Goal: Information Seeking & Learning: Find specific fact

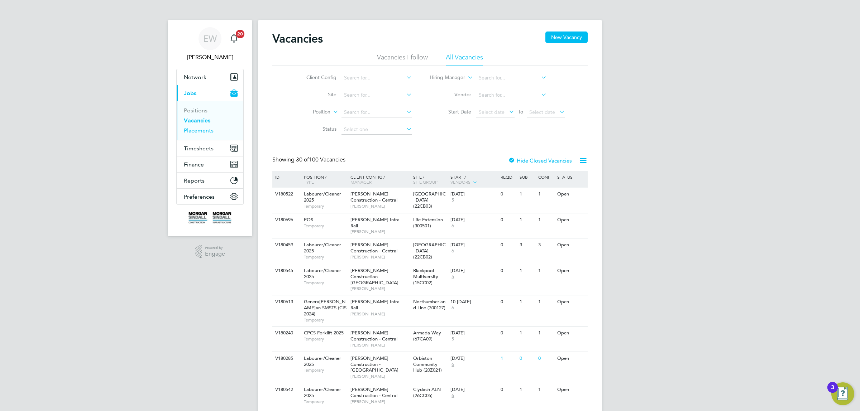
click at [201, 130] on link "Placements" at bounding box center [199, 130] width 30 height 7
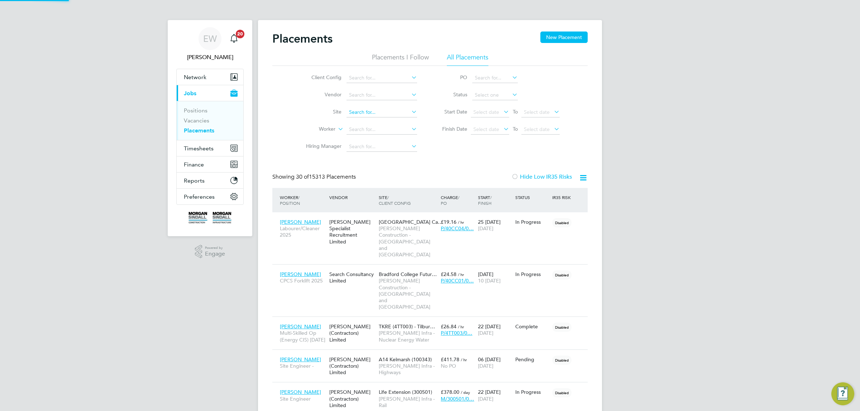
click at [386, 111] on input at bounding box center [382, 113] width 71 height 10
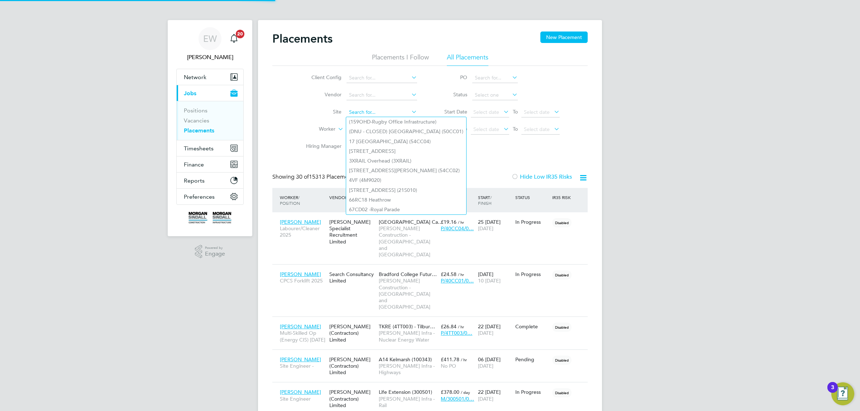
paste input "21CC07"
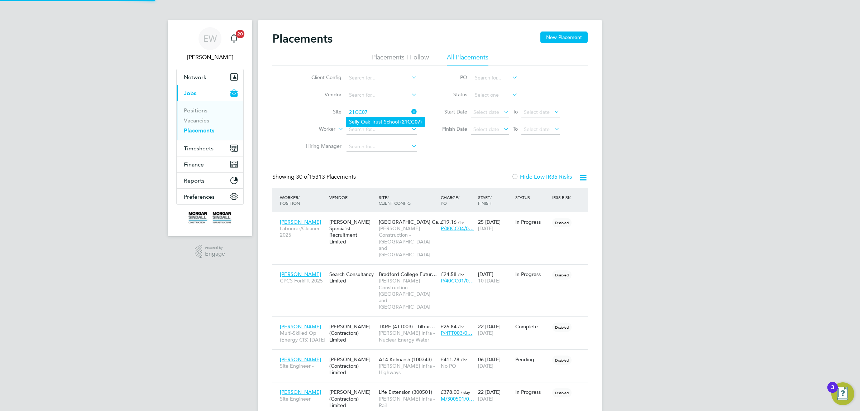
click at [377, 121] on li "Selly Oak Trust School ( 21CC07 )" at bounding box center [385, 122] width 78 height 10
type input "Selly Oak Trust School (21CC07)"
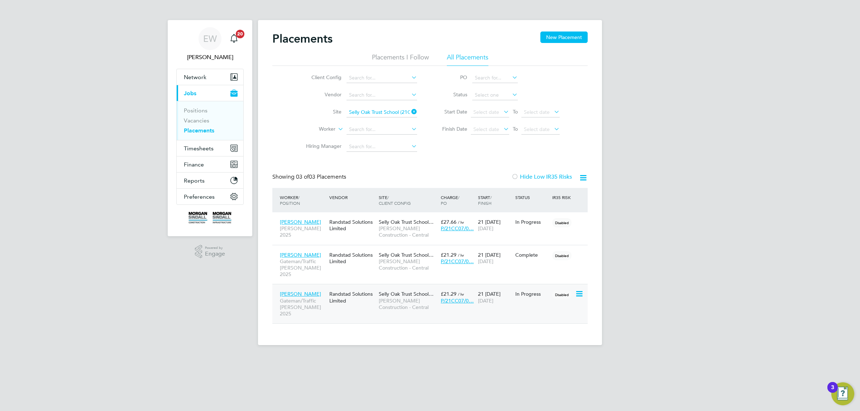
click at [305, 291] on span "Ross Homewood" at bounding box center [300, 294] width 41 height 6
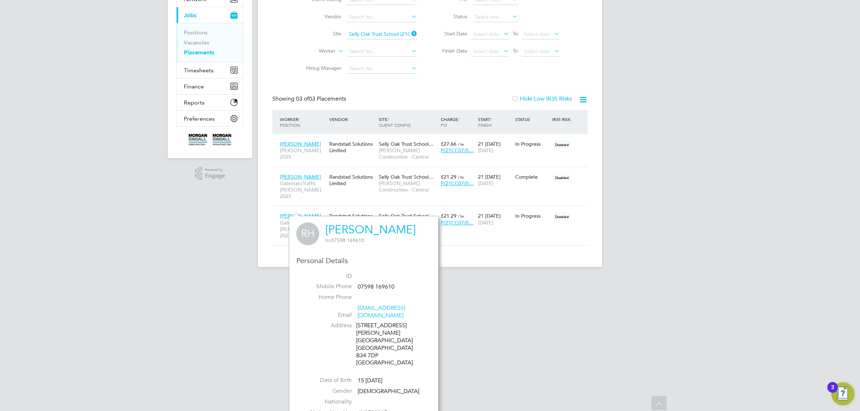
click at [362, 339] on div "48 Turnley Road Birmingham Birmingham B34 7DP United Kingdom" at bounding box center [390, 344] width 68 height 45
drag, startPoint x: 362, startPoint y: 339, endPoint x: 370, endPoint y: 339, distance: 7.9
click at [370, 339] on div "48 Turnley Road Birmingham Birmingham B34 7DP United Kingdom" at bounding box center [390, 344] width 68 height 45
copy div "B34 7DP"
click at [301, 176] on span "Calvin Johnson" at bounding box center [300, 177] width 41 height 6
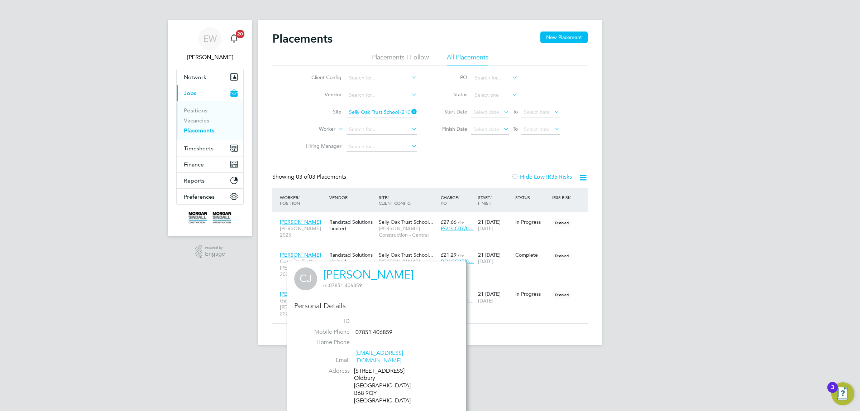
click at [361, 389] on div "4 Springfield Road Oldbury West Midlands B68 9QY United Kingdom" at bounding box center [388, 386] width 68 height 37
drag, startPoint x: 361, startPoint y: 389, endPoint x: 373, endPoint y: 387, distance: 12.3
click at [373, 387] on div "4 Springfield Road Oldbury West Midlands B68 9QY United Kingdom" at bounding box center [388, 386] width 68 height 37
copy div "B68 9QY"
click at [303, 221] on span "Sandor Csatari" at bounding box center [300, 222] width 41 height 6
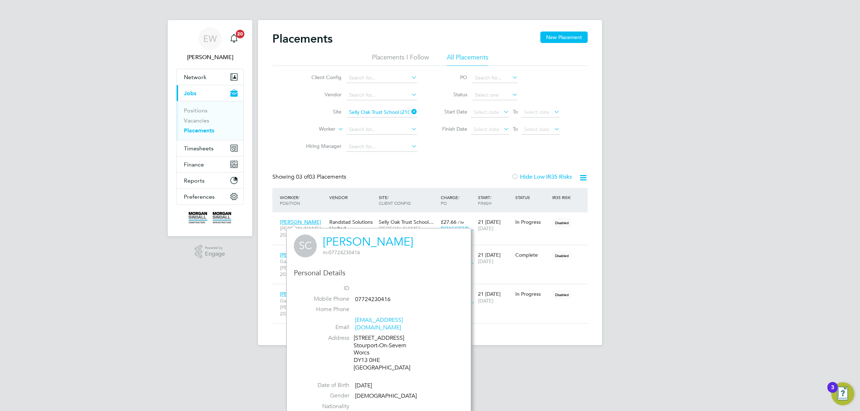
click at [362, 355] on div "2 Larford Walk Stourport-On-Severn Worcs DY13 0HE United Kingdom" at bounding box center [388, 353] width 68 height 37
drag, startPoint x: 362, startPoint y: 355, endPoint x: 372, endPoint y: 353, distance: 9.8
click at [372, 353] on div "2 Larford Walk Stourport-On-Severn Worcs DY13 0HE United Kingdom" at bounding box center [388, 353] width 68 height 37
copy div "DY13 0HE"
click at [375, 106] on li "Site Selly Oak Trust School (21CC07)" at bounding box center [358, 112] width 135 height 17
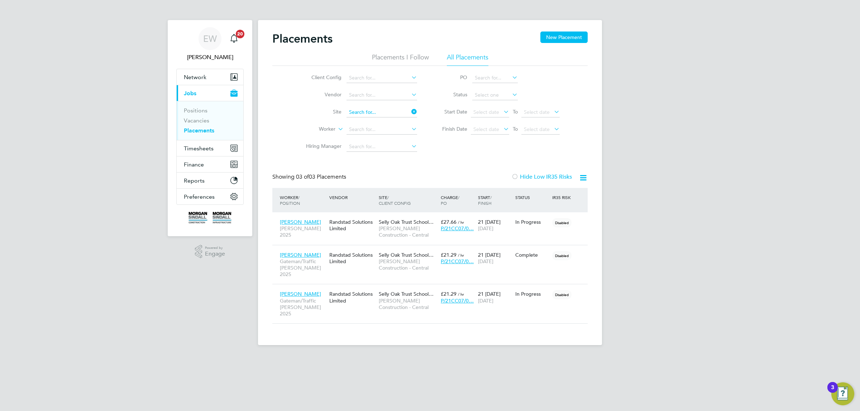
click at [374, 110] on input at bounding box center [382, 113] width 71 height 10
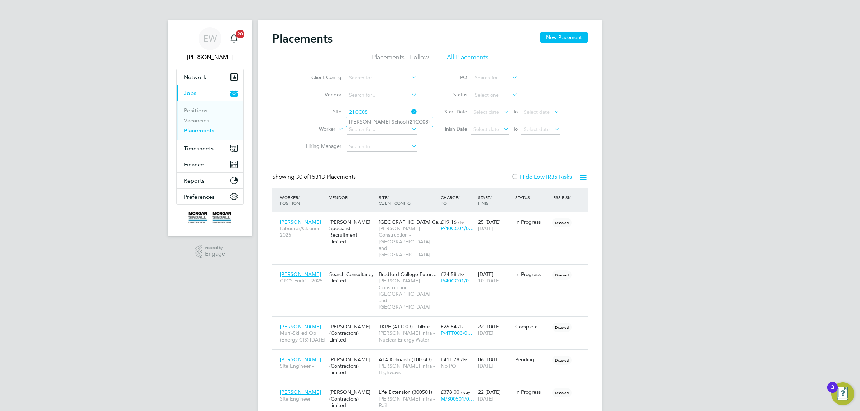
click at [373, 122] on li "Hamilton School ( 21CC08 )" at bounding box center [389, 122] width 86 height 10
type input "[PERSON_NAME][GEOGRAPHIC_DATA] (21CC08)"
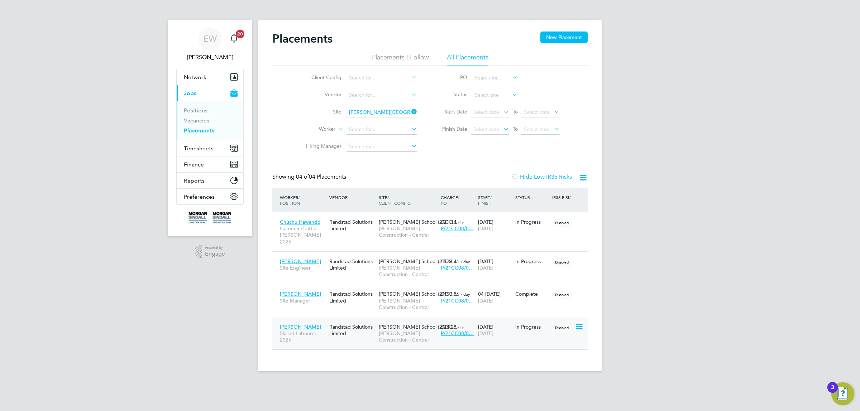
click at [294, 324] on span "Jack Stanley" at bounding box center [300, 327] width 41 height 6
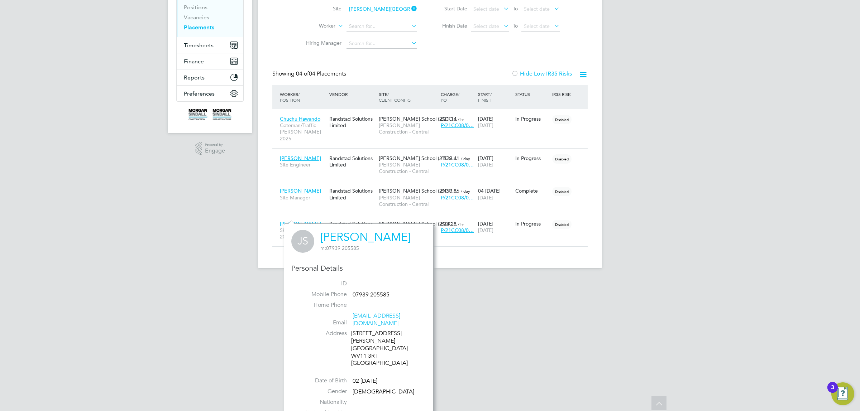
click at [358, 339] on div "58 Colman Ave Wednesfield WV11 3RT United Kingdom" at bounding box center [385, 348] width 68 height 37
drag, startPoint x: 358, startPoint y: 339, endPoint x: 370, endPoint y: 339, distance: 11.5
click at [370, 339] on div "58 Colman Ave Wednesfield WV11 3RT United Kingdom" at bounding box center [385, 348] width 68 height 37
copy div "WV11 3RT"
click at [295, 188] on span "Graham Knight" at bounding box center [300, 191] width 41 height 6
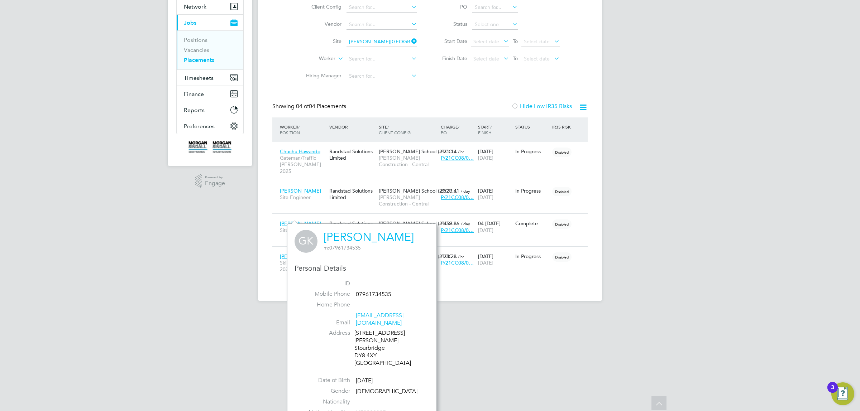
click at [360, 341] on div "7 Brindley Close Stourbridge DY8 4XY United Kingdom" at bounding box center [388, 348] width 68 height 37
drag, startPoint x: 360, startPoint y: 341, endPoint x: 370, endPoint y: 341, distance: 10.0
click at [370, 341] on div "7 Brindley Close Stourbridge DY8 4XY United Kingdom" at bounding box center [388, 348] width 68 height 37
copy div "DY8 4XY"
click at [293, 188] on span "Bongho Lee" at bounding box center [300, 191] width 41 height 6
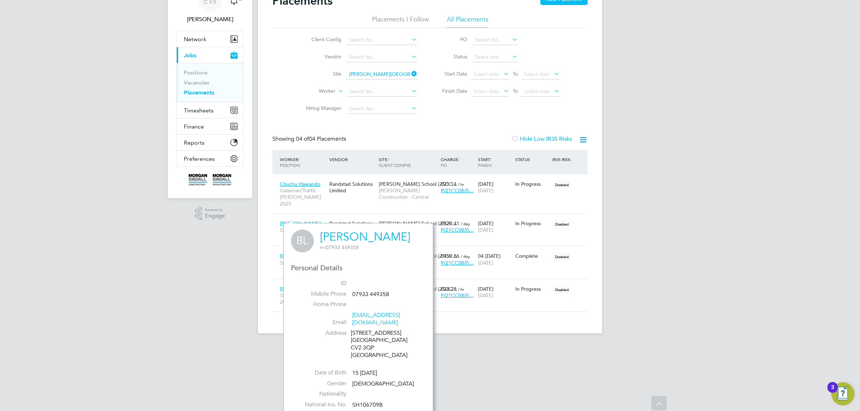
click at [353, 342] on div "16 Cockcroft Avenue Coventry CV2 3QP United Kingdom" at bounding box center [385, 345] width 68 height 30
drag, startPoint x: 353, startPoint y: 342, endPoint x: 368, endPoint y: 340, distance: 15.5
click at [368, 340] on div "16 Cockcroft Avenue Coventry CV2 3QP United Kingdom" at bounding box center [385, 345] width 68 height 30
copy div "CV2 3QP"
click at [289, 183] on span "Chuchu Hawando" at bounding box center [300, 184] width 40 height 6
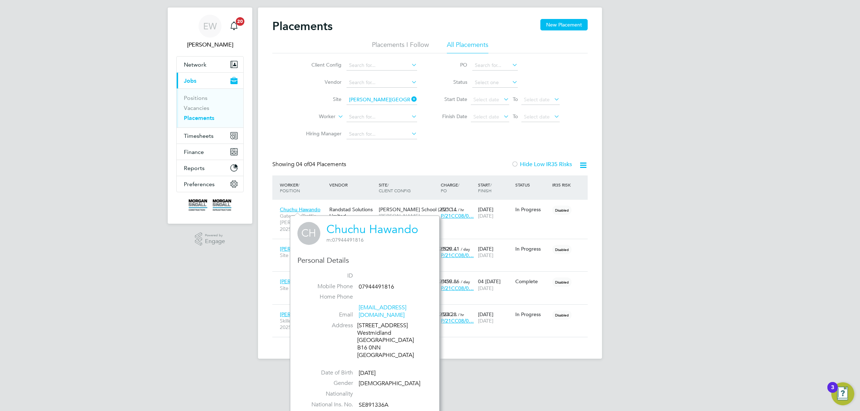
click at [359, 339] on div "89 City Road Westmidland Birmingham B16 0NN United Kingdom" at bounding box center [391, 340] width 68 height 37
drag, startPoint x: 359, startPoint y: 339, endPoint x: 376, endPoint y: 340, distance: 16.8
click at [376, 340] on div "89 City Road Westmidland Birmingham B16 0NN United Kingdom" at bounding box center [391, 340] width 68 height 37
copy div "B16 0NN"
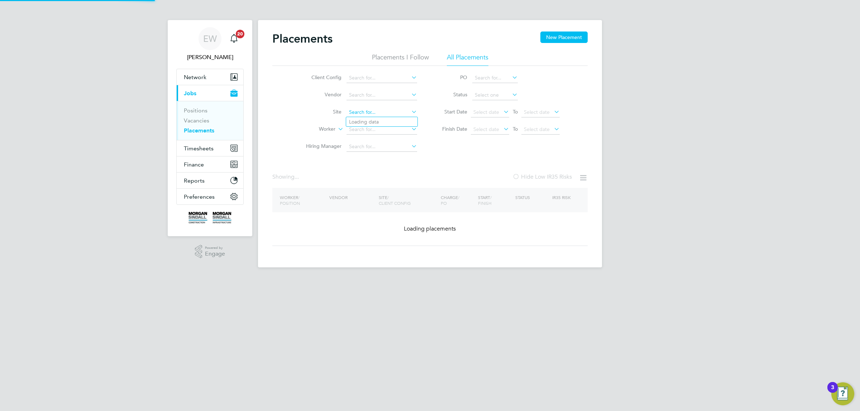
click at [361, 97] on ul "Client Config Vendor Site Worker Hiring Manager" at bounding box center [358, 113] width 135 height 86
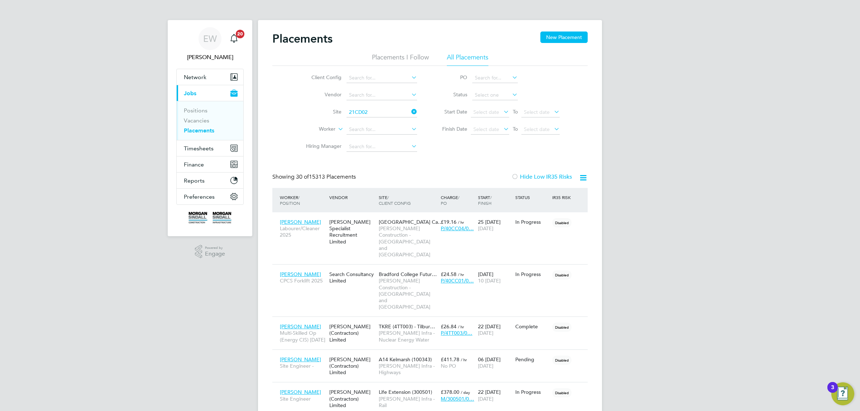
click at [372, 123] on li "Staffordshire Firing Range ( 21CD02 )" at bounding box center [390, 122] width 89 height 10
type input "Staffordshire Firing Range (21CD02)"
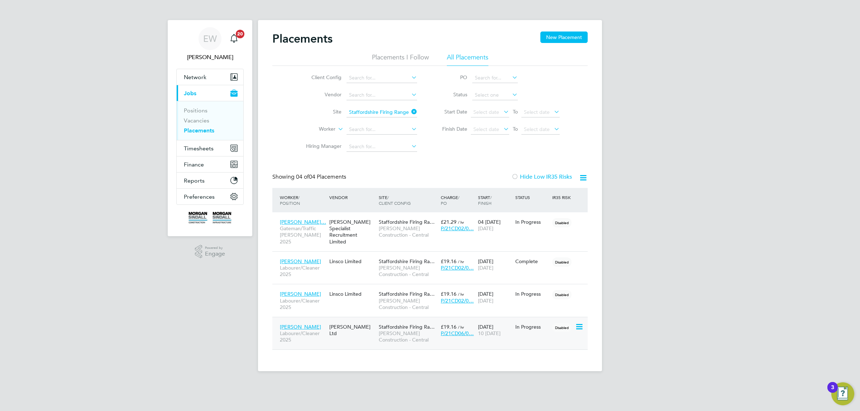
click at [301, 324] on span "Chris Sturgess" at bounding box center [300, 327] width 41 height 6
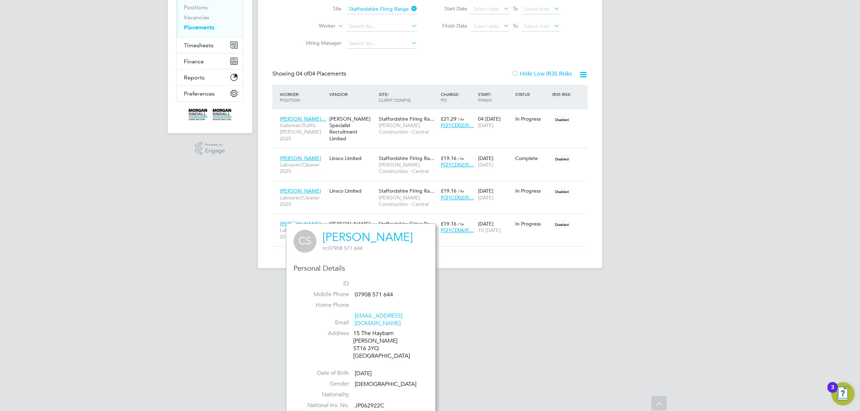
click at [361, 342] on div "15 The Haybarn Stafford ST16 3YQ United Kingdom" at bounding box center [387, 345] width 68 height 30
drag, startPoint x: 361, startPoint y: 342, endPoint x: 371, endPoint y: 342, distance: 10.4
click at [371, 342] on div "15 The Haybarn Stafford ST16 3YQ United Kingdom" at bounding box center [387, 345] width 68 height 30
copy div "ST16 3YQ"
click at [297, 188] on span "Kirstie Rowley" at bounding box center [300, 191] width 41 height 6
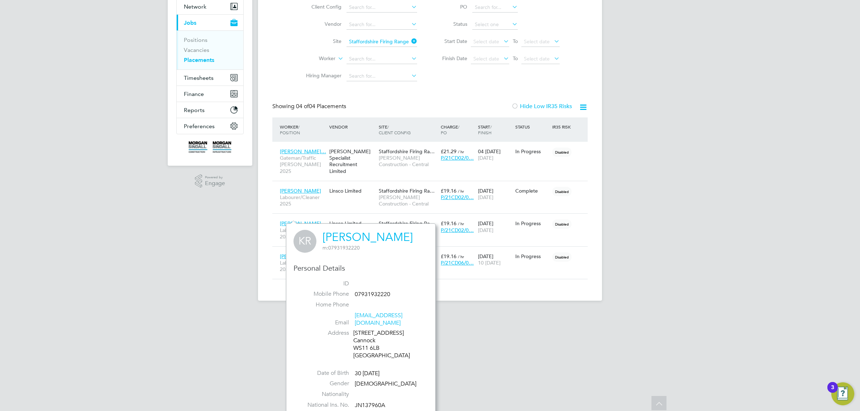
click at [357, 343] on div "117 Hednesford Road Cannock WS11 6LB United Kingdom" at bounding box center [387, 345] width 68 height 30
drag, startPoint x: 357, startPoint y: 343, endPoint x: 376, endPoint y: 342, distance: 19.1
click at [376, 342] on div "117 Hednesford Road Cannock WS11 6LB United Kingdom" at bounding box center [387, 345] width 68 height 30
copy div "WS11 6LB"
click at [312, 188] on span "Michael Oakley" at bounding box center [300, 191] width 41 height 6
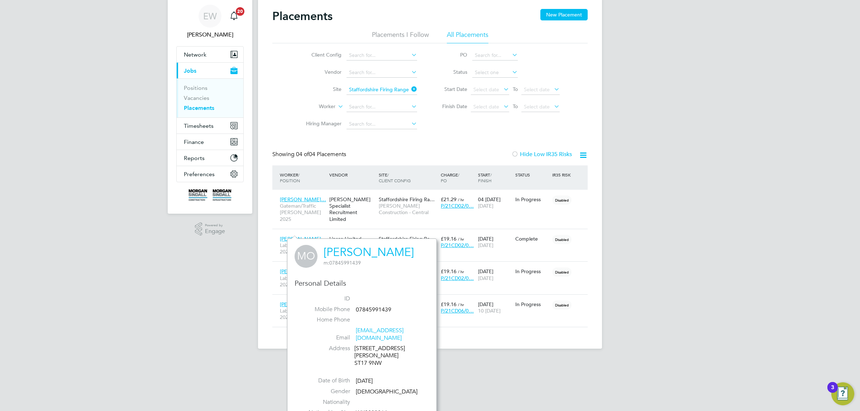
click at [361, 350] on div "90 John Amery Drive ST17 9NW" at bounding box center [388, 356] width 68 height 22
drag, startPoint x: 361, startPoint y: 350, endPoint x: 375, endPoint y: 350, distance: 13.6
click at [375, 350] on div "90 John Amery Drive ST17 9NW" at bounding box center [388, 356] width 68 height 22
copy div "ST17 9NW"
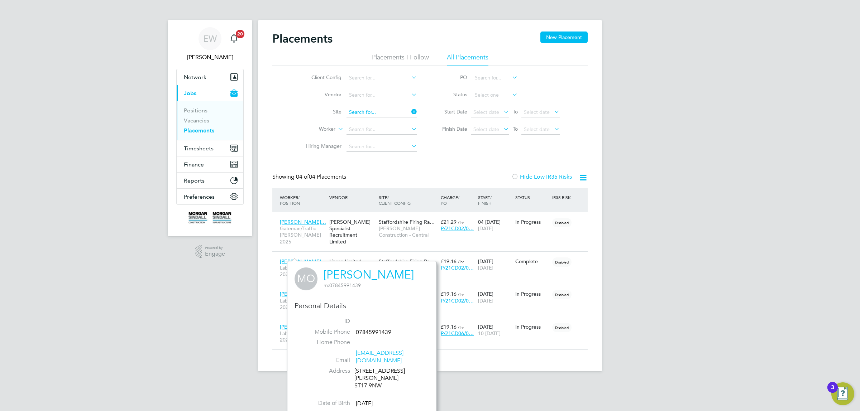
click at [367, 90] on ul "Client Config Vendor Site Worker Hiring Manager" at bounding box center [358, 113] width 135 height 86
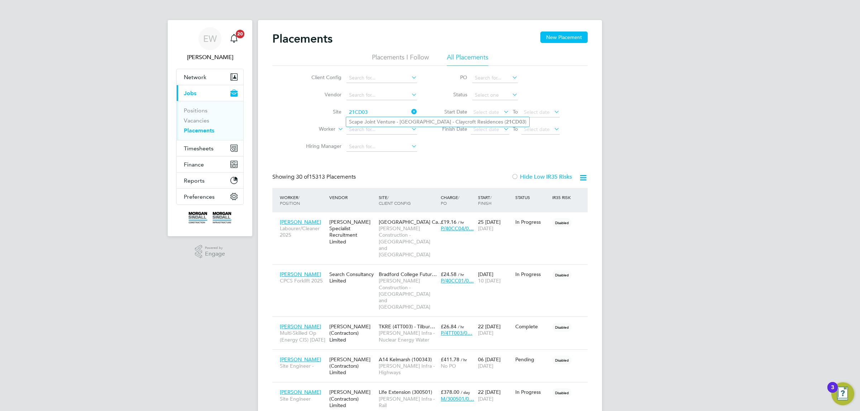
click at [373, 121] on li "Scape Joint Venture - University of Warwick - Claycroft Residences ( 21CD03 )" at bounding box center [437, 122] width 183 height 10
type input "Scape Joint Venture - University of Warwick - Claycroft Residences (21CD03)"
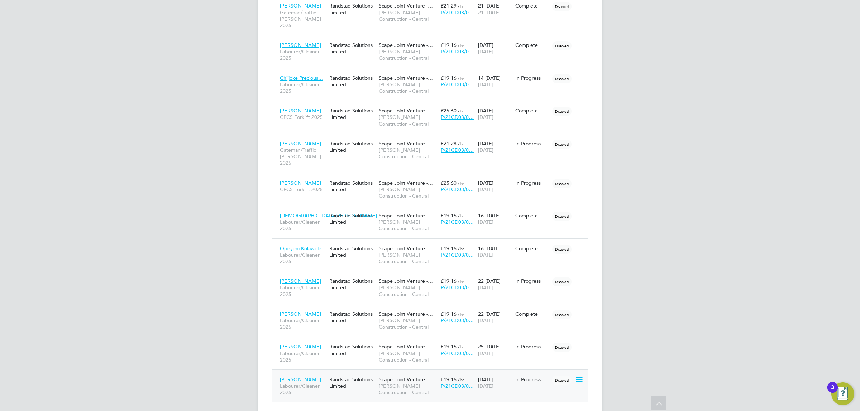
click at [296, 377] on span "Oliver Lawley" at bounding box center [300, 380] width 41 height 6
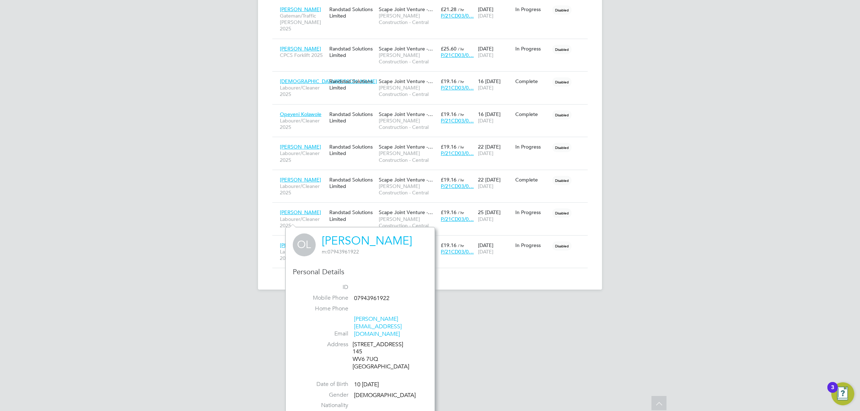
click at [357, 346] on div "145 Richmond Drive 145 WV6 7UQ United Kingdom" at bounding box center [387, 356] width 68 height 30
drag, startPoint x: 357, startPoint y: 346, endPoint x: 369, endPoint y: 343, distance: 12.1
click at [369, 343] on div "145 Richmond Drive 145 WV6 7UQ United Kingdom" at bounding box center [387, 356] width 68 height 30
click at [303, 209] on span "Neeraj Sharma" at bounding box center [300, 212] width 41 height 6
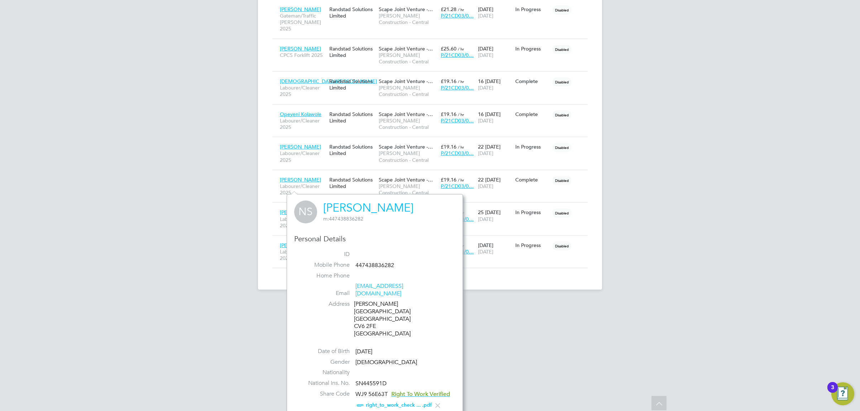
click at [361, 311] on div "Benson Road Coventry CV6 2FE United Kingdom" at bounding box center [388, 319] width 68 height 37
drag, startPoint x: 361, startPoint y: 311, endPoint x: 380, endPoint y: 312, distance: 19.7
click at [379, 312] on div "Benson Road Coventry CV6 2FE United Kingdom" at bounding box center [388, 319] width 68 height 37
click at [293, 177] on span "Ram Dinesh Yadav" at bounding box center [300, 180] width 41 height 6
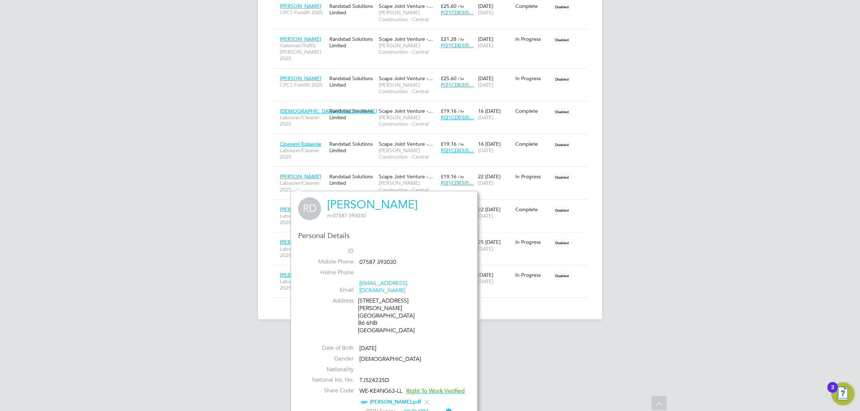
click at [359, 309] on div "90 Freer Road Birmingham B6 6NB United Kingdom" at bounding box center [392, 315] width 68 height 37
drag, startPoint x: 359, startPoint y: 309, endPoint x: 375, endPoint y: 310, distance: 15.4
click at [375, 310] on div "90 Freer Road Birmingham B6 6NB United Kingdom" at bounding box center [392, 315] width 68 height 37
click at [293, 173] on span "Jean Anale" at bounding box center [300, 176] width 41 height 6
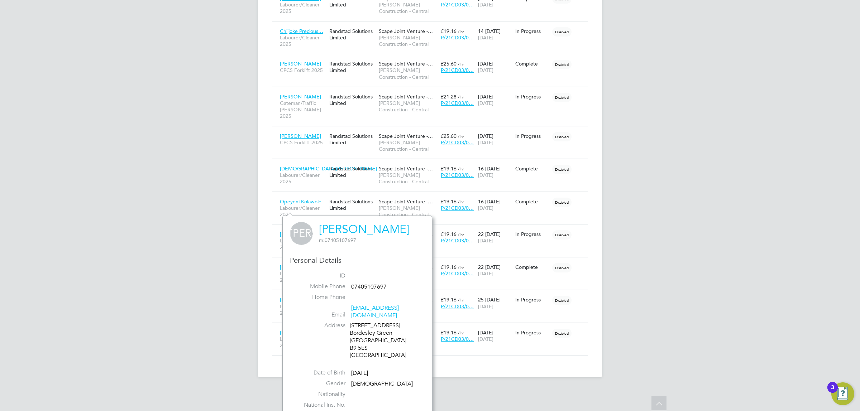
click at [351, 342] on div "50 Palace Road Bordesley Green Birmingham B9 5ES United Kingdom" at bounding box center [384, 340] width 68 height 37
drag, startPoint x: 351, startPoint y: 342, endPoint x: 368, endPoint y: 340, distance: 16.6
click at [368, 340] on div "50 Palace Road Bordesley Green Birmingham B9 5ES United Kingdom" at bounding box center [384, 340] width 68 height 37
click at [309, 199] on span "Opeyeni Kolawole" at bounding box center [301, 202] width 42 height 6
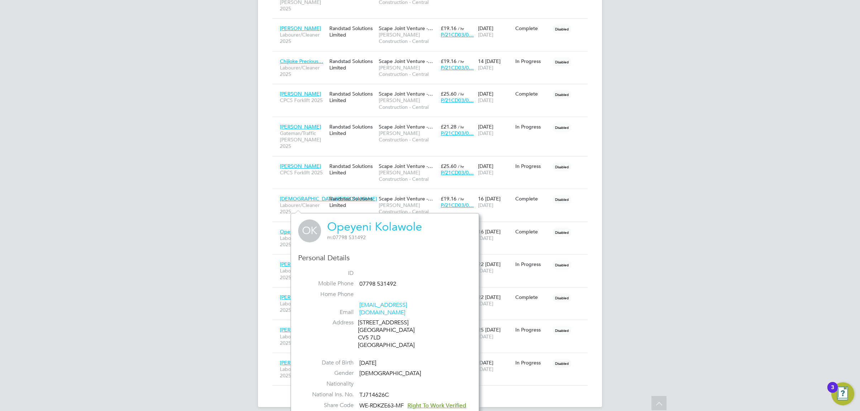
click at [361, 330] on div "49 Ettington Rd Coventry CV5 7LD United Kingdom" at bounding box center [392, 334] width 68 height 30
drag, startPoint x: 361, startPoint y: 330, endPoint x: 376, endPoint y: 330, distance: 14.3
click at [376, 330] on div "49 Ettington Rd Coventry CV5 7LD United Kingdom" at bounding box center [392, 334] width 68 height 30
click at [304, 196] on span "Christian Onuekwa" at bounding box center [328, 199] width 97 height 6
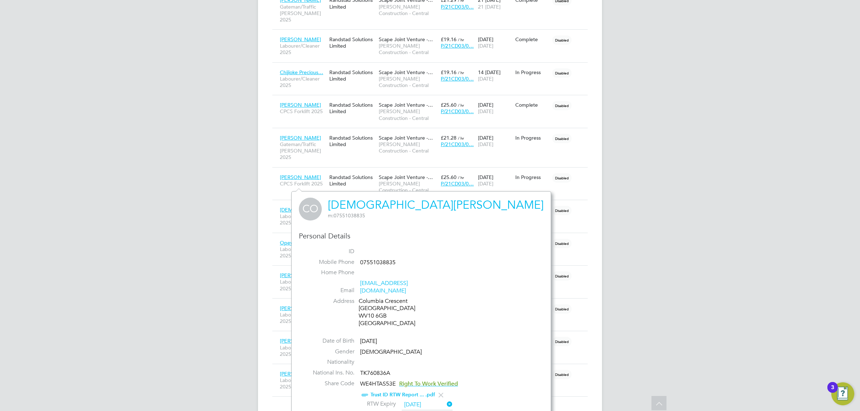
click at [366, 314] on div "Columbia Crescent Wolverhampton WV10 6GB United Kingdom" at bounding box center [393, 313] width 68 height 30
click at [366, 310] on div "Columbia Crescent Wolverhampton WV10 6GB United Kingdom" at bounding box center [393, 313] width 68 height 30
drag, startPoint x: 366, startPoint y: 309, endPoint x: 380, endPoint y: 309, distance: 14.7
click at [380, 309] on div "Columbia Crescent Wolverhampton WV10 6GB United Kingdom" at bounding box center [393, 313] width 68 height 30
click at [295, 174] on span "Wayne Millward" at bounding box center [300, 177] width 41 height 6
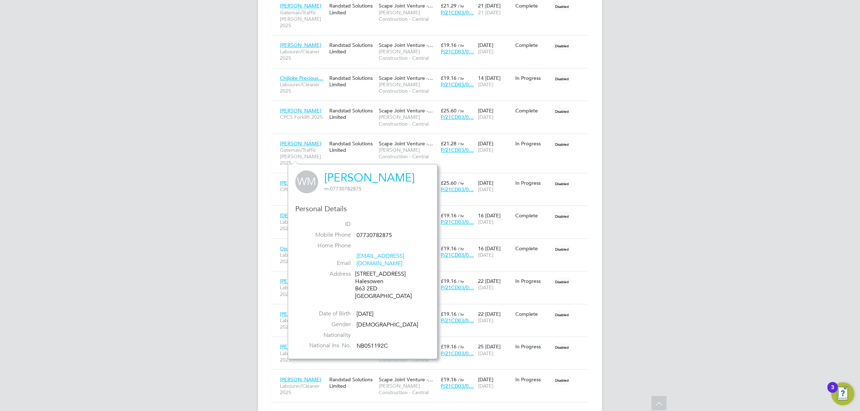
click at [357, 280] on div "12 Beecher Place Halesowen B63 2ED United Kingdom" at bounding box center [389, 286] width 68 height 30
drag, startPoint x: 357, startPoint y: 280, endPoint x: 370, endPoint y: 279, distance: 13.3
click at [370, 279] on div "12 Beecher Place Halesowen B63 2ED United Kingdom" at bounding box center [389, 286] width 68 height 30
click at [297, 140] on span "Gilbert Chimatira" at bounding box center [300, 143] width 41 height 6
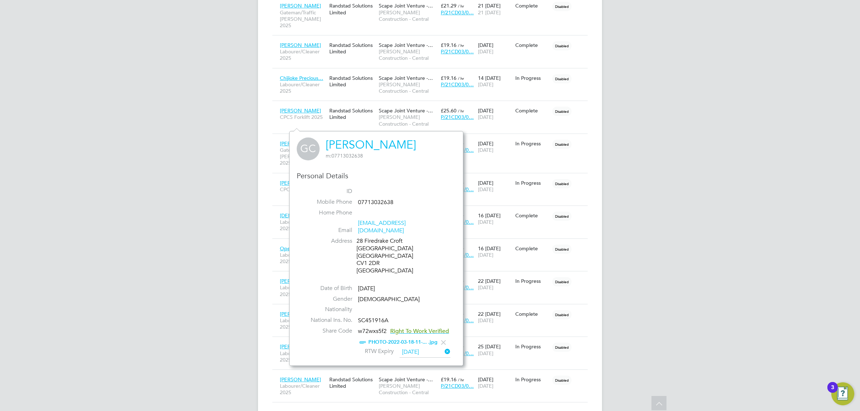
click at [363, 254] on div "28 Firedrake Croft Coventry Warwickshire CV1 2DR United Kingdom" at bounding box center [391, 256] width 68 height 37
drag, startPoint x: 363, startPoint y: 254, endPoint x: 370, endPoint y: 254, distance: 7.5
click at [370, 254] on div "28 Firedrake Croft Coventry Warwickshire CV1 2DR United Kingdom" at bounding box center [391, 256] width 68 height 37
click at [298, 108] on span "Jack Stanley" at bounding box center [300, 111] width 41 height 6
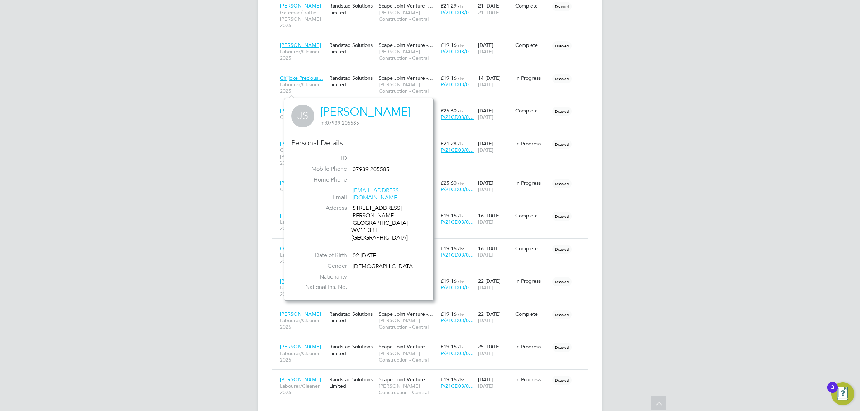
click at [356, 219] on div "58 Colman Ave Wednesfield WV11 3RT United Kingdom" at bounding box center [385, 223] width 68 height 37
drag, startPoint x: 356, startPoint y: 219, endPoint x: 371, endPoint y: 217, distance: 15.5
click at [371, 217] on div "58 Colman Ave Wednesfield WV11 3RT United Kingdom" at bounding box center [385, 223] width 68 height 37
click at [299, 75] on span "Chijioke Precious…" at bounding box center [301, 78] width 43 height 6
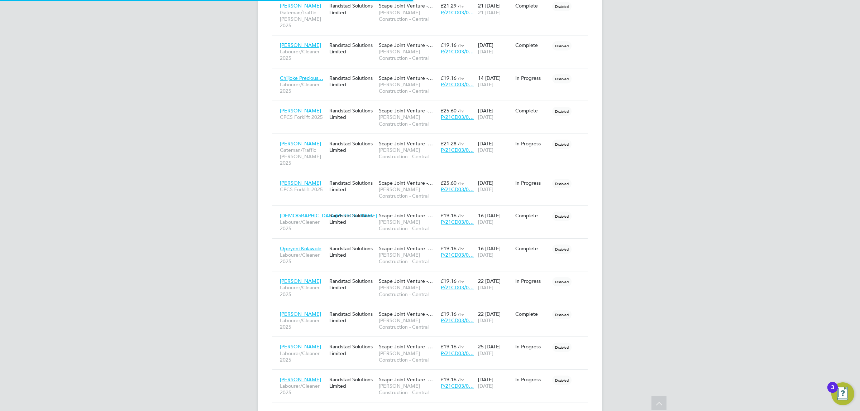
scroll to position [220, 188]
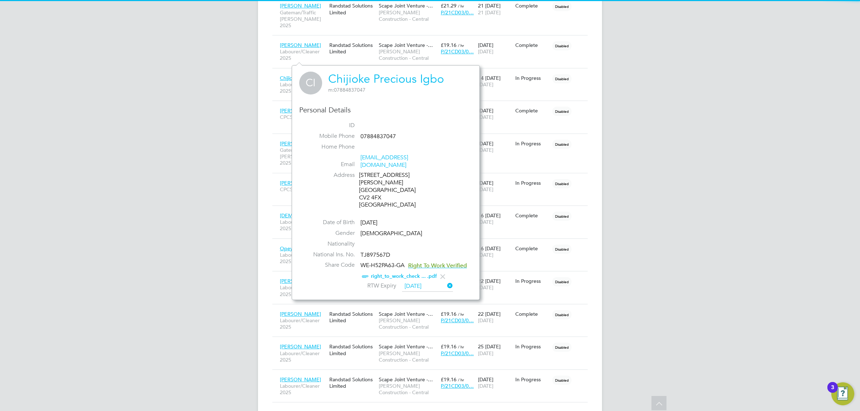
click at [364, 182] on div "38 King Richard Street Coventry CV2 4FX United Kingdom" at bounding box center [393, 190] width 68 height 37
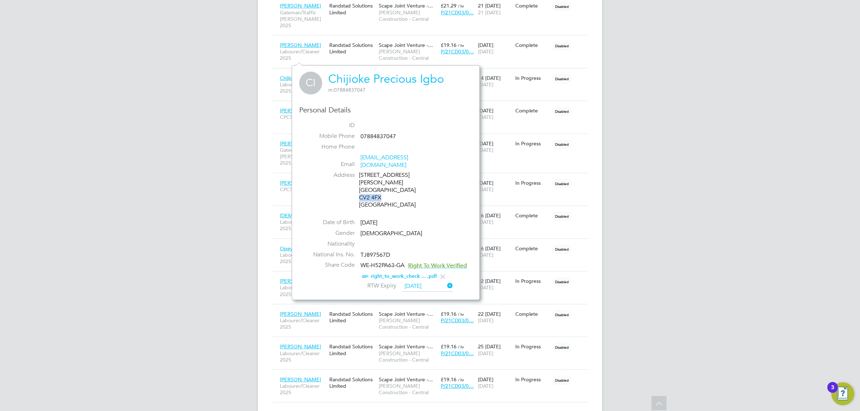
drag, startPoint x: 364, startPoint y: 182, endPoint x: 373, endPoint y: 182, distance: 9.0
click at [373, 182] on div "38 King Richard Street Coventry CV2 4FX United Kingdom" at bounding box center [393, 190] width 68 height 37
click at [290, 42] on span "Nigel Bratby" at bounding box center [300, 45] width 41 height 6
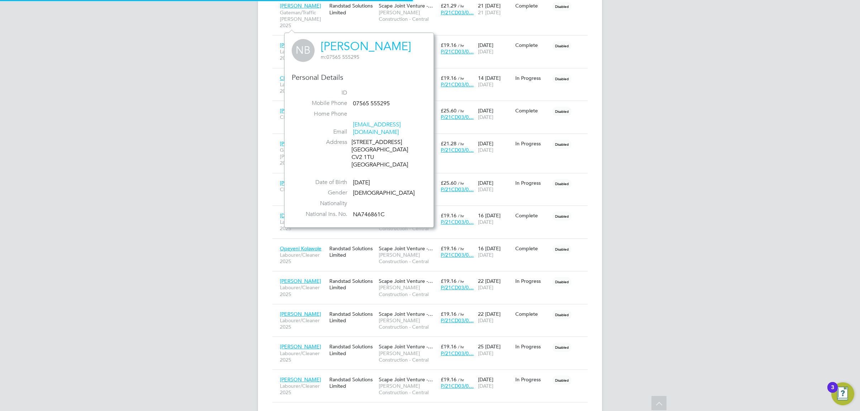
scroll to position [188, 149]
click at [359, 149] on div "9 Sandpiper Road Coventry CV2 1TU United Kingdom" at bounding box center [386, 154] width 68 height 30
drag, startPoint x: 359, startPoint y: 149, endPoint x: 363, endPoint y: 149, distance: 3.9
click at [363, 149] on div "9 Sandpiper Road Coventry CV2 1TU United Kingdom" at bounding box center [386, 154] width 68 height 30
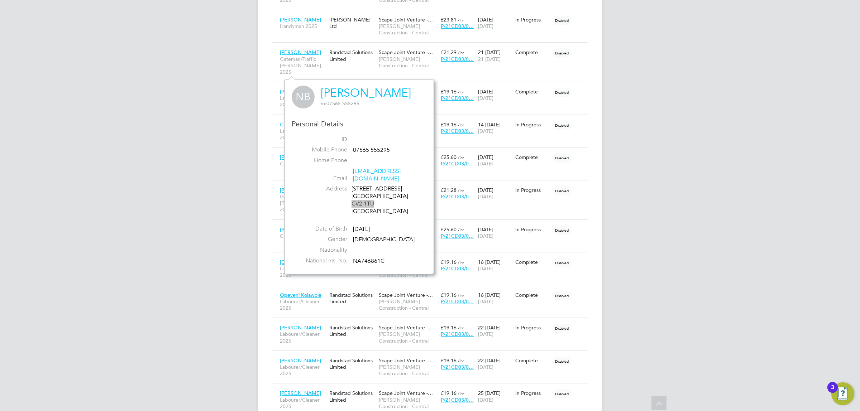
scroll to position [369, 0]
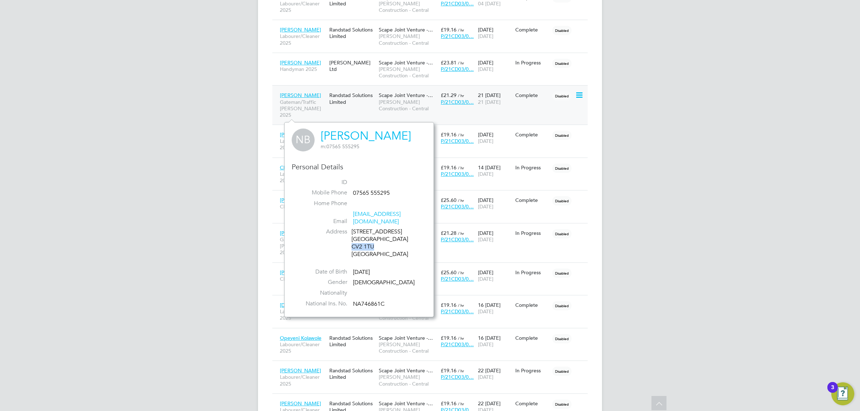
click at [293, 92] on span "Fakoya David" at bounding box center [300, 95] width 41 height 6
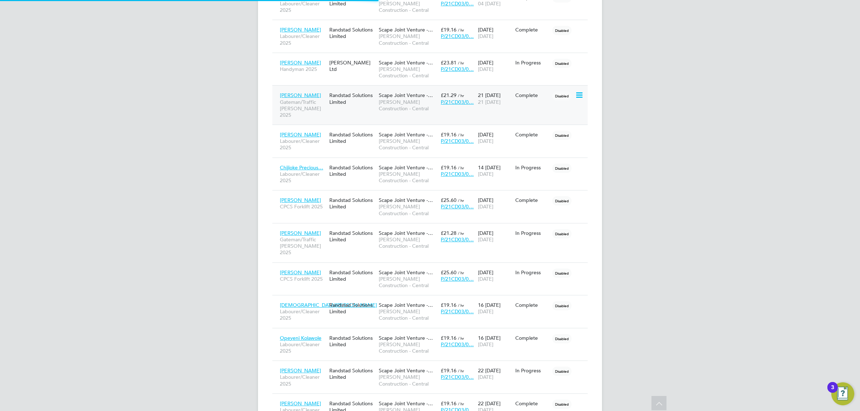
scroll to position [228, 186]
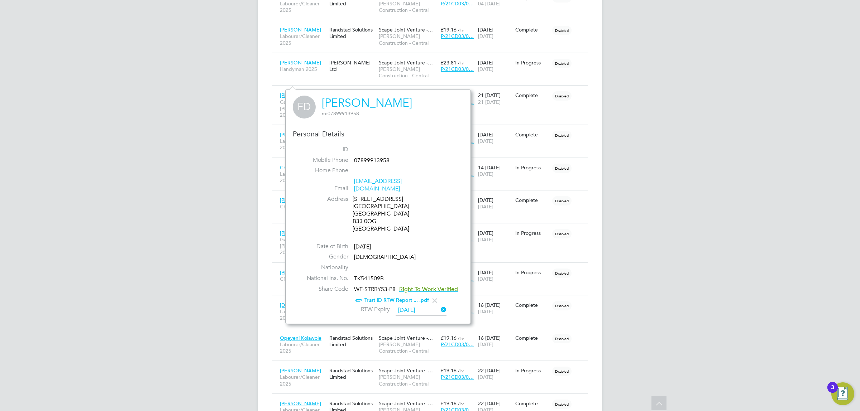
click at [355, 216] on div "122 Hazledene Road Birmingham West Midlands B33 0QG United Kingdom" at bounding box center [387, 214] width 68 height 37
drag, startPoint x: 355, startPoint y: 216, endPoint x: 368, endPoint y: 215, distance: 12.9
click at [368, 215] on div "122 Hazledene Road Birmingham West Midlands B33 0QG United Kingdom" at bounding box center [387, 214] width 68 height 37
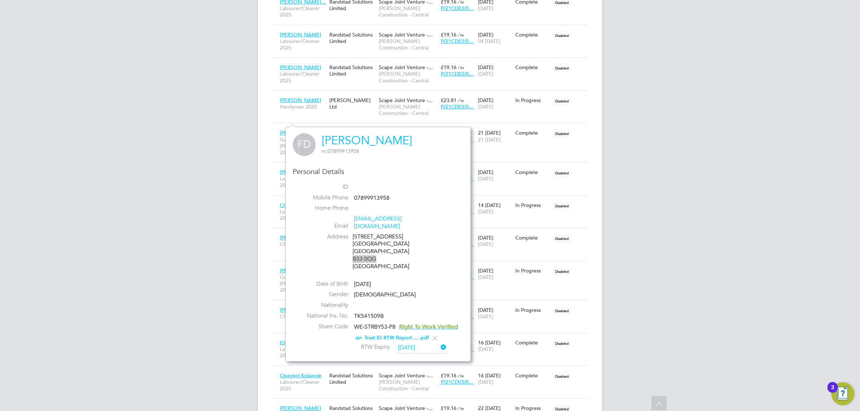
scroll to position [280, 0]
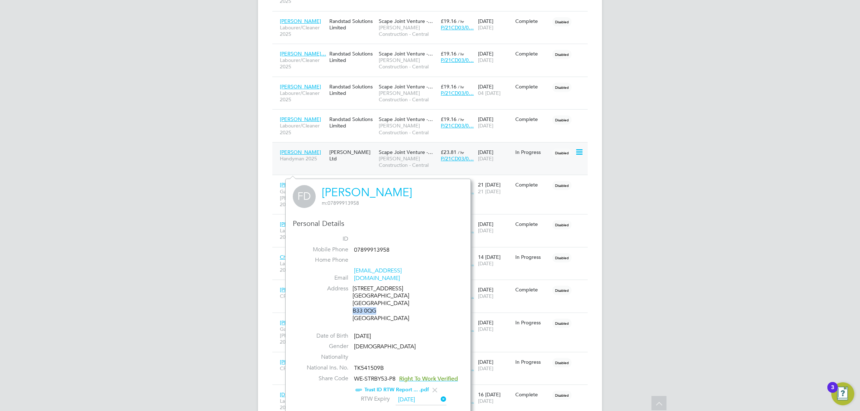
click at [298, 149] on span "Craig Taylor" at bounding box center [300, 152] width 41 height 6
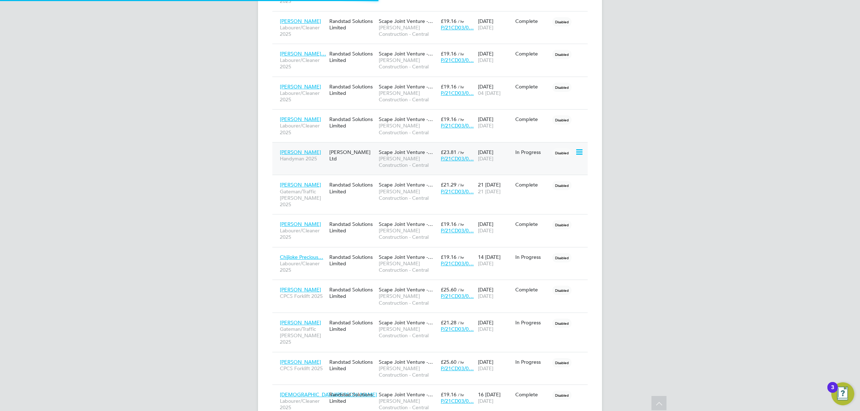
scroll to position [167, 149]
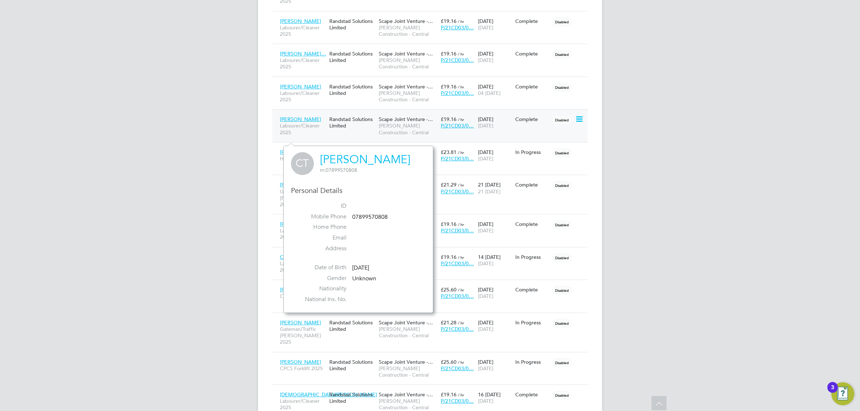
click at [284, 116] on span "Iboro Affiah" at bounding box center [300, 119] width 41 height 6
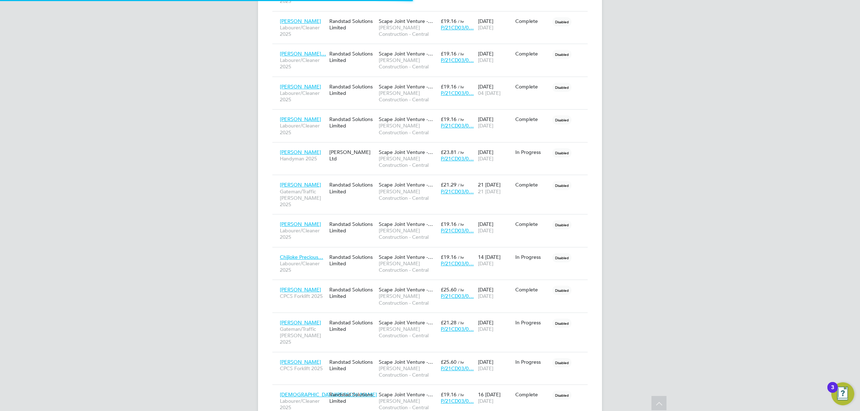
scroll to position [6, 27]
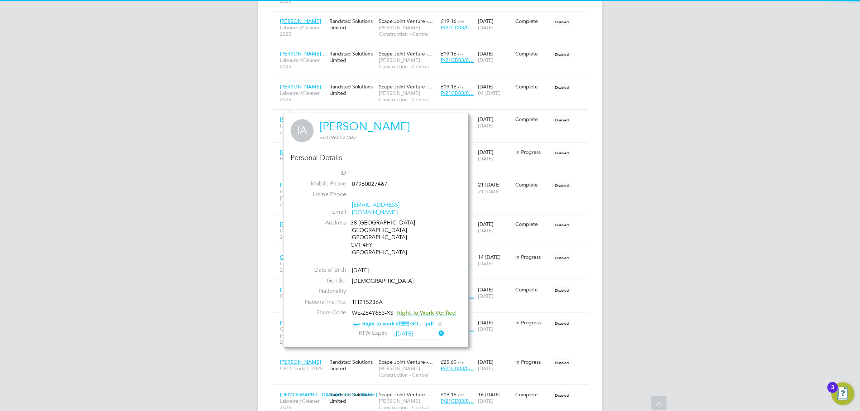
click at [353, 239] on div "38 Canvas City Point Coventry Warwickshire CV1 4FY United Kingdom" at bounding box center [384, 237] width 68 height 37
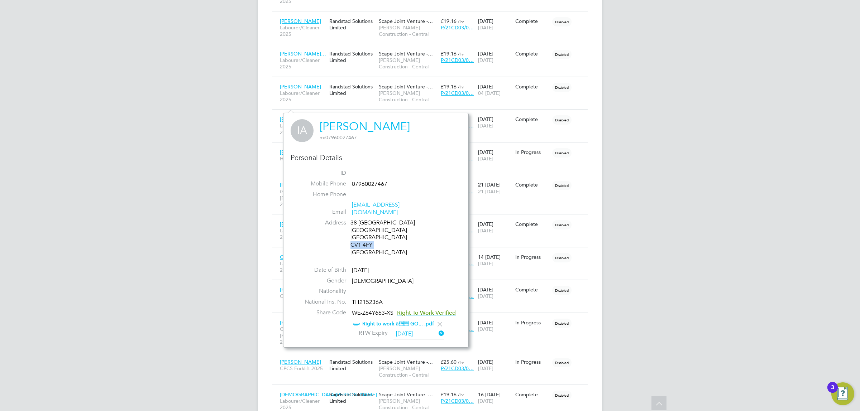
drag, startPoint x: 353, startPoint y: 239, endPoint x: 372, endPoint y: 238, distance: 18.4
click at [372, 238] on div "38 Canvas City Point Coventry Warwickshire CV1 4FY United Kingdom" at bounding box center [384, 237] width 68 height 37
click at [308, 84] on span "Chrissie Thompson" at bounding box center [300, 87] width 41 height 6
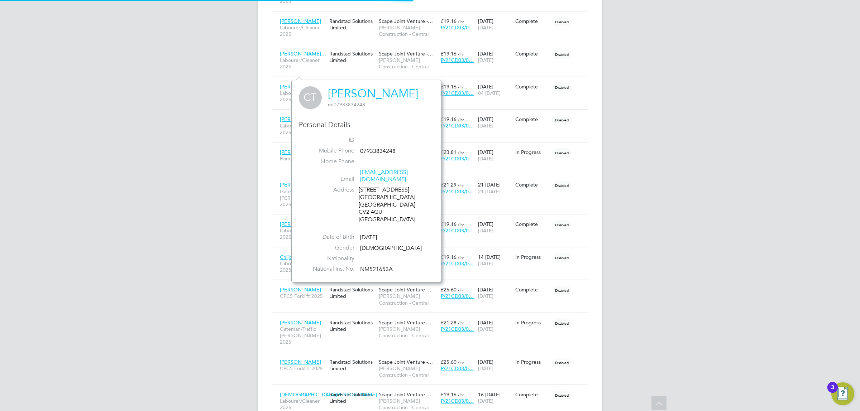
scroll to position [195, 149]
click at [364, 203] on div "41 Highfield Road Coventry Warwickshire CV2 4GU United Kingdom" at bounding box center [393, 204] width 68 height 37
click at [377, 205] on div "41 Highfield Road Coventry Warwickshire CV2 4GU United Kingdom" at bounding box center [393, 204] width 68 height 37
click at [300, 51] on span "Matthew George…" at bounding box center [303, 54] width 46 height 6
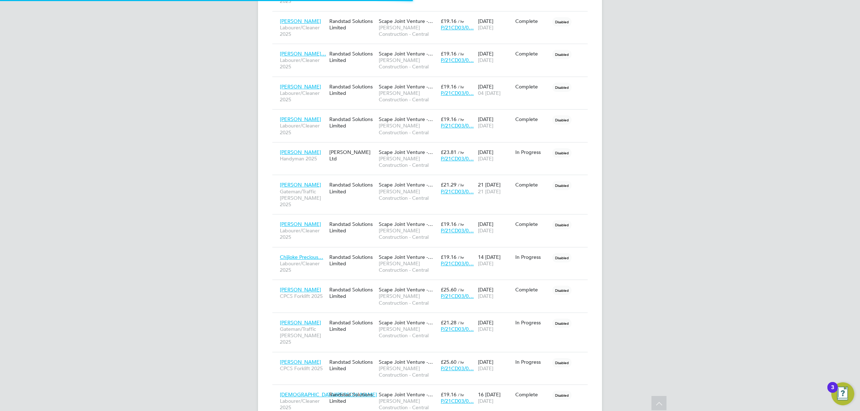
scroll to position [188, 174]
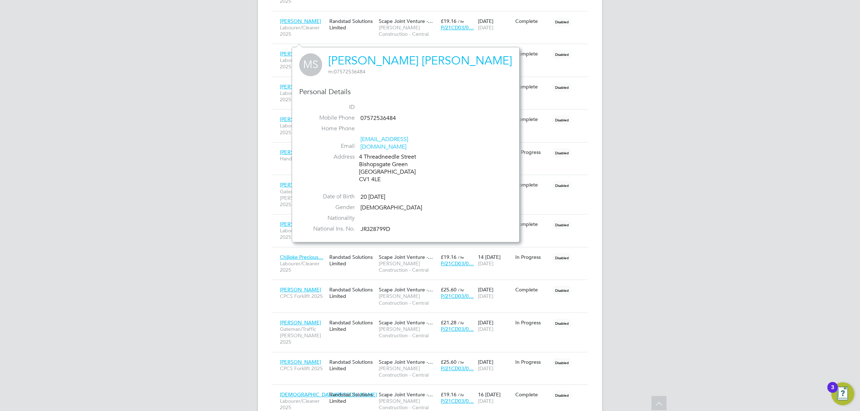
click at [363, 174] on div "4 Threadneedle Street Bishopsgate Green Coventry CV1 4LE" at bounding box center [393, 168] width 68 height 30
drag, startPoint x: 363, startPoint y: 174, endPoint x: 374, endPoint y: 173, distance: 11.2
click at [374, 173] on div "4 Threadneedle Street Bishopsgate Green Coventry CV1 4LE" at bounding box center [393, 168] width 68 height 30
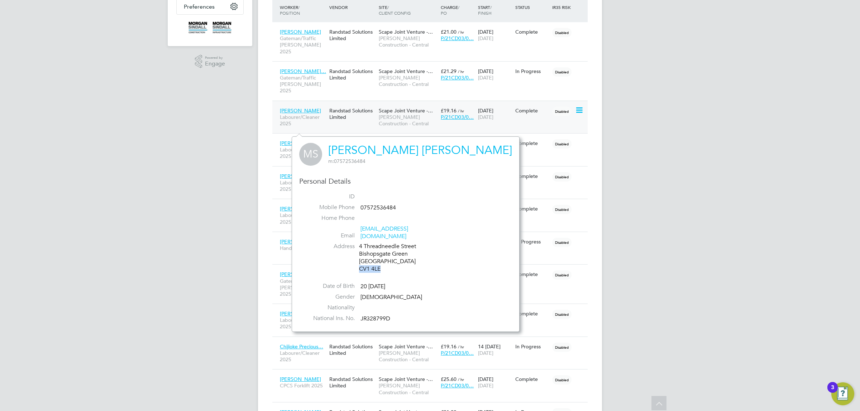
click at [295, 108] on span "Gilbert Chimatira" at bounding box center [300, 111] width 41 height 6
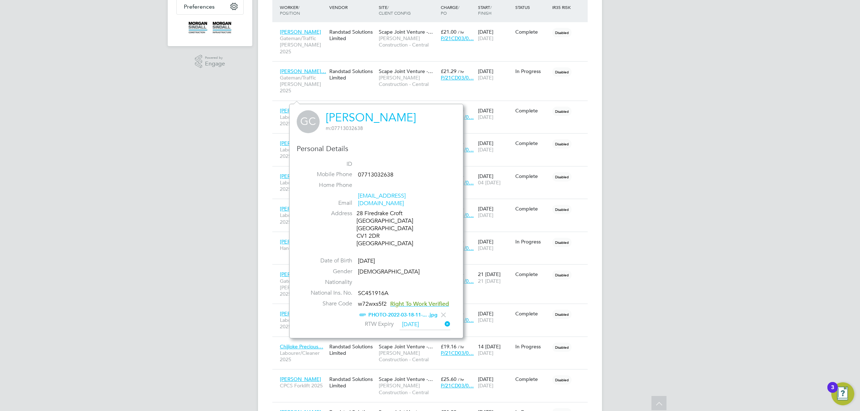
click at [362, 228] on div "28 Firedrake Croft Coventry Warwickshire CV1 2DR United Kingdom" at bounding box center [391, 228] width 68 height 37
drag, startPoint x: 362, startPoint y: 228, endPoint x: 372, endPoint y: 228, distance: 9.7
click at [372, 228] on div "28 Firedrake Croft Coventry Warwickshire CV1 2DR United Kingdom" at bounding box center [391, 228] width 68 height 37
click at [306, 68] on span "Tyrone Joseph Fa…" at bounding box center [303, 71] width 46 height 6
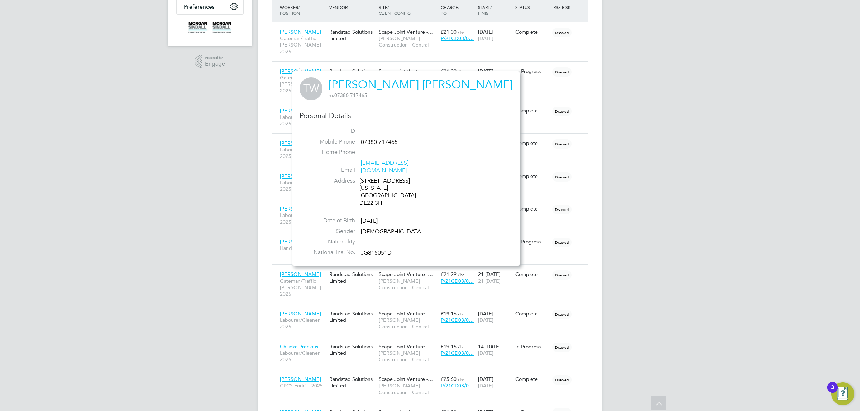
click at [366, 187] on div "39 California Gardens Derby DE22 3HT" at bounding box center [393, 192] width 68 height 30
drag, startPoint x: 368, startPoint y: 187, endPoint x: 385, endPoint y: 187, distance: 17.6
click at [385, 187] on div "39 California Gardens Derby DE22 3HT" at bounding box center [393, 192] width 68 height 30
click at [305, 31] on span "Sandeep Ganta" at bounding box center [300, 32] width 41 height 6
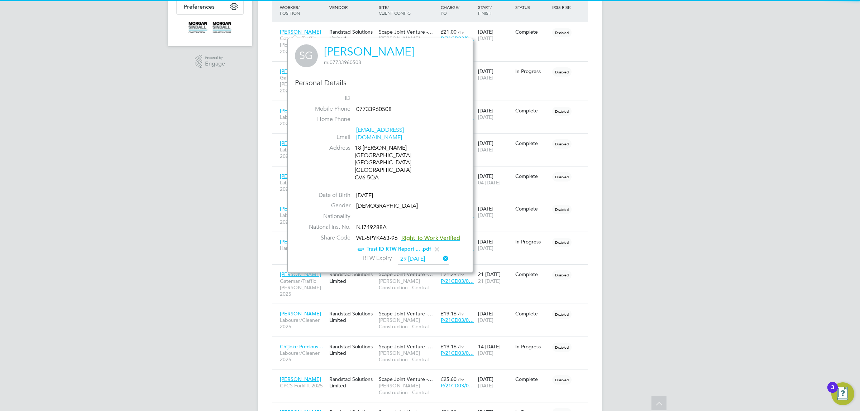
click at [361, 161] on div "18 Webster House Coventry Warwickshire CV6 5QA" at bounding box center [389, 162] width 68 height 37
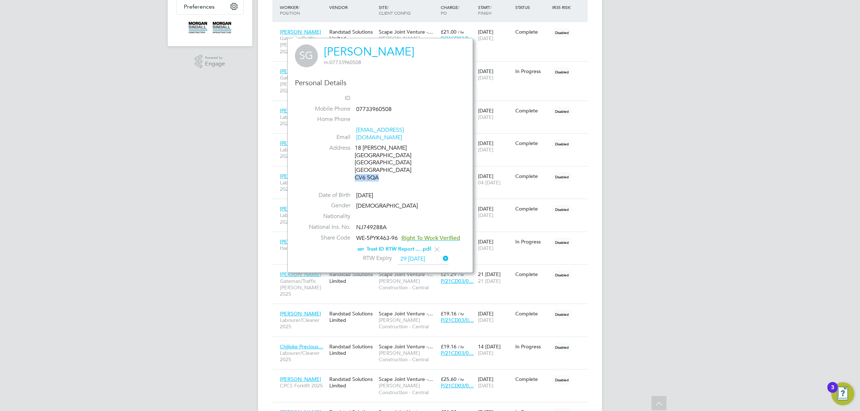
drag, startPoint x: 361, startPoint y: 161, endPoint x: 375, endPoint y: 163, distance: 14.6
click at [375, 163] on div "18 Webster House Coventry Warwickshire CV6 5QA" at bounding box center [389, 162] width 68 height 37
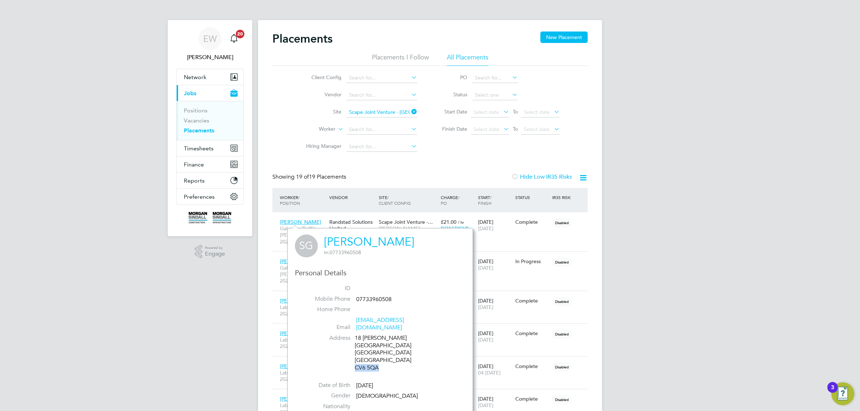
click at [392, 112] on input "Scape Joint Venture - University of Warwick - Claycroft Residences (21CD03)" at bounding box center [382, 113] width 71 height 10
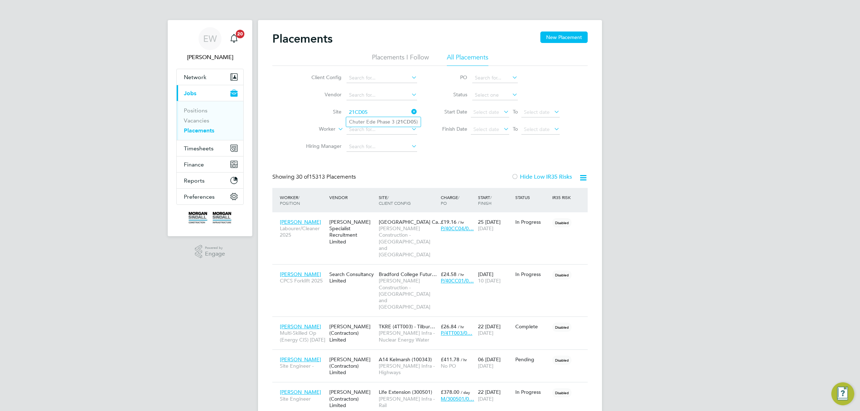
click at [372, 121] on li "Chuter Ede Phase 3 ( 21CD05 )" at bounding box center [383, 122] width 75 height 10
type input "Chuter Ede Phase 3 (21CD05)"
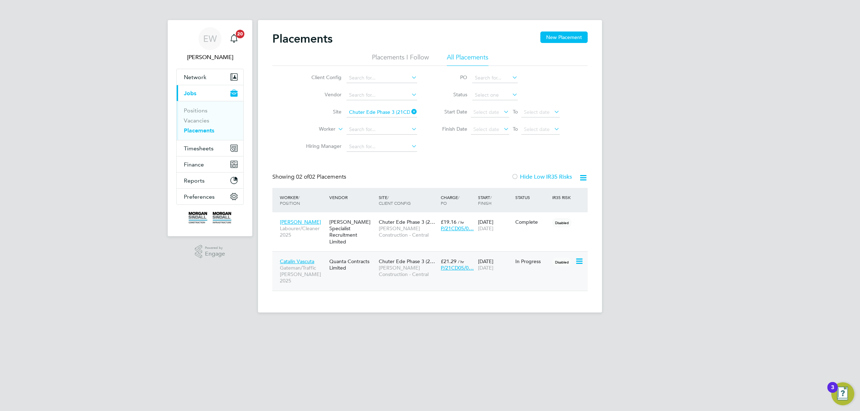
click at [297, 258] on span "Catalin Vascuta" at bounding box center [297, 261] width 34 height 6
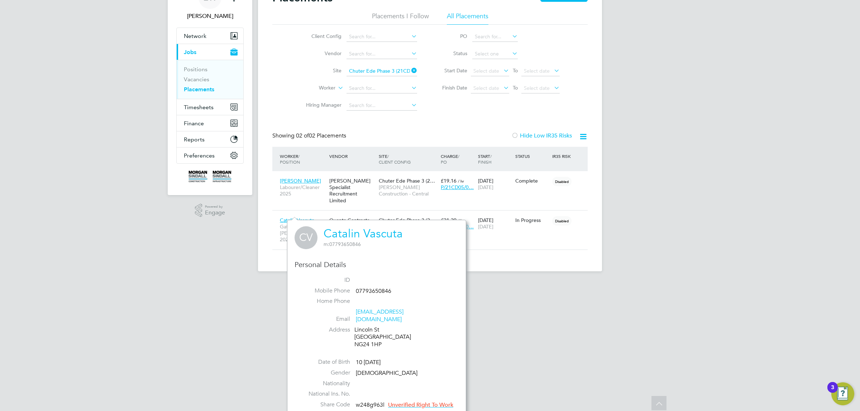
click at [365, 338] on div "Lincoln St Newark NG24 1HP" at bounding box center [388, 337] width 68 height 22
drag, startPoint x: 365, startPoint y: 338, endPoint x: 375, endPoint y: 337, distance: 9.7
click at [375, 337] on div "Lincoln St Newark NG24 1HP" at bounding box center [388, 337] width 68 height 22
click at [378, 70] on ul "Client Config Vendor Site Worker Hiring Manager" at bounding box center [358, 71] width 135 height 86
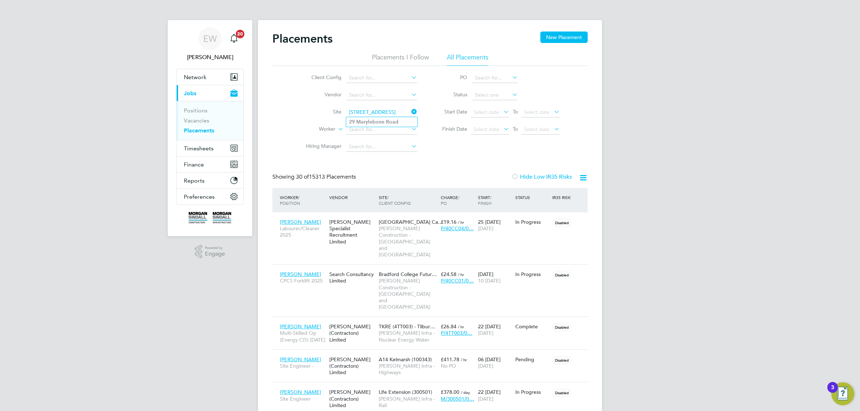
type input "[STREET_ADDRESS]"
click at [377, 120] on b "Marylebone" at bounding box center [370, 122] width 28 height 6
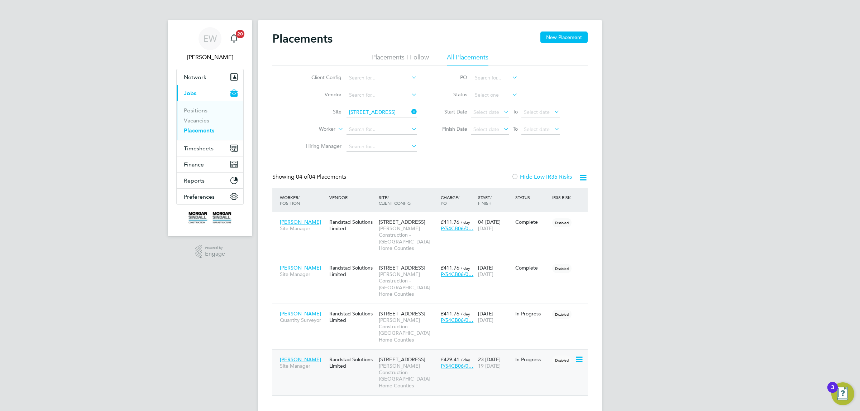
click at [293, 357] on span "Fermin Torres" at bounding box center [300, 360] width 41 height 6
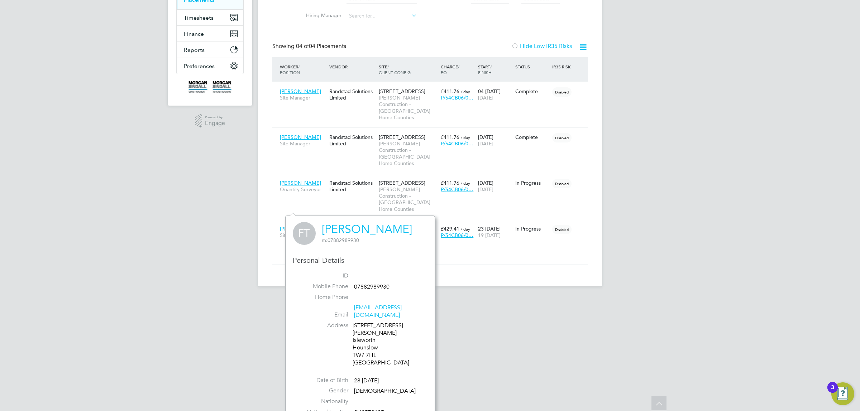
click at [356, 340] on div "49 Steele Road Isleworth Hounslow TW7 7HL United Kingdom" at bounding box center [387, 344] width 68 height 45
drag, startPoint x: 356, startPoint y: 340, endPoint x: 370, endPoint y: 340, distance: 14.0
click at [370, 340] on div "49 Steele Road Isleworth Hounslow TW7 7HL United Kingdom" at bounding box center [387, 344] width 68 height 45
click at [299, 180] on span "Anthony Hill" at bounding box center [300, 183] width 41 height 6
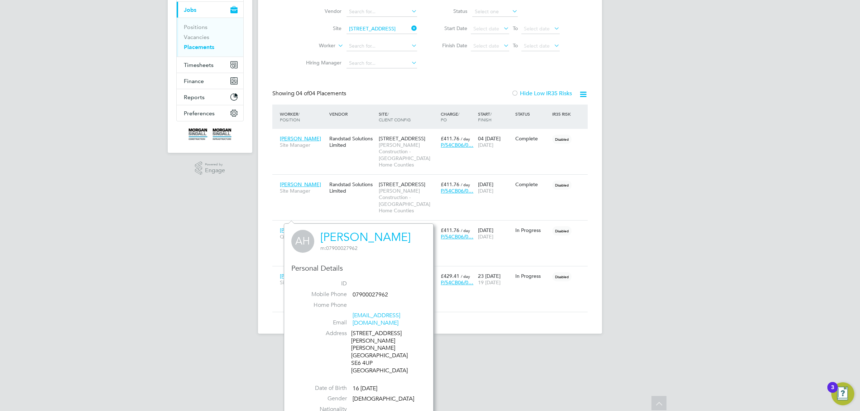
click at [352, 339] on div "29 Blythe Hill Lane London SE6 4UP United Kingdom" at bounding box center [385, 352] width 68 height 45
drag, startPoint x: 352, startPoint y: 339, endPoint x: 366, endPoint y: 339, distance: 13.3
click at [366, 339] on div "29 Blythe Hill Lane London SE6 4UP United Kingdom" at bounding box center [385, 352] width 68 height 45
click at [297, 181] on span "Gelu Ferariu" at bounding box center [300, 184] width 41 height 6
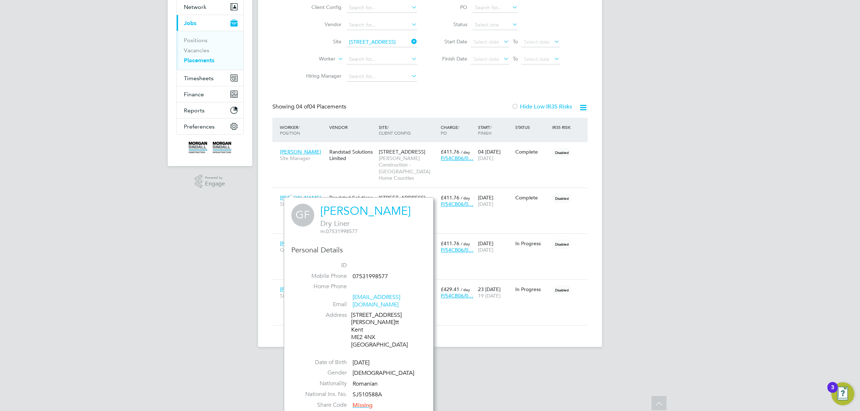
click at [357, 332] on div "29 Benenden Road Wainscott Kent ME2 4NX United Kingdom" at bounding box center [385, 330] width 68 height 37
drag, startPoint x: 357, startPoint y: 332, endPoint x: 371, endPoint y: 332, distance: 13.6
click at [371, 332] on div "29 Benenden Road Wainscott Kent ME2 4NX United Kingdom" at bounding box center [385, 330] width 68 height 37
click at [291, 153] on span "Joel Colman" at bounding box center [300, 152] width 41 height 6
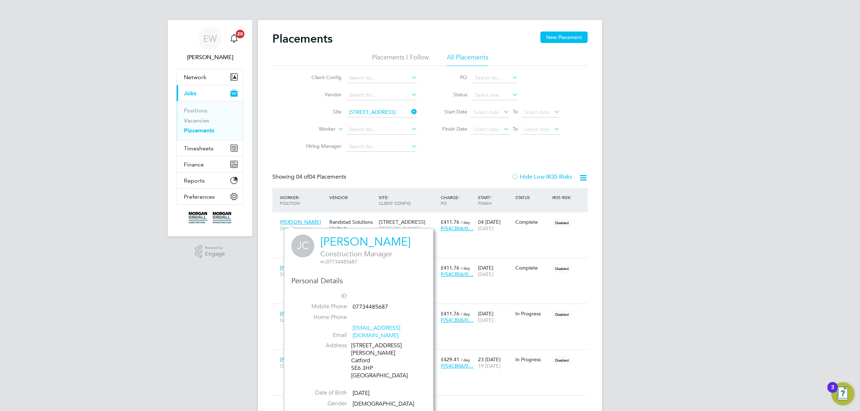
click at [355, 353] on div "53 King Alfred Ave Catford SE6 3HP United Kingdom" at bounding box center [385, 360] width 68 height 37
drag, startPoint x: 355, startPoint y: 353, endPoint x: 370, endPoint y: 353, distance: 14.7
click at [370, 353] on div "53 King Alfred Ave Catford SE6 3HP United Kingdom" at bounding box center [385, 360] width 68 height 37
drag, startPoint x: 376, startPoint y: 104, endPoint x: 373, endPoint y: 108, distance: 4.9
click at [376, 105] on li "Site 29 Marylebone Road" at bounding box center [358, 112] width 135 height 17
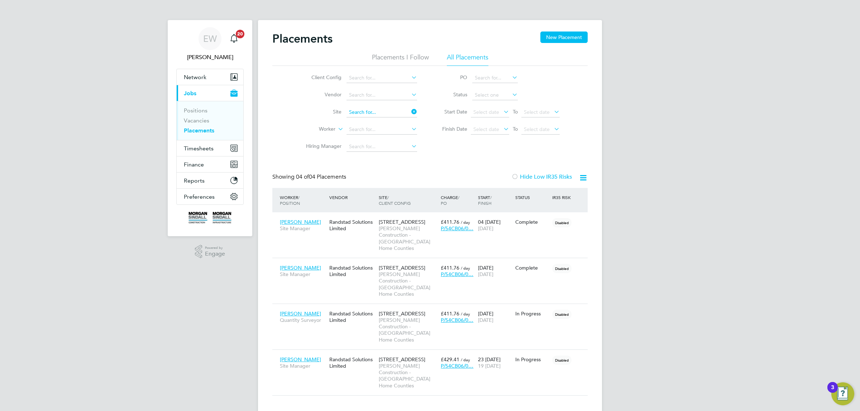
click at [366, 115] on input at bounding box center [382, 113] width 71 height 10
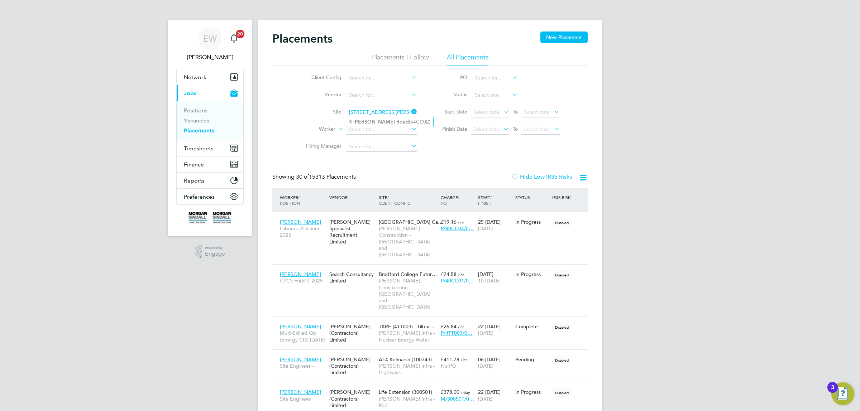
click at [396, 123] on b "Road" at bounding box center [402, 122] width 13 height 6
type input "4 Brandon Road (54CC02)"
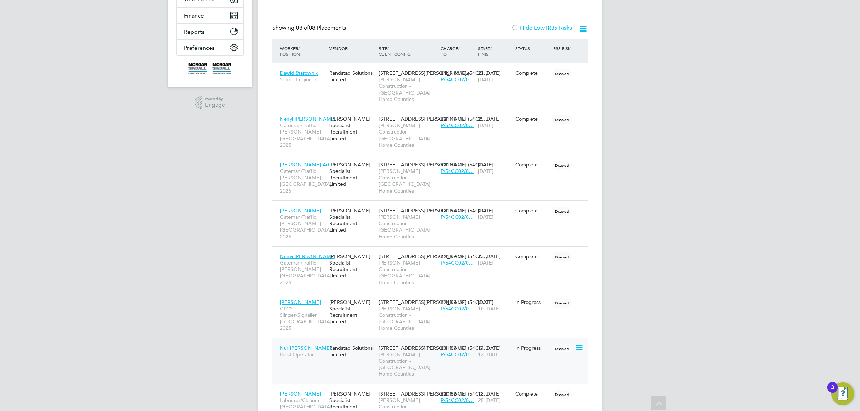
click at [301, 345] on span "Nur Sherif Jemal" at bounding box center [305, 348] width 51 height 6
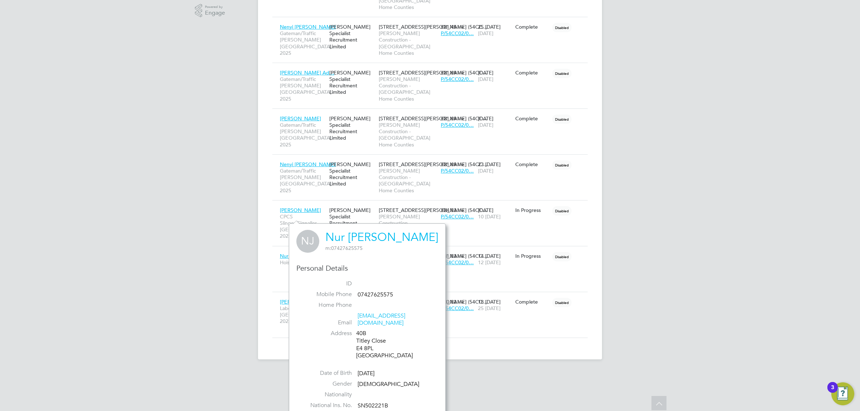
click at [361, 341] on div "40B Titley Close E4 8PL United Kingdom" at bounding box center [390, 345] width 68 height 30
drag, startPoint x: 361, startPoint y: 341, endPoint x: 368, endPoint y: 341, distance: 7.2
click at [368, 341] on div "40B Titley Close E4 8PL United Kingdom" at bounding box center [390, 345] width 68 height 30
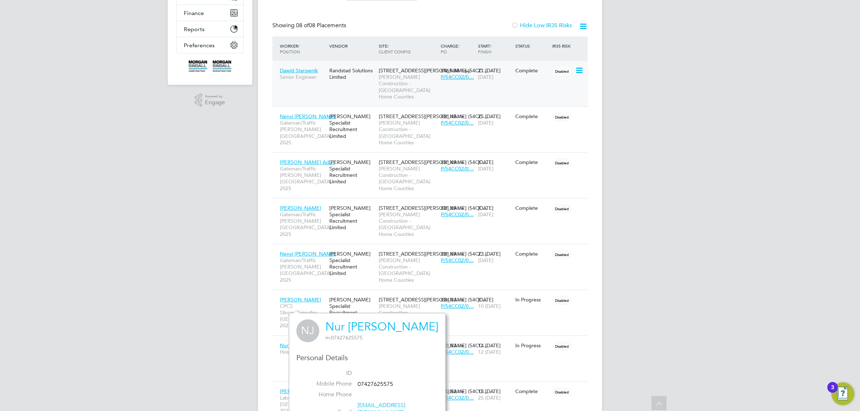
click at [307, 68] on span "Dawid Starownik" at bounding box center [299, 70] width 38 height 6
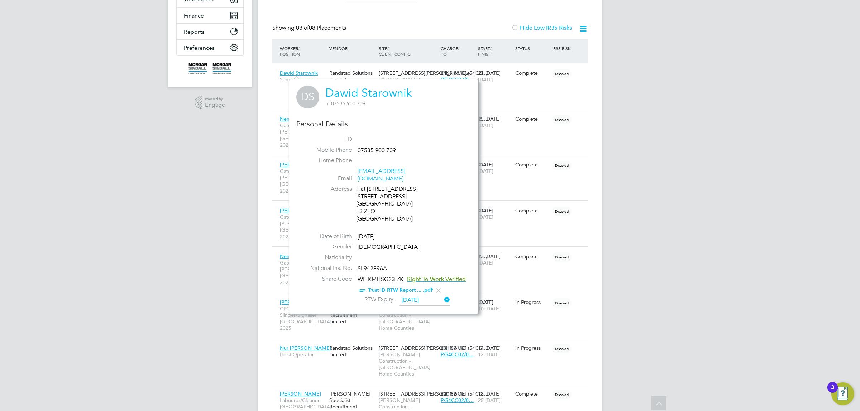
click at [357, 205] on div "Flat 53 Rosegate House 3 Hereford Road London E3 2FQ United Kingdom" at bounding box center [390, 204] width 68 height 37
drag, startPoint x: 357, startPoint y: 205, endPoint x: 367, endPoint y: 205, distance: 10.0
click at [367, 205] on div "Flat 53 Rosegate House 3 Hereford Road London E3 2FQ United Kingdom" at bounding box center [390, 204] width 68 height 37
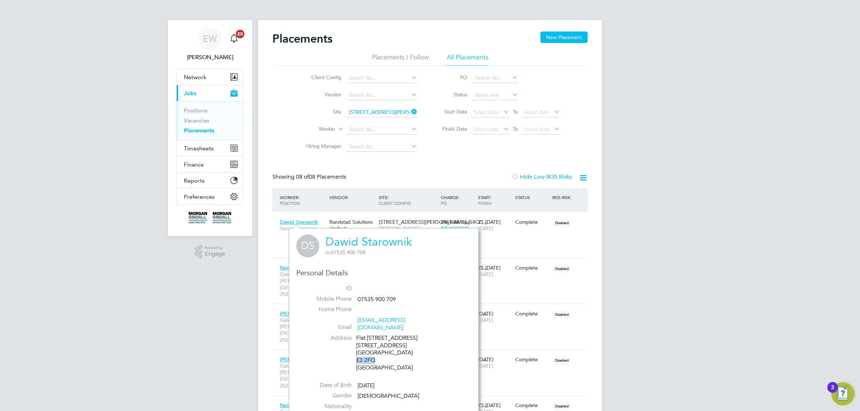
click at [387, 108] on input "4 Brandon Road (54CC02)" at bounding box center [382, 113] width 71 height 10
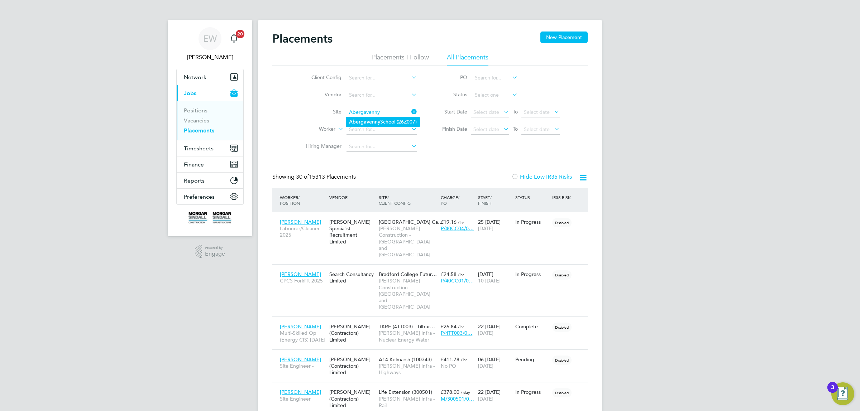
click at [377, 117] on li "Abergavenny School (26Z007)" at bounding box center [382, 122] width 73 height 10
type input "Abergavenny School (26Z007)"
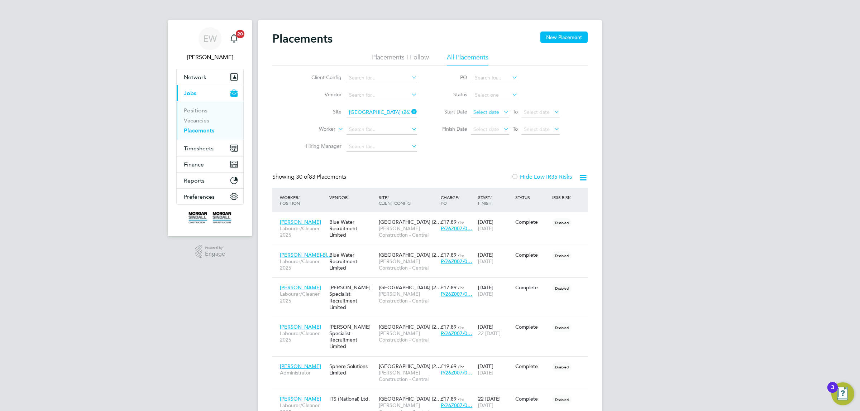
click at [495, 114] on span "Select date" at bounding box center [486, 112] width 26 height 6
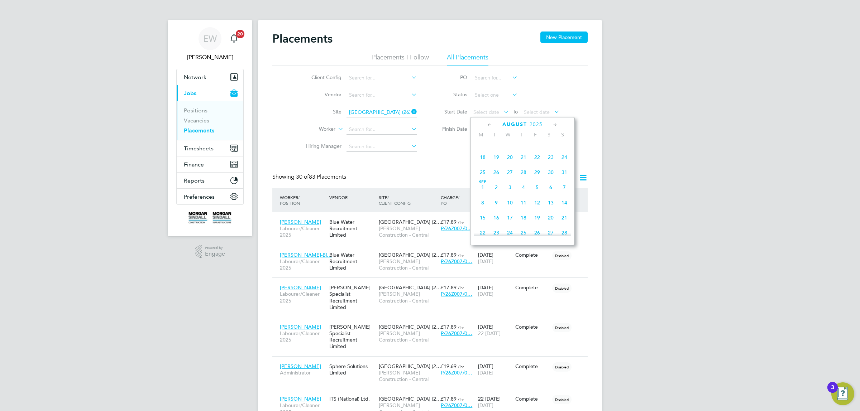
click at [480, 193] on span "Sep 1" at bounding box center [483, 188] width 14 height 14
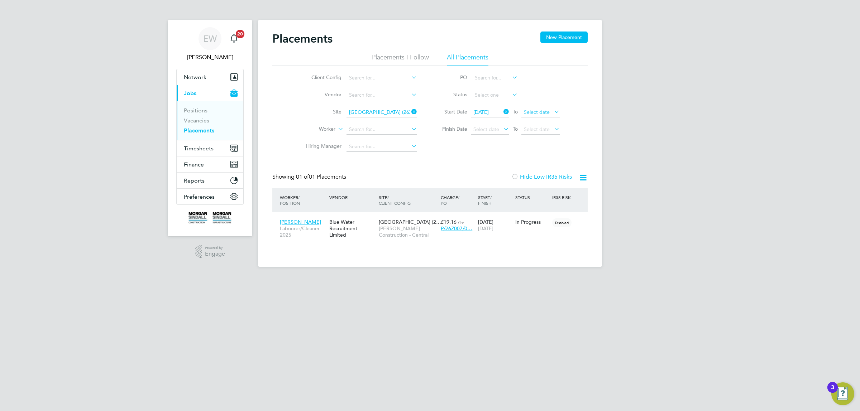
click at [542, 110] on span "Select date" at bounding box center [537, 112] width 26 height 6
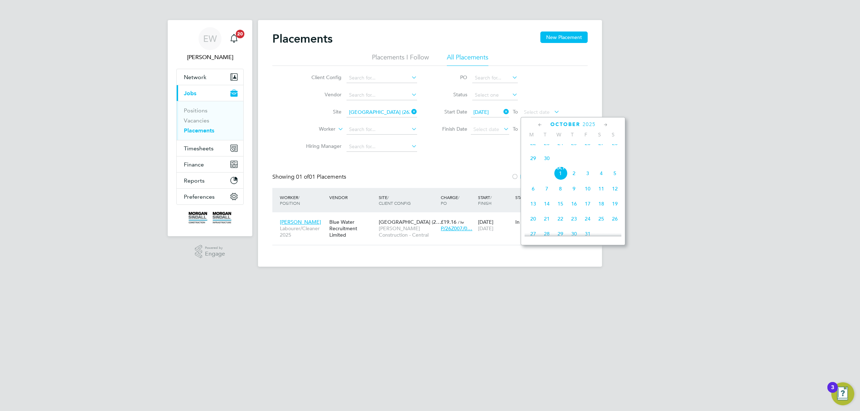
click at [550, 165] on span "30" at bounding box center [547, 159] width 14 height 14
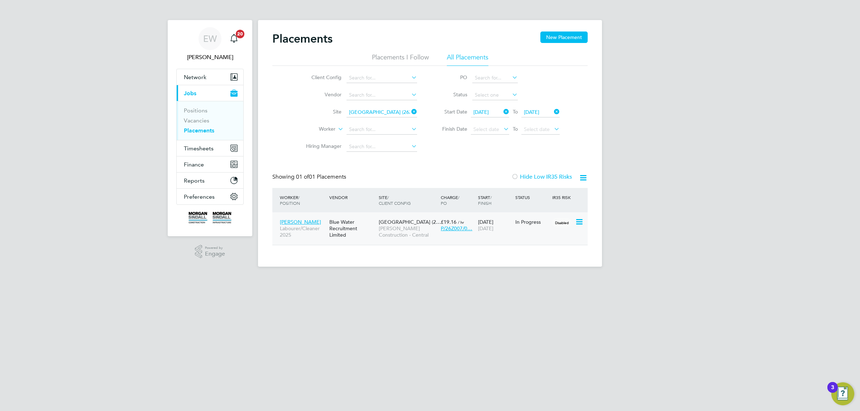
click at [303, 220] on span "Conor Hubbard" at bounding box center [300, 222] width 41 height 6
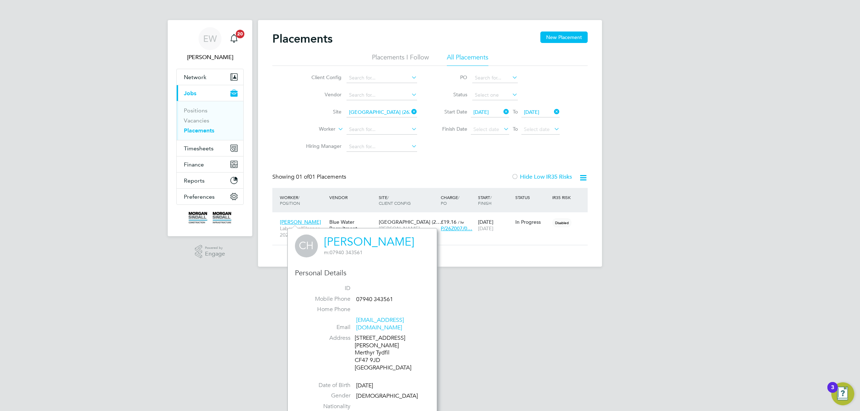
click at [355, 345] on div "27 Mitchell Crescent Merthyr Tydfil CF47 9JD United Kingdom" at bounding box center [389, 353] width 68 height 37
drag, startPoint x: 355, startPoint y: 345, endPoint x: 372, endPoint y: 345, distance: 16.8
click at [372, 345] on div "27 Mitchell Crescent Merthyr Tydfil CF47 9JD United Kingdom" at bounding box center [389, 353] width 68 height 37
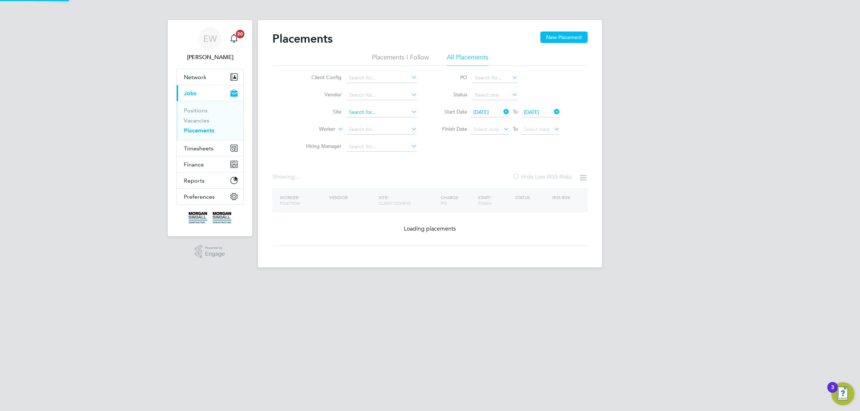
click at [388, 114] on input at bounding box center [382, 113] width 71 height 10
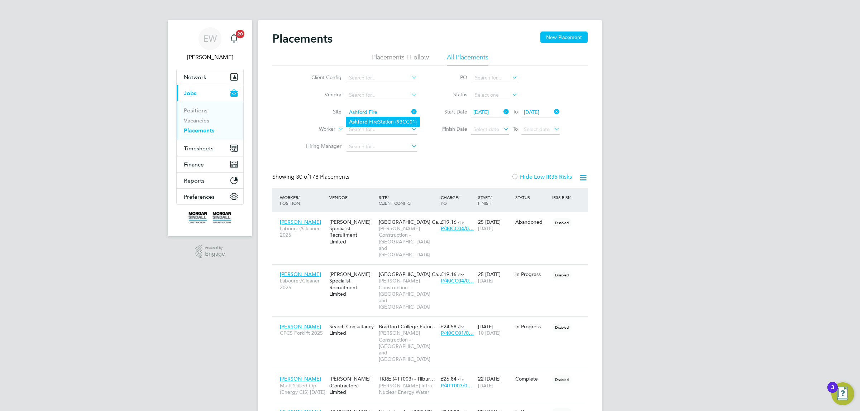
click at [376, 121] on b "Fire" at bounding box center [373, 122] width 9 height 6
type input "Ashford Fire Station (93CC01)"
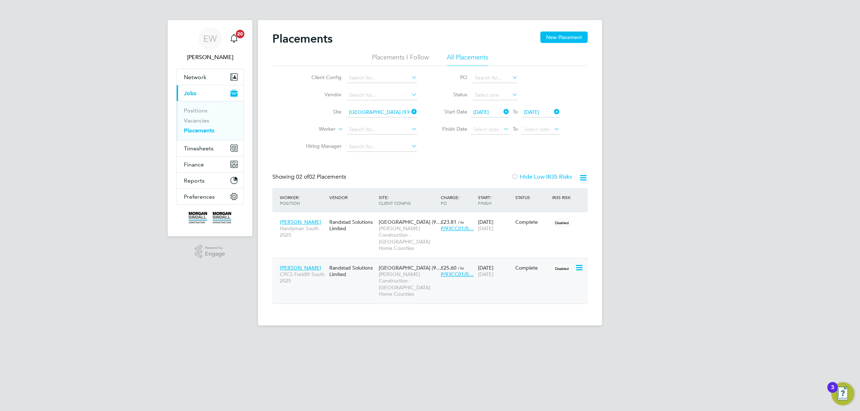
click at [296, 265] on span "Richard Samuells" at bounding box center [300, 268] width 41 height 6
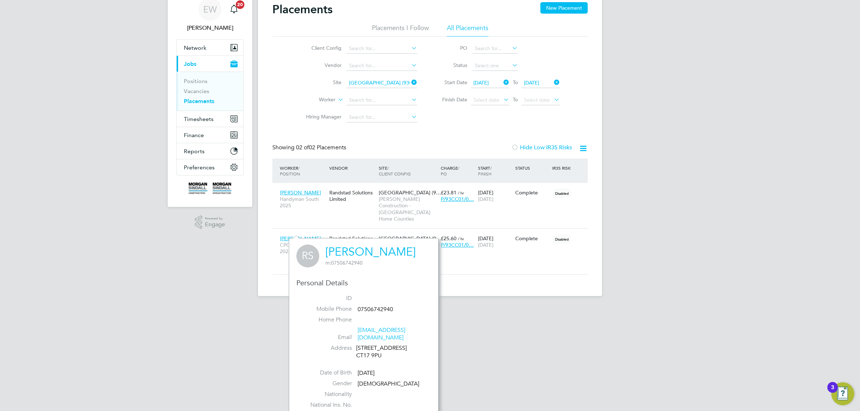
click at [359, 352] on div "3 Queens Avenue CT17 9PU" at bounding box center [390, 352] width 68 height 15
click at [362, 346] on div "3 Queens Avenue CT17 9PU" at bounding box center [390, 352] width 68 height 15
drag, startPoint x: 362, startPoint y: 346, endPoint x: 371, endPoint y: 346, distance: 9.0
click at [371, 346] on div "3 Queens Avenue CT17 9PU" at bounding box center [390, 352] width 68 height 15
click at [377, 347] on div "3 Queens Avenue CT17 9PU" at bounding box center [390, 352] width 68 height 15
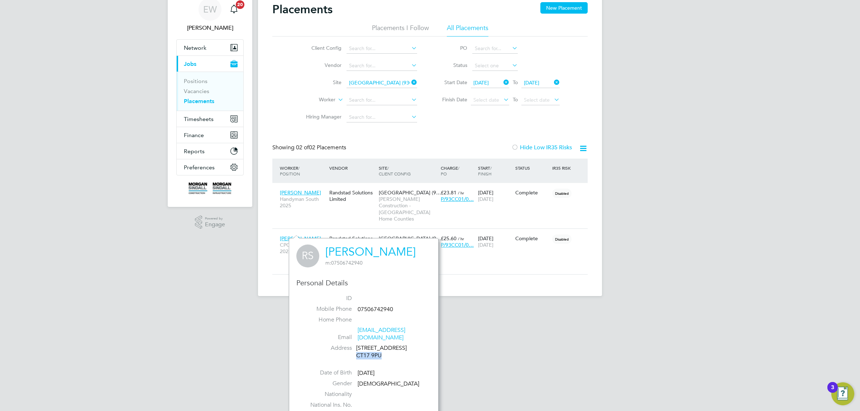
drag, startPoint x: 377, startPoint y: 347, endPoint x: 360, endPoint y: 349, distance: 17.3
click at [360, 349] on div "3 Queens Avenue CT17 9PU" at bounding box center [390, 352] width 68 height 15
click at [283, 192] on span "Tung Lee" at bounding box center [300, 193] width 41 height 6
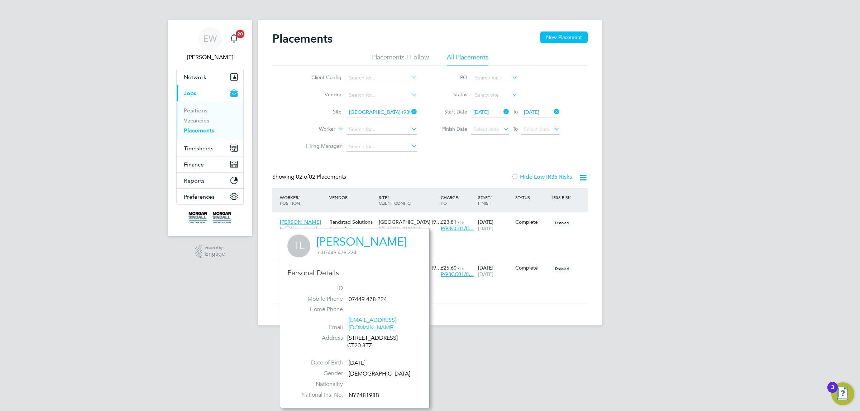
click at [354, 338] on div "52 Blunden Drive CT20 3TZ" at bounding box center [381, 342] width 68 height 15
drag, startPoint x: 354, startPoint y: 338, endPoint x: 364, endPoint y: 338, distance: 10.8
click at [364, 338] on div "52 Blunden Drive CT20 3TZ" at bounding box center [381, 342] width 68 height 15
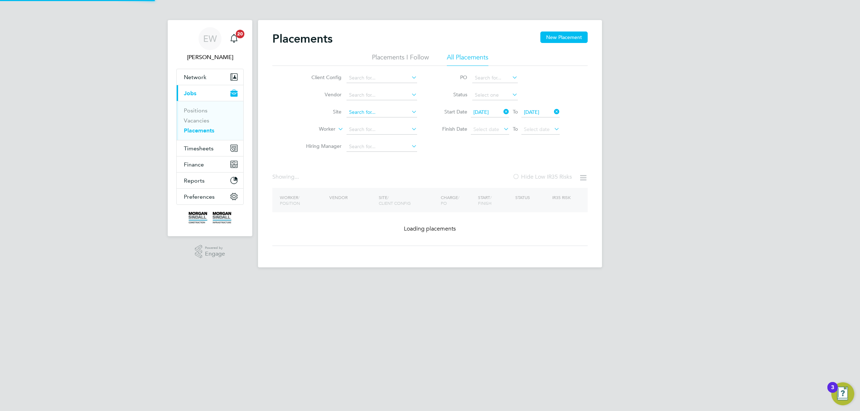
click at [394, 115] on input at bounding box center [382, 113] width 71 height 10
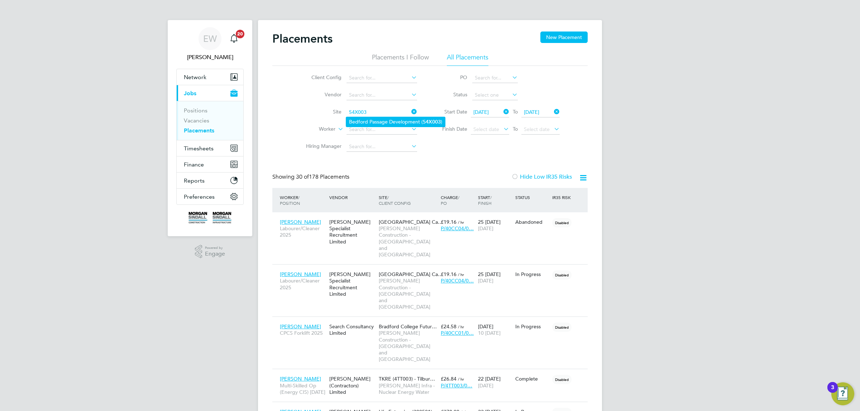
click at [370, 119] on li "Bedford Passage Development ( 54X003 )" at bounding box center [395, 122] width 99 height 10
type input "Bedford Passage Development (54X003)"
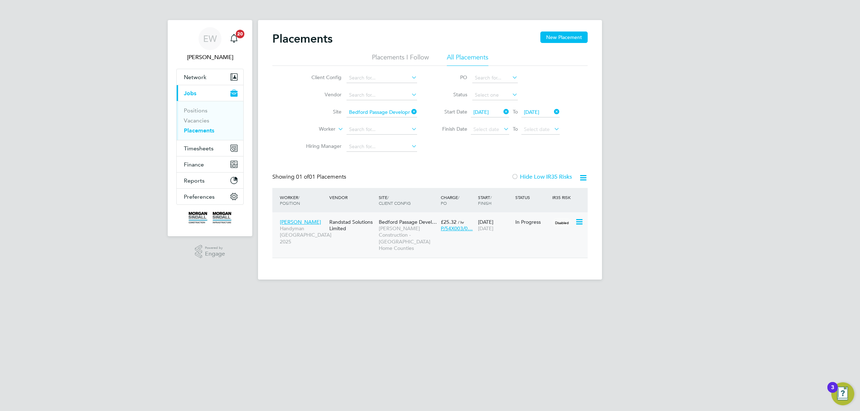
click at [298, 220] on span "Neil Lindsay" at bounding box center [300, 222] width 41 height 6
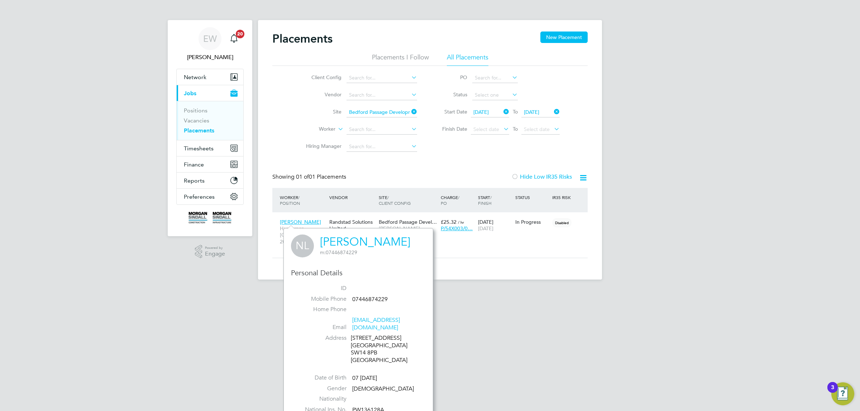
click at [356, 345] on div "58 South Worple Way London SW14 8PB United Kingdom" at bounding box center [385, 350] width 68 height 30
drag, startPoint x: 356, startPoint y: 345, endPoint x: 372, endPoint y: 345, distance: 15.8
click at [372, 345] on div "58 South Worple Way London SW14 8PB United Kingdom" at bounding box center [385, 350] width 68 height 30
click at [390, 112] on input at bounding box center [382, 113] width 71 height 10
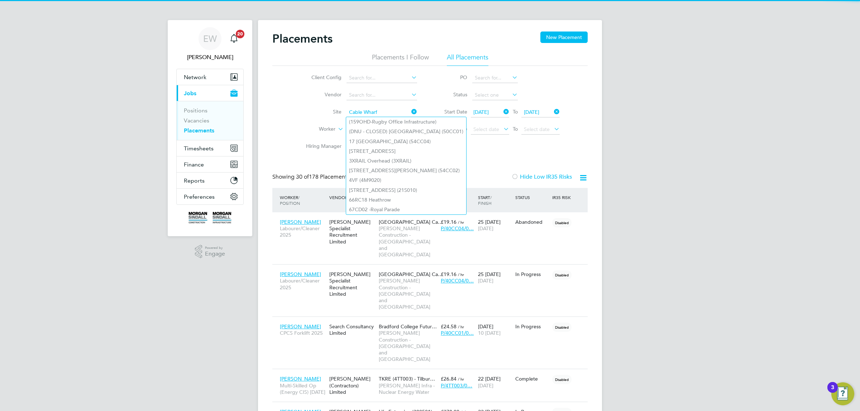
scroll to position [33, 62]
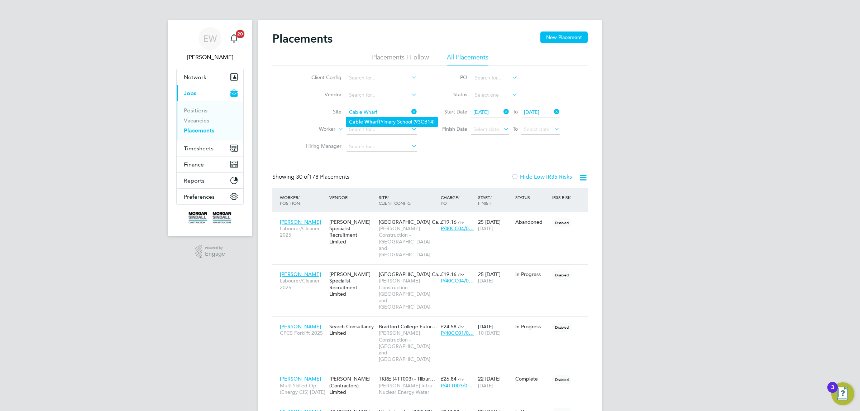
click at [388, 122] on li "Cable Wharf Primary School (93CB14)" at bounding box center [391, 122] width 91 height 10
type input "Cable Wharf Primary School (93CB14)"
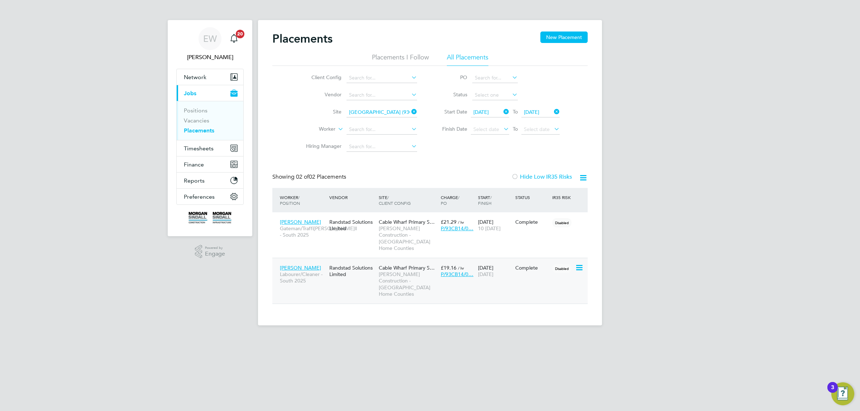
click at [284, 265] on span "Chinasa Muotto" at bounding box center [300, 268] width 41 height 6
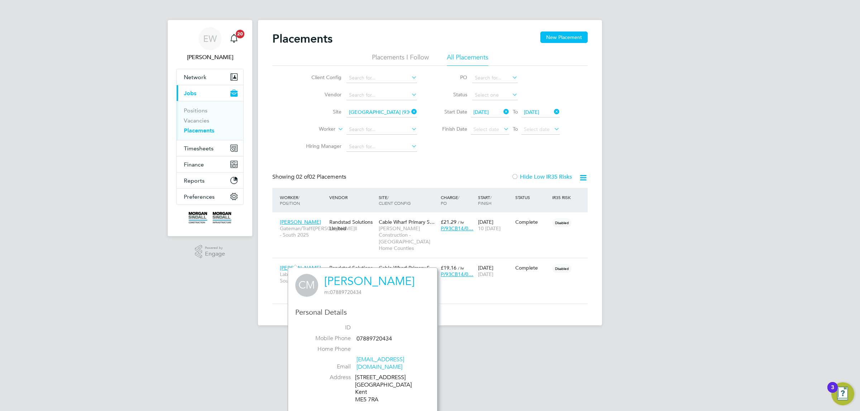
click at [358, 395] on div "15 Brongington Close Chatham Kent ME5 7RA" at bounding box center [389, 389] width 68 height 30
drag, startPoint x: 358, startPoint y: 395, endPoint x: 370, endPoint y: 394, distance: 11.5
click at [370, 394] on div "15 Brongington Close Chatham Kent ME5 7RA" at bounding box center [389, 389] width 68 height 30
click at [287, 219] on span "Ahmed Maliki" at bounding box center [300, 222] width 41 height 6
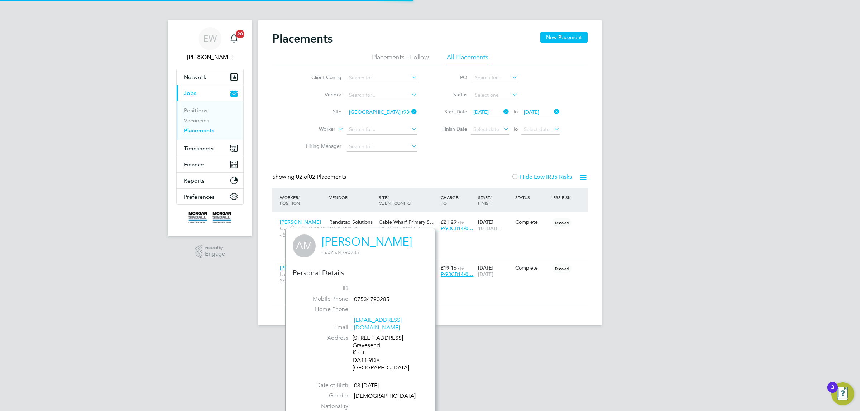
scroll to position [195, 149]
click at [357, 353] on div "1A Hamerton Road Gravesend Kent DA11 9DX United Kingdom" at bounding box center [387, 353] width 68 height 37
drag, startPoint x: 357, startPoint y: 353, endPoint x: 369, endPoint y: 352, distance: 12.6
click at [369, 352] on div "1A Hamerton Road Gravesend Kent DA11 9DX United Kingdom" at bounding box center [387, 353] width 68 height 37
click at [362, 113] on input at bounding box center [382, 113] width 71 height 10
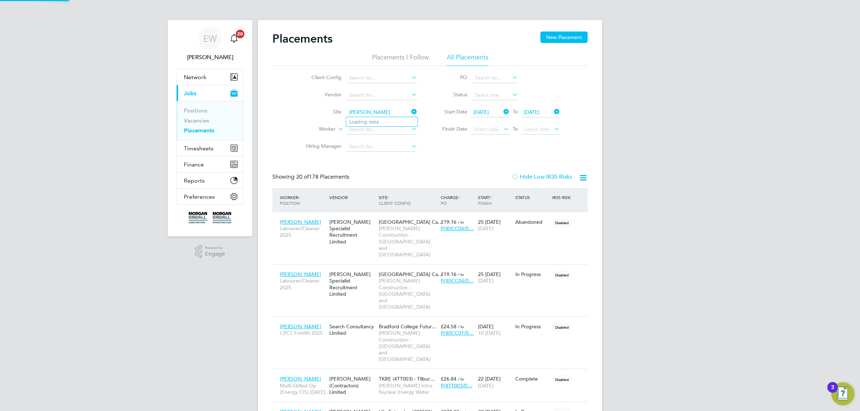
scroll to position [33, 62]
click at [392, 121] on b "Booth" at bounding box center [399, 122] width 14 height 6
type input "Clive Booth Student Accom Enabling Works (22CA01)"
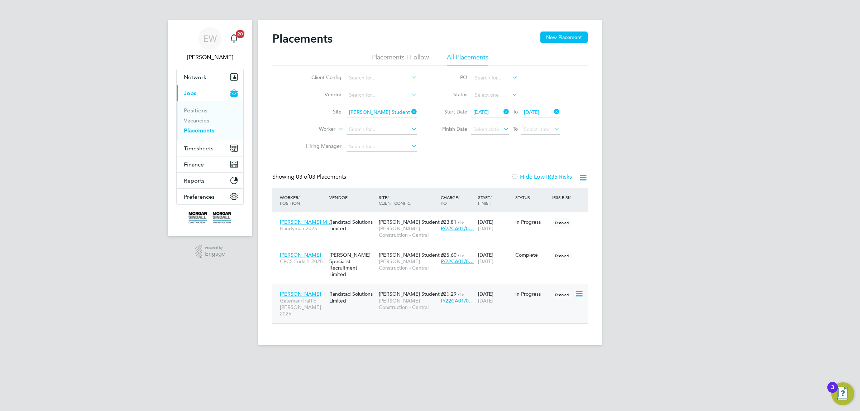
click at [293, 291] on span "Lucian Boaca" at bounding box center [300, 294] width 41 height 6
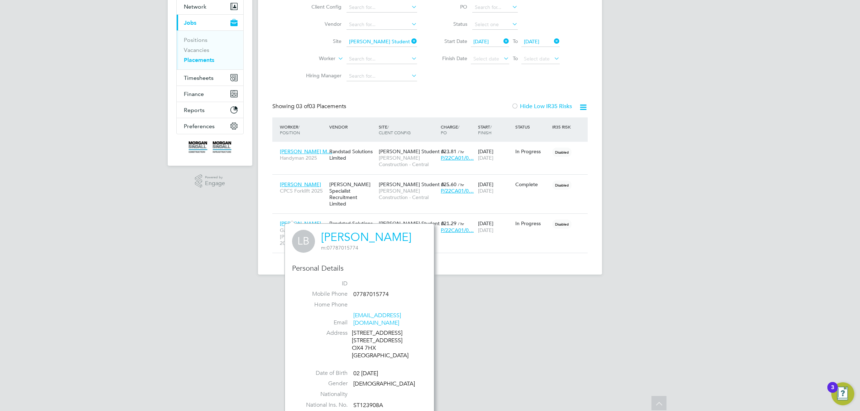
click at [355, 342] on div "104 Bulan Road 104 Bulan Road OX4 7HX United Kingdom" at bounding box center [386, 345] width 68 height 30
drag, startPoint x: 355, startPoint y: 342, endPoint x: 369, endPoint y: 342, distance: 14.3
click at [369, 342] on div "104 Bulan Road 104 Bulan Road OX4 7HX United Kingdom" at bounding box center [386, 345] width 68 height 30
click at [294, 182] on span "Jacek Zaton" at bounding box center [300, 184] width 41 height 6
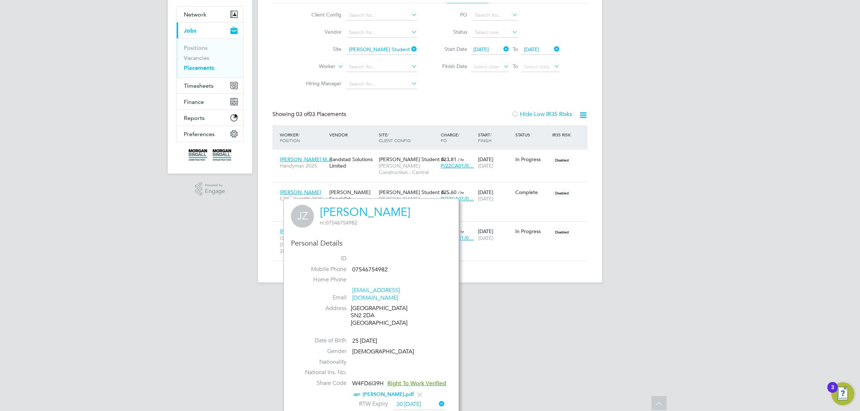
click at [353, 311] on div "Redcliffe Street SN2 2DA United Kingdom" at bounding box center [385, 316] width 68 height 22
drag, startPoint x: 353, startPoint y: 311, endPoint x: 371, endPoint y: 310, distance: 17.9
click at [371, 310] on div "Redcliffe Street SN2 2DA United Kingdom" at bounding box center [385, 316] width 68 height 22
click at [305, 159] on span "Harinder Singh M…" at bounding box center [306, 159] width 52 height 6
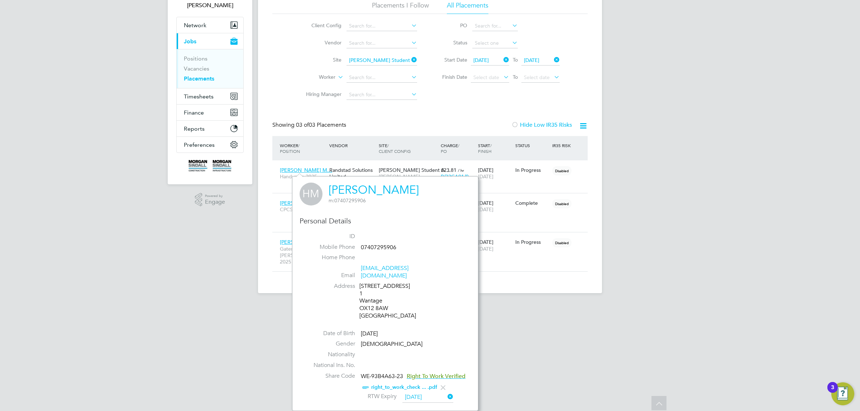
click at [366, 307] on div "Flat No 1,40 Market Place Want 1 Wantage OX12 8AW United Kingdom" at bounding box center [393, 301] width 68 height 37
drag, startPoint x: 366, startPoint y: 307, endPoint x: 380, endPoint y: 308, distance: 13.6
click at [380, 308] on div "Flat No 1,40 Market Place Want 1 Wantage OX12 8AW United Kingdom" at bounding box center [393, 301] width 68 height 37
click at [371, 57] on div "Placements I Follow All Placements Client Config Vendor Site Clive Booth Studen…" at bounding box center [429, 52] width 315 height 102
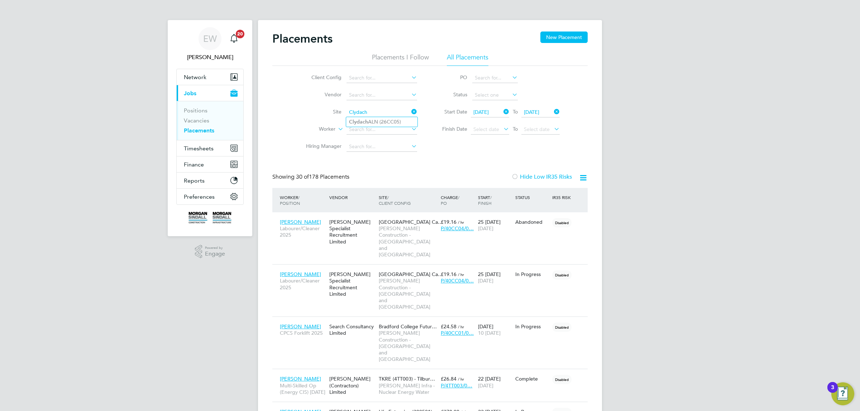
click at [371, 120] on li "Clydach ALN (26CC05)" at bounding box center [381, 122] width 71 height 10
type input "Clydach ALN (26CC05)"
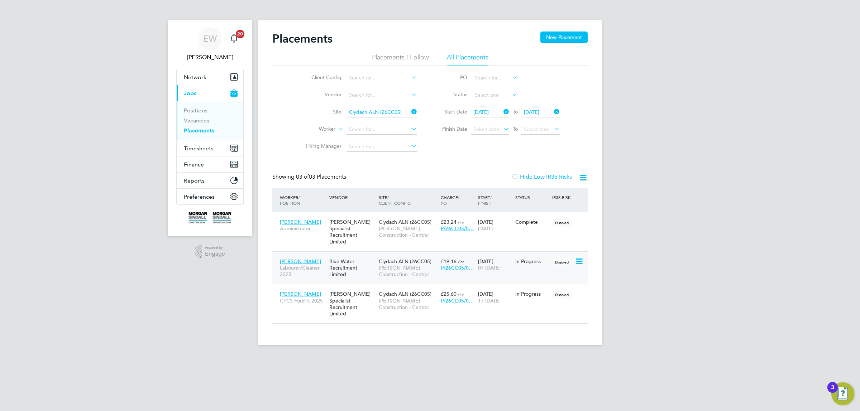
click at [294, 258] on span "Nigel Robinson" at bounding box center [300, 261] width 41 height 6
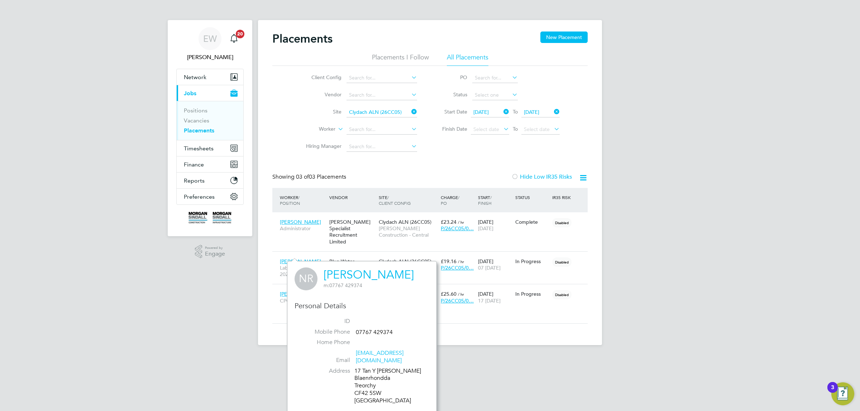
click at [359, 385] on div "17 Tan Y Pych Blaenrhondda Treorchy CF42 5SW United Kingdom" at bounding box center [388, 386] width 68 height 37
drag, startPoint x: 359, startPoint y: 385, endPoint x: 370, endPoint y: 385, distance: 10.8
click at [370, 385] on div "17 Tan Y Pych Blaenrhondda Treorchy CF42 5SW United Kingdom" at bounding box center [388, 386] width 68 height 37
click at [373, 109] on input at bounding box center [382, 113] width 71 height 10
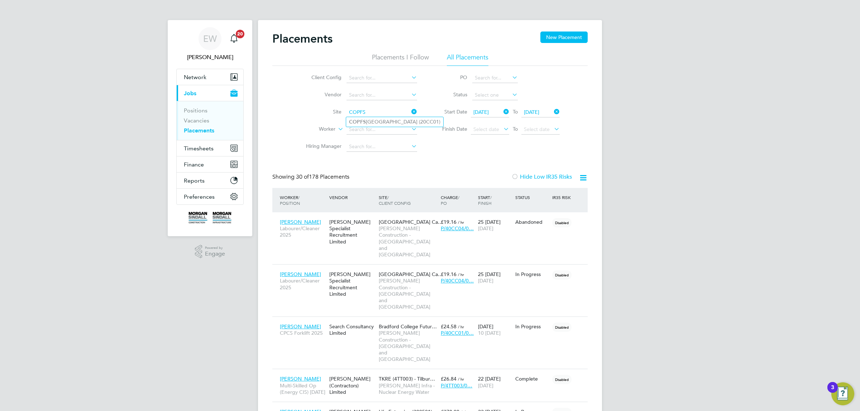
click at [368, 120] on li "COPFS Edinburgh (20CC01)" at bounding box center [394, 122] width 97 height 10
type input "COPFS Edinburgh (20CC01)"
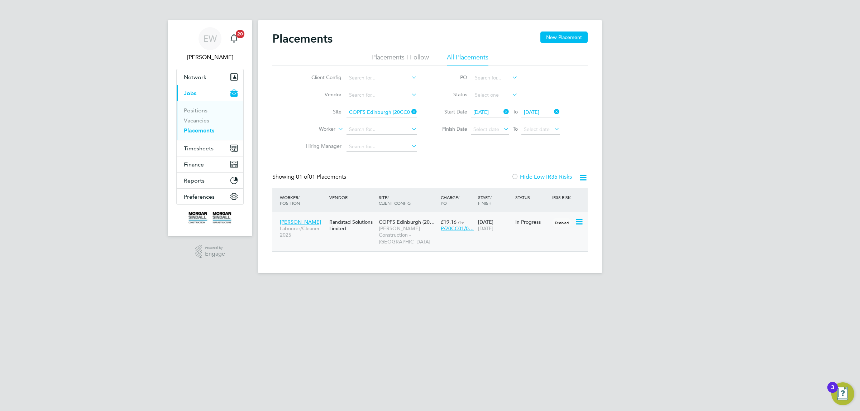
click at [298, 219] on span "Dylan Butler" at bounding box center [300, 222] width 41 height 6
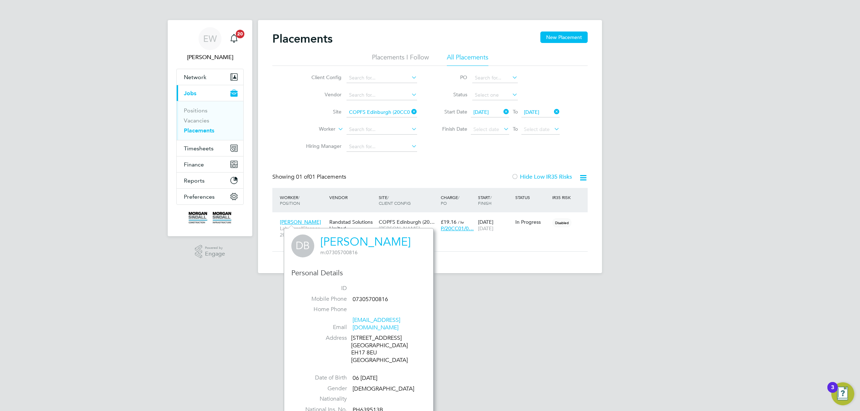
click at [357, 345] on div "54 Southhouse Road Edinburgh EH17 8EU United Kingdom" at bounding box center [385, 350] width 68 height 30
drag, startPoint x: 357, startPoint y: 345, endPoint x: 372, endPoint y: 346, distance: 15.4
click at [372, 346] on div "54 Southhouse Road Edinburgh EH17 8EU United Kingdom" at bounding box center [385, 350] width 68 height 30
click at [378, 115] on input at bounding box center [382, 113] width 71 height 10
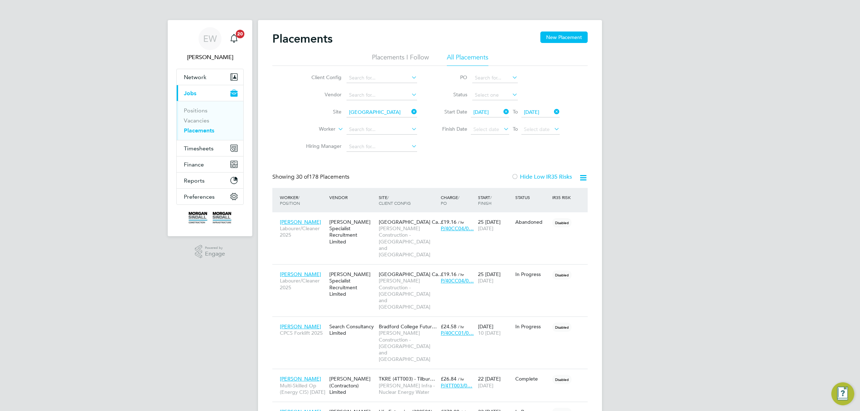
click at [374, 121] on b "High" at bounding box center [377, 122] width 11 height 6
type input "Dumfries High School (20CA23)"
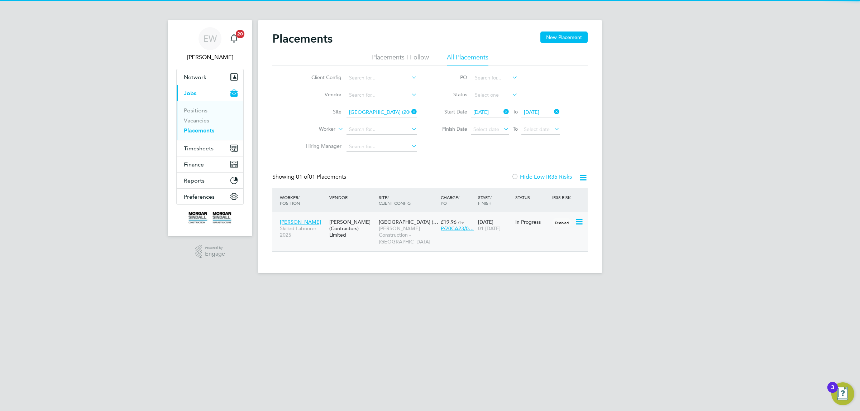
click at [294, 221] on span "Lindsay Carson" at bounding box center [300, 222] width 41 height 6
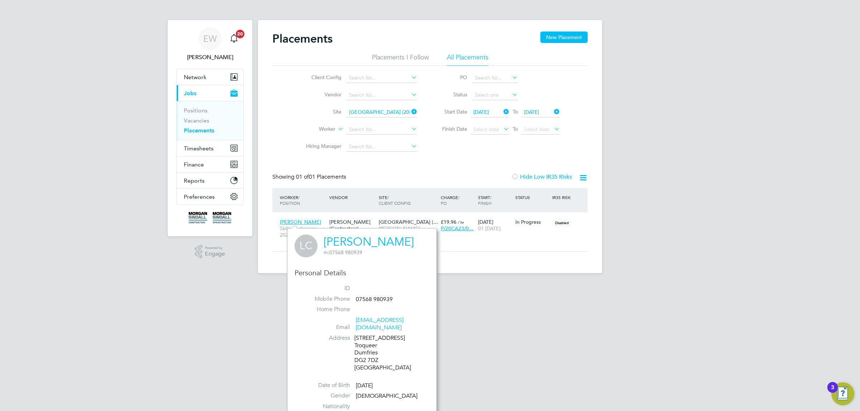
click at [357, 355] on div "3 Moat Road Troqueer Dumfries DG2 7DZ United Kingdom" at bounding box center [388, 353] width 68 height 37
drag, startPoint x: 357, startPoint y: 355, endPoint x: 372, endPoint y: 352, distance: 14.6
click at [372, 352] on div "3 Moat Road Troqueer Dumfries DG2 7DZ United Kingdom" at bounding box center [388, 353] width 68 height 37
click at [367, 113] on input at bounding box center [382, 113] width 71 height 10
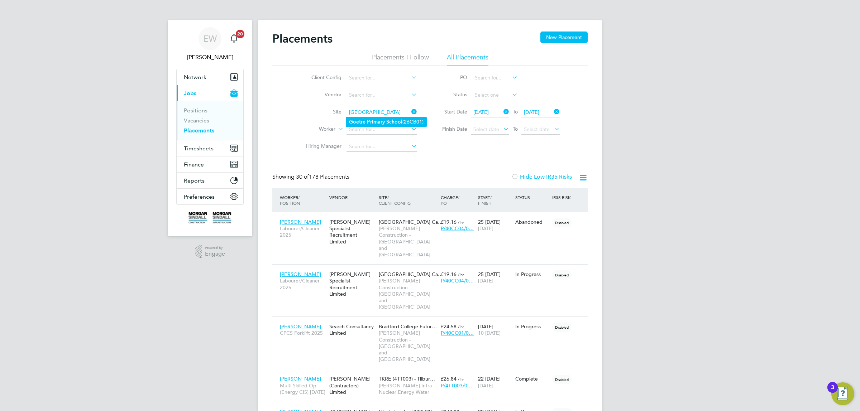
click at [375, 119] on b "Primary" at bounding box center [376, 122] width 18 height 6
type input "Goetre Primary School (26CB01)"
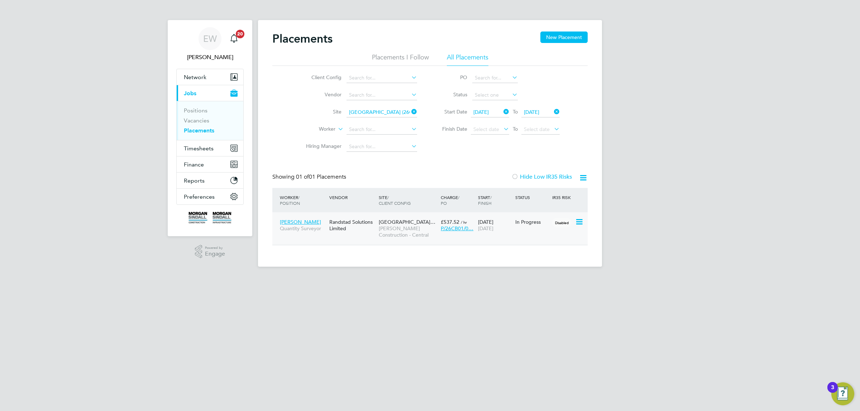
click at [296, 219] on span "Owain Rees" at bounding box center [300, 222] width 41 height 6
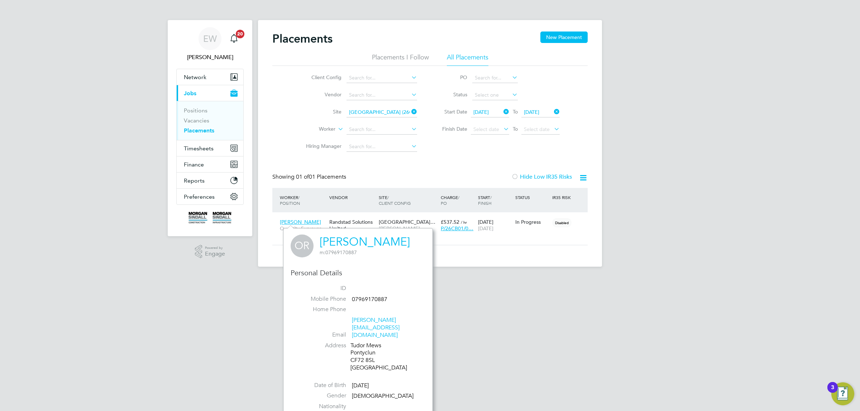
click at [357, 345] on div "Tudor Mews Pontyclun CF72 8SL United Kingdom" at bounding box center [384, 357] width 68 height 30
drag, startPoint x: 357, startPoint y: 345, endPoint x: 367, endPoint y: 346, distance: 10.4
click at [367, 346] on div "Tudor Mews Pontyclun CF72 8SL United Kingdom" at bounding box center [384, 357] width 68 height 30
click at [380, 110] on input at bounding box center [382, 113] width 71 height 10
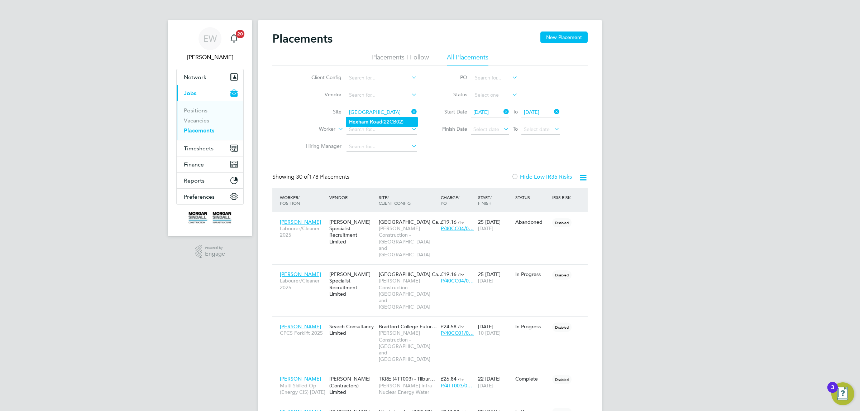
click at [376, 123] on b "Road" at bounding box center [376, 122] width 13 height 6
type input "Hexham Road (22CB02)"
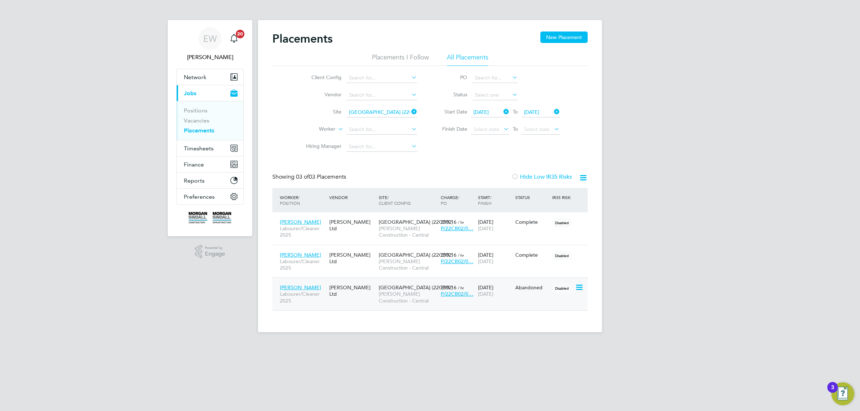
click at [300, 287] on span "Chris Sturgess" at bounding box center [300, 288] width 41 height 6
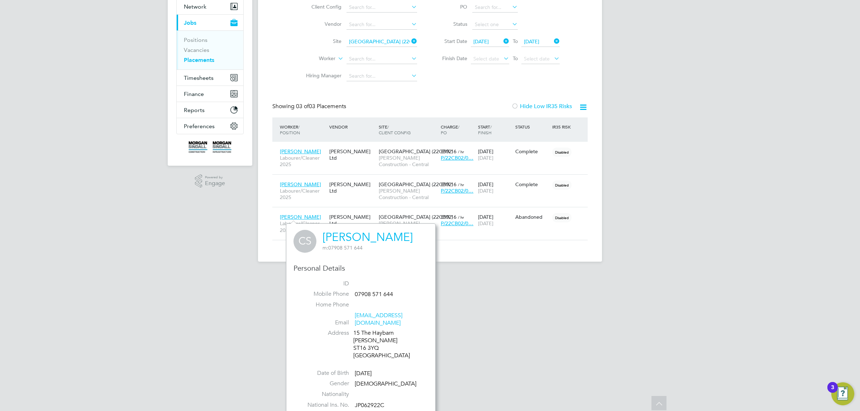
click at [360, 342] on div "15 The Haybarn Stafford ST16 3YQ United Kingdom" at bounding box center [387, 345] width 68 height 30
drag, startPoint x: 360, startPoint y: 342, endPoint x: 368, endPoint y: 342, distance: 8.2
click at [368, 342] on div "15 The Haybarn Stafford ST16 3YQ United Kingdom" at bounding box center [387, 345] width 68 height 30
click at [295, 182] on span "Ebenezer Dankwah" at bounding box center [300, 184] width 41 height 6
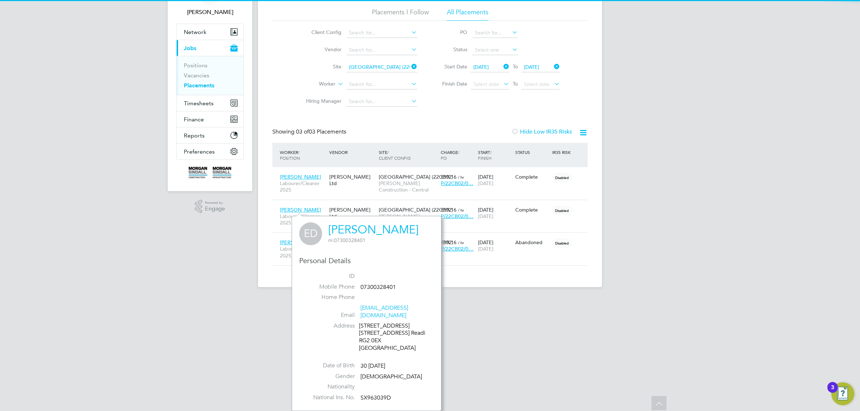
click at [366, 337] on div "13 Lincoln Road 29 Brimpton Road Midgham Readi RG2 0EX United Kingdom" at bounding box center [393, 338] width 68 height 30
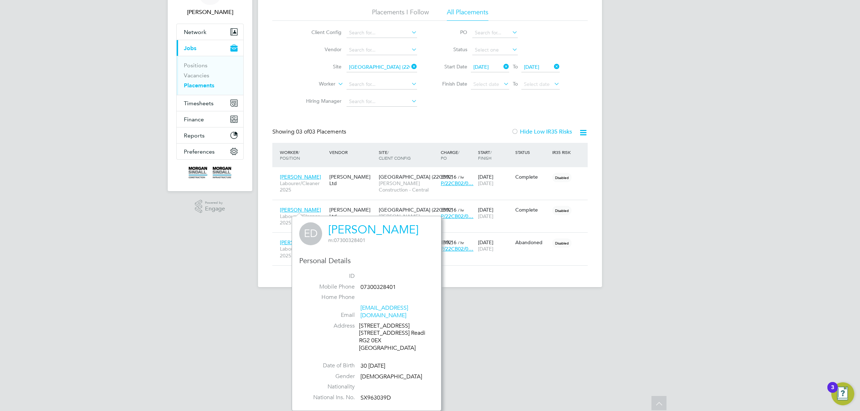
click at [366, 343] on div "13 Lincoln Road 29 Brimpton Road Midgham Readi RG2 0EX United Kingdom" at bounding box center [393, 338] width 68 height 30
drag, startPoint x: 366, startPoint y: 343, endPoint x: 376, endPoint y: 343, distance: 9.7
click at [376, 343] on div "13 Lincoln Road 29 Brimpton Road Midgham Readi RG2 0EX United Kingdom" at bounding box center [393, 338] width 68 height 30
click at [290, 176] on span "Amir Showgar" at bounding box center [300, 177] width 41 height 6
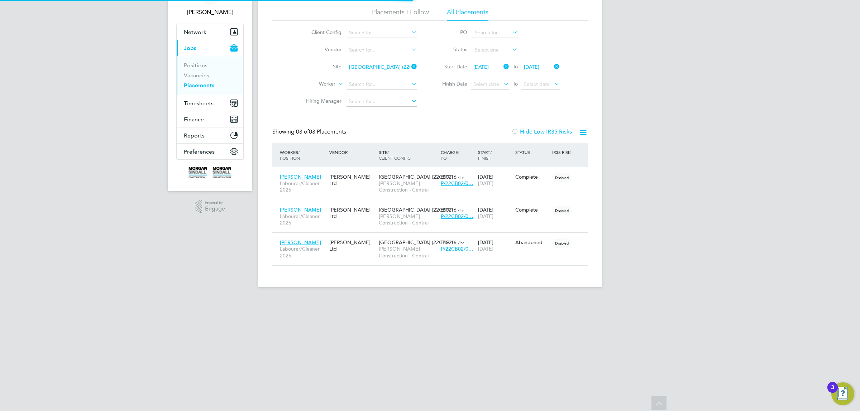
scroll to position [206, 188]
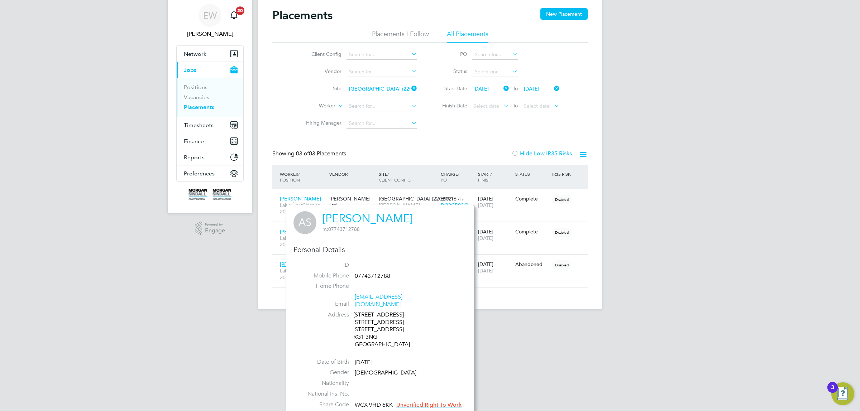
click at [357, 329] on div "14 Kenavon Drive 14 Kenavon Drive 14 Kenavon Drive RG1 3NG United Kingdom" at bounding box center [387, 329] width 68 height 37
drag, startPoint x: 357, startPoint y: 329, endPoint x: 370, endPoint y: 329, distance: 12.5
click at [370, 329] on div "14 Kenavon Drive 14 Kenavon Drive 14 Kenavon Drive RG1 3NG United Kingdom" at bounding box center [387, 329] width 68 height 37
click at [380, 90] on ul "Client Config Vendor Site Hexham Road (22CB02) Worker Hiring Manager" at bounding box center [358, 89] width 135 height 86
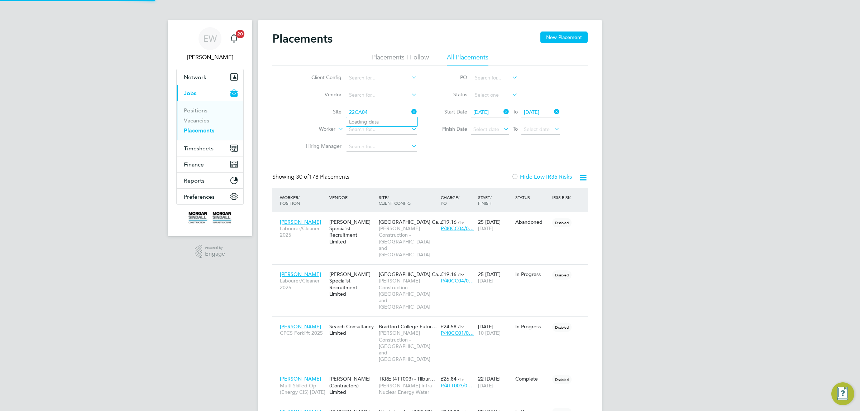
scroll to position [33, 62]
click at [377, 121] on li "Institute of Global Health Building ( 22CA04 )" at bounding box center [399, 122] width 106 height 10
type input "Institute of Global Health Building (22CA04)"
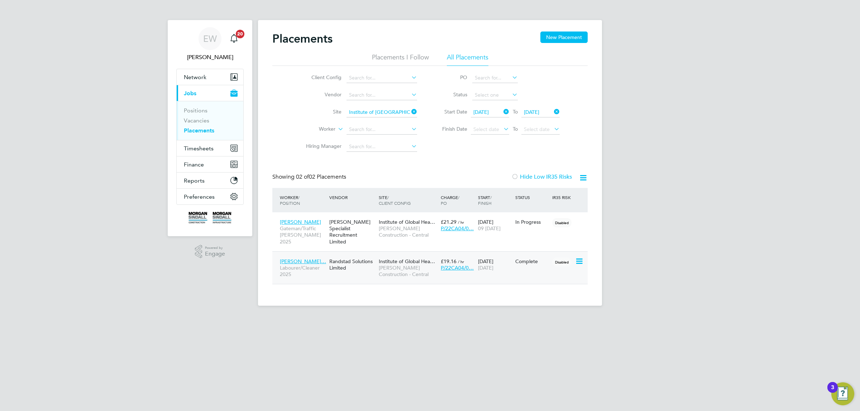
click at [298, 258] on span "Olawumi Ogunrin…" at bounding box center [303, 261] width 46 height 6
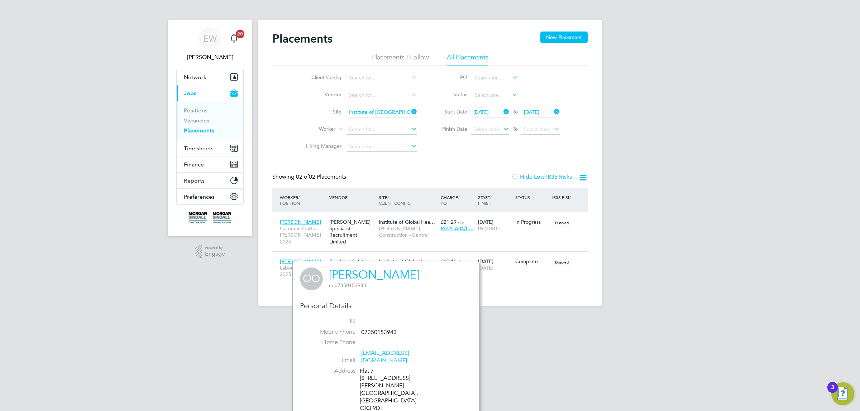
click at [367, 388] on div "Flat 7 12 Ivy Lane Headington, Oxford OX3 9DT United Kingdom" at bounding box center [394, 394] width 68 height 52
drag, startPoint x: 367, startPoint y: 388, endPoint x: 375, endPoint y: 387, distance: 7.6
click at [375, 387] on div "Flat 7 12 Ivy Lane Headington, Oxford OX3 9DT United Kingdom" at bounding box center [394, 394] width 68 height 52
click at [394, 110] on input at bounding box center [382, 113] width 71 height 10
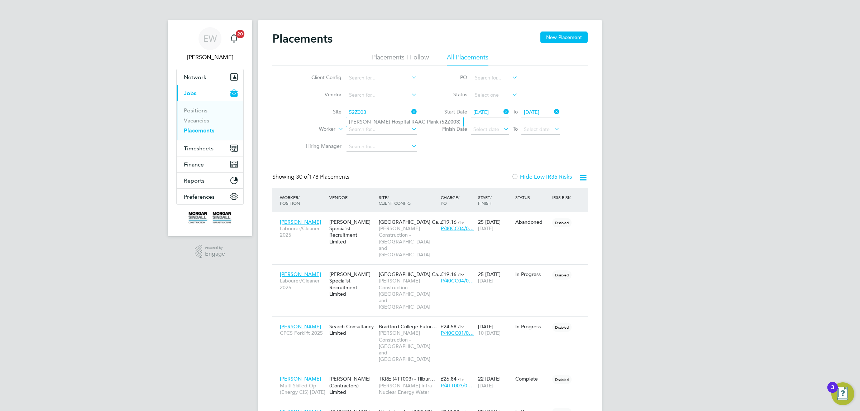
click at [373, 120] on li "James Paget Hospital RAAC Plank ( 52Z003 )" at bounding box center [404, 122] width 117 height 10
type input "James Paget Hospital RAAC Plank (52Z003)"
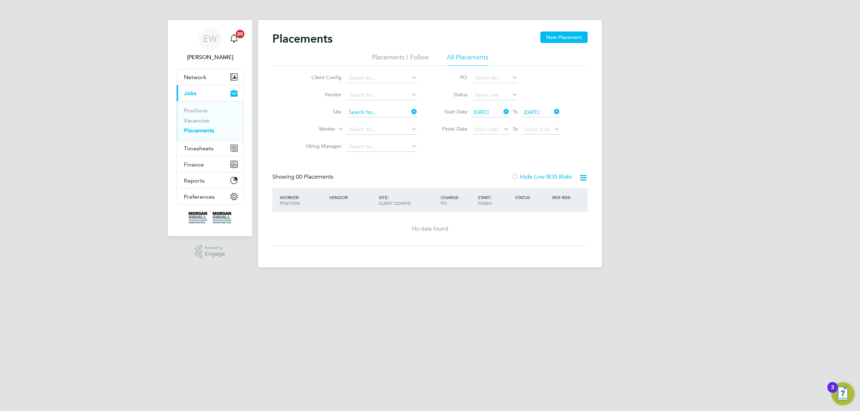
click at [376, 114] on input at bounding box center [382, 113] width 71 height 10
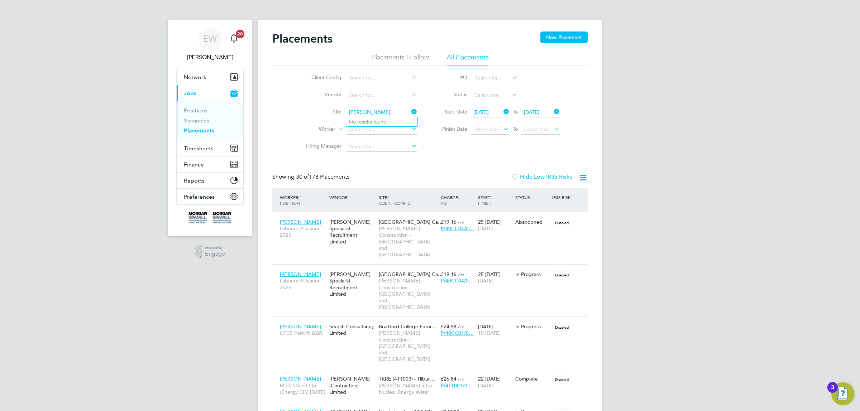
type input "James Pagent"
click at [553, 110] on icon at bounding box center [553, 112] width 0 height 10
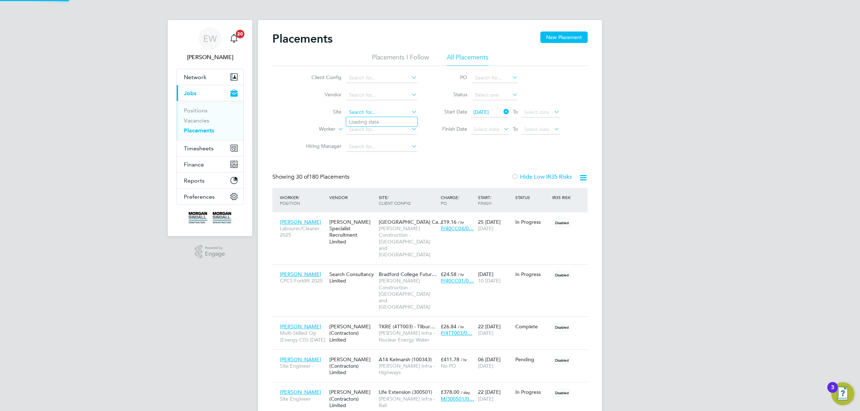
click at [369, 111] on input at bounding box center [382, 113] width 71 height 10
paste input "James Pagent"
type input "James Pagent"
click at [371, 111] on input at bounding box center [382, 113] width 71 height 10
paste input "52Z003"
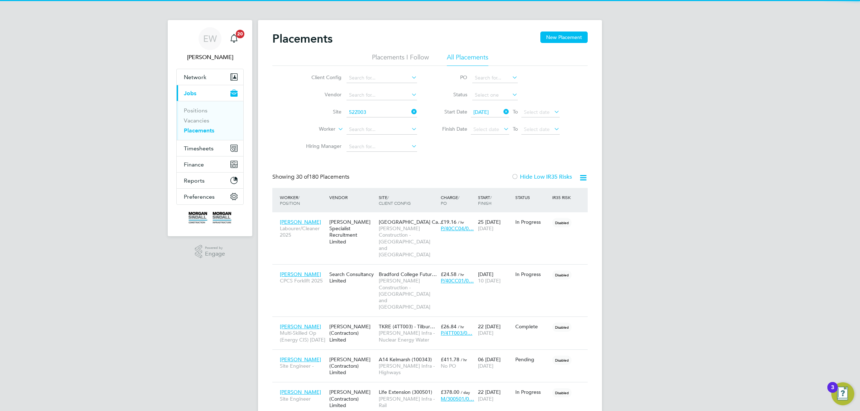
click at [373, 121] on li "James Paget Hospital RAAC Plank ( 52Z003 )" at bounding box center [404, 122] width 117 height 10
type input "James Paget Hospital RAAC Plank (52Z003)"
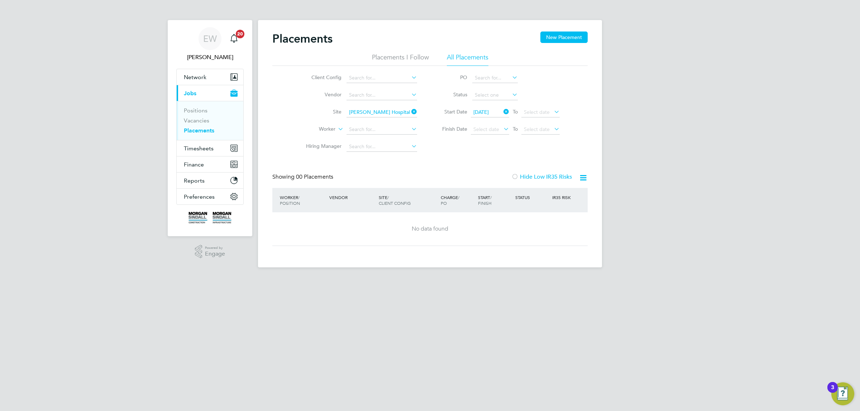
click at [410, 110] on icon at bounding box center [410, 112] width 0 height 10
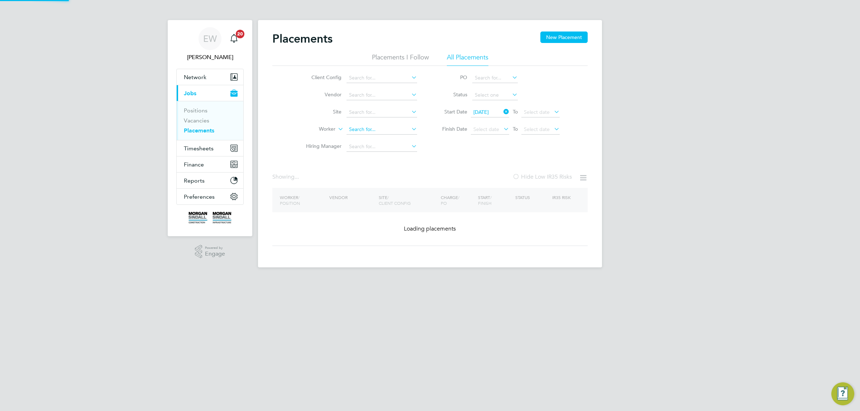
click at [361, 130] on input at bounding box center [382, 130] width 71 height 10
paste input "Mykola Bielov"
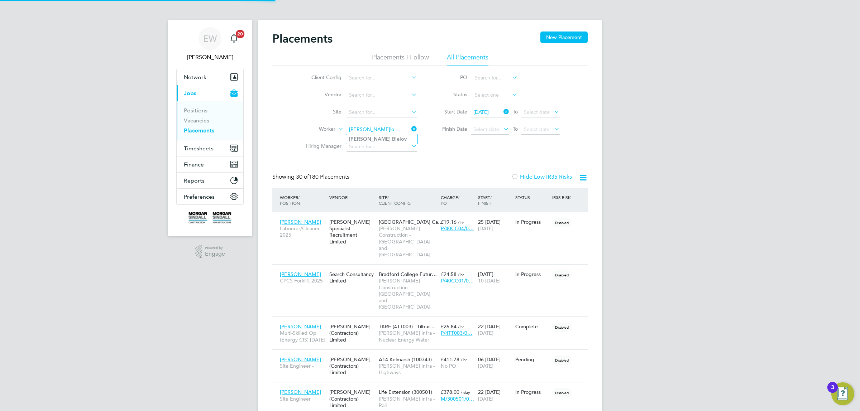
click at [392, 138] on b "Bielov" at bounding box center [399, 139] width 15 height 6
type input "Mykola Bielov"
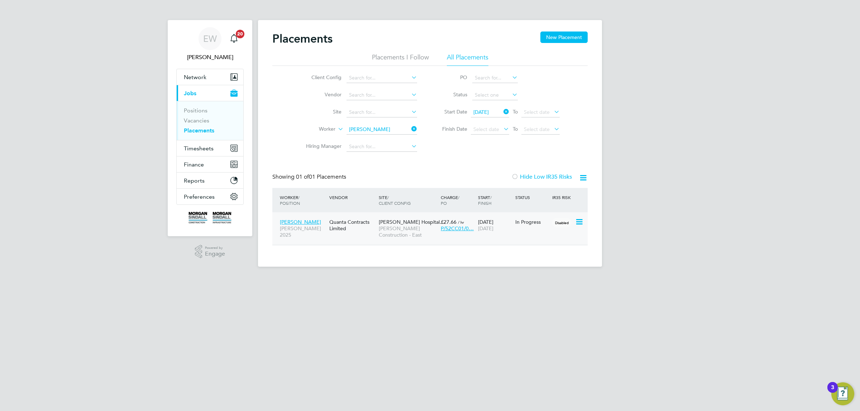
click at [304, 221] on span "Mykola Bielov" at bounding box center [300, 222] width 41 height 6
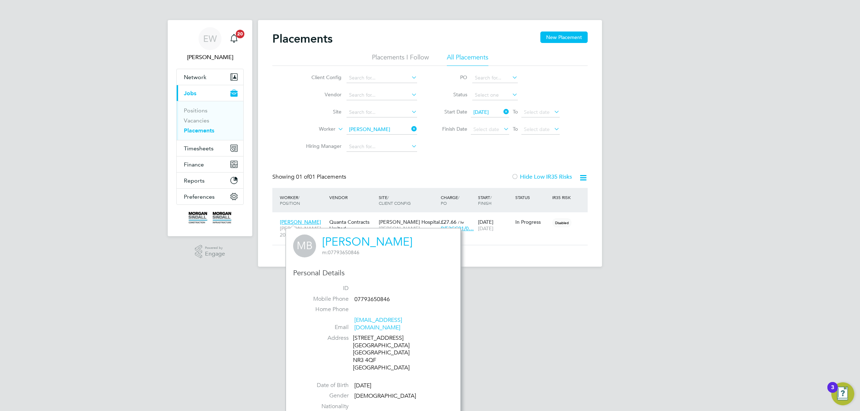
click at [359, 356] on div "14 Northcote Road Norwich Norfolk NR3 4QF United Kingdom" at bounding box center [387, 353] width 68 height 37
drag, startPoint x: 359, startPoint y: 356, endPoint x: 370, endPoint y: 356, distance: 11.5
click at [370, 356] on div "14 Northcote Road Norwich Norfolk NR3 4QF United Kingdom" at bounding box center [387, 353] width 68 height 37
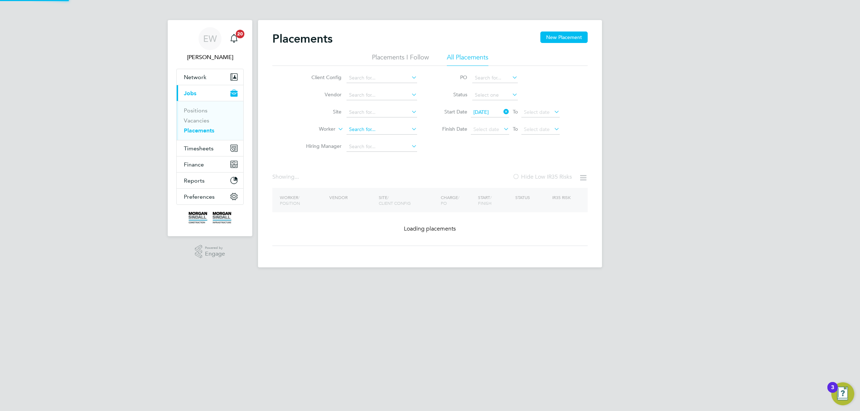
click at [386, 128] on input at bounding box center [382, 130] width 71 height 10
type input "Kingsbrook"
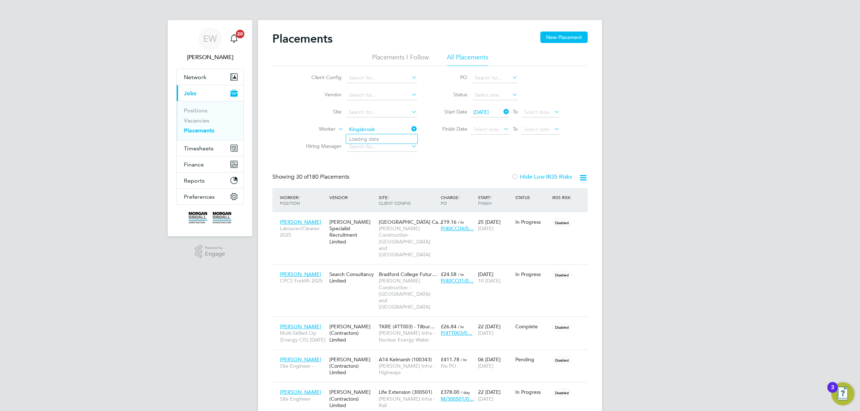
drag, startPoint x: 380, startPoint y: 131, endPoint x: 337, endPoint y: 131, distance: 42.6
click at [337, 131] on li "Worker Kingsbrook" at bounding box center [358, 129] width 135 height 17
click at [361, 116] on input at bounding box center [382, 113] width 71 height 10
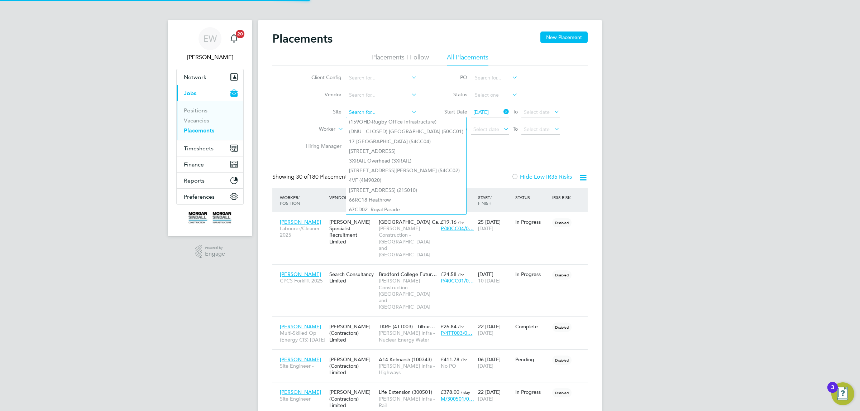
paste input "Kingsbrook"
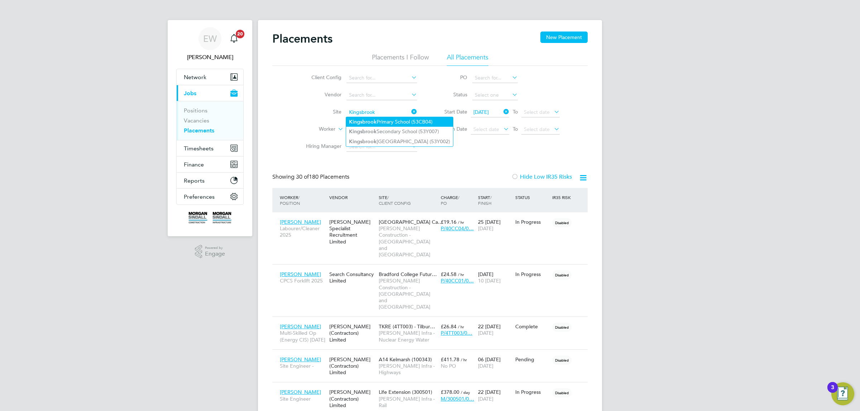
click at [376, 121] on li "Kingsbrook Primary School (53CB04)" at bounding box center [399, 122] width 107 height 10
type input "Kingsbrook Primary School (53CB04)"
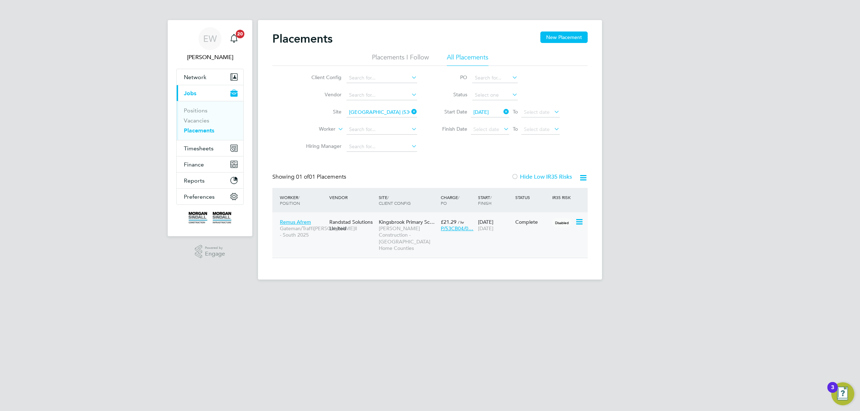
click at [300, 222] on span "Remus Afrem" at bounding box center [295, 222] width 31 height 6
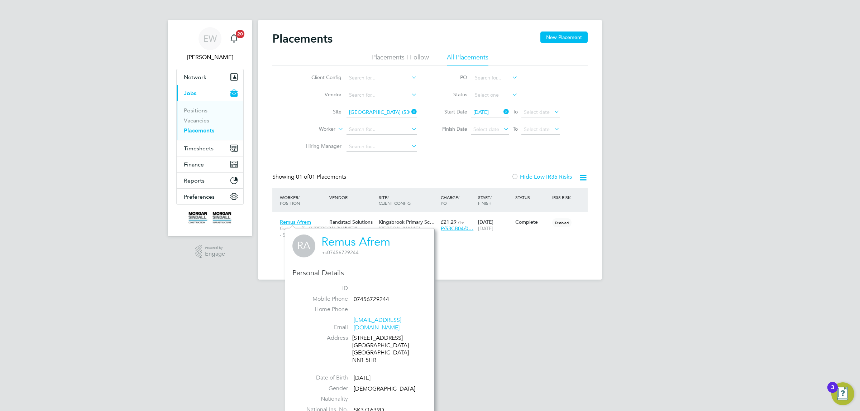
click at [360, 352] on div "124 Upper Thrift Street Northampton Northamptonshire NN1 5HR" at bounding box center [386, 350] width 68 height 30
drag, startPoint x: 360, startPoint y: 352, endPoint x: 369, endPoint y: 352, distance: 9.3
click at [369, 352] on div "124 Upper Thrift Street Northampton Northamptonshire NN1 5HR" at bounding box center [386, 350] width 68 height 30
click at [371, 110] on input at bounding box center [382, 113] width 71 height 10
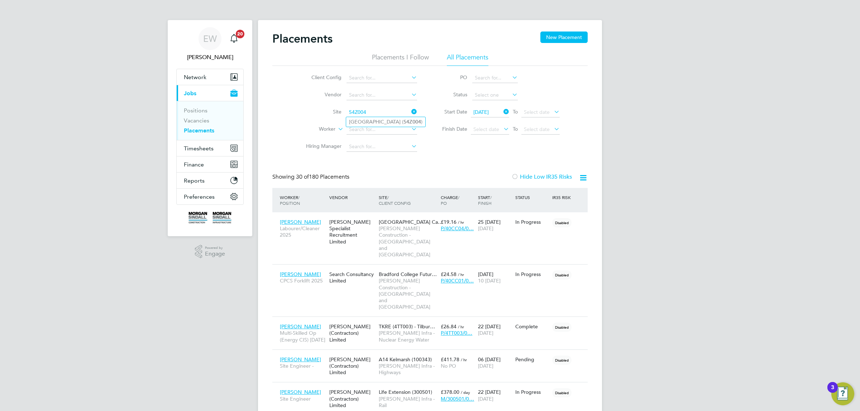
click at [371, 119] on li "Manor Road ( 54Z004 )" at bounding box center [385, 122] width 79 height 10
type input "Manor Road (54Z004)"
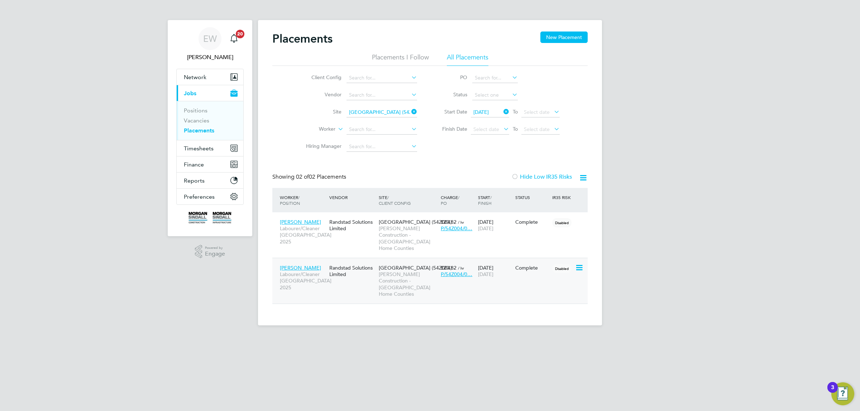
click at [296, 265] on span "Feruza Abrar" at bounding box center [300, 268] width 41 height 6
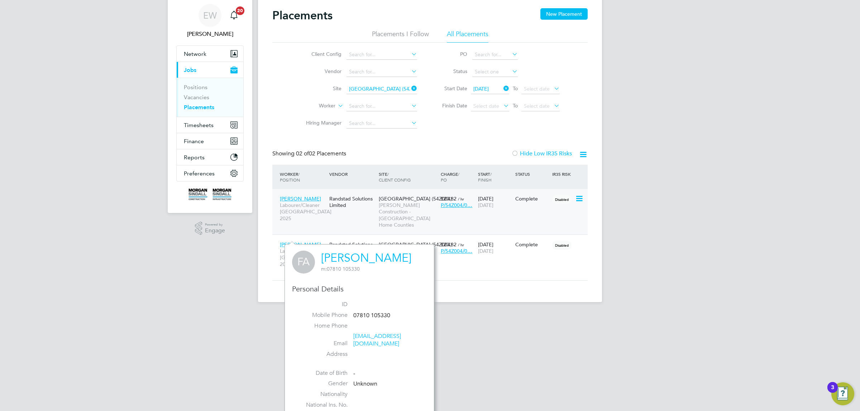
click at [297, 199] on span "Amina Oumer" at bounding box center [300, 199] width 41 height 6
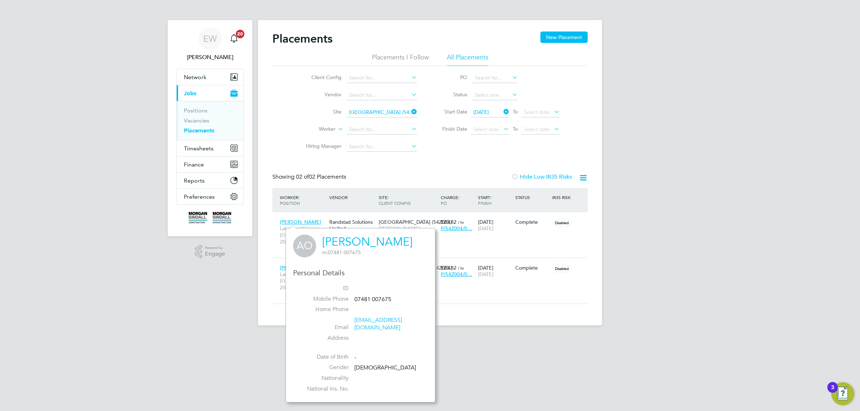
click at [354, 113] on input "[GEOGRAPHIC_DATA] (54Z004)" at bounding box center [382, 113] width 71 height 10
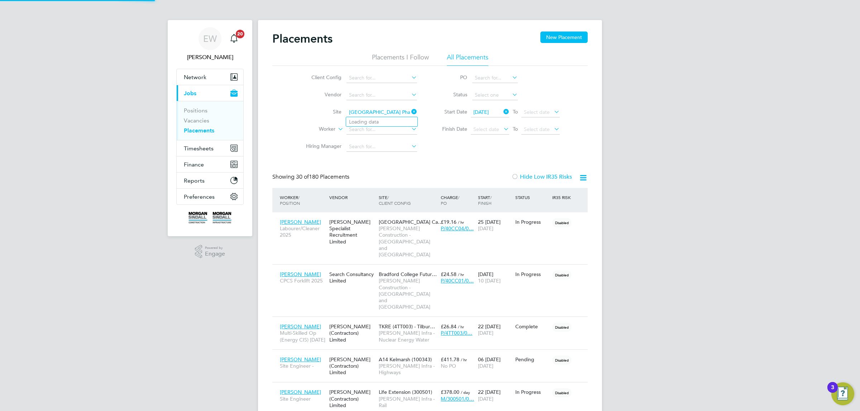
scroll to position [33, 62]
click at [391, 110] on input "Manor Road Quarter Phase 2" at bounding box center [382, 113] width 71 height 10
drag, startPoint x: 391, startPoint y: 110, endPoint x: 480, endPoint y: 111, distance: 88.5
click at [480, 111] on div "Client Config Vendor Site Manor Road Quarter Phase 2 Worker Hiring Manager PO S…" at bounding box center [429, 111] width 315 height 90
click at [388, 139] on li "Manor Road Phase 2 (54CC01)" at bounding box center [384, 142] width 76 height 10
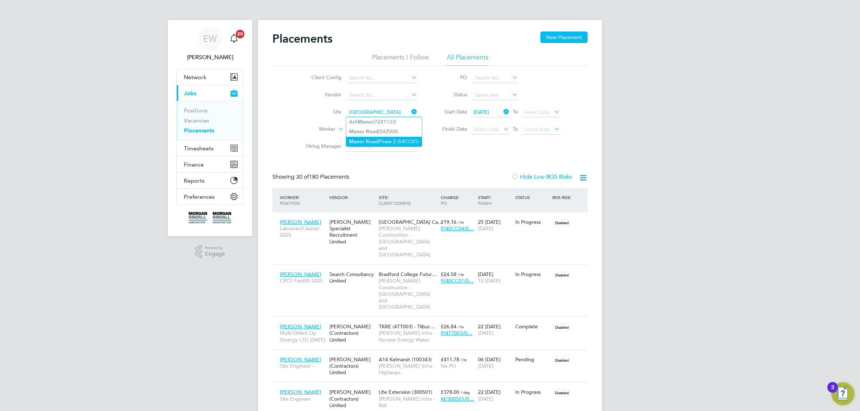
type input "Manor Road Phase 2 (54CC01)"
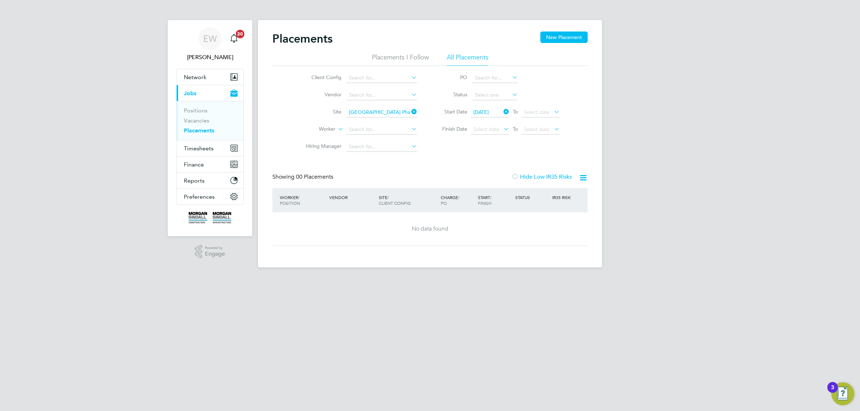
click at [410, 112] on icon at bounding box center [410, 112] width 0 height 10
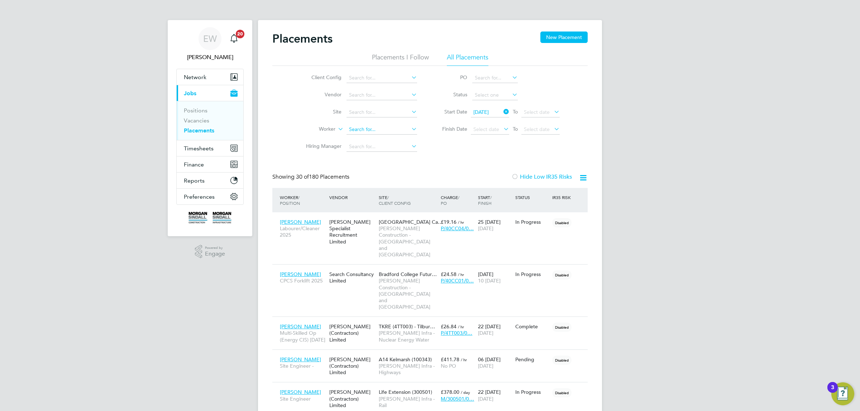
click at [376, 129] on input at bounding box center [382, 130] width 71 height 10
paste input "Josh Kavenagh"
click at [392, 138] on b "Kavenagh" at bounding box center [404, 139] width 24 height 6
type input "Josh Kavenagh"
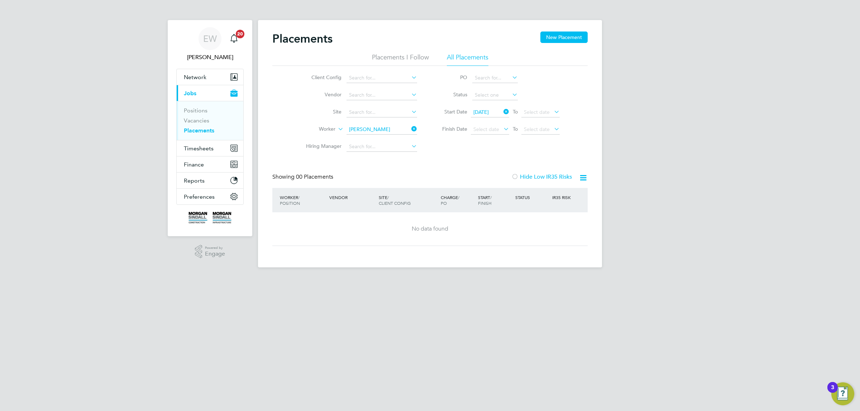
click at [502, 111] on icon at bounding box center [502, 112] width 0 height 10
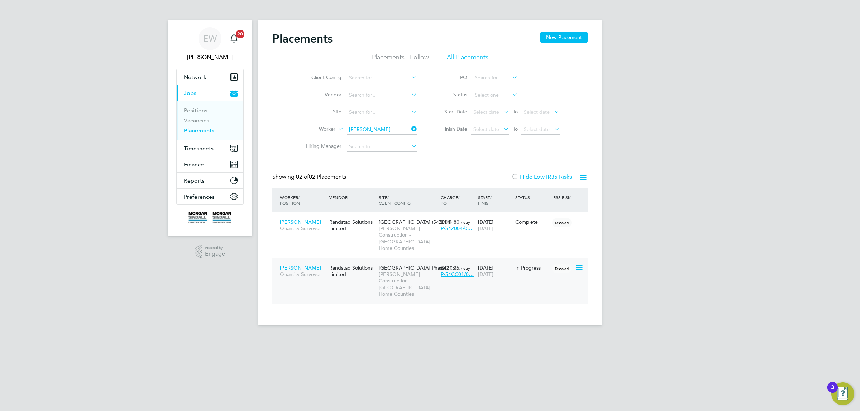
click at [300, 265] on span "Josh Kavenagh" at bounding box center [300, 268] width 41 height 6
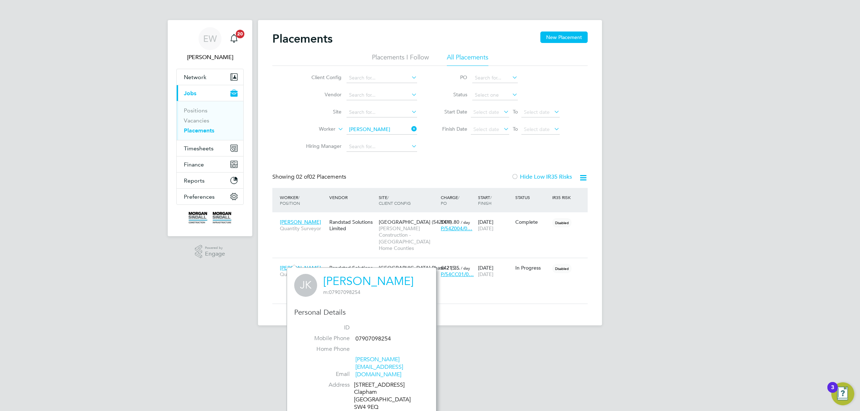
click at [361, 392] on div "89 Hambalt Road Clapham London SW4 9EQ United Kingdom" at bounding box center [388, 400] width 68 height 37
drag, startPoint x: 361, startPoint y: 392, endPoint x: 368, endPoint y: 392, distance: 7.6
click at [368, 392] on div "89 Hambalt Road Clapham London SW4 9EQ United Kingdom" at bounding box center [388, 400] width 68 height 37
click at [410, 127] on icon at bounding box center [410, 129] width 0 height 10
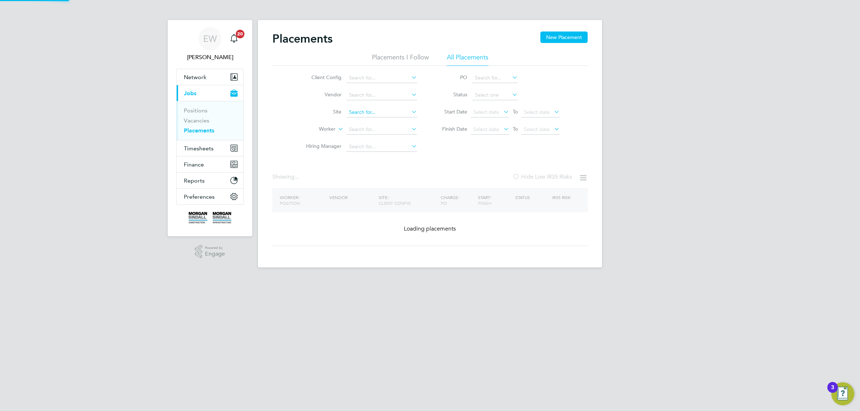
click at [386, 114] on input at bounding box center [382, 113] width 71 height 10
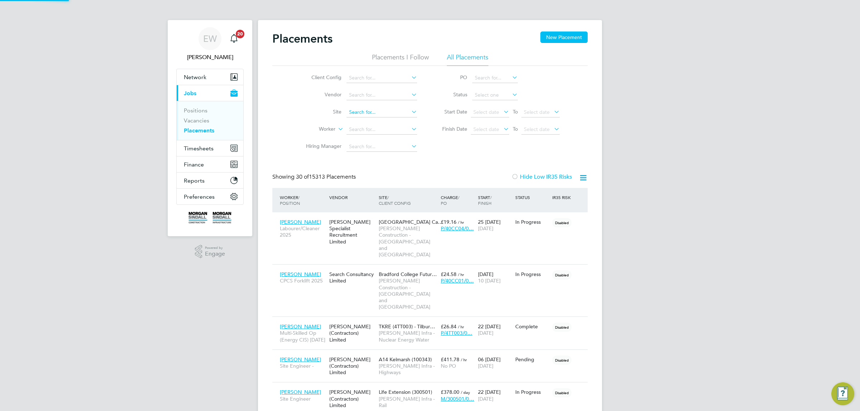
paste input "MKUH Imaging Centre"
click at [381, 118] on li "MKUH Imaging Centre (53CB07)" at bounding box center [386, 122] width 80 height 10
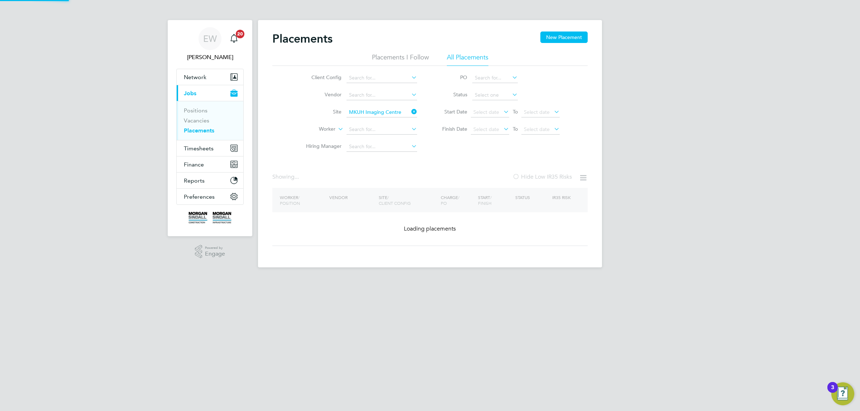
type input "MKUH Imaging Centre (53CB07)"
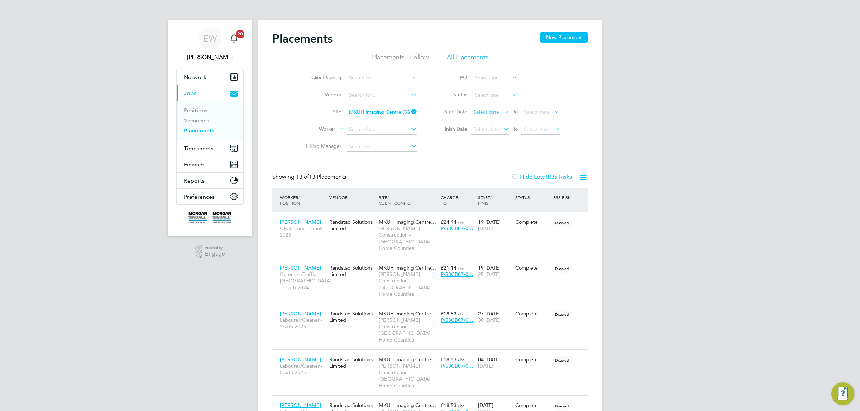
click at [487, 112] on span "Select date" at bounding box center [486, 112] width 26 height 6
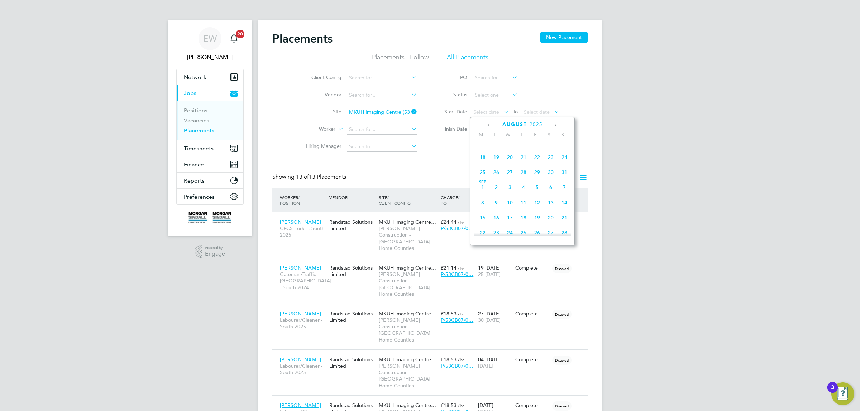
click at [486, 192] on span "Sep 1" at bounding box center [483, 188] width 14 height 14
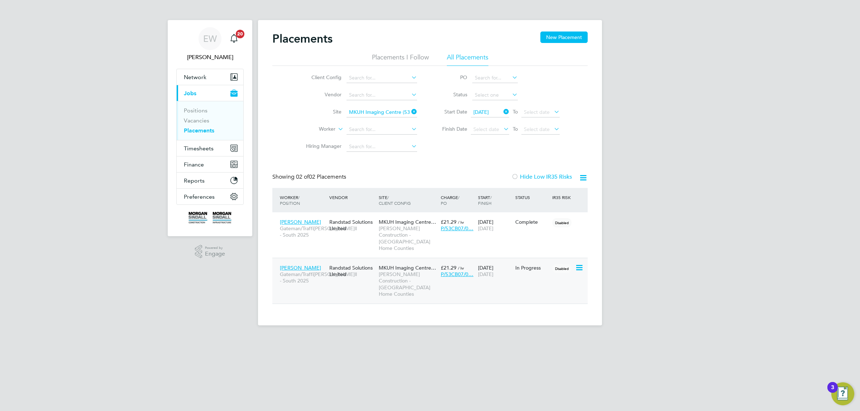
click at [298, 265] on span "Joseph Aboah" at bounding box center [300, 268] width 41 height 6
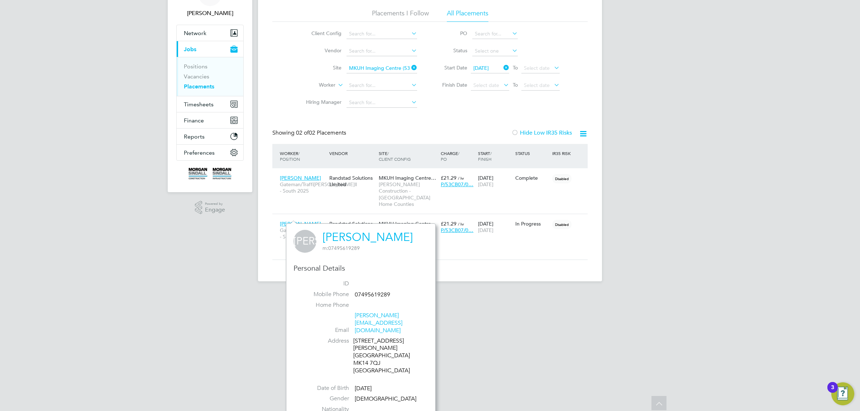
click at [363, 345] on div "13 Pannier Place Milton Keynes MK14 7QJ United Kingdom" at bounding box center [387, 356] width 68 height 37
drag, startPoint x: 367, startPoint y: 343, endPoint x: 372, endPoint y: 342, distance: 5.4
click at [372, 342] on div "13 Pannier Place Milton Keynes MK14 7QJ United Kingdom" at bounding box center [387, 356] width 68 height 37
click at [302, 176] on span "Rasheed Abolade" at bounding box center [300, 178] width 41 height 6
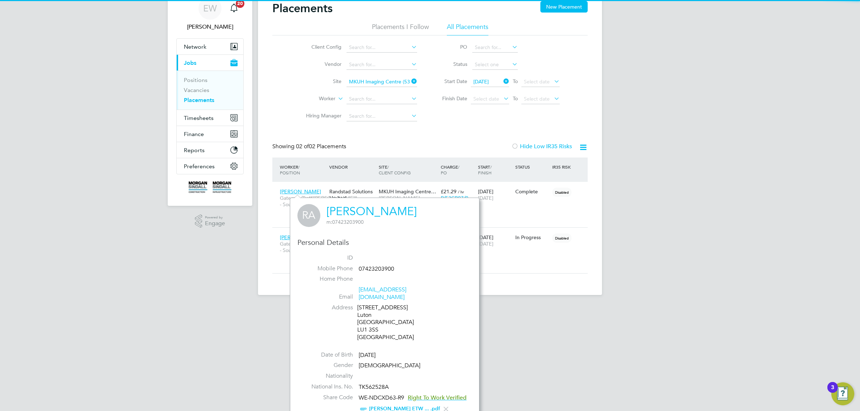
click at [360, 329] on div "20 Alpine Terrace Stockwood Crescent Luton Bedfordshire LU1 3SS United Kingdom" at bounding box center [391, 322] width 68 height 37
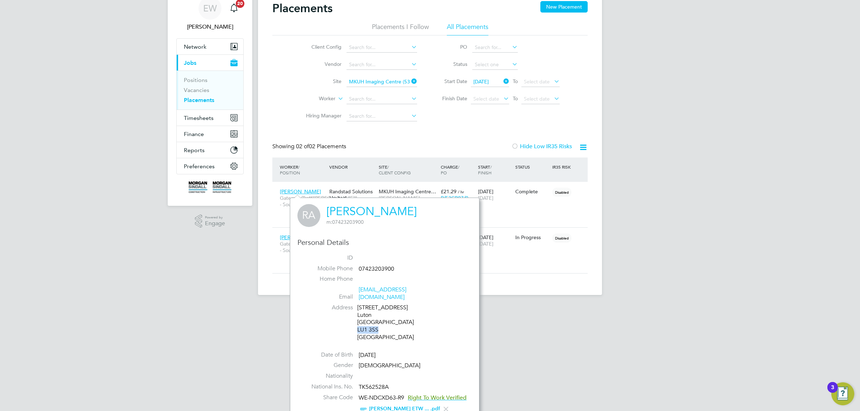
drag, startPoint x: 360, startPoint y: 329, endPoint x: 369, endPoint y: 330, distance: 9.3
click at [369, 330] on div "20 Alpine Terrace Stockwood Crescent Luton Bedfordshire LU1 3SS United Kingdom" at bounding box center [391, 322] width 68 height 37
click at [369, 74] on li "Site MKUH Imaging Centre (53CB07)" at bounding box center [358, 81] width 135 height 17
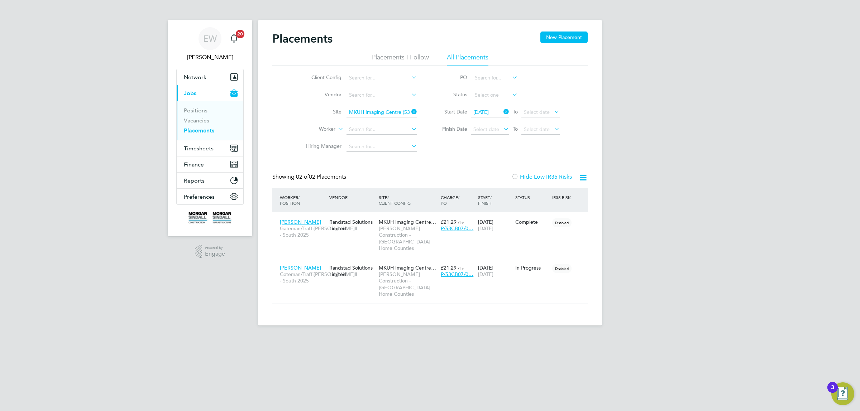
click at [369, 81] on input at bounding box center [382, 78] width 71 height 10
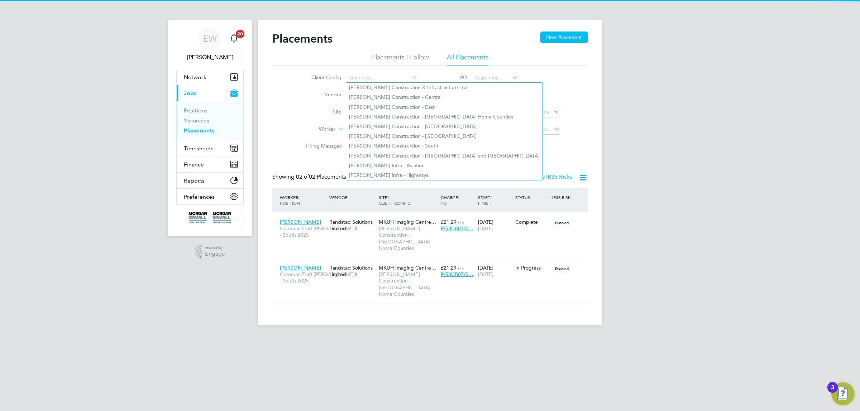
click at [312, 124] on li "Worker" at bounding box center [358, 129] width 135 height 17
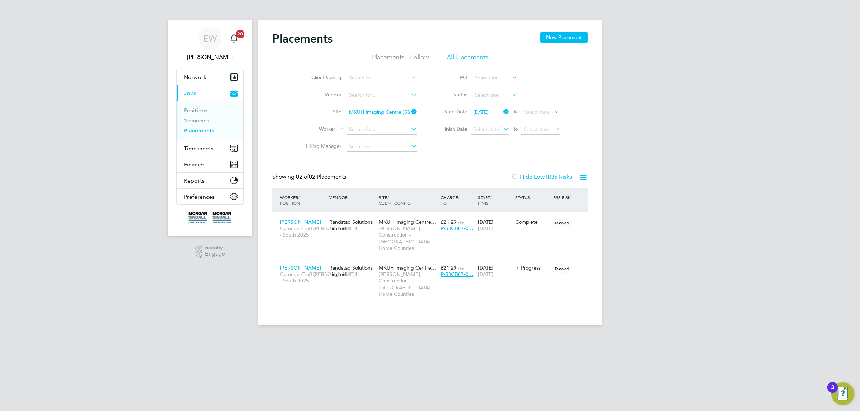
click at [366, 113] on input "MKUH Imaging Centre (53CB07)" at bounding box center [382, 113] width 71 height 10
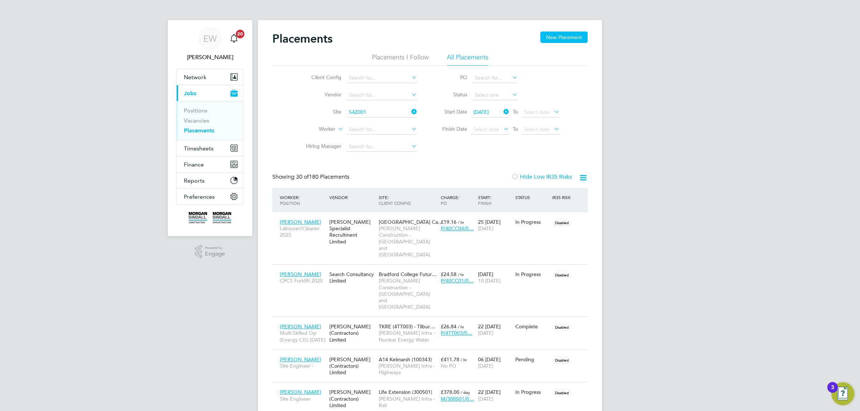
click at [375, 122] on li "Newham Collegiate Sixth Form ( 54Z001 )" at bounding box center [395, 122] width 98 height 10
type input "Newham Collegiate Sixth Form (54Z001)"
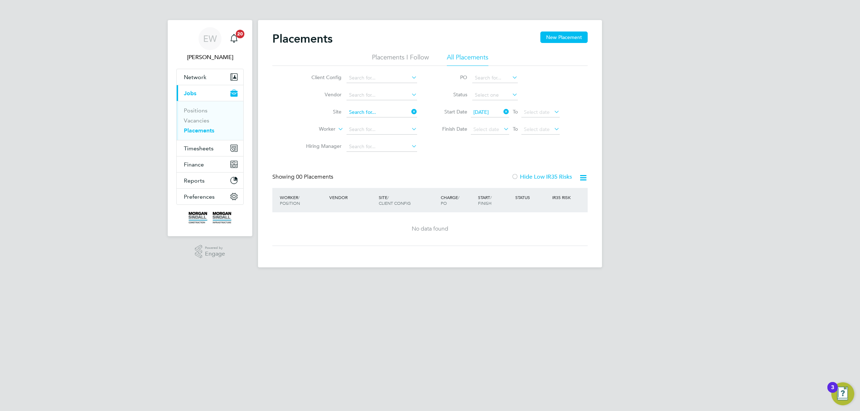
click at [384, 111] on input at bounding box center [382, 113] width 71 height 10
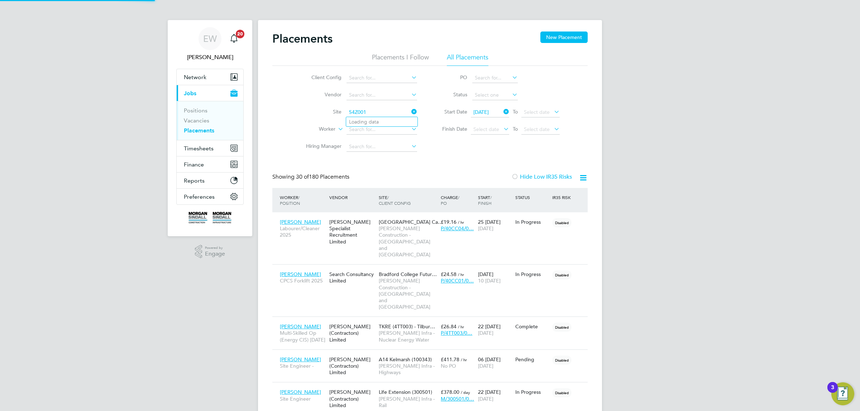
scroll to position [33, 62]
click at [378, 120] on li "Newham Collegiate Sixth Form ( 54Z001 )" at bounding box center [395, 122] width 98 height 10
type input "Newham Collegiate Sixth Form (54Z001)"
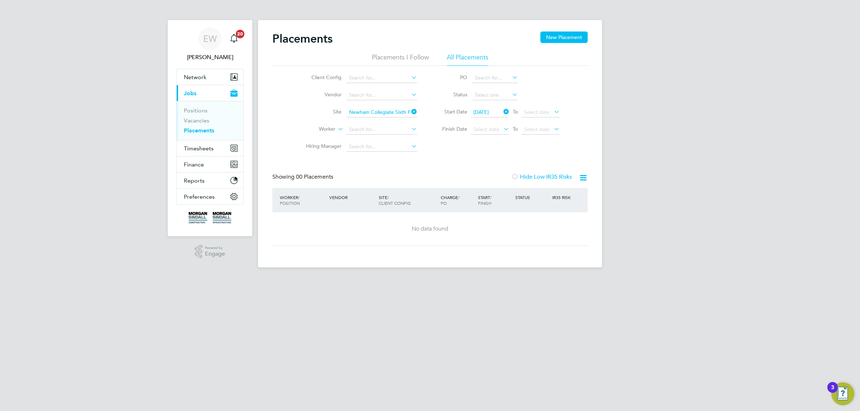
click at [502, 110] on icon at bounding box center [502, 112] width 0 height 10
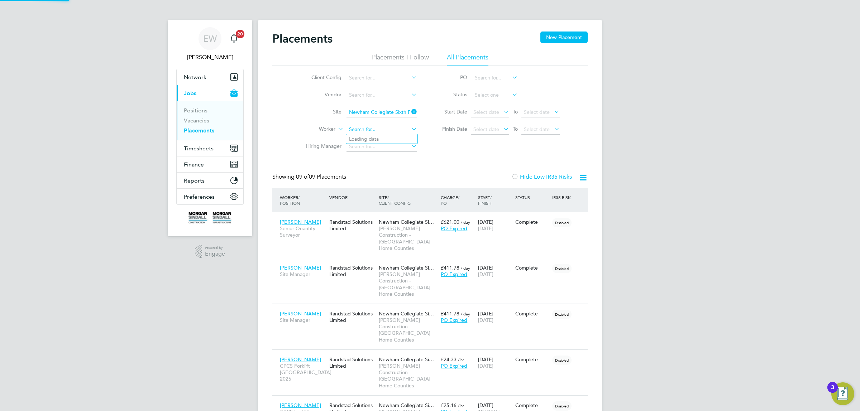
click at [377, 129] on input at bounding box center [382, 130] width 71 height 10
paste input "Zainab Lawal"
click at [382, 139] on li "Zainab Lawal" at bounding box center [381, 139] width 71 height 10
type input "Zainab Lawal"
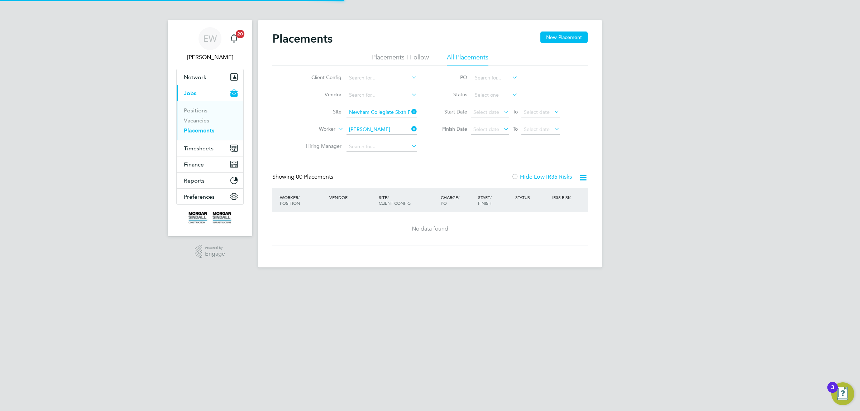
click at [410, 111] on icon at bounding box center [410, 112] width 0 height 10
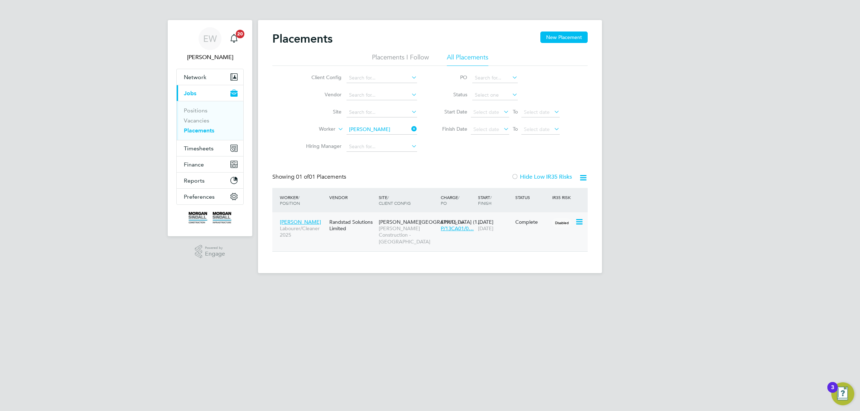
click at [295, 219] on span "Zainab Lawal" at bounding box center [300, 222] width 41 height 6
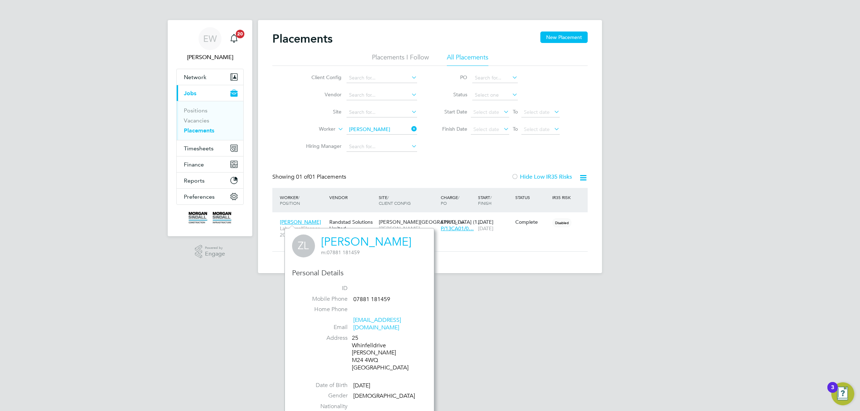
click at [360, 350] on div "25 Whinfelldrive Middleton M24 4WQ United Kingdom" at bounding box center [386, 353] width 68 height 37
drag, startPoint x: 360, startPoint y: 350, endPoint x: 368, endPoint y: 351, distance: 8.3
click at [368, 351] on div "25 Whinfelldrive Middleton M24 4WQ United Kingdom" at bounding box center [386, 353] width 68 height 37
click at [410, 129] on icon at bounding box center [410, 129] width 0 height 10
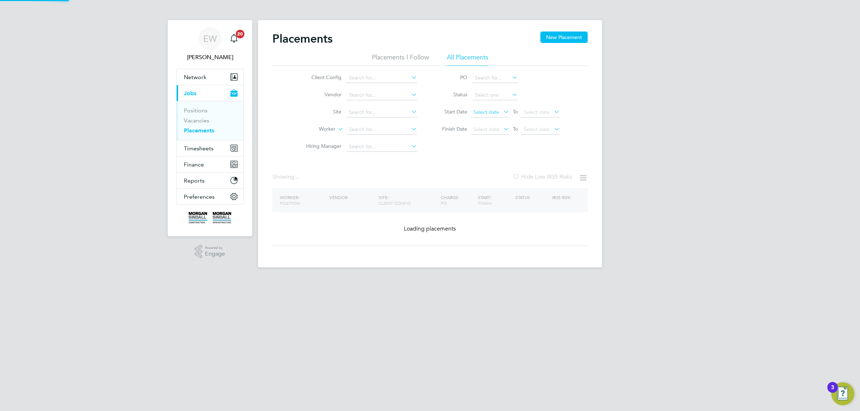
click at [481, 109] on span "Select date" at bounding box center [486, 112] width 26 height 6
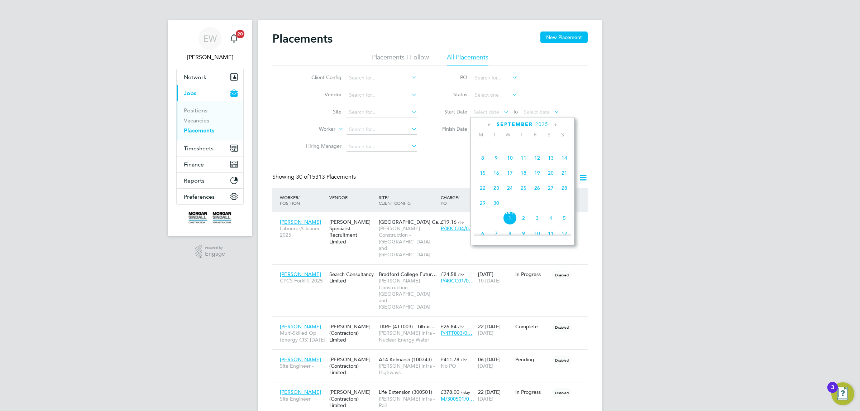
click at [482, 146] on span "Sep 1" at bounding box center [483, 143] width 14 height 14
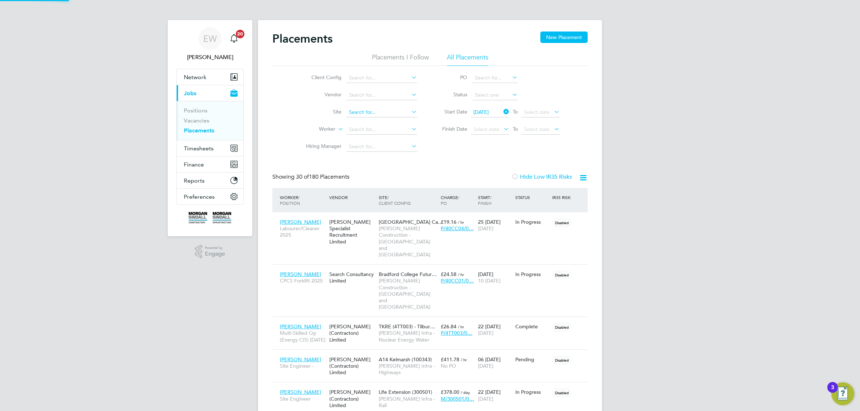
click at [362, 112] on input at bounding box center [382, 113] width 71 height 10
paste input "Oakmoor"
click at [369, 121] on b "Oakmoor" at bounding box center [360, 122] width 23 height 6
type input "Oakmoor School (75CB11)"
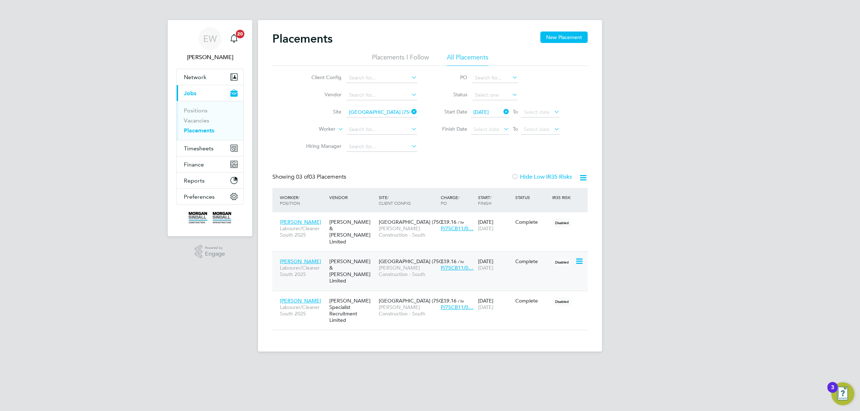
click at [287, 258] on span "John Keet" at bounding box center [300, 261] width 41 height 6
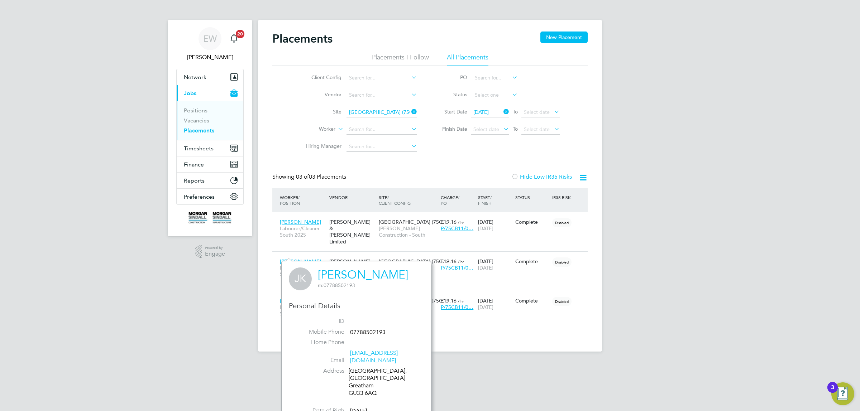
click at [360, 385] on div "Brooklands, Longmoore Road Greatham GU33 6AQ" at bounding box center [383, 383] width 68 height 30
drag, startPoint x: 360, startPoint y: 385, endPoint x: 369, endPoint y: 385, distance: 9.0
click at [369, 385] on div "Brooklands, Longmoore Road Greatham GU33 6AQ" at bounding box center [383, 383] width 68 height 30
click at [298, 223] on span "Richard Mantey" at bounding box center [300, 222] width 41 height 6
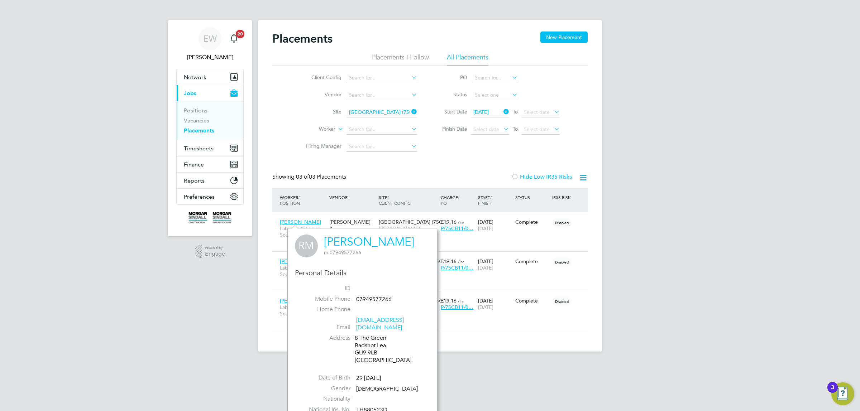
click at [361, 345] on div "8 The Green Badshot Lea GU9 9LB United Kingdom" at bounding box center [389, 350] width 68 height 30
drag, startPoint x: 361, startPoint y: 345, endPoint x: 371, endPoint y: 345, distance: 9.7
click at [371, 345] on div "8 The Green Badshot Lea GU9 9LB United Kingdom" at bounding box center [389, 350] width 68 height 30
click at [373, 112] on input at bounding box center [382, 113] width 71 height 10
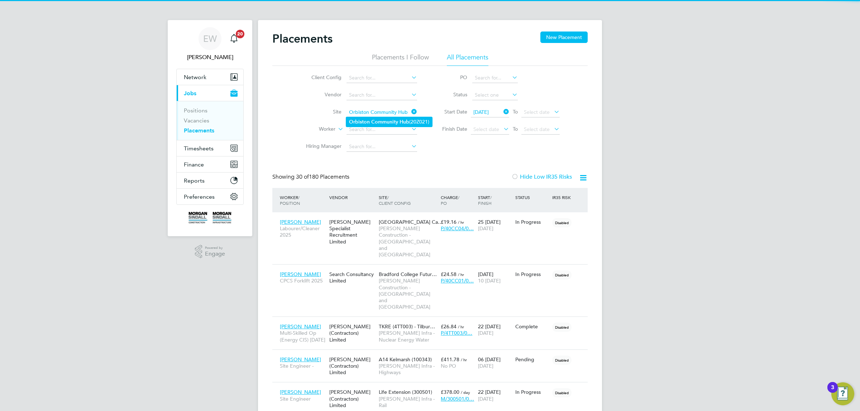
click at [372, 124] on b "Community" at bounding box center [384, 122] width 27 height 6
type input "Orbiston Community Hub (20Z021)"
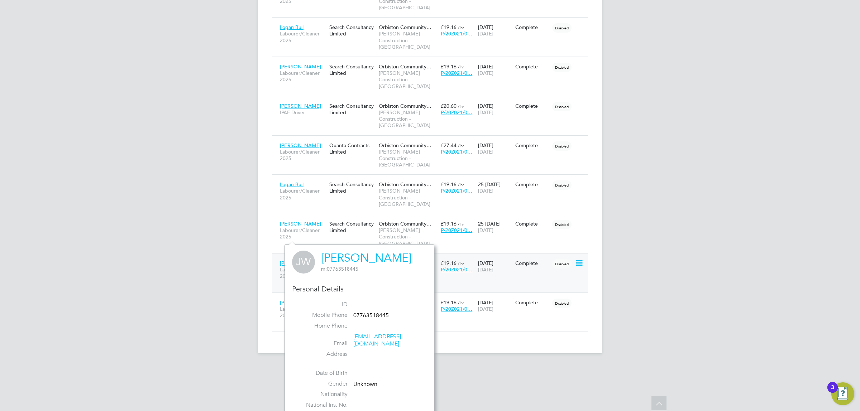
click at [297, 260] on span "[PERSON_NAME]" at bounding box center [300, 263] width 41 height 6
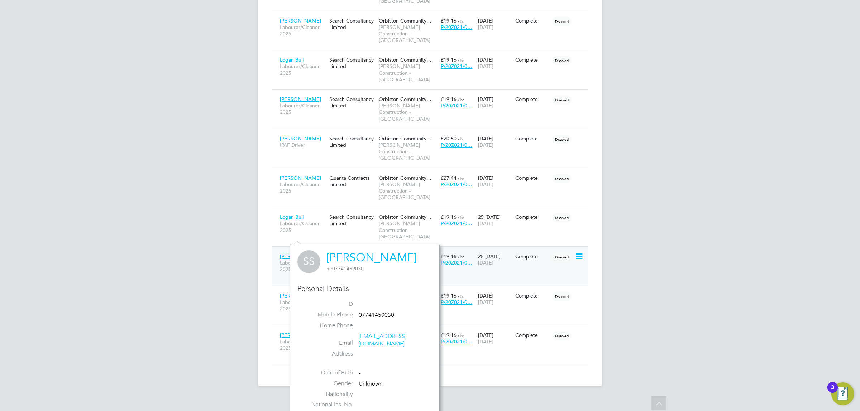
click at [296, 253] on span "[PERSON_NAME]" at bounding box center [300, 256] width 41 height 6
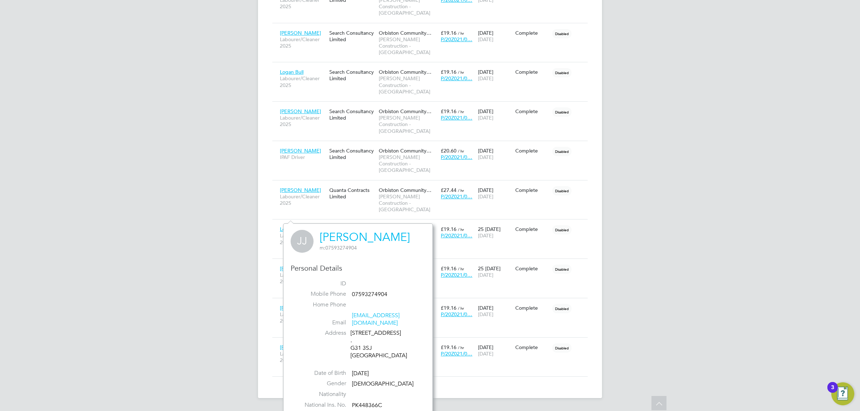
click at [355, 337] on div "Flat 2/1 146 Ledaig Street . G31 3SJ United Kingdom" at bounding box center [384, 345] width 68 height 30
drag, startPoint x: 355, startPoint y: 337, endPoint x: 366, endPoint y: 338, distance: 11.5
click at [366, 338] on div "Flat 2/1 146 Ledaig Street . G31 3SJ United Kingdom" at bounding box center [384, 345] width 68 height 30
click at [359, 340] on div "Flat 2/1 146 Ledaig Street . G31 3SJ United Kingdom" at bounding box center [384, 345] width 68 height 30
drag, startPoint x: 359, startPoint y: 340, endPoint x: 365, endPoint y: 341, distance: 6.1
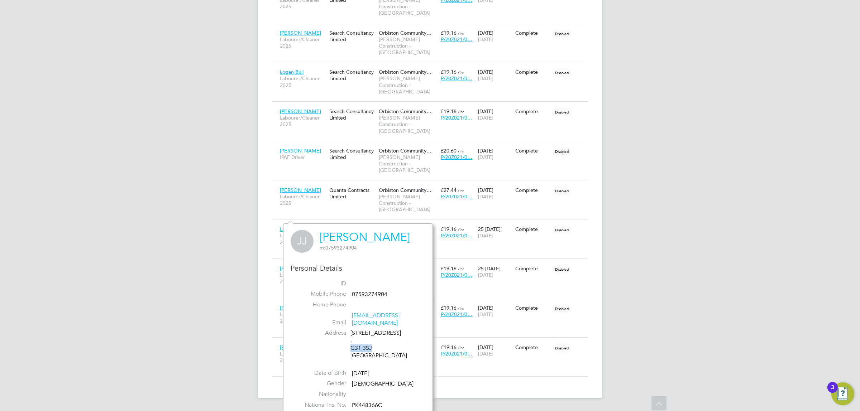
click at [365, 341] on div "Flat 2/1 146 Ledaig Street . G31 3SJ United Kingdom" at bounding box center [384, 345] width 68 height 30
click at [294, 226] on span "Logan Bull" at bounding box center [292, 229] width 24 height 6
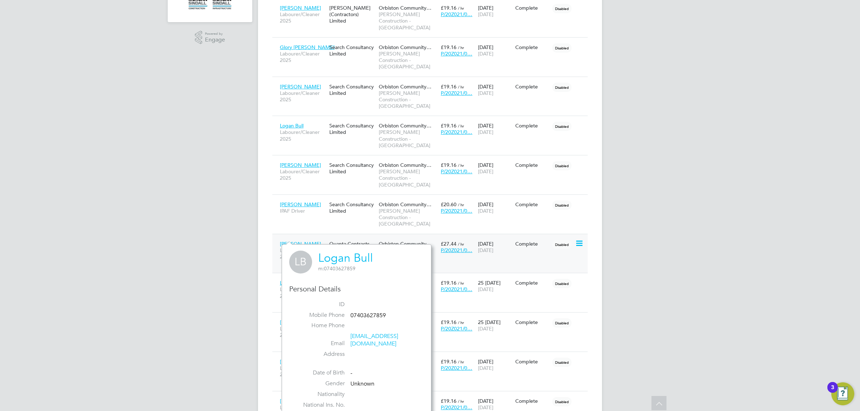
click at [296, 237] on div "Kevin Anderson Labourer/Cleaner 2025" at bounding box center [302, 250] width 49 height 27
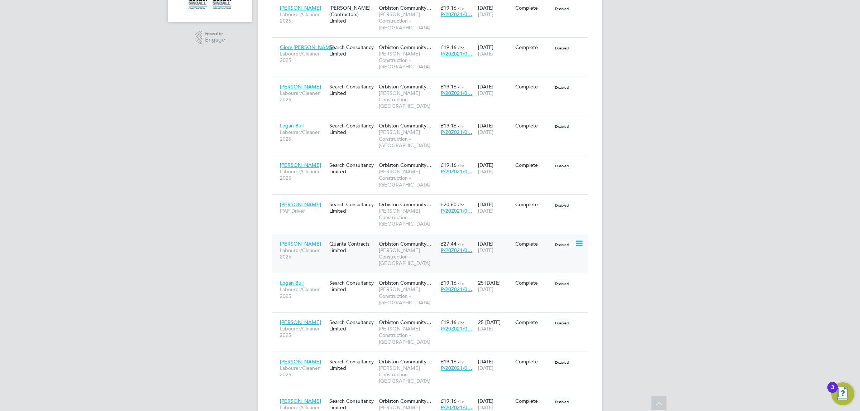
scroll to position [196, 0]
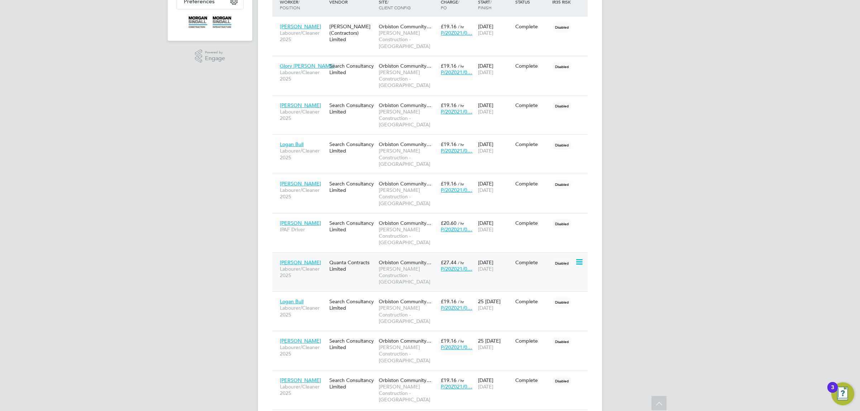
click at [295, 259] on span "Kevin Anderson" at bounding box center [300, 262] width 41 height 6
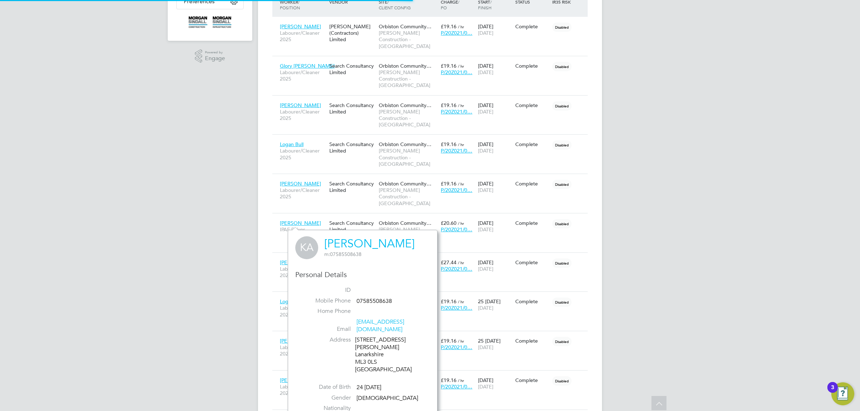
scroll to position [195, 149]
click at [361, 354] on div "16 Backmuir Road Hamilton Lanarkshire ML3 0LS United Kingdom" at bounding box center [389, 355] width 68 height 37
drag, startPoint x: 361, startPoint y: 354, endPoint x: 372, endPoint y: 354, distance: 10.8
click at [372, 354] on div "16 Backmuir Road Hamilton Lanarkshire ML3 0LS United Kingdom" at bounding box center [389, 355] width 68 height 37
click at [299, 220] on span "Ross Griffin" at bounding box center [300, 223] width 41 height 6
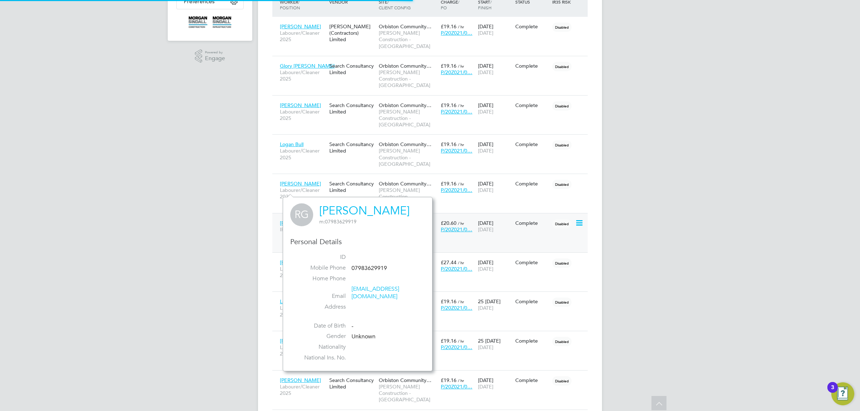
scroll to position [167, 149]
click at [292, 181] on span "Connor Duffy" at bounding box center [300, 184] width 41 height 6
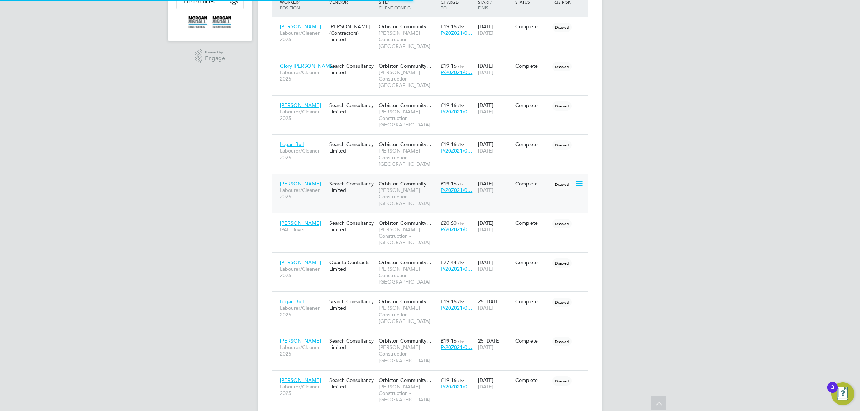
scroll to position [188, 149]
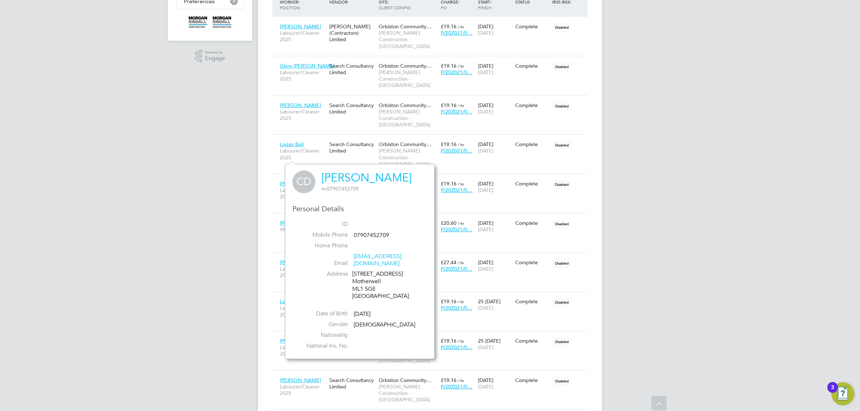
click at [360, 280] on div "14 Cairn Grove Motherwell ML1 5GE United Kingdom" at bounding box center [386, 286] width 68 height 30
drag, startPoint x: 360, startPoint y: 280, endPoint x: 369, endPoint y: 280, distance: 9.0
click at [369, 280] on div "14 Cairn Grove Motherwell ML1 5GE United Kingdom" at bounding box center [386, 286] width 68 height 30
click at [300, 141] on span "Logan Bull" at bounding box center [292, 144] width 24 height 6
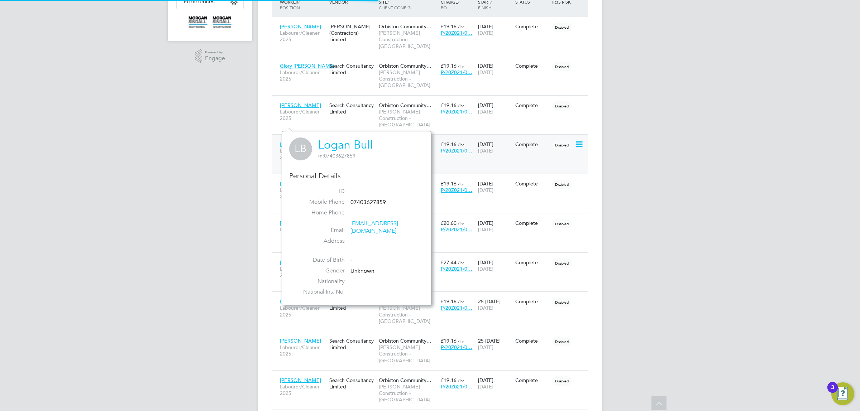
scroll to position [6, 24]
click at [313, 102] on span "Samuel Mctaggart" at bounding box center [300, 105] width 41 height 6
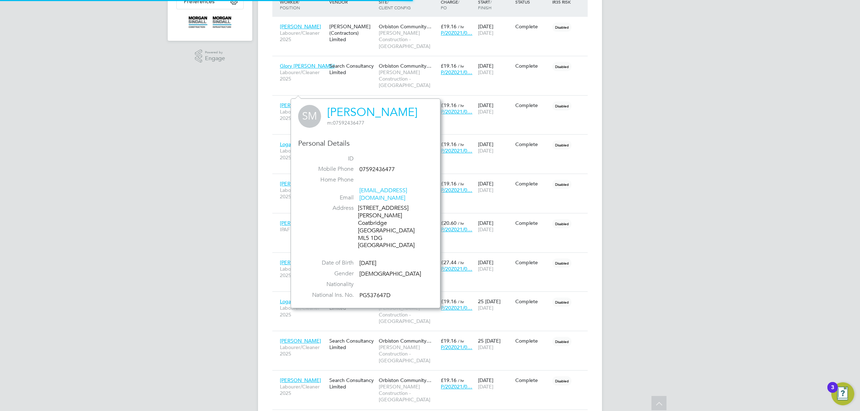
scroll to position [195, 149]
click at [364, 221] on div "50 Hutchison Place Coatbridge Scotland ML5 1DG United Kingdom" at bounding box center [392, 227] width 68 height 45
drag, startPoint x: 364, startPoint y: 221, endPoint x: 379, endPoint y: 224, distance: 15.6
click at [379, 224] on div "50 Hutchison Place Coatbridge Scotland ML5 1DG United Kingdom" at bounding box center [392, 227] width 68 height 45
click at [307, 63] on span "Glory Efe Okotie" at bounding box center [307, 66] width 55 height 6
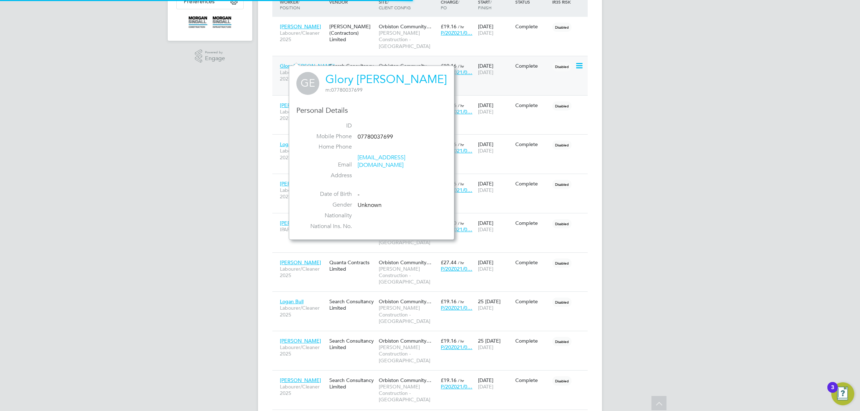
scroll to position [167, 149]
click at [297, 24] on span "Anil Bamel" at bounding box center [300, 26] width 41 height 6
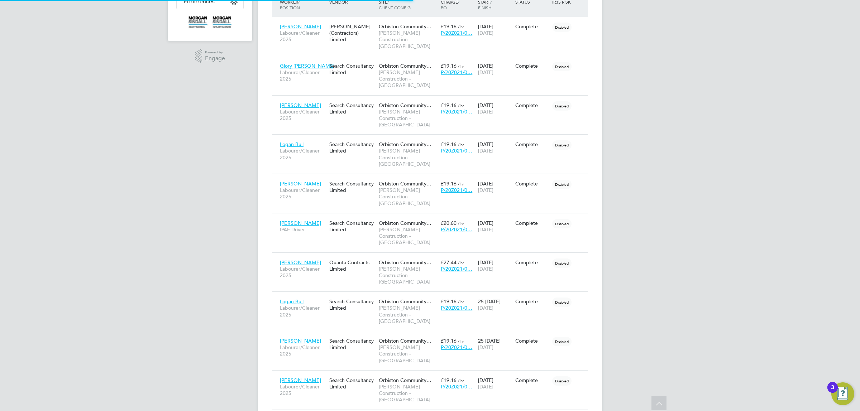
scroll to position [188, 149]
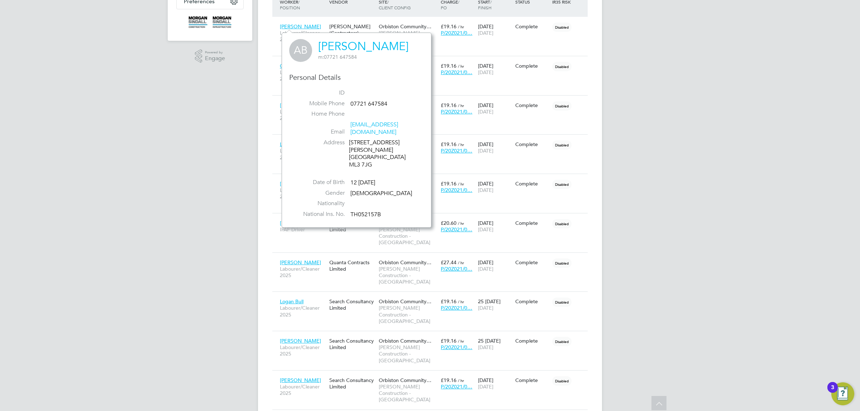
click at [357, 160] on div "26/4 Gateside Street Hamilton South Lanarkshire ML3 7JG" at bounding box center [383, 154] width 68 height 30
drag, startPoint x: 357, startPoint y: 160, endPoint x: 367, endPoint y: 159, distance: 10.8
click at [367, 159] on div "26/4 Gateside Street Hamilton South Lanarkshire ML3 7JG" at bounding box center [383, 154] width 68 height 30
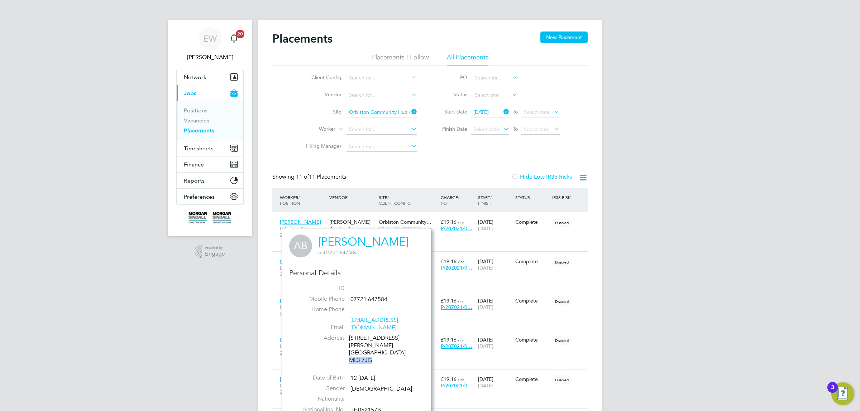
click at [369, 110] on input "Orbiston Community Hub (20Z021)" at bounding box center [382, 113] width 71 height 10
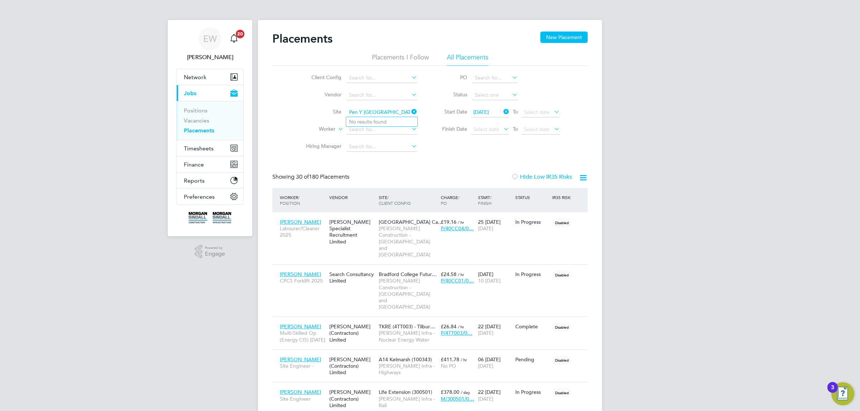
click at [391, 111] on input "Pen Y Dre High School" at bounding box center [382, 113] width 71 height 10
drag, startPoint x: 391, startPoint y: 111, endPoint x: 366, endPoint y: 110, distance: 25.1
click at [366, 110] on input "Pen Y Dre High School" at bounding box center [382, 113] width 71 height 10
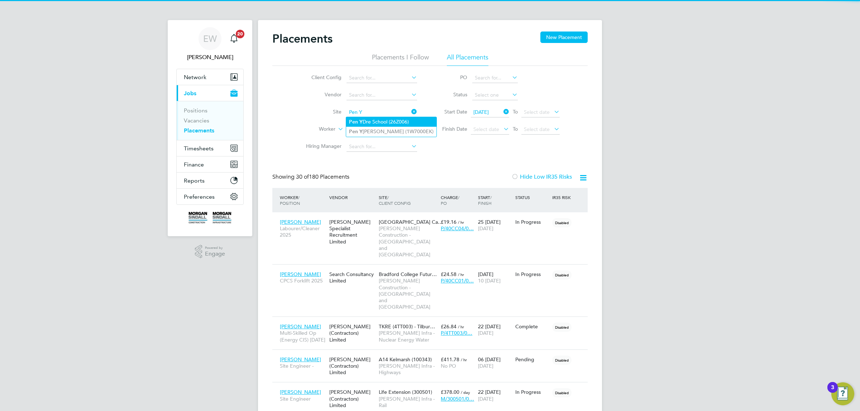
click at [373, 121] on li "Pen Y Dre School (26Z006)" at bounding box center [391, 122] width 90 height 10
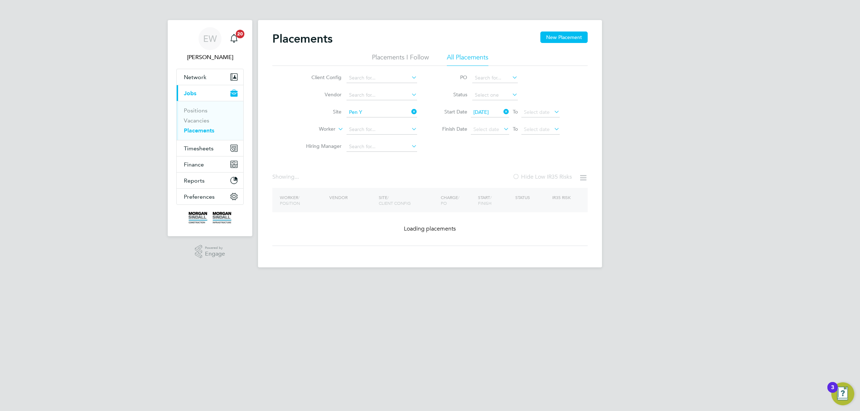
type input "Pen Y Dre School (26Z006)"
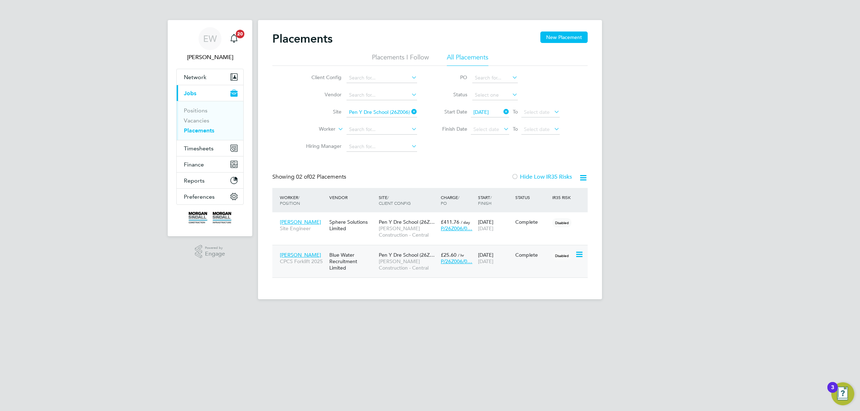
click at [292, 253] on span "John Parfitt" at bounding box center [300, 255] width 41 height 6
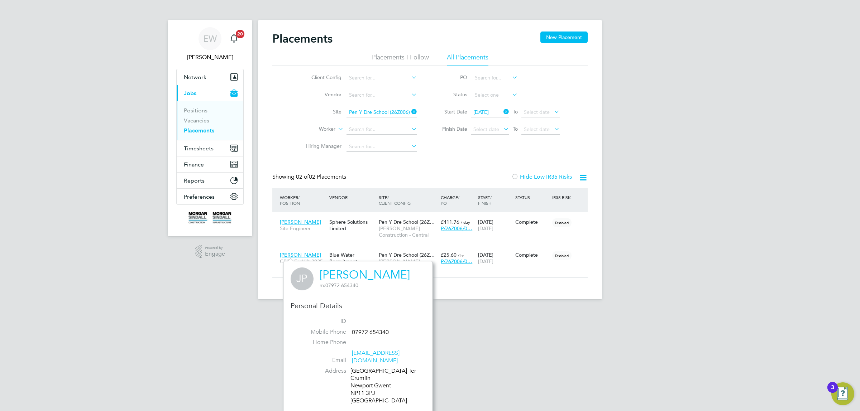
click at [355, 386] on div "19 Lower Viaduct Ter Crumlin Newport Gwent NP11 3PJ United Kingdom" at bounding box center [384, 386] width 68 height 37
drag, startPoint x: 355, startPoint y: 386, endPoint x: 369, endPoint y: 386, distance: 14.7
click at [369, 386] on div "19 Lower Viaduct Ter Crumlin Newport Gwent NP11 3PJ United Kingdom" at bounding box center [384, 386] width 68 height 37
click at [294, 221] on span "Ian Thomas" at bounding box center [300, 222] width 41 height 6
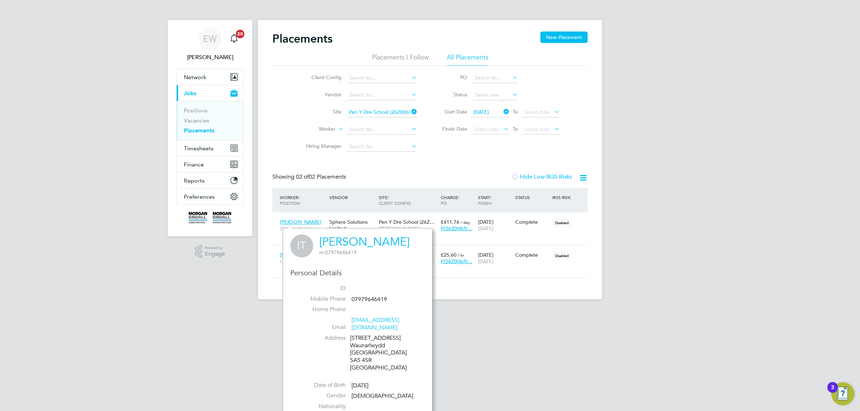
click at [357, 355] on div "184 Swansea Road Waunarlwydd Swansea SA5 4SR United Kingdom" at bounding box center [384, 353] width 68 height 37
drag, startPoint x: 357, startPoint y: 355, endPoint x: 366, endPoint y: 354, distance: 9.3
click at [366, 354] on div "184 Swansea Road Waunarlwydd Swansea SA5 4SR United Kingdom" at bounding box center [384, 353] width 68 height 37
click at [380, 108] on input at bounding box center [382, 113] width 71 height 10
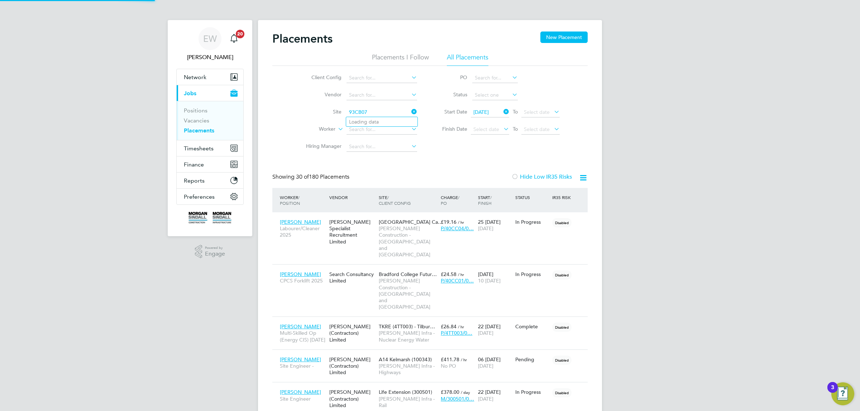
scroll to position [33, 62]
click at [372, 119] on li "Pilgrims Way Primary School ( 93CB07 )" at bounding box center [386, 122] width 80 height 10
type input "Pilgrims Way Primary School (93CB07)"
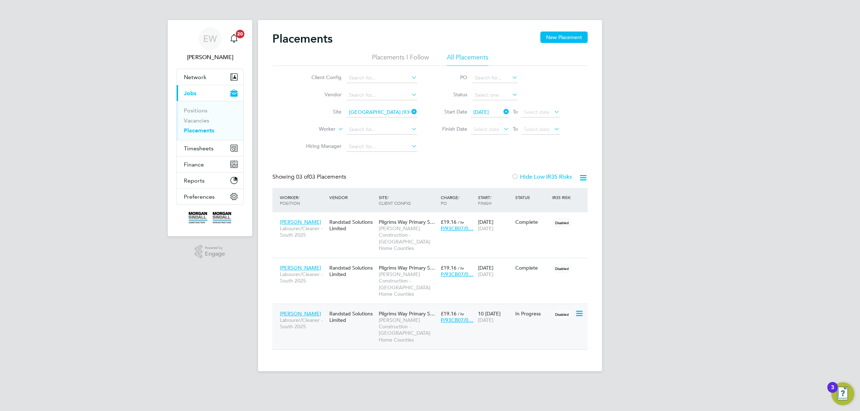
click at [301, 311] on span "Florin Smarandescu" at bounding box center [300, 314] width 41 height 6
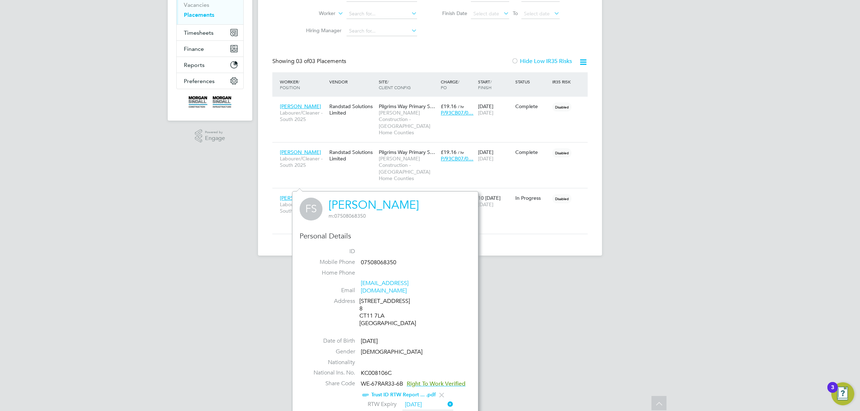
click at [370, 309] on div "8 St Luke'S Avenue 8 CT11 7LA United Kingdom" at bounding box center [393, 313] width 68 height 30
drag, startPoint x: 370, startPoint y: 309, endPoint x: 376, endPoint y: 309, distance: 5.8
click at [376, 309] on div "8 St Luke'S Avenue 8 CT11 7LA United Kingdom" at bounding box center [393, 313] width 68 height 30
click at [294, 149] on span "Abel Noh" at bounding box center [300, 152] width 41 height 6
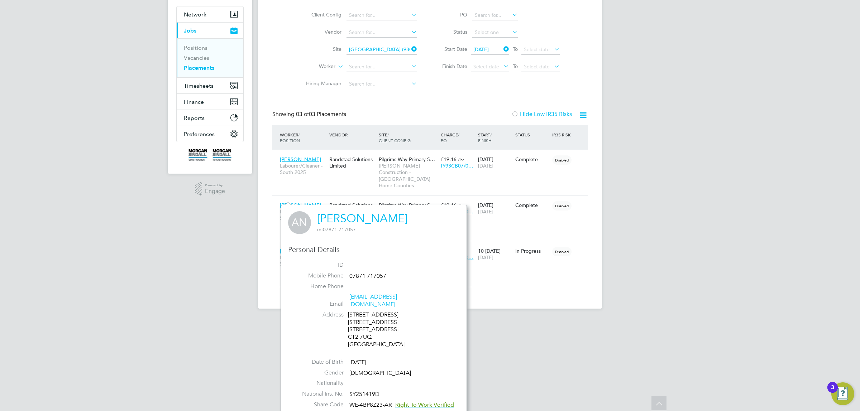
click at [355, 331] on div "13 River Bend Close 13 River Bend Close 13 River Bend Close CT2 7UQ United King…" at bounding box center [382, 329] width 68 height 37
drag, startPoint x: 355, startPoint y: 331, endPoint x: 366, endPoint y: 330, distance: 11.2
click at [366, 330] on div "13 River Bend Close 13 River Bend Close 13 River Bend Close CT2 7UQ United King…" at bounding box center [382, 329] width 68 height 37
click at [306, 157] on span "Chinasa Muotto" at bounding box center [300, 159] width 41 height 6
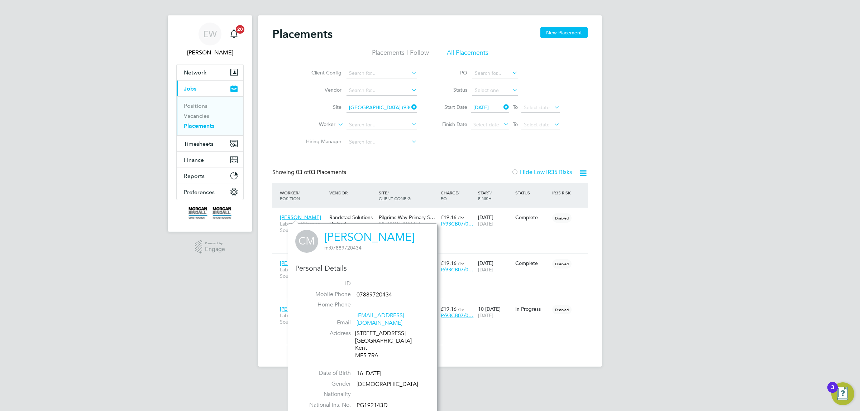
click at [364, 348] on div "15 Brongington Close Chatham Kent ME5 7RA" at bounding box center [389, 345] width 68 height 30
drag, startPoint x: 364, startPoint y: 348, endPoint x: 377, endPoint y: 348, distance: 12.9
click at [377, 348] on div "15 Brongington Close Chatham Kent ME5 7RA" at bounding box center [389, 345] width 68 height 30
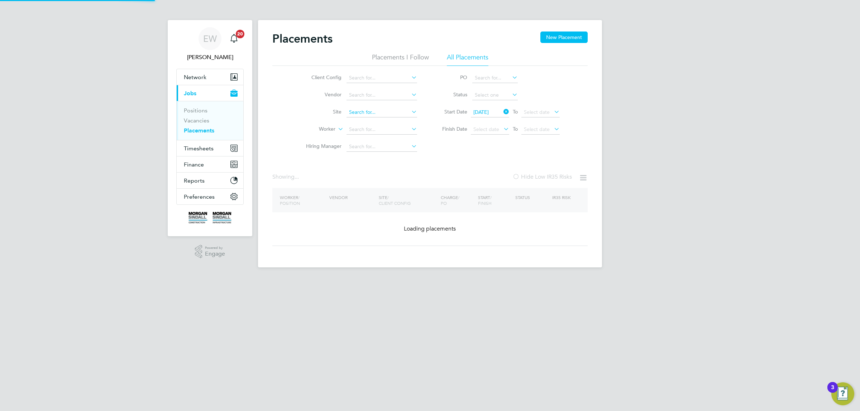
click at [375, 109] on input at bounding box center [382, 113] width 71 height 10
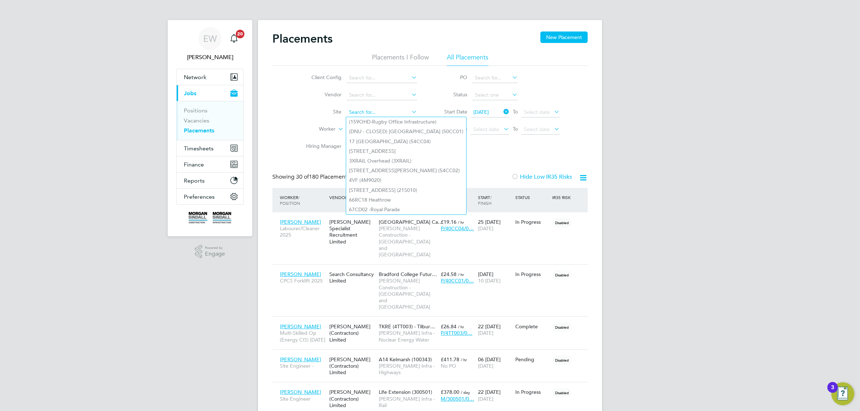
drag, startPoint x: 364, startPoint y: 111, endPoint x: 352, endPoint y: 110, distance: 11.6
click at [353, 110] on input at bounding box center [382, 113] width 71 height 10
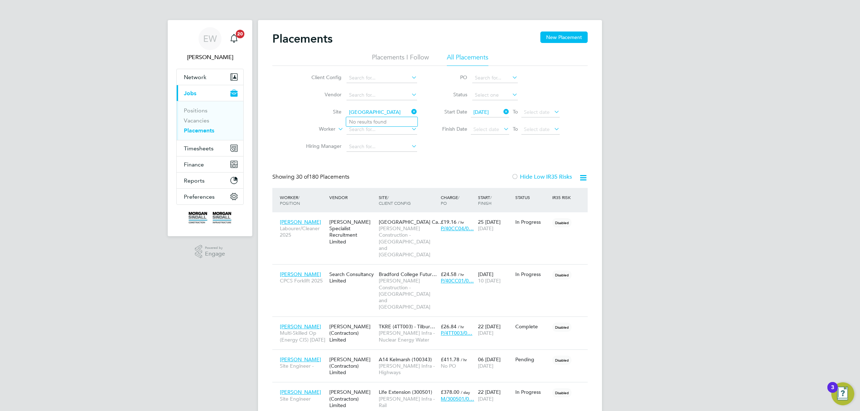
click at [350, 110] on input "Portfield SEN School" at bounding box center [382, 113] width 71 height 10
drag, startPoint x: 400, startPoint y: 113, endPoint x: 382, endPoint y: 113, distance: 17.9
click at [382, 113] on input "Portfield SEN School" at bounding box center [382, 113] width 71 height 10
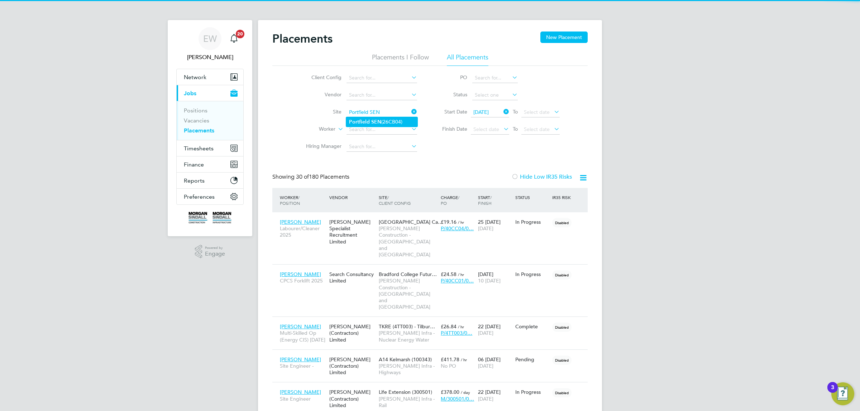
click at [381, 121] on li "Portfield SEN (26CB04)" at bounding box center [381, 122] width 71 height 10
type input "Portfield SEN (26CB04)"
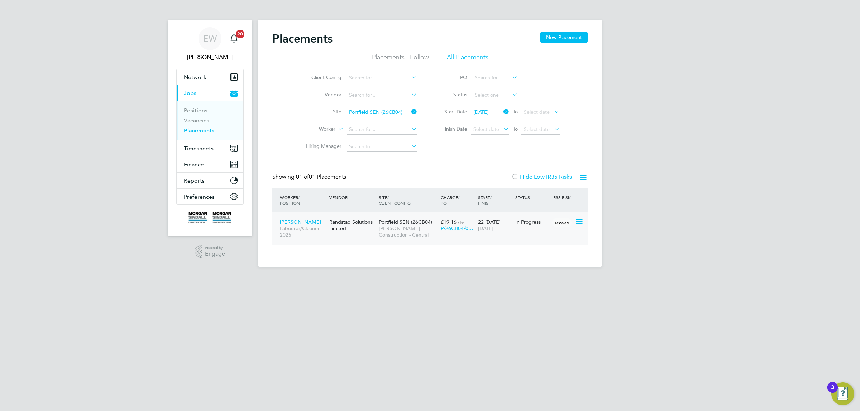
click at [287, 221] on span "Nichollas Griffiths" at bounding box center [300, 222] width 41 height 6
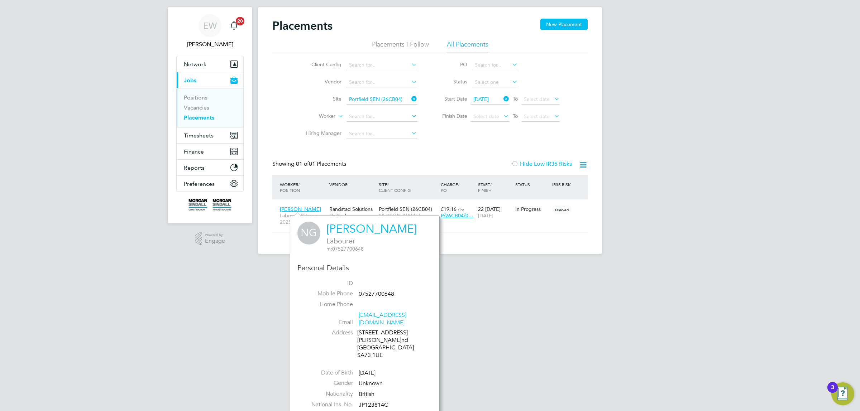
click at [364, 349] on div "23 Cleddau Avenue Neyland Pembrokeshire SA73 1UE" at bounding box center [391, 344] width 68 height 30
drag, startPoint x: 364, startPoint y: 349, endPoint x: 376, endPoint y: 350, distance: 12.5
click at [376, 350] on div "23 Cleddau Avenue Neyland Pembrokeshire SA73 1UE" at bounding box center [391, 344] width 68 height 30
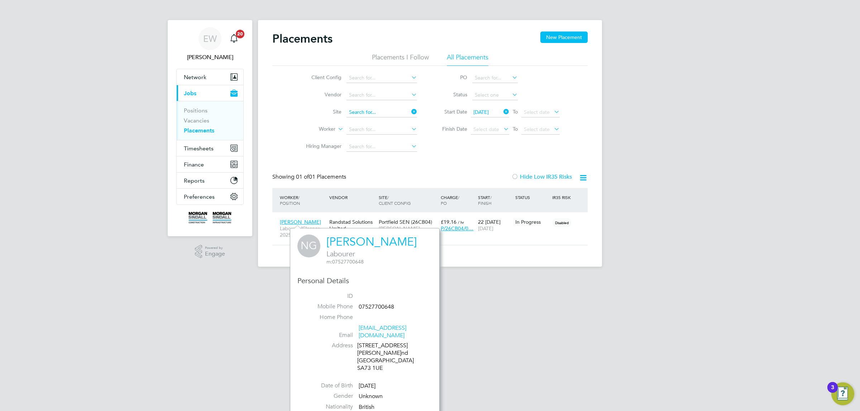
click at [385, 98] on ul "Client Config Vendor Site Worker Hiring Manager" at bounding box center [358, 113] width 135 height 86
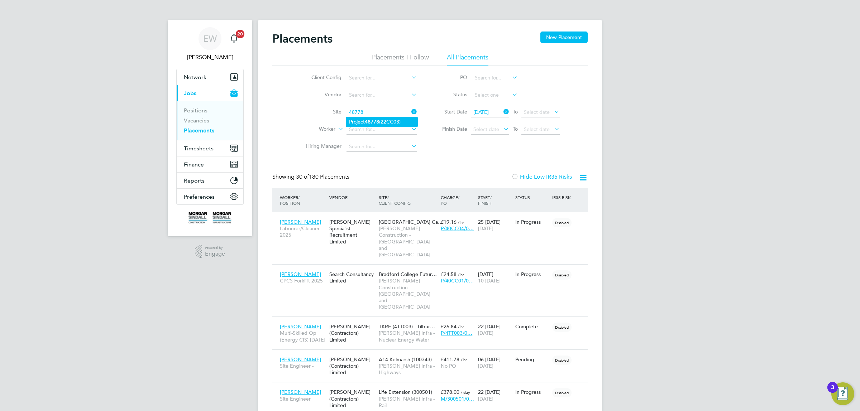
click at [368, 123] on b "48778" at bounding box center [372, 122] width 14 height 6
type input "Project 48778 (22CC03)"
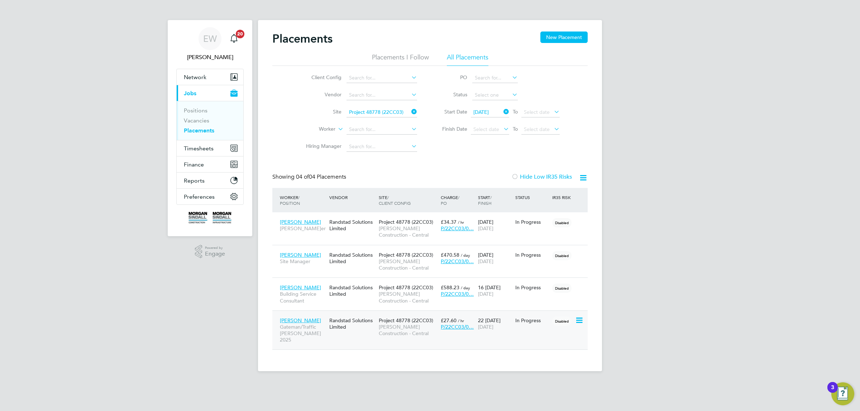
click at [295, 318] on span "Seth Wilks" at bounding box center [300, 321] width 41 height 6
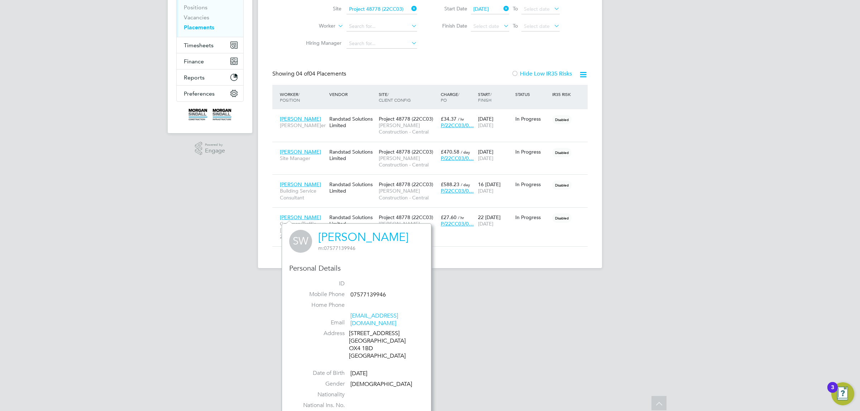
click at [351, 345] on div "10 London Place Oxford OX4 1BD United Kingdom" at bounding box center [383, 345] width 68 height 30
click at [354, 340] on div "10 London Place Oxford OX4 1BD United Kingdom" at bounding box center [383, 345] width 68 height 30
drag, startPoint x: 354, startPoint y: 340, endPoint x: 367, endPoint y: 339, distance: 12.9
click at [367, 339] on div "10 London Place Oxford OX4 1BD United Kingdom" at bounding box center [383, 345] width 68 height 30
click at [304, 181] on span "Stephen O'Keeffe" at bounding box center [300, 184] width 41 height 6
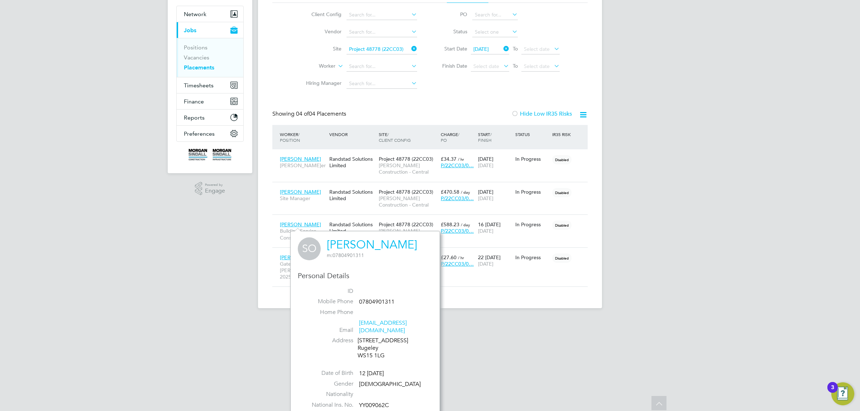
click at [366, 344] on div "2 Cardigan Avenue Rugeley WS15 1LG" at bounding box center [392, 348] width 68 height 22
click at [367, 348] on div "2 Cardigan Avenue Rugeley WS15 1LG" at bounding box center [392, 348] width 68 height 22
click at [382, 348] on div "2 Cardigan Avenue Rugeley WS15 1LG" at bounding box center [392, 348] width 68 height 22
click at [293, 187] on div "Gary Biggs Site Manager" at bounding box center [302, 195] width 49 height 20
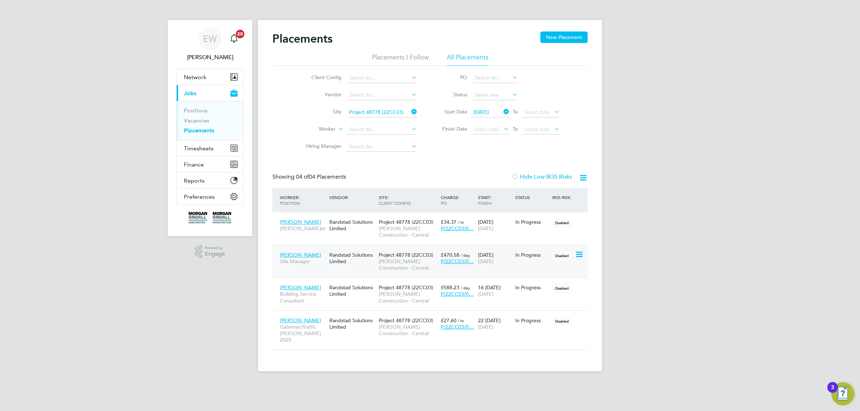
click at [296, 253] on span "Gary Biggs" at bounding box center [300, 255] width 41 height 6
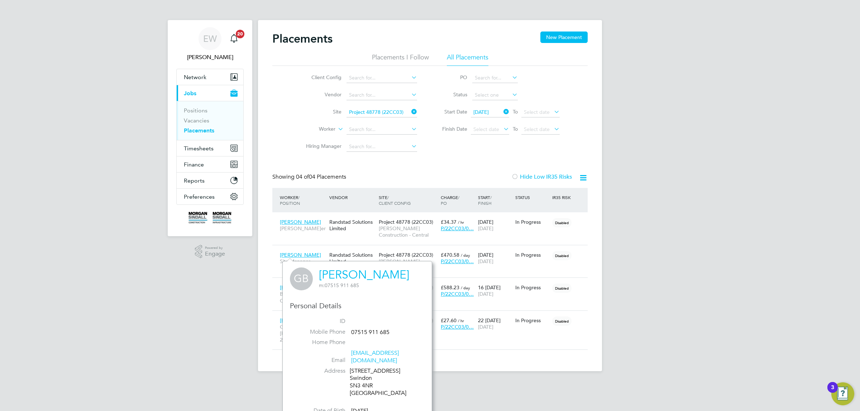
click at [353, 378] on div "9 Walnut Tree Close Swindon SN3 4NR United Kingdom" at bounding box center [384, 383] width 68 height 30
drag, startPoint x: 353, startPoint y: 378, endPoint x: 368, endPoint y: 377, distance: 14.4
click at [368, 377] on div "9 Walnut Tree Close Swindon SN3 4NR United Kingdom" at bounding box center [384, 383] width 68 height 30
click at [308, 222] on span "John Bromfield" at bounding box center [300, 222] width 41 height 6
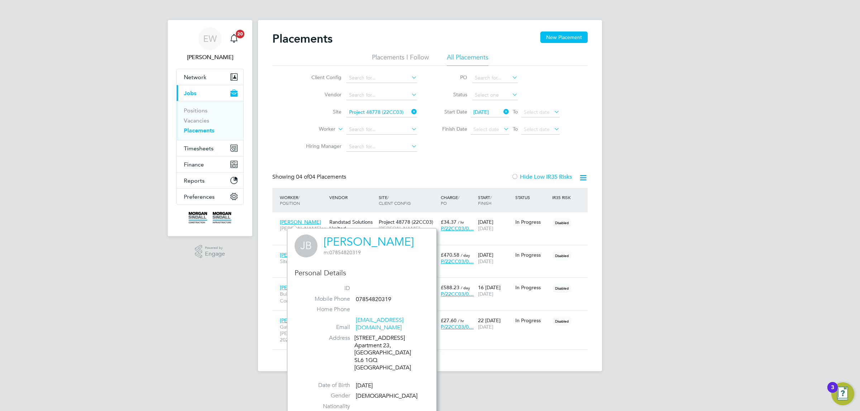
click at [355, 356] on div "3 Wallingford Way Apartment 23, Dove House SL6 1GQ United Kingdom" at bounding box center [388, 353] width 68 height 37
drag, startPoint x: 355, startPoint y: 356, endPoint x: 371, endPoint y: 356, distance: 16.5
click at [371, 356] on div "3 Wallingford Way Apartment 23, Dove House SL6 1GQ United Kingdom" at bounding box center [388, 353] width 68 height 37
click at [204, 304] on div "EW Emma Wells Notifications 20 Applications: Network Team Members Businesses Si…" at bounding box center [430, 191] width 860 height 383
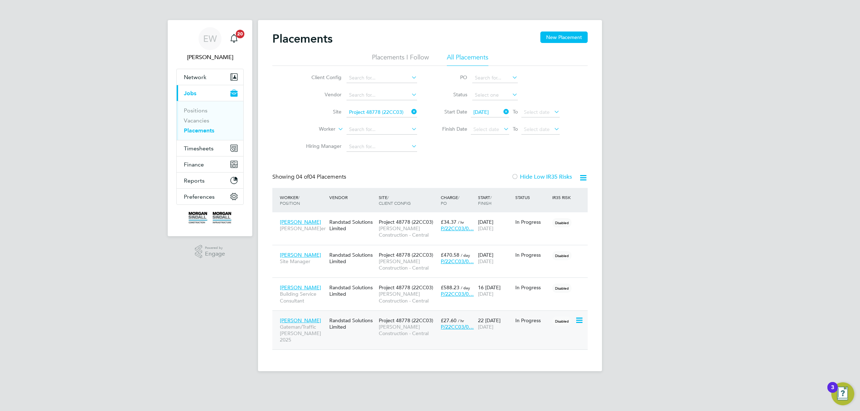
click at [283, 319] on span "Seth Wilks" at bounding box center [300, 321] width 41 height 6
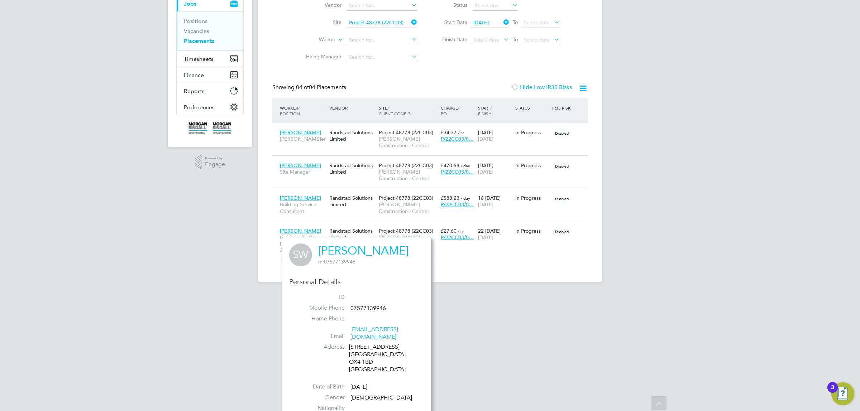
click at [355, 355] on div "10 London Place Oxford OX4 1BD United Kingdom" at bounding box center [383, 359] width 68 height 30
drag, startPoint x: 366, startPoint y: 357, endPoint x: 372, endPoint y: 357, distance: 6.1
click at [372, 357] on div "10 London Place Oxford OX4 1BD United Kingdom" at bounding box center [383, 359] width 68 height 30
click at [388, 24] on div "Placements New Placement Placements I Follow All Placements Client Config Vendo…" at bounding box center [430, 106] width 344 height 352
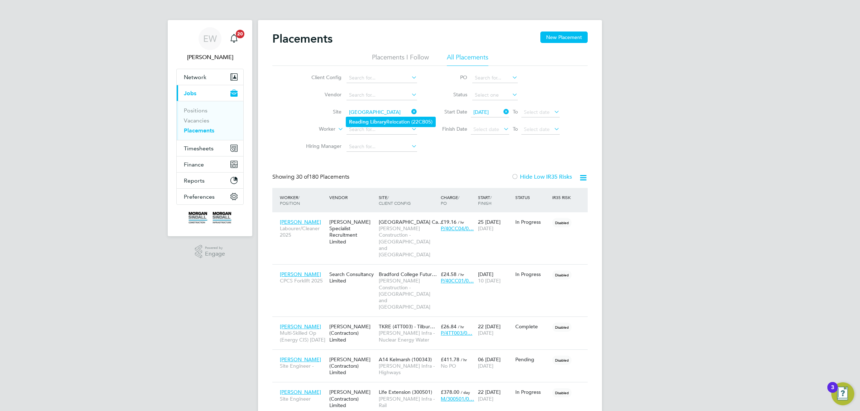
click at [388, 124] on li "Reading Library Relocation (22CB05)" at bounding box center [390, 122] width 89 height 10
type input "Reading Library Relocation (22CB05)"
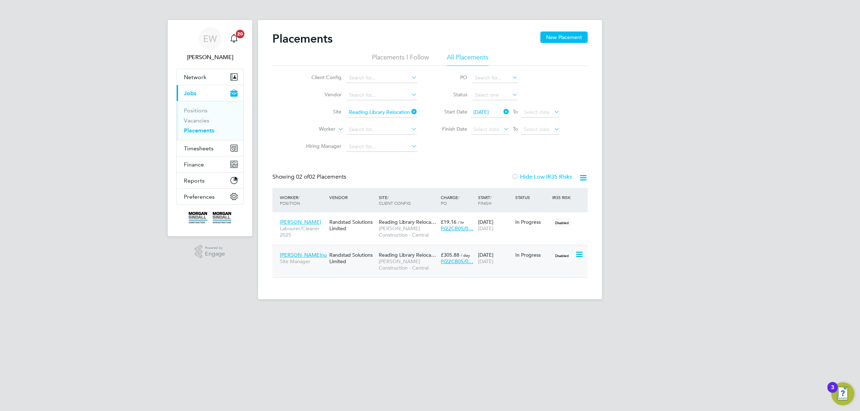
click at [300, 254] on span "Temitope Akinbinu" at bounding box center [303, 255] width 47 height 6
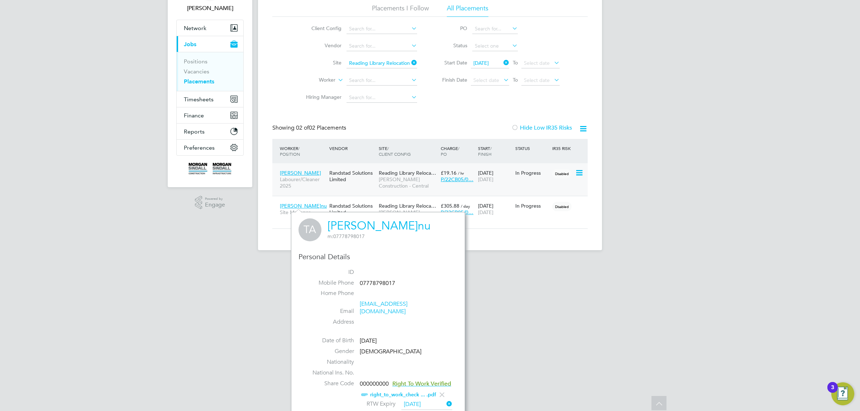
click at [301, 171] on span "Reece Bayliss" at bounding box center [300, 173] width 41 height 6
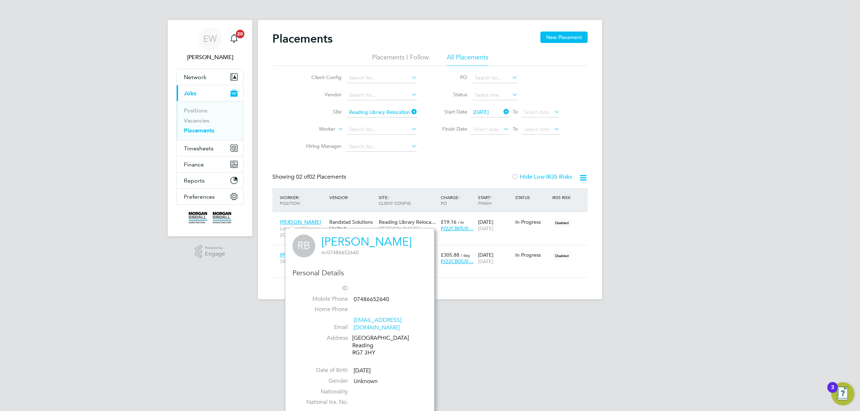
click at [358, 346] on div "Berkshire Reading RG7 3HY" at bounding box center [386, 346] width 68 height 22
drag, startPoint x: 358, startPoint y: 346, endPoint x: 369, endPoint y: 346, distance: 11.5
click at [369, 346] on div "Berkshire Reading RG7 3HY" at bounding box center [386, 346] width 68 height 22
click at [375, 107] on li "Site Reading Library Relocation (22CB05)" at bounding box center [358, 112] width 135 height 17
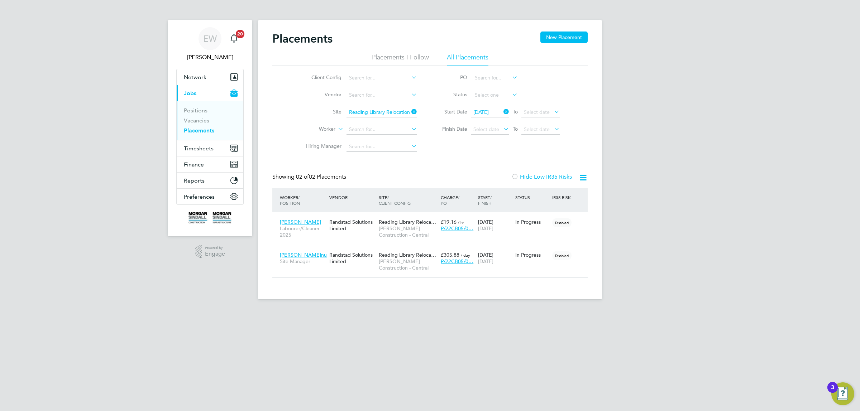
click at [371, 110] on input "Reading Library Relocation (22CB05)" at bounding box center [382, 113] width 71 height 10
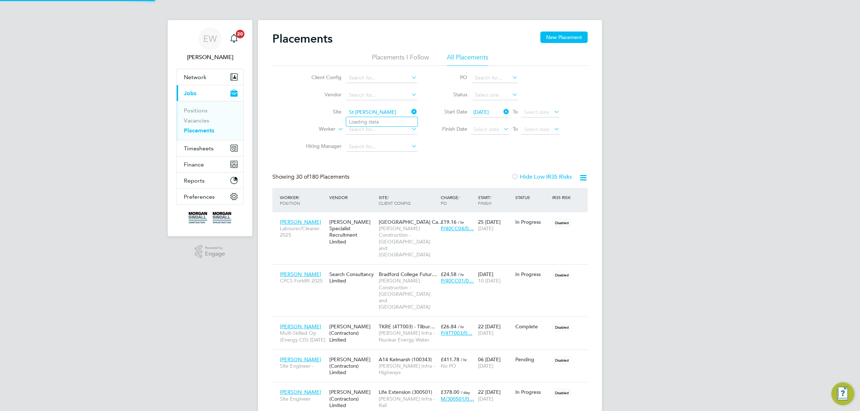
scroll to position [33, 62]
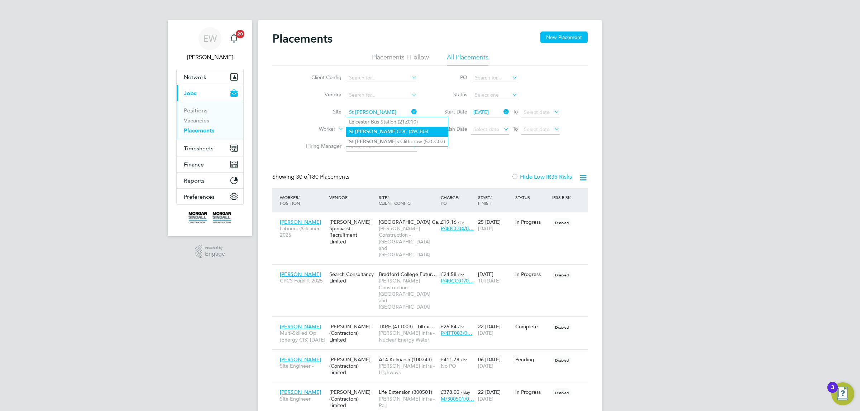
type input "St Margaret"
drag, startPoint x: 385, startPoint y: 131, endPoint x: 385, endPoint y: 138, distance: 6.8
click at [376, 113] on input at bounding box center [382, 113] width 71 height 10
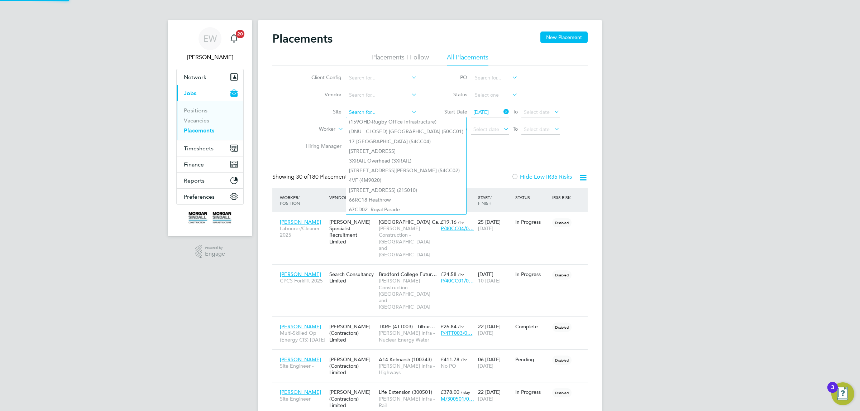
paste input "St Margaret’s"
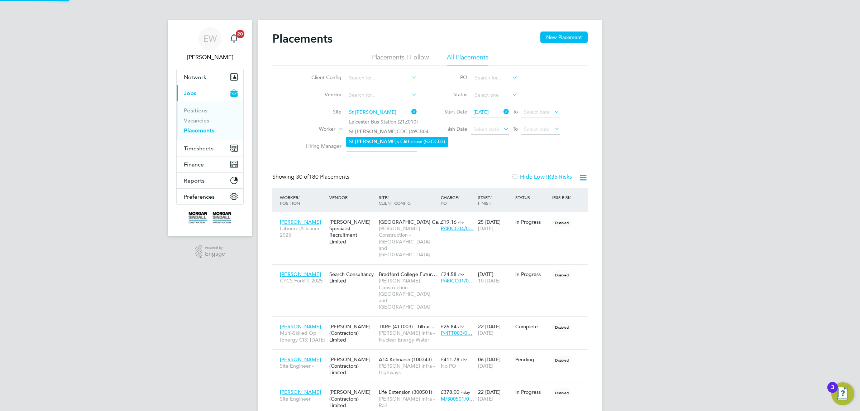
click at [374, 137] on li "St Margaret s Clitherow (53CC03)" at bounding box center [397, 142] width 102 height 10
type input "St Margarets Clitherow (53CC03)"
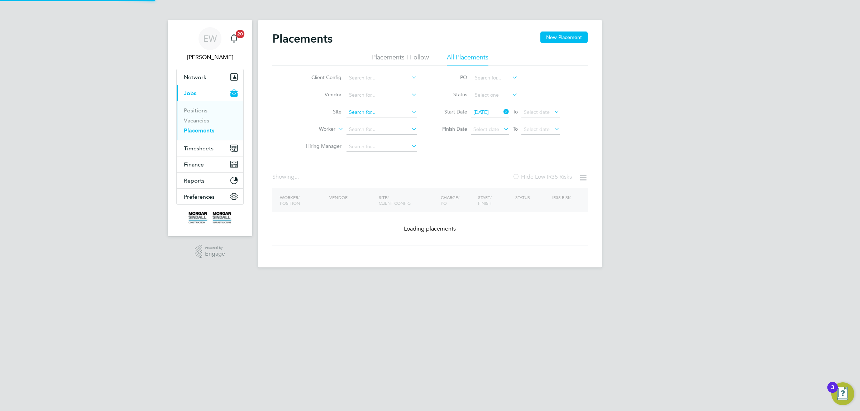
click at [371, 111] on input at bounding box center [382, 113] width 71 height 10
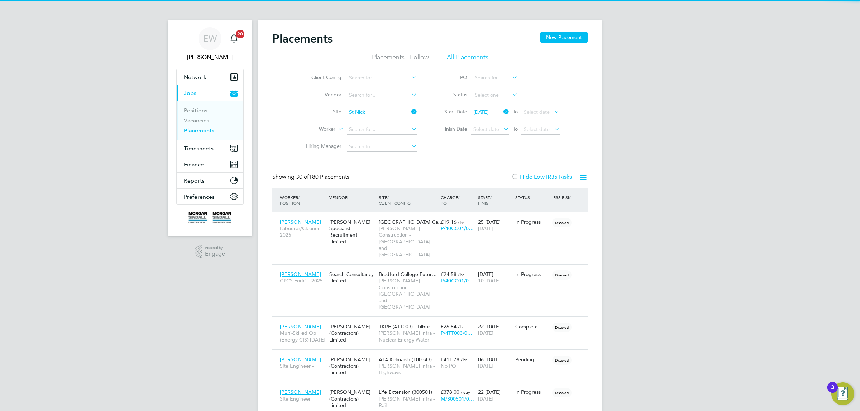
click at [372, 123] on li "St Nick New School 22CC02" at bounding box center [396, 122] width 101 height 10
type input "St Nick New School 22CC02"
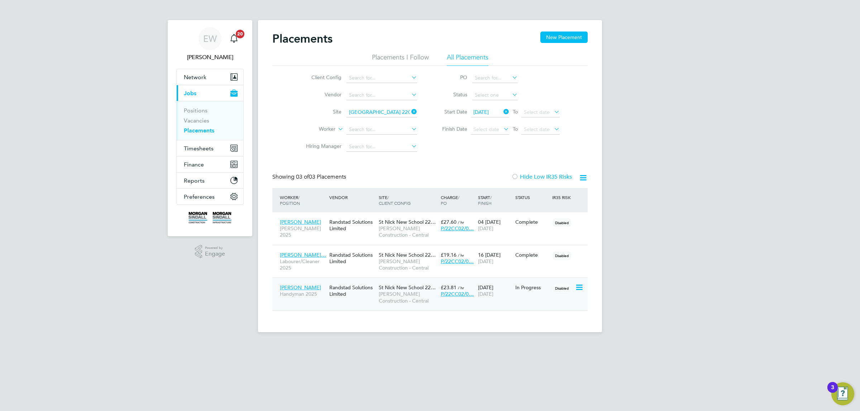
click at [293, 286] on span "[PERSON_NAME]" at bounding box center [300, 288] width 41 height 6
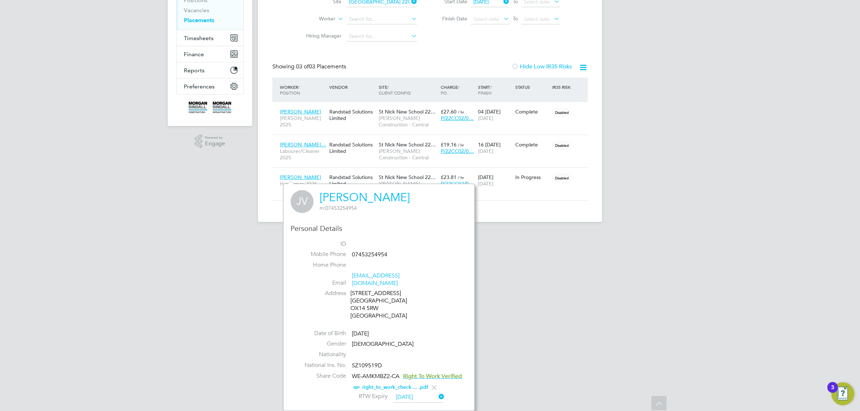
click at [354, 306] on div "41 Hermitage Road Abingdon Abingdon OX14 5RW United Kingdom" at bounding box center [384, 305] width 68 height 30
drag, startPoint x: 354, startPoint y: 306, endPoint x: 368, endPoint y: 308, distance: 14.8
click at [368, 308] on div "41 Hermitage Road Abingdon Abingdon OX14 5RW United Kingdom" at bounding box center [384, 305] width 68 height 30
click at [306, 142] on span "Desmond Amank…" at bounding box center [303, 145] width 46 height 6
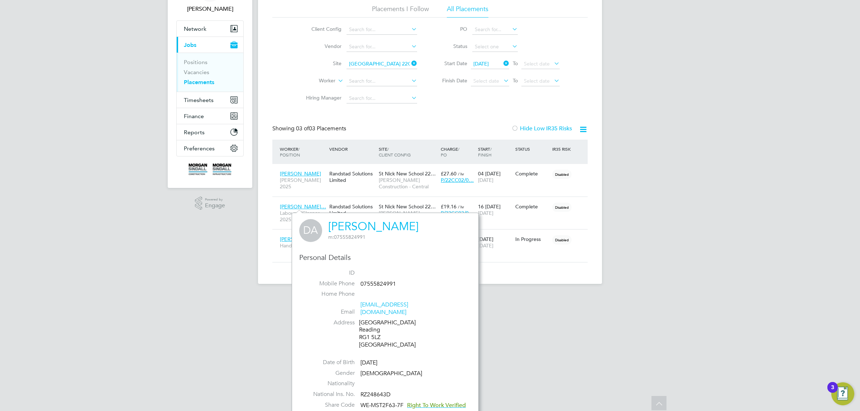
click at [363, 330] on div "Donnington Gardens Reading RG1 5LZ United Kingdom" at bounding box center [393, 334] width 68 height 30
drag, startPoint x: 363, startPoint y: 330, endPoint x: 375, endPoint y: 329, distance: 11.9
click at [375, 329] on div "Donnington Gardens Reading RG1 5LZ United Kingdom" at bounding box center [393, 334] width 68 height 30
click at [287, 172] on span "Silviu Stamati" at bounding box center [300, 174] width 41 height 6
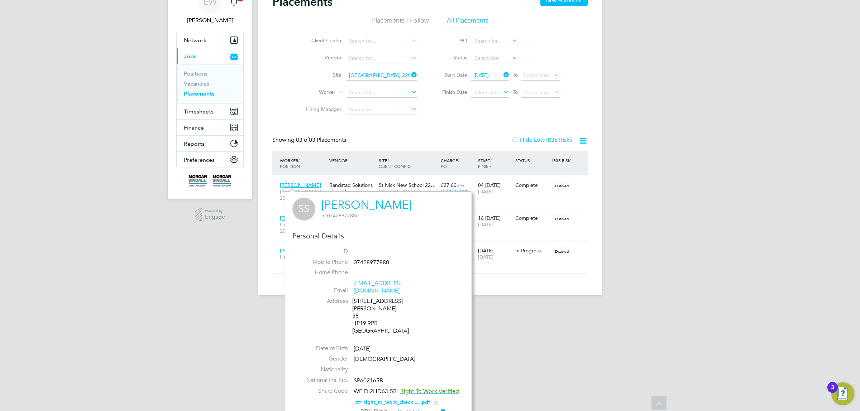
click at [358, 309] on div "58 Weedon Road 58 HP19 9PB United Kingdom" at bounding box center [386, 316] width 68 height 37
drag, startPoint x: 358, startPoint y: 309, endPoint x: 368, endPoint y: 309, distance: 10.0
click at [368, 309] on div "58 Weedon Road 58 HP19 9PB United Kingdom" at bounding box center [386, 316] width 68 height 37
click at [395, 75] on ul "Client Config Vendor Site St Nick New School 22CC02 Worker Hiring Manager" at bounding box center [358, 76] width 135 height 86
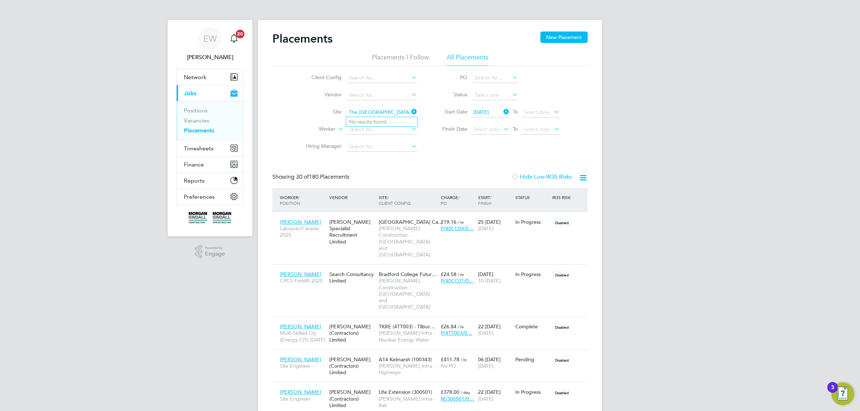
click at [383, 111] on input "The Grange Hospital Extension" at bounding box center [382, 113] width 71 height 10
drag, startPoint x: 383, startPoint y: 111, endPoint x: 438, endPoint y: 117, distance: 54.8
click at [438, 117] on div "Client Config Vendor Site The Grange Hospital Extension Worker Hiring Manager P…" at bounding box center [429, 111] width 315 height 90
click at [375, 121] on b "Grange" at bounding box center [368, 122] width 18 height 6
type input "The Grange University Hospital (26CB06)"
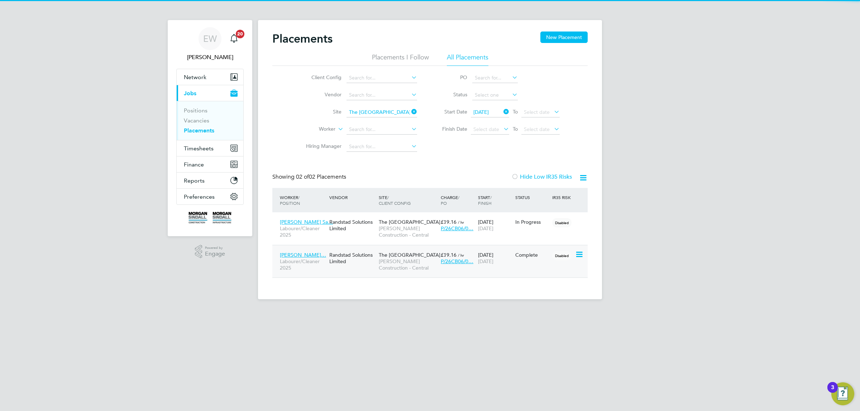
click at [305, 252] on span "Modestas Ceckau…" at bounding box center [303, 255] width 46 height 6
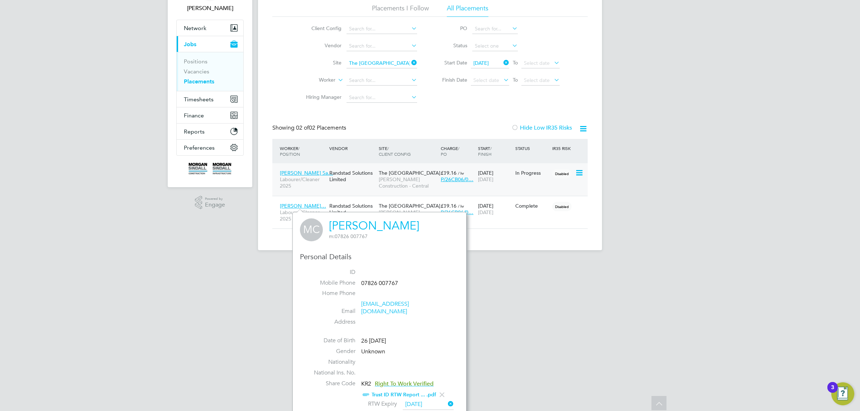
click at [307, 171] on span "Muzemil Tolani Sa…" at bounding box center [306, 173] width 53 height 6
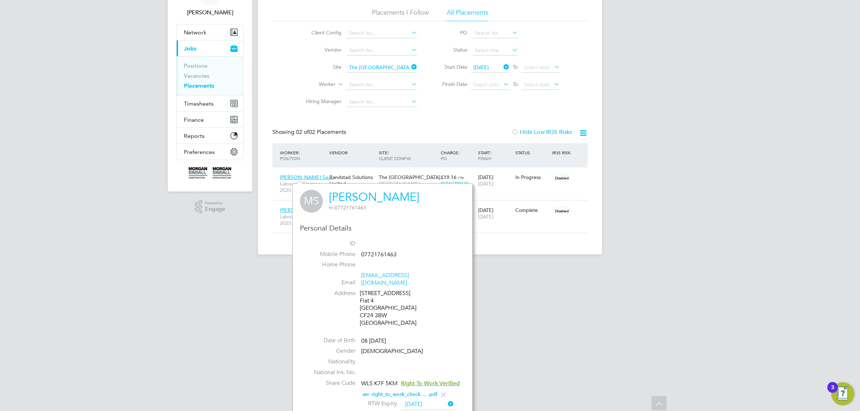
click at [367, 308] on div "106 Richmond Road Flat 4 Cardiff CF24 3BW United Kingdom" at bounding box center [394, 308] width 68 height 37
drag, startPoint x: 367, startPoint y: 308, endPoint x: 378, endPoint y: 308, distance: 11.5
click at [378, 308] on div "106 Richmond Road Flat 4 Cardiff CF24 3BW United Kingdom" at bounding box center [394, 308] width 68 height 37
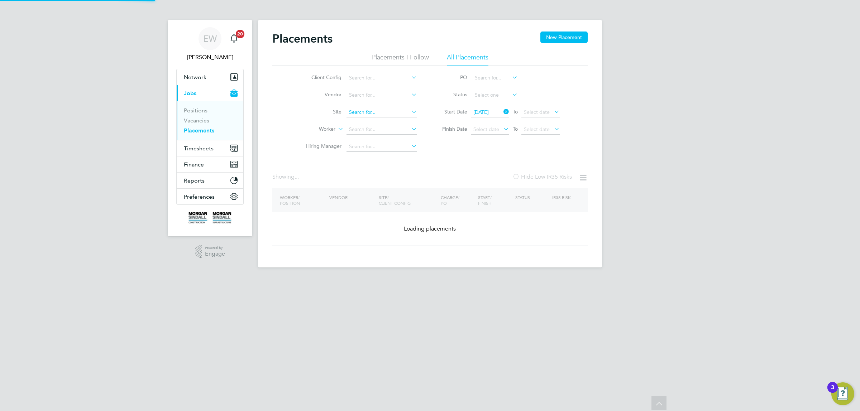
click at [364, 68] on div "Client Config Vendor Site Worker Hiring Manager PO Status Start Date 01 Sep 202…" at bounding box center [429, 111] width 315 height 90
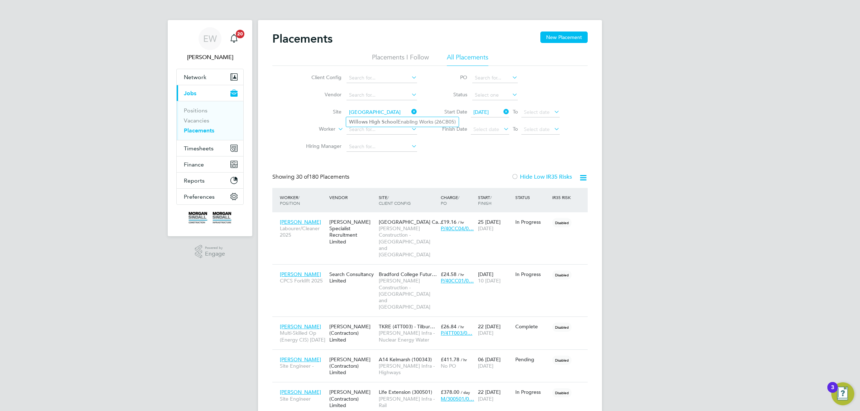
click at [376, 121] on b "High" at bounding box center [374, 122] width 11 height 6
type input "Willows High School Enabling Works (26CB05)"
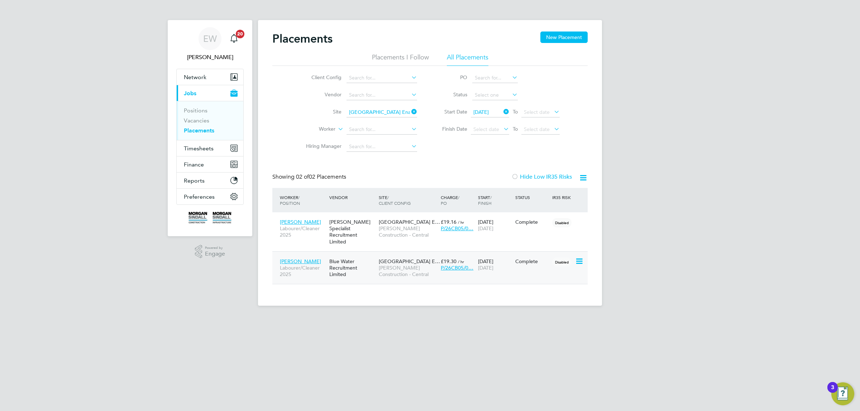
click at [300, 258] on span "Lewis Symons" at bounding box center [300, 261] width 41 height 6
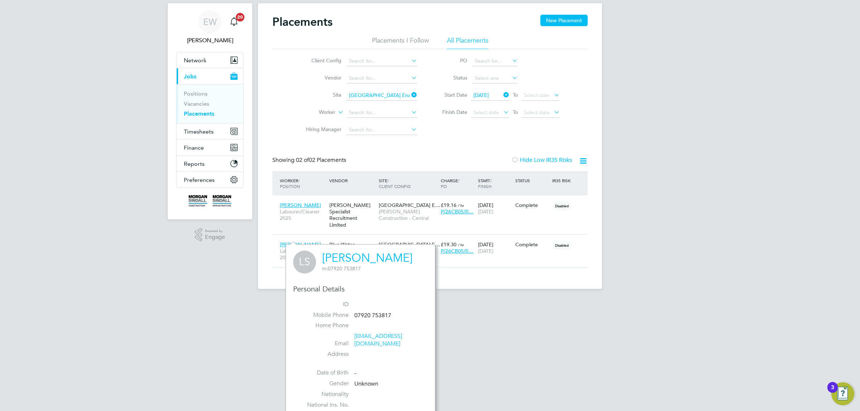
click at [352, 93] on ul "Client Config Vendor Site Willows High School Enabling Works (26CB05) Worker Hi…" at bounding box center [358, 96] width 135 height 86
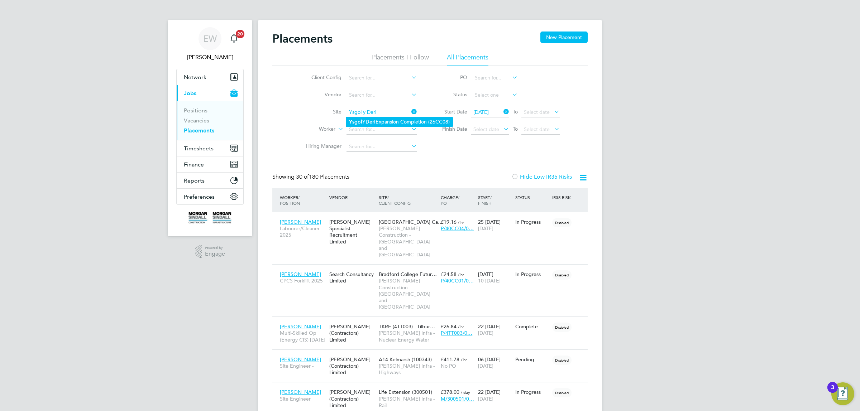
click at [376, 119] on b "Deri" at bounding box center [371, 122] width 10 height 6
type input "Ysgol Y Deri Expansion Completion (26CC08)"
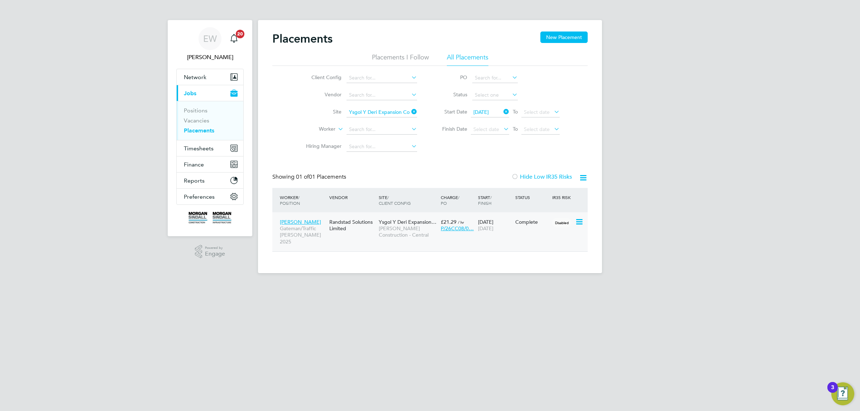
click at [305, 223] on span "Anthony Ukpaka" at bounding box center [300, 222] width 41 height 6
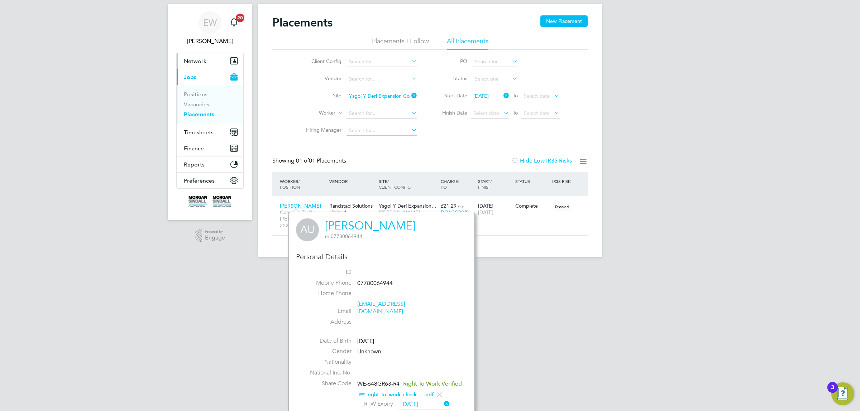
click at [207, 57] on button "Network" at bounding box center [210, 61] width 67 height 16
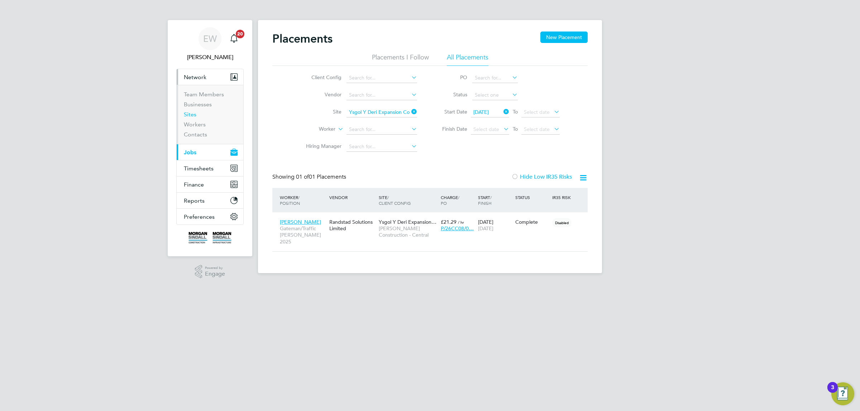
click at [194, 115] on link "Sites" at bounding box center [190, 114] width 13 height 7
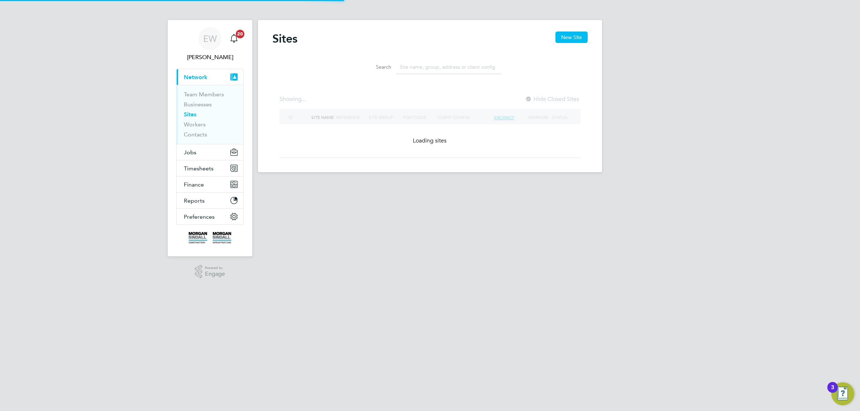
click at [448, 68] on input at bounding box center [448, 67] width 105 height 14
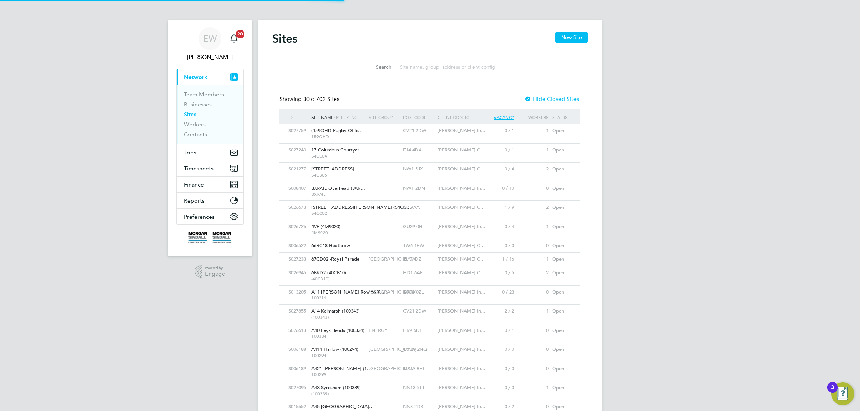
paste input "17 Columbus Courtyard"
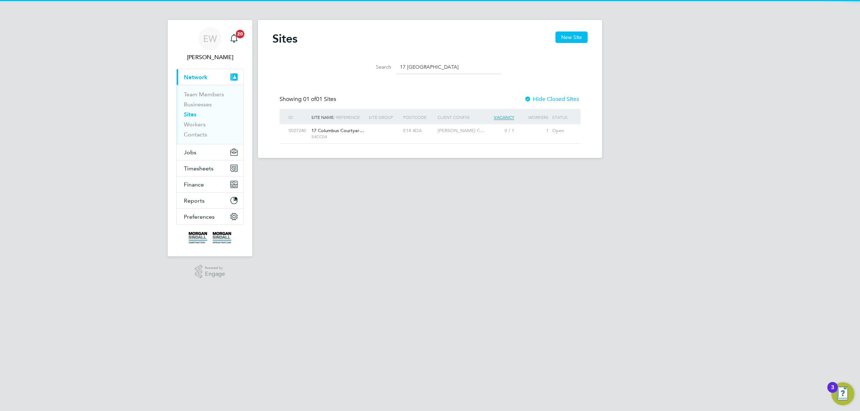
click at [330, 132] on span "17 Columbus Courtyar…" at bounding box center [337, 131] width 53 height 6
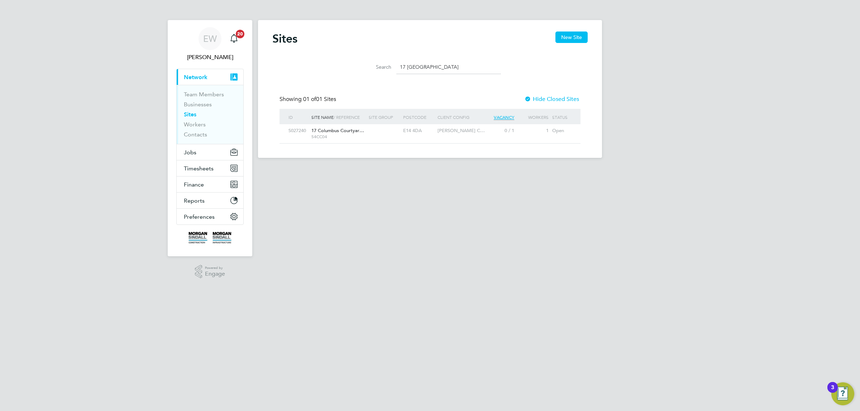
click at [424, 63] on input "17 Columbus Courtyard" at bounding box center [448, 67] width 105 height 14
drag, startPoint x: 458, startPoint y: 67, endPoint x: 354, endPoint y: 66, distance: 103.9
click at [354, 66] on li "Search 17 Columbus Courtyard" at bounding box center [430, 67] width 160 height 21
paste input "21CC08"
type input "21CC08"
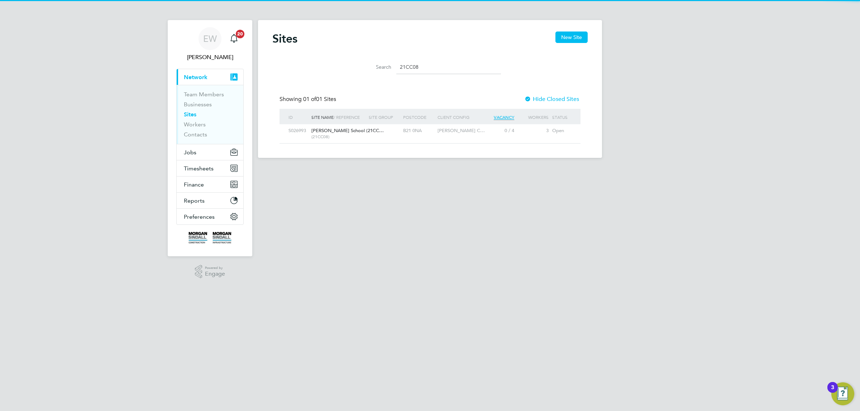
click at [384, 126] on div at bounding box center [384, 130] width 34 height 13
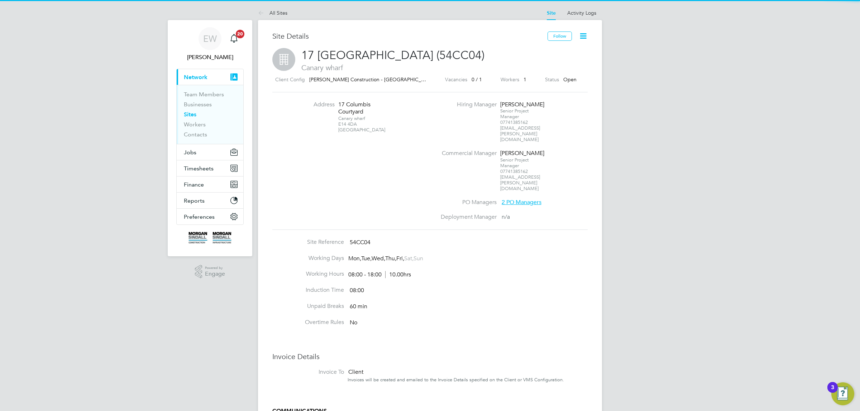
click at [342, 122] on div "Canary wharf E14 4DA United Kingdom" at bounding box center [360, 124] width 45 height 17
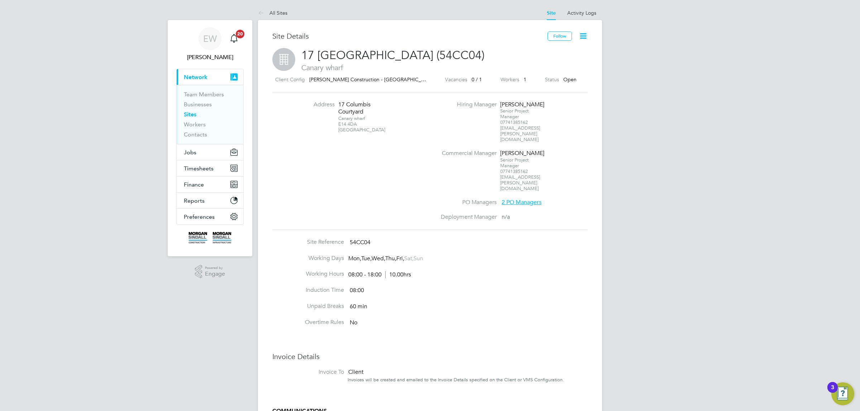
drag, startPoint x: 342, startPoint y: 122, endPoint x: 350, endPoint y: 122, distance: 7.9
click at [350, 122] on div "Canary wharf E14 4DA United Kingdom" at bounding box center [360, 124] width 45 height 17
copy div "E14 4DA"
click at [259, 12] on icon at bounding box center [262, 13] width 9 height 9
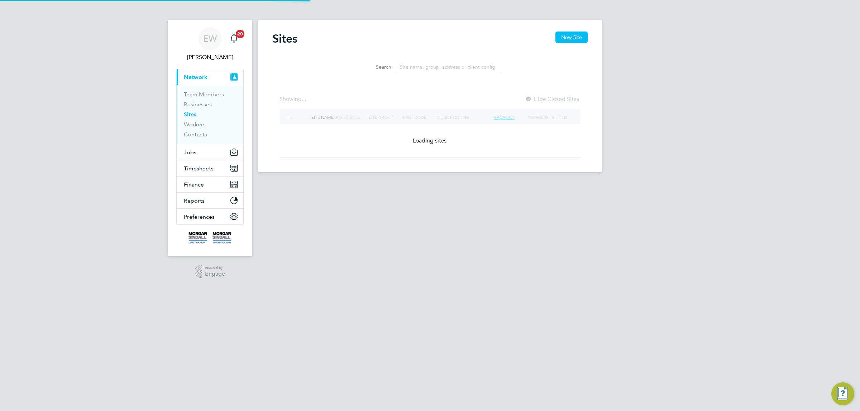
click at [411, 67] on input at bounding box center [448, 67] width 105 height 14
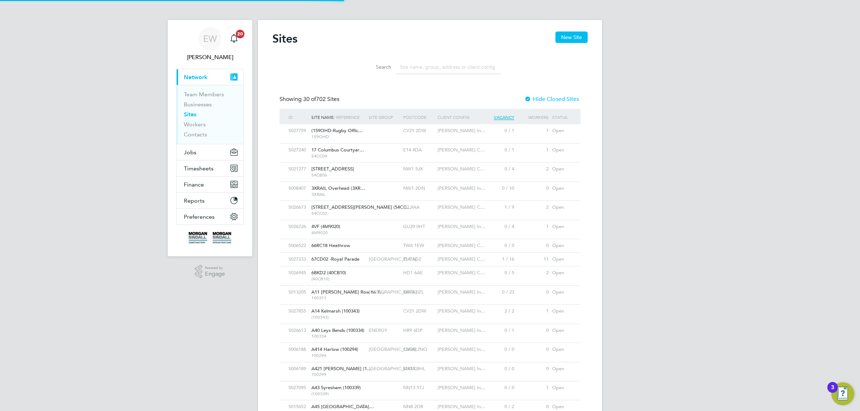
paste input "21CC07"
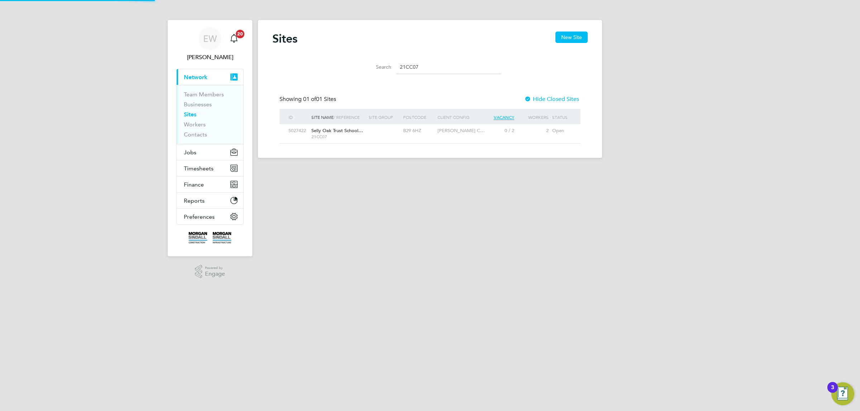
type input "21CC07"
click at [359, 135] on span "21CC07" at bounding box center [338, 137] width 54 height 6
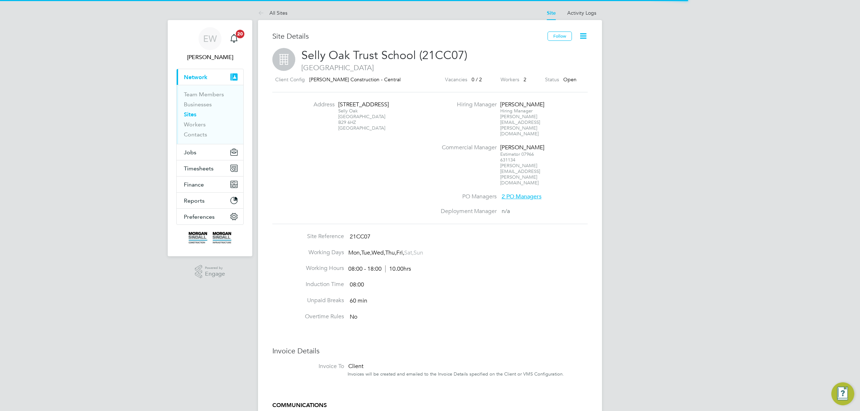
click at [343, 128] on div "Selly Oak Birmingham B29 6HZ United Kingdom" at bounding box center [360, 119] width 45 height 23
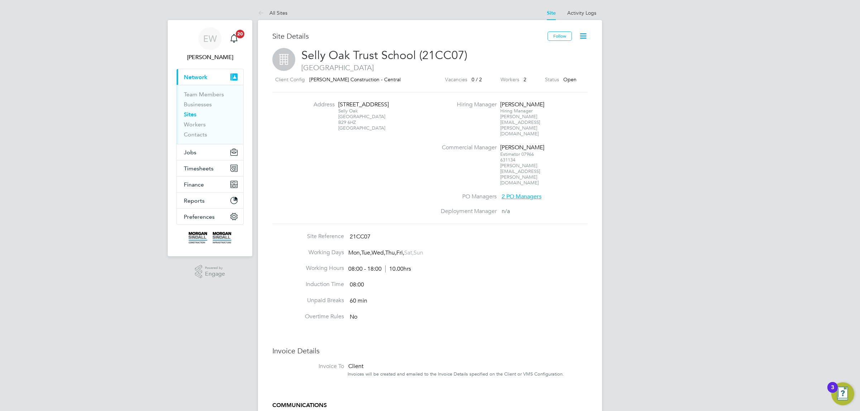
drag, startPoint x: 343, startPoint y: 128, endPoint x: 349, endPoint y: 128, distance: 6.5
click at [349, 128] on div "Selly Oak Birmingham B29 6HZ United Kingdom" at bounding box center [360, 119] width 45 height 23
copy div "B29 6HZ"
click at [264, 10] on icon at bounding box center [262, 13] width 9 height 9
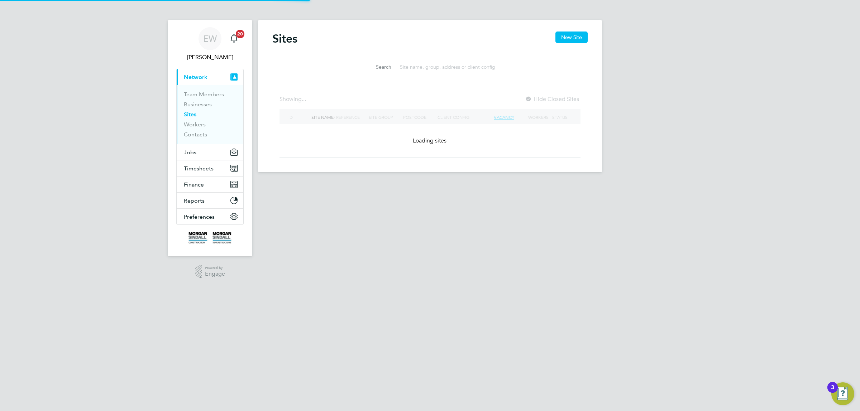
click at [436, 67] on input at bounding box center [448, 67] width 105 height 14
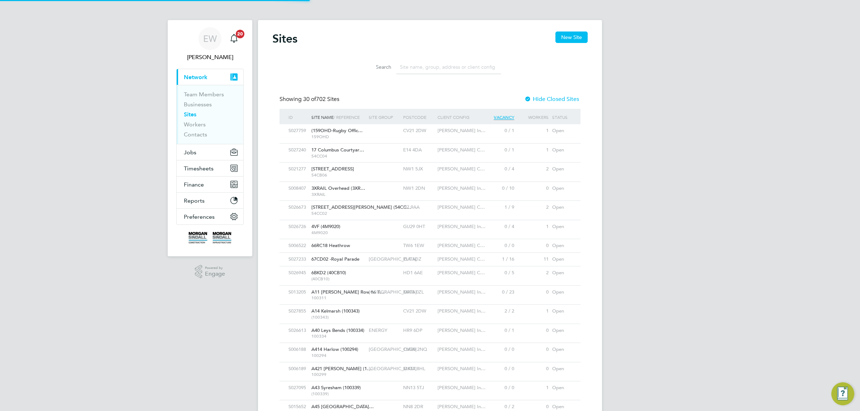
paste input "21CC08"
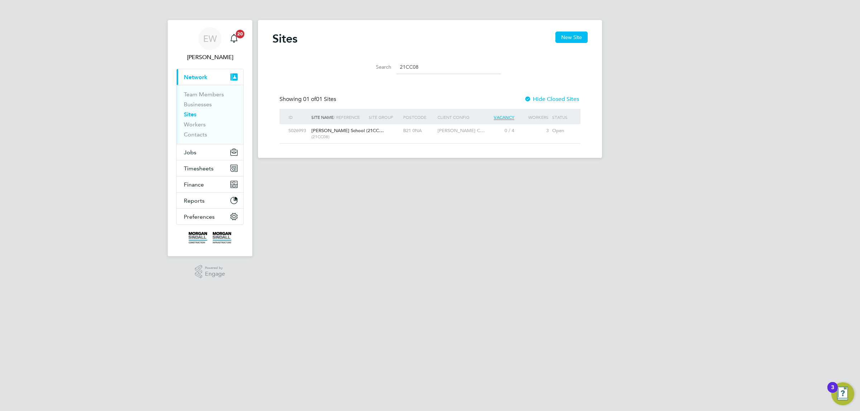
type input "21CC08"
click at [341, 138] on span "(21CC08)" at bounding box center [338, 137] width 54 height 6
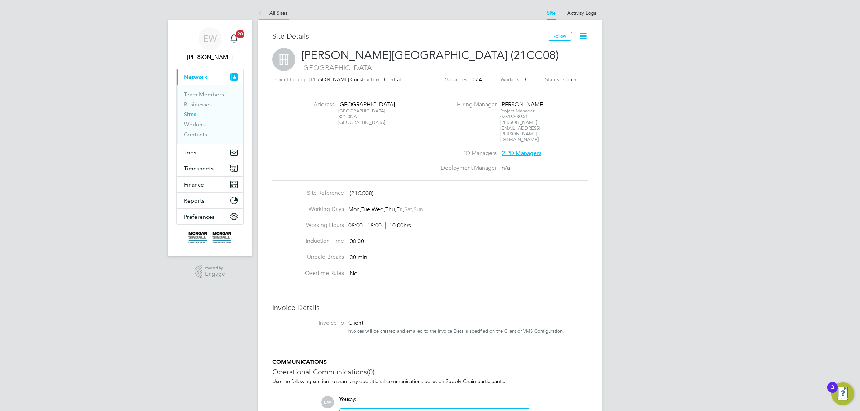
click at [264, 11] on icon at bounding box center [262, 13] width 9 height 9
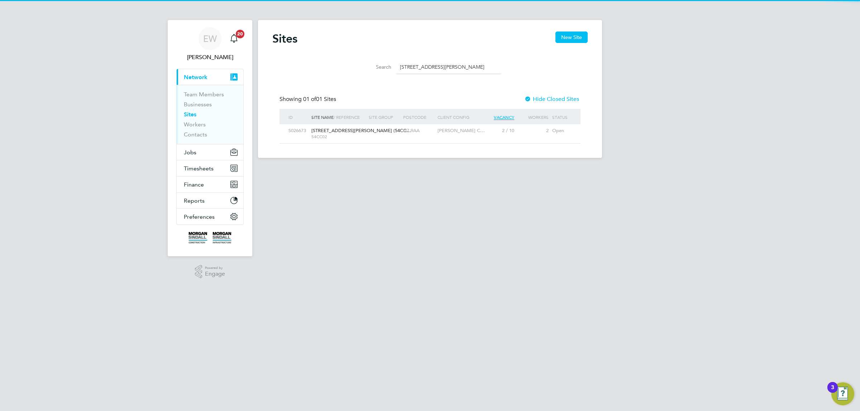
click at [394, 133] on div at bounding box center [384, 130] width 34 height 13
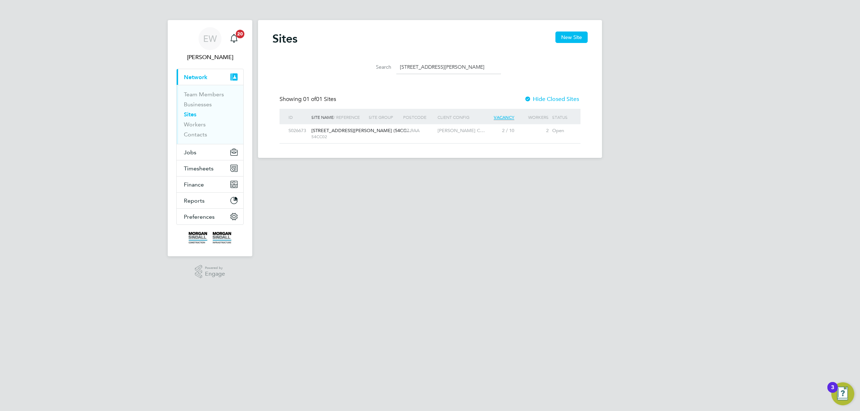
drag, startPoint x: 443, startPoint y: 69, endPoint x: 358, endPoint y: 68, distance: 84.9
click at [358, 68] on li "Search 4 Brandon Road" at bounding box center [430, 67] width 160 height 21
paste input "Ashford Fire"
type input "Ashford Fire"
click at [350, 129] on span "Ashford Fire Station (9…" at bounding box center [340, 131] width 58 height 6
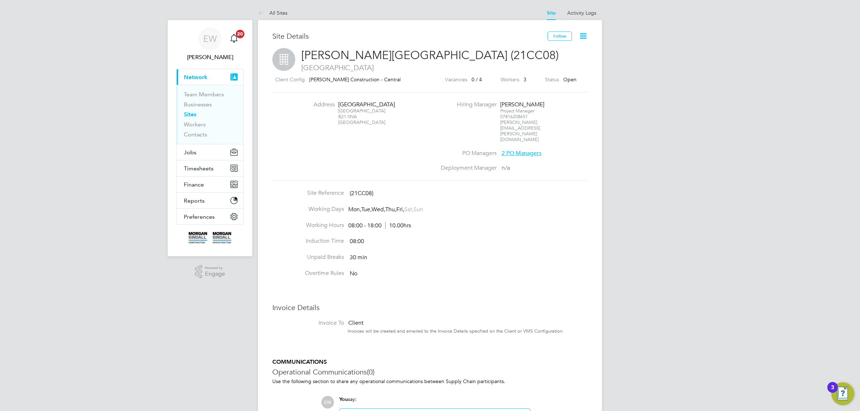
click at [339, 116] on div "[STREET_ADDRESS]" at bounding box center [360, 116] width 45 height 17
drag, startPoint x: 339, startPoint y: 116, endPoint x: 348, endPoint y: 116, distance: 9.0
click at [348, 116] on div "[STREET_ADDRESS]" at bounding box center [360, 116] width 45 height 17
copy div "B21 0NA"
click at [258, 13] on icon at bounding box center [262, 13] width 9 height 9
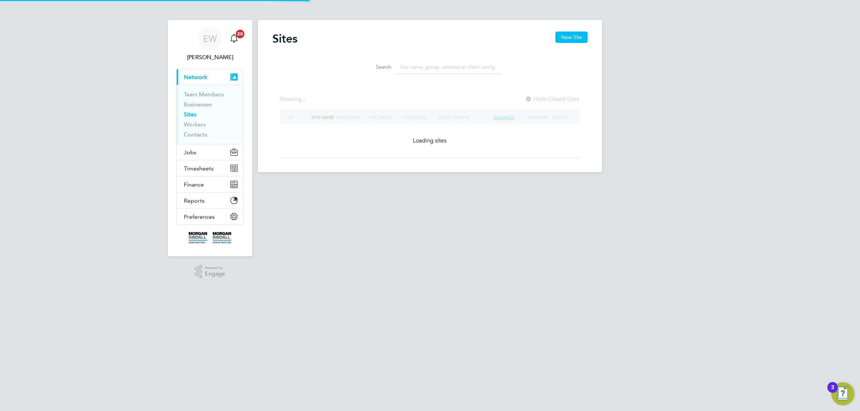
click at [422, 69] on input at bounding box center [448, 67] width 105 height 14
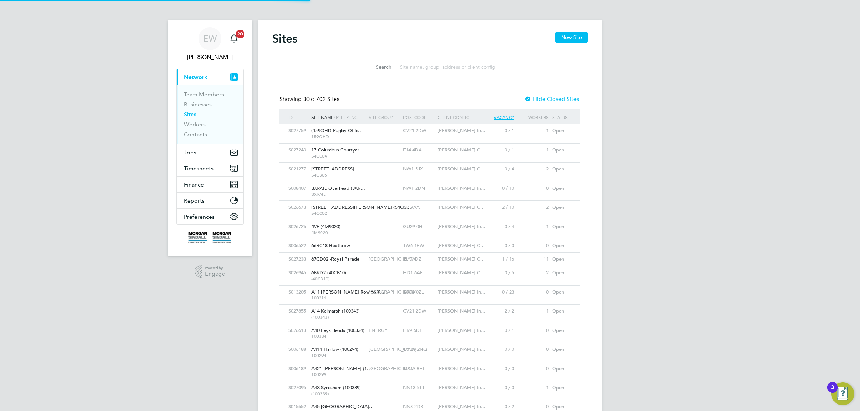
paste input "21CD02"
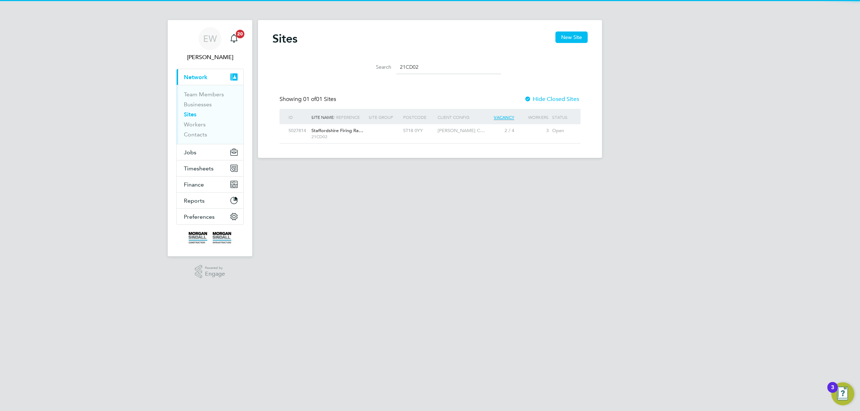
type input "21CD02"
click at [353, 133] on span "Staffordshire Firing Ra…" at bounding box center [337, 131] width 52 height 6
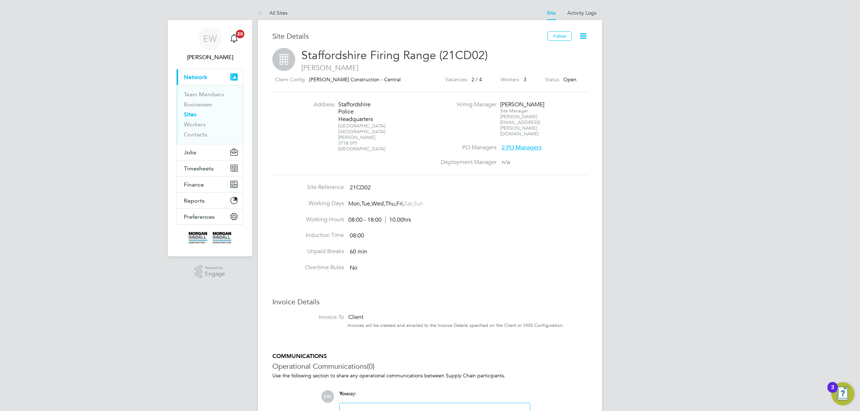
click at [342, 148] on div "Western Road Complex Weston Road Stafford ST18 0YY United Kingdom" at bounding box center [360, 137] width 45 height 29
drag, startPoint x: 342, startPoint y: 148, endPoint x: 352, endPoint y: 147, distance: 9.7
click at [352, 147] on div "Western Road Complex Weston Road Stafford ST18 0YY United Kingdom" at bounding box center [360, 137] width 45 height 29
copy div "ST18 0YY"
click at [262, 13] on icon at bounding box center [262, 13] width 9 height 9
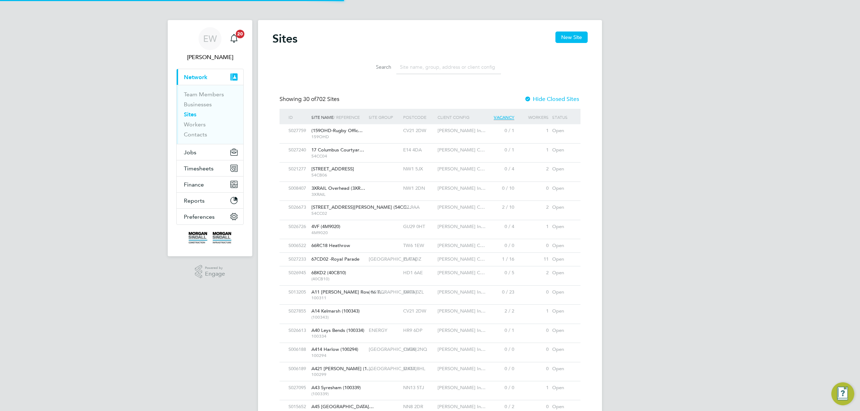
click at [427, 68] on input at bounding box center [448, 67] width 105 height 14
paste input "21CD03"
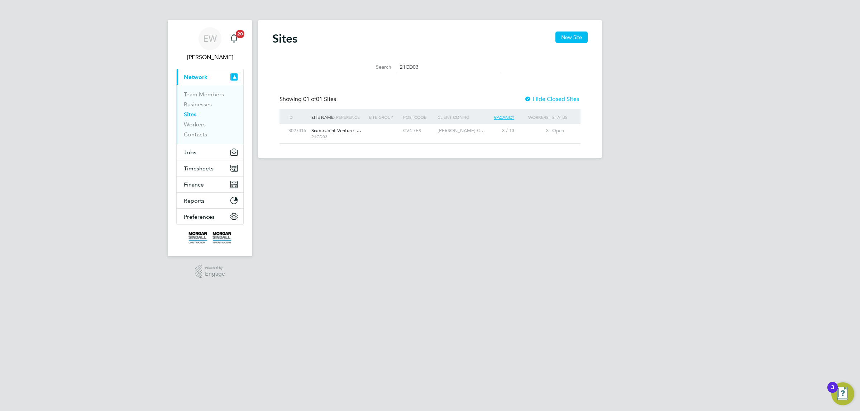
type input "21CD03"
click at [361, 135] on span "21CD03" at bounding box center [338, 137] width 54 height 6
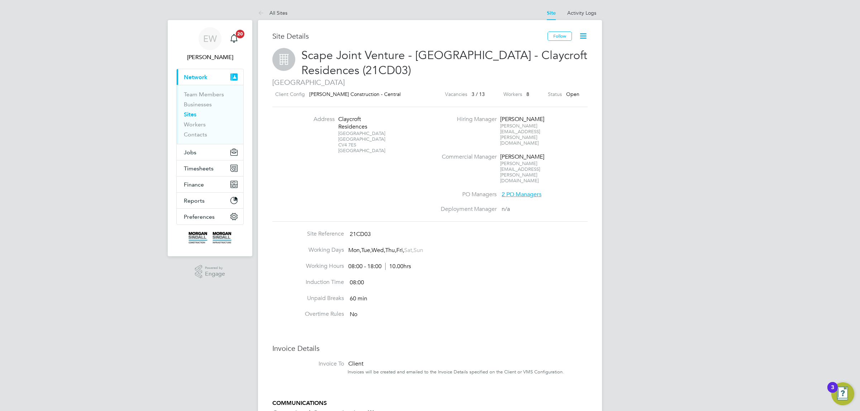
click at [342, 144] on div "University of Warwick Coventry CV4 7ES United Kingdom" at bounding box center [360, 142] width 45 height 23
click at [352, 144] on div "University of Warwick Coventry CV4 7ES United Kingdom" at bounding box center [360, 142] width 45 height 23
copy div "CV4 7ES"
click at [258, 11] on icon at bounding box center [262, 13] width 9 height 9
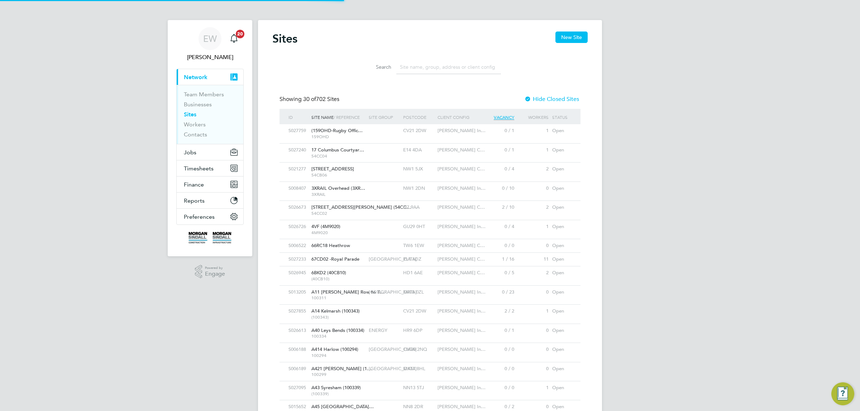
click at [423, 70] on input at bounding box center [448, 67] width 105 height 14
paste input "21CD05"
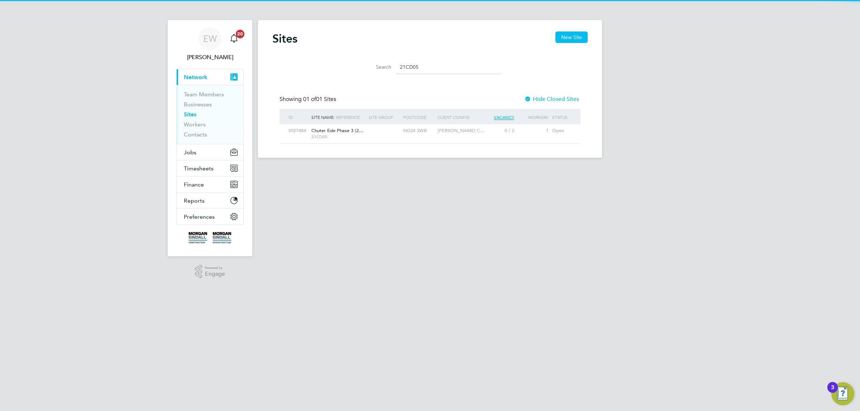
type input "21CD05"
click at [358, 130] on span "Chuter Ede Phase 3 (2…" at bounding box center [337, 131] width 52 height 6
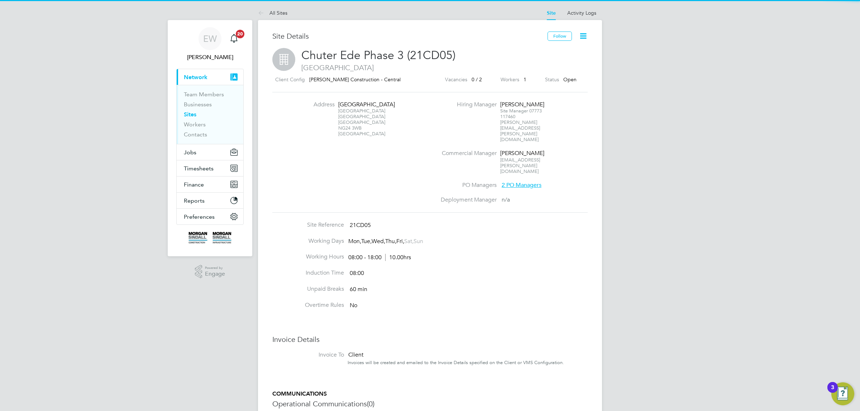
click at [345, 135] on div "[STREET_ADDRESS]" at bounding box center [360, 122] width 45 height 29
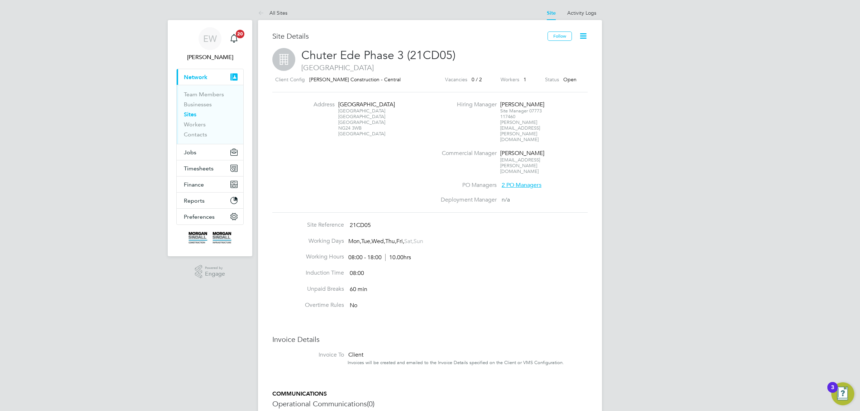
drag, startPoint x: 345, startPoint y: 135, endPoint x: 354, endPoint y: 135, distance: 8.6
click at [354, 135] on div "[STREET_ADDRESS]" at bounding box center [360, 122] width 45 height 29
copy div "NG24 3WB"
click at [266, 16] on icon at bounding box center [262, 13] width 9 height 9
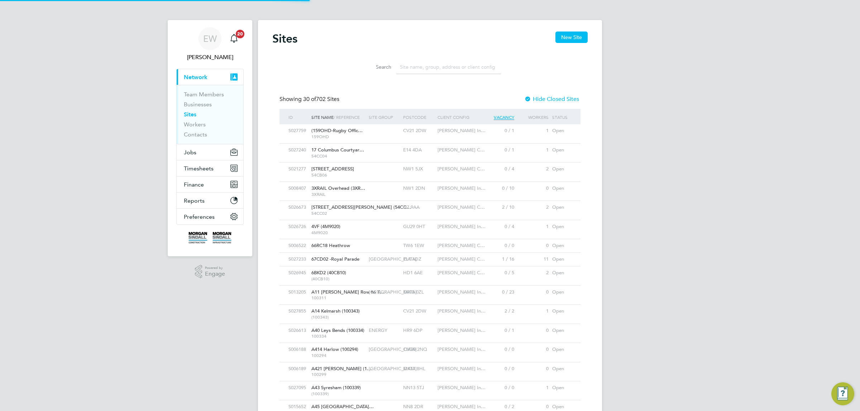
click at [427, 78] on div "Sites New Site Search Showing 30 of 702 Sites Hide Closed Sites ID Site Name / …" at bounding box center [429, 368] width 315 height 673
click at [427, 68] on input at bounding box center [448, 67] width 105 height 14
paste input "[STREET_ADDRESS]"
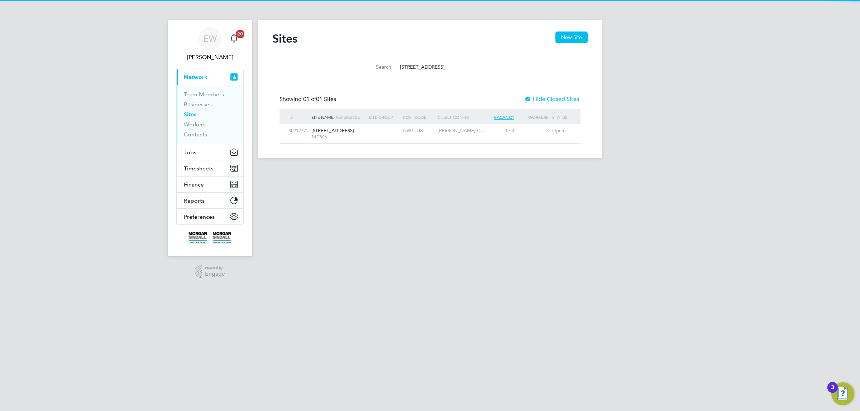
type input "[STREET_ADDRESS]"
click at [392, 126] on div at bounding box center [384, 130] width 34 height 13
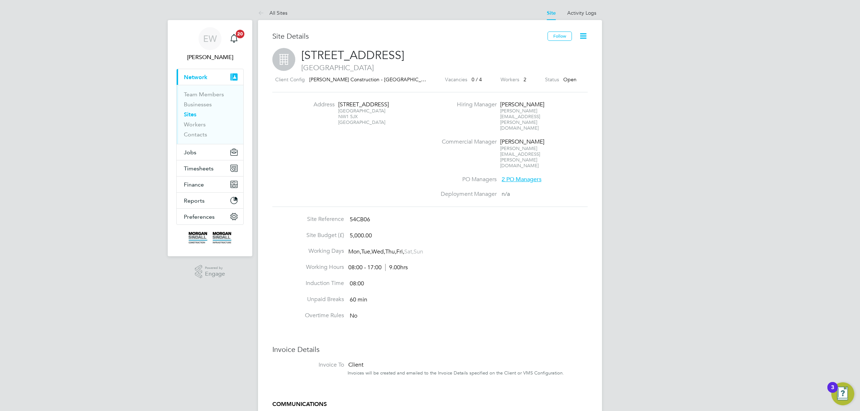
click at [342, 125] on div "[STREET_ADDRESS]" at bounding box center [360, 116] width 45 height 17
drag, startPoint x: 342, startPoint y: 126, endPoint x: 352, endPoint y: 125, distance: 10.8
click at [352, 125] on div "London NW1 5JX United Kingdom" at bounding box center [360, 116] width 45 height 17
copy div "NW1 5JX"
click at [261, 9] on icon at bounding box center [262, 13] width 9 height 9
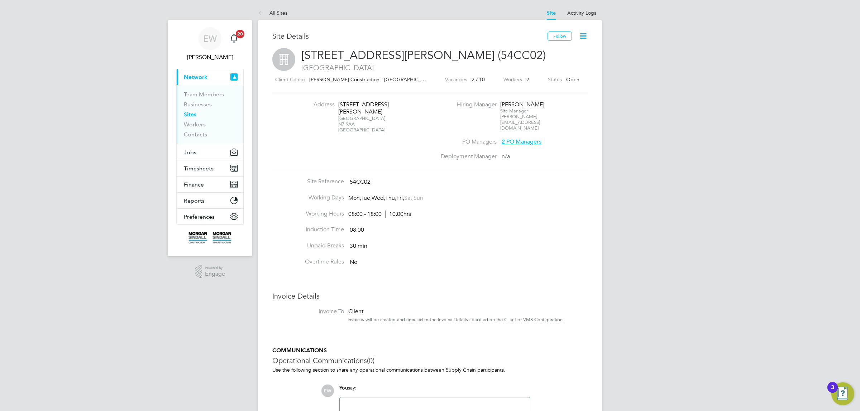
click at [342, 116] on div "[STREET_ADDRESS]" at bounding box center [360, 124] width 45 height 17
drag, startPoint x: 342, startPoint y: 115, endPoint x: 347, endPoint y: 115, distance: 5.0
click at [347, 116] on div "[STREET_ADDRESS]" at bounding box center [360, 124] width 45 height 17
copy div "N7 9AA"
click at [253, 13] on div "EW [PERSON_NAME] Notifications 20 Applications: Current page: Network Team Memb…" at bounding box center [430, 254] width 860 height 508
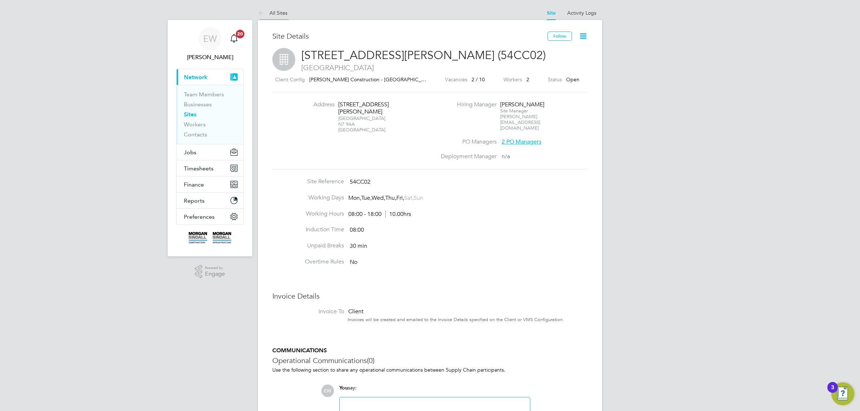
click at [259, 9] on icon at bounding box center [262, 13] width 9 height 9
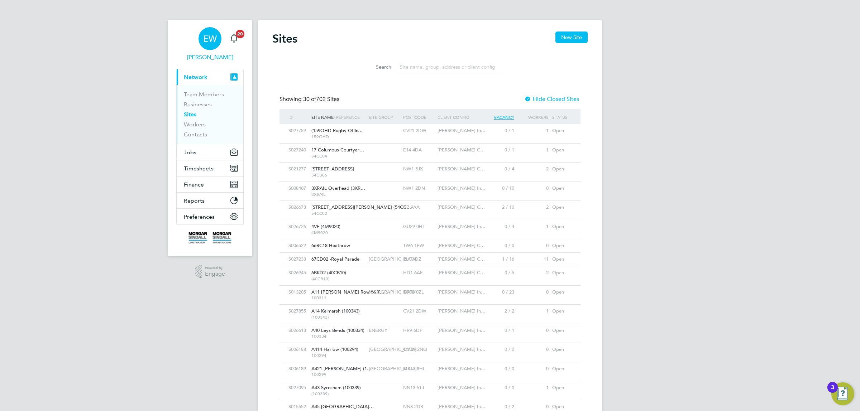
click at [207, 39] on span "EW" at bounding box center [210, 38] width 14 height 9
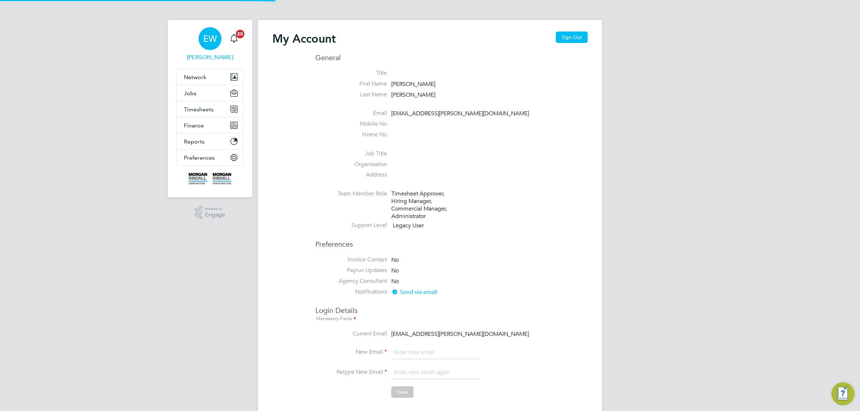
type input "emma.wells@randstad.co.uk"
click at [566, 35] on button "Sign Out" at bounding box center [572, 37] width 32 height 11
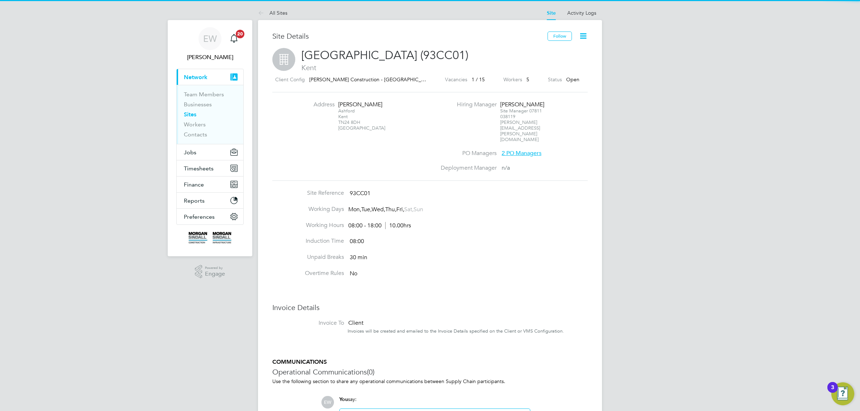
click at [341, 124] on div "[PERSON_NAME][GEOGRAPHIC_DATA] [GEOGRAPHIC_DATA]" at bounding box center [360, 119] width 45 height 23
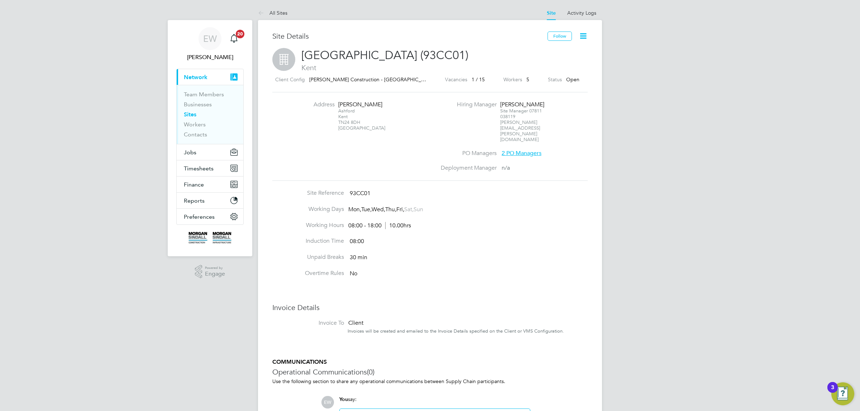
drag, startPoint x: 341, startPoint y: 124, endPoint x: 354, endPoint y: 124, distance: 12.9
click at [354, 124] on div "[PERSON_NAME][GEOGRAPHIC_DATA] [GEOGRAPHIC_DATA]" at bounding box center [360, 119] width 45 height 23
copy div "TN24 8DH"
click at [269, 15] on link "All Sites" at bounding box center [272, 13] width 29 height 6
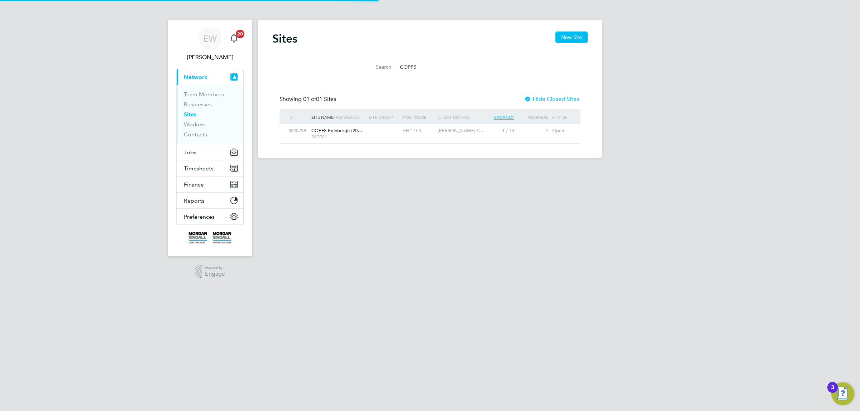
type input "COPFS"
click at [352, 131] on span "COPFS Edinburgh (20…" at bounding box center [336, 131] width 51 height 6
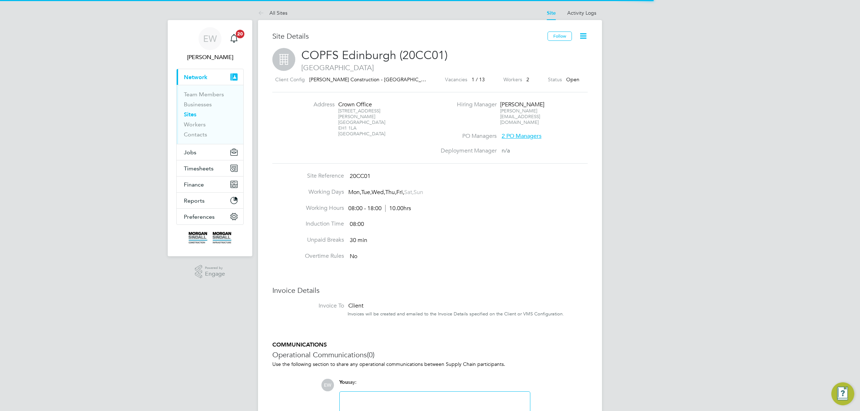
click at [343, 126] on div "25 Chambers St Edinburgh EH1 1LA United Kingdom" at bounding box center [360, 122] width 45 height 29
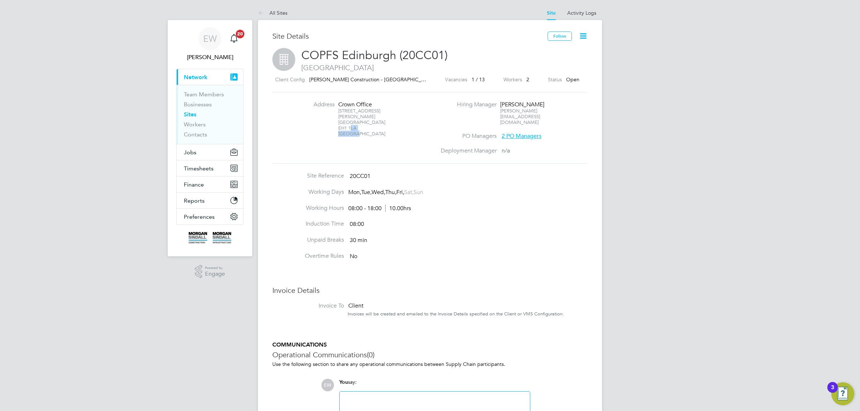
drag, startPoint x: 343, startPoint y: 126, endPoint x: 352, endPoint y: 125, distance: 8.7
click at [352, 125] on div "25 Chambers St Edinburgh EH1 1LA United Kingdom" at bounding box center [360, 122] width 45 height 29
click at [352, 124] on div "25 Chambers St Edinburgh EH1 1LA United Kingdom" at bounding box center [360, 122] width 45 height 29
drag, startPoint x: 352, startPoint y: 124, endPoint x: 342, endPoint y: 124, distance: 10.8
click at [342, 124] on div "25 Chambers St Edinburgh EH1 1LA United Kingdom" at bounding box center [360, 122] width 45 height 29
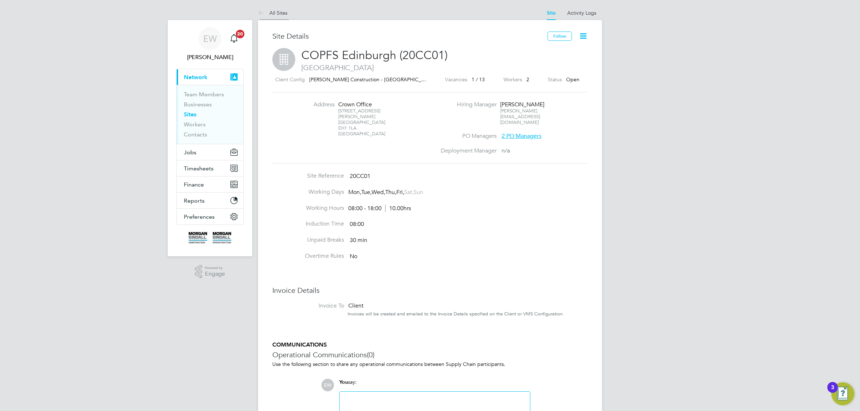
click at [260, 13] on icon at bounding box center [262, 13] width 9 height 9
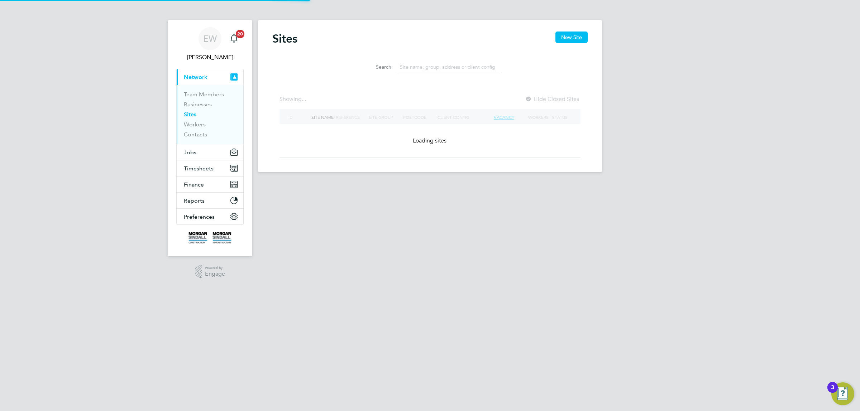
click at [415, 66] on input at bounding box center [448, 67] width 105 height 14
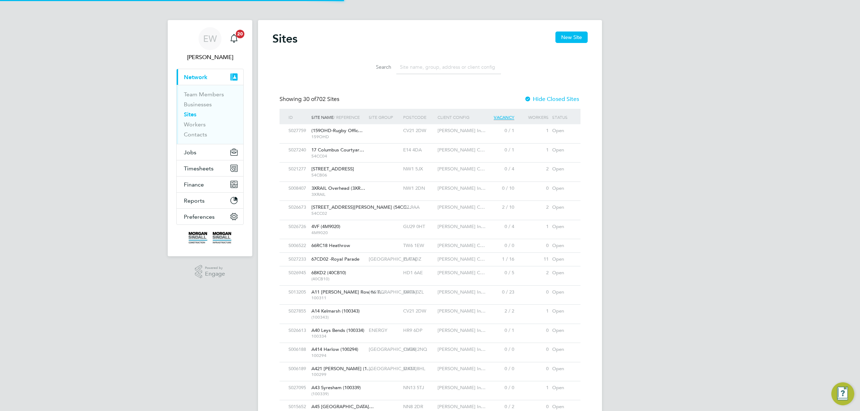
paste input "Dumfries High School"
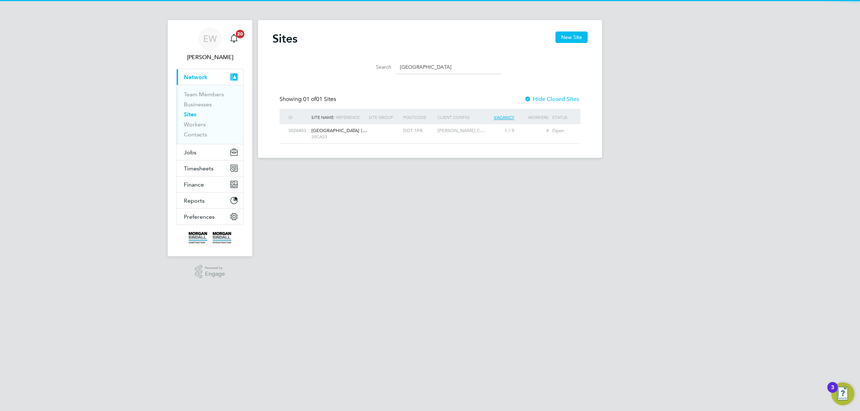
type input "Dumfries High School"
click at [343, 129] on span "Dumfries High School (…" at bounding box center [339, 131] width 56 height 6
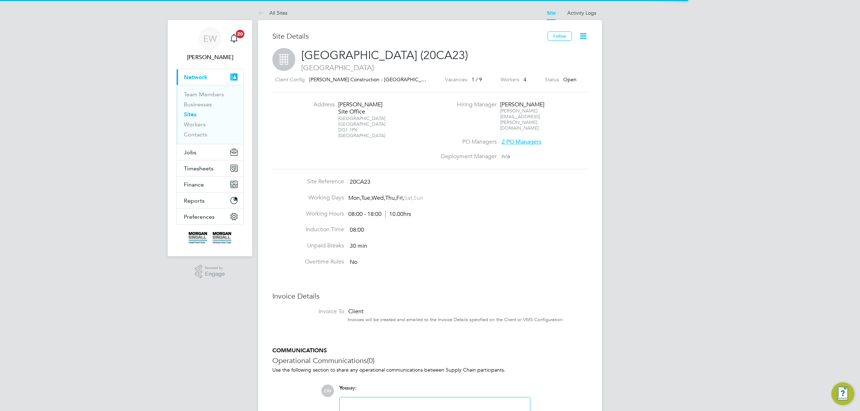
click at [342, 124] on div "[STREET_ADDRESS]" at bounding box center [360, 127] width 45 height 23
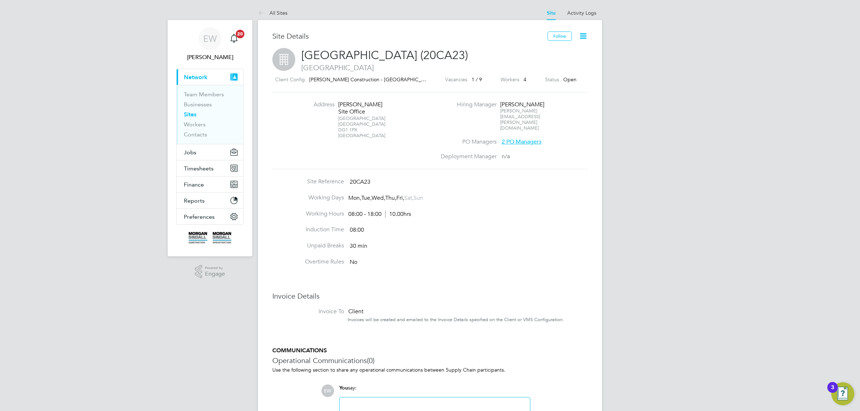
click at [343, 131] on div "[STREET_ADDRESS]" at bounding box center [360, 127] width 45 height 23
drag, startPoint x: 343, startPoint y: 131, endPoint x: 348, endPoint y: 131, distance: 5.0
click at [348, 131] on div "[STREET_ADDRESS]" at bounding box center [360, 127] width 45 height 23
copy div "DG1 1PX"
click at [258, 11] on icon at bounding box center [262, 13] width 9 height 9
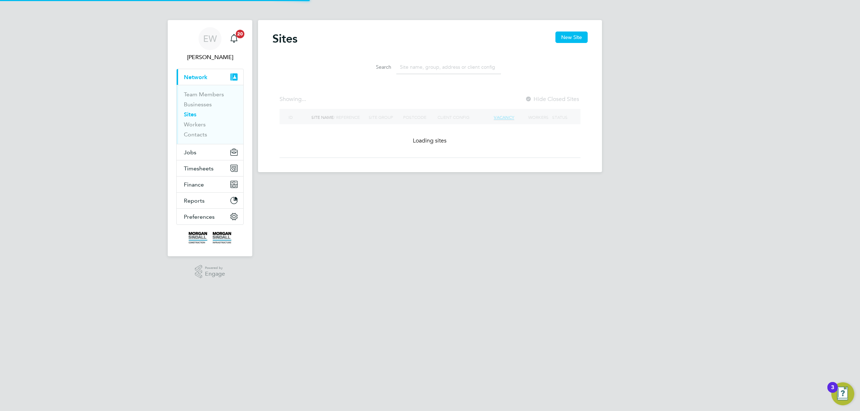
click at [444, 67] on input at bounding box center [448, 67] width 105 height 14
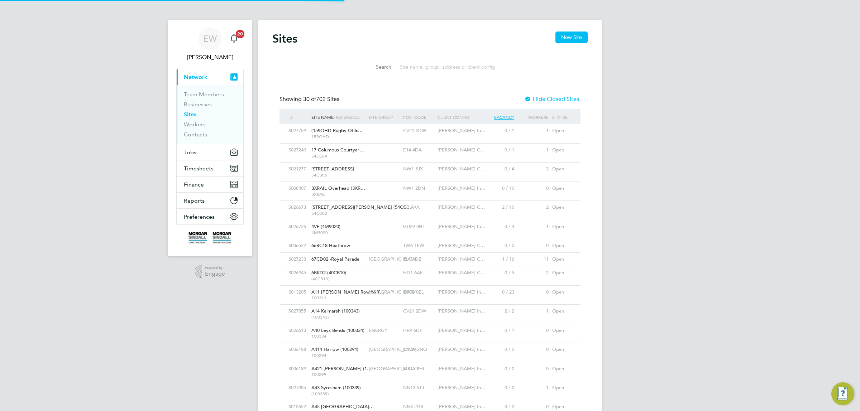
paste input "Goetre Primary School"
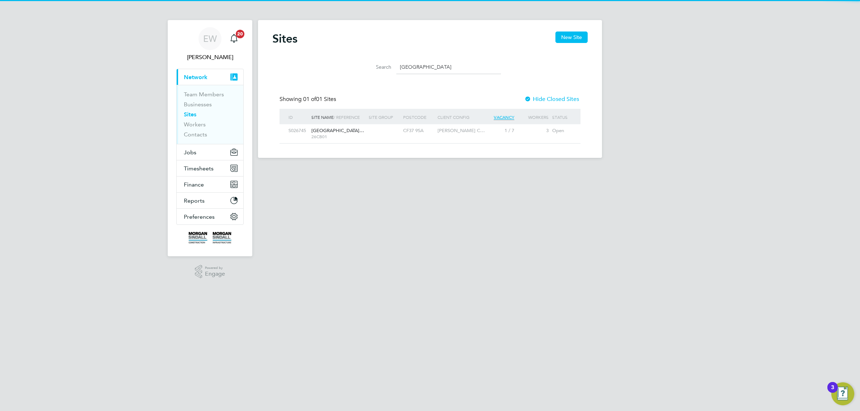
type input "Goetre Primary School"
click at [342, 140] on div "Goetre Primary School… 26CB01" at bounding box center [338, 133] width 57 height 19
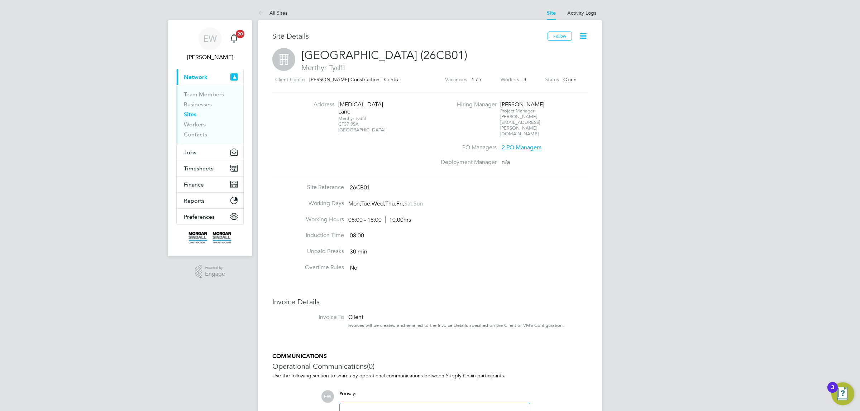
click at [345, 119] on div "Merthyr Tydfil CF37 9SA [GEOGRAPHIC_DATA]" at bounding box center [360, 124] width 45 height 17
drag, startPoint x: 345, startPoint y: 119, endPoint x: 352, endPoint y: 118, distance: 6.9
click at [352, 118] on div "Merthyr Tydfil CF37 9SA [GEOGRAPHIC_DATA]" at bounding box center [360, 124] width 45 height 17
copy div "CF37 9SA"
click at [258, 13] on icon at bounding box center [262, 13] width 9 height 9
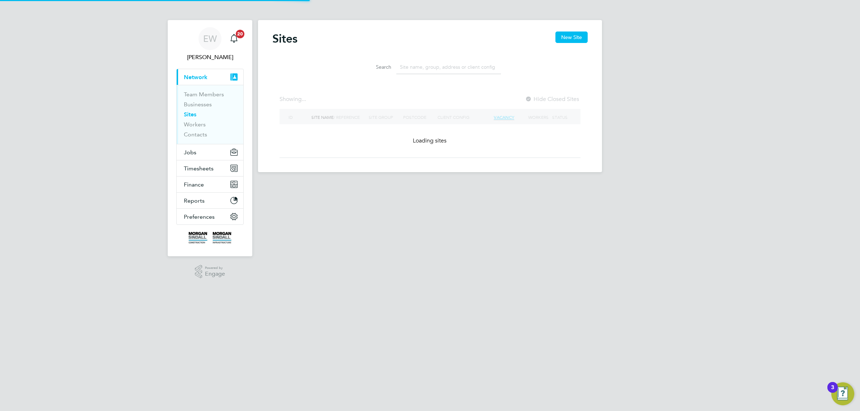
click at [475, 63] on input at bounding box center [448, 67] width 105 height 14
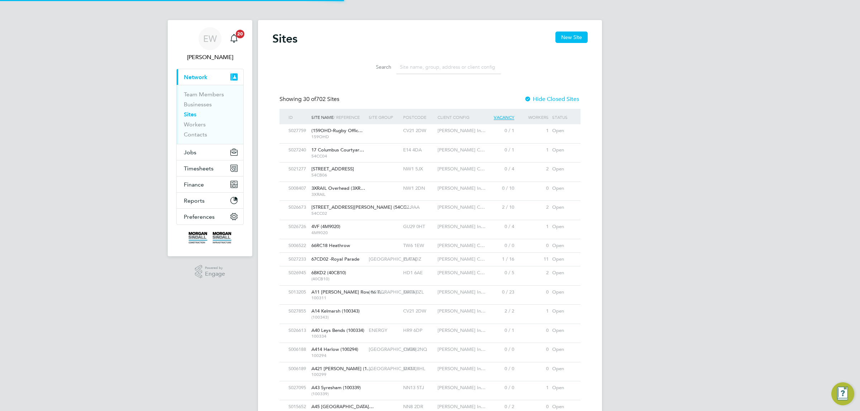
paste input "54Z001"
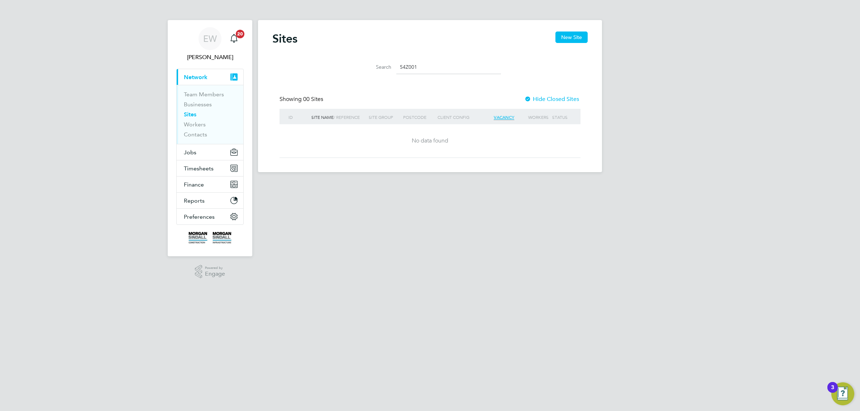
click at [402, 71] on input "54Z001" at bounding box center [448, 67] width 105 height 14
paste input "Newham"
type input "Newham"
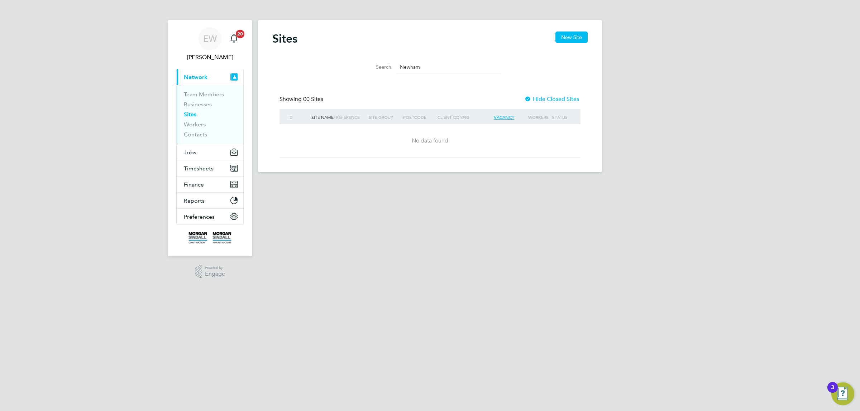
click at [538, 99] on label "Hide Closed Sites" at bounding box center [551, 99] width 55 height 7
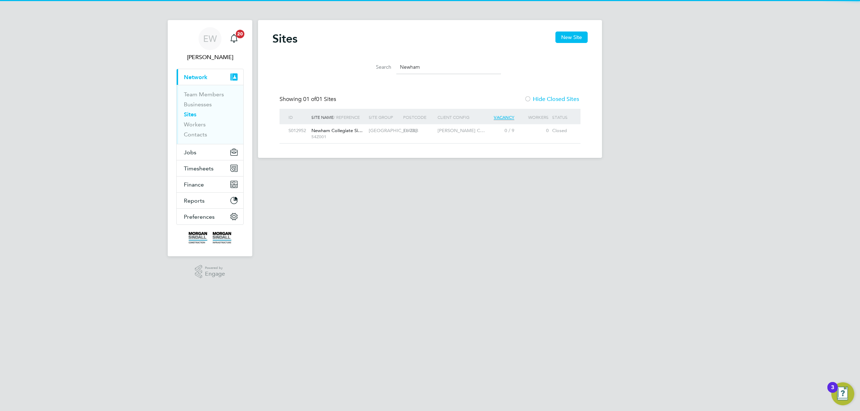
click at [380, 134] on div "[GEOGRAPHIC_DATA]" at bounding box center [384, 130] width 34 height 13
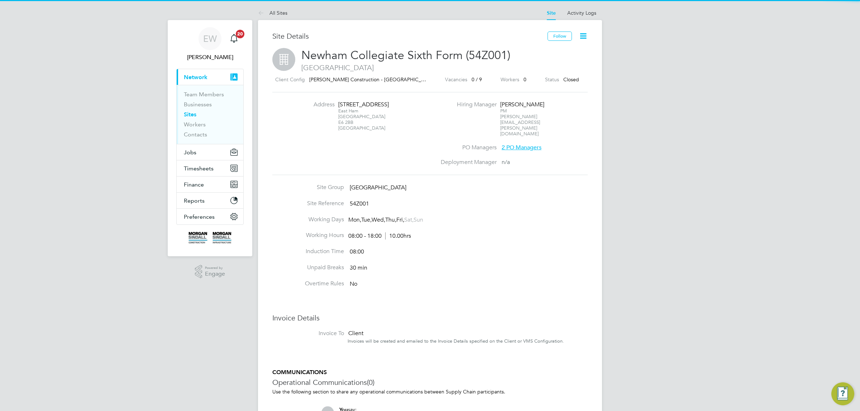
click at [339, 130] on div "East Ham London E6 2BB [GEOGRAPHIC_DATA]" at bounding box center [360, 119] width 45 height 23
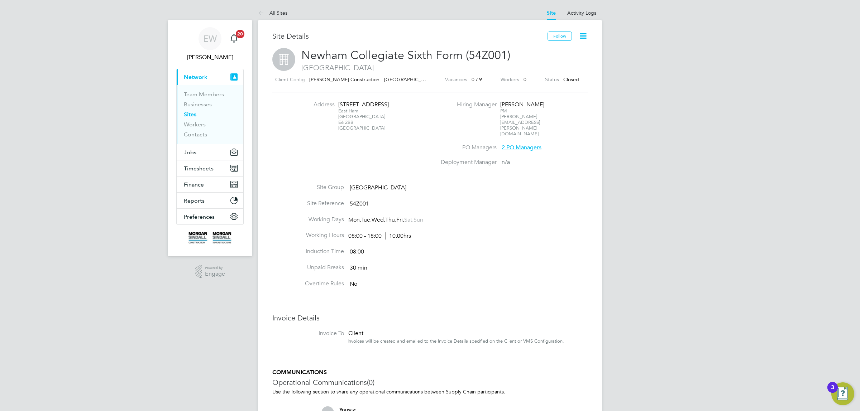
drag, startPoint x: 340, startPoint y: 130, endPoint x: 347, endPoint y: 129, distance: 6.1
click at [347, 129] on div "East Ham London E6 2BB [GEOGRAPHIC_DATA]" at bounding box center [360, 119] width 45 height 23
copy div "E6 2BB"
click at [264, 13] on icon at bounding box center [262, 13] width 9 height 9
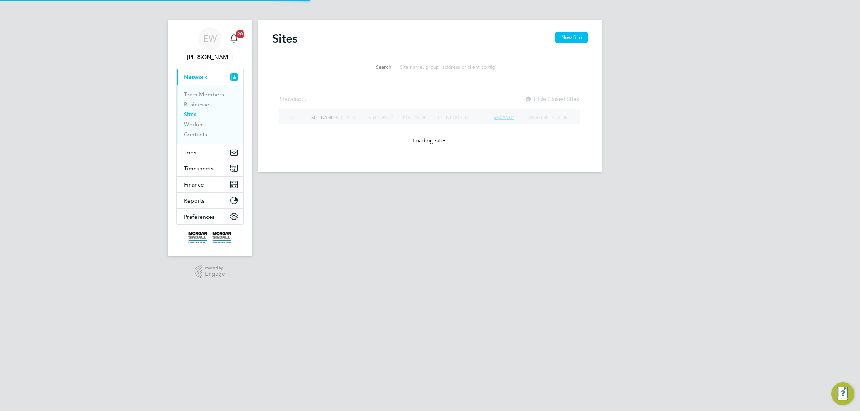
click at [414, 67] on input at bounding box center [448, 67] width 105 height 14
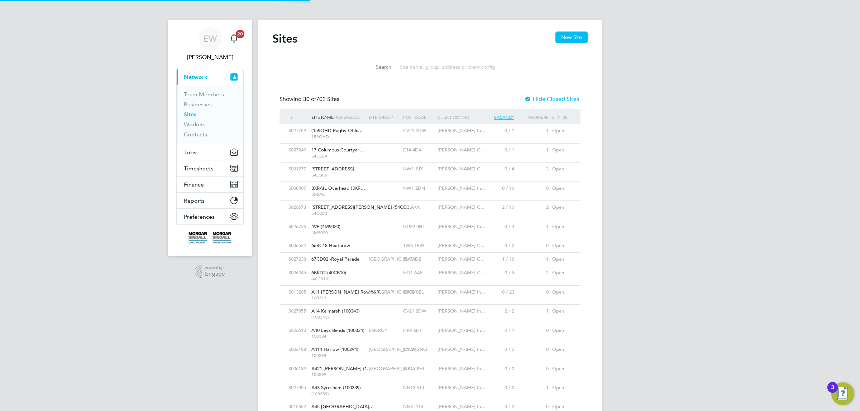
paste input "Orbiston Community Hub"
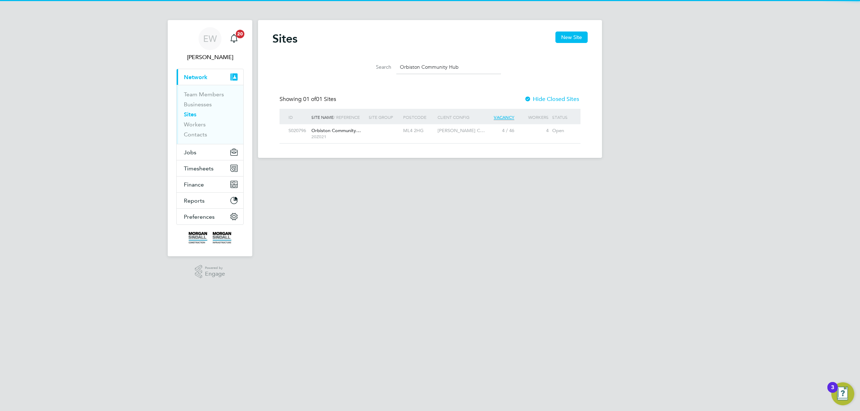
type input "Orbiston Community Hub"
click at [344, 137] on span "20Z021" at bounding box center [338, 137] width 54 height 6
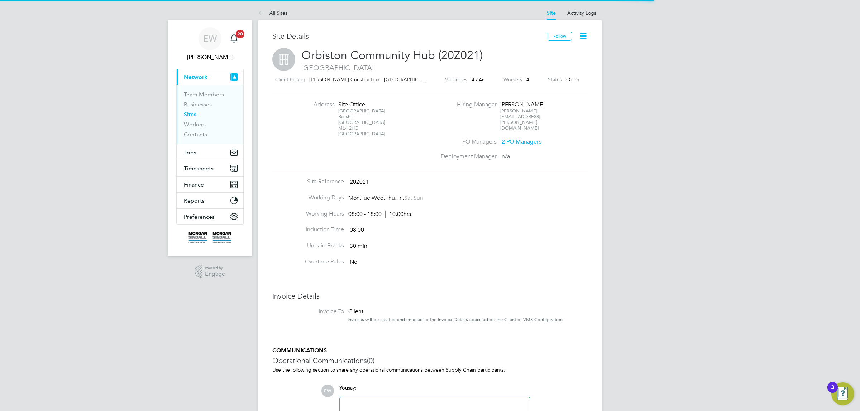
click at [342, 128] on div "[STREET_ADDRESS]" at bounding box center [360, 122] width 45 height 29
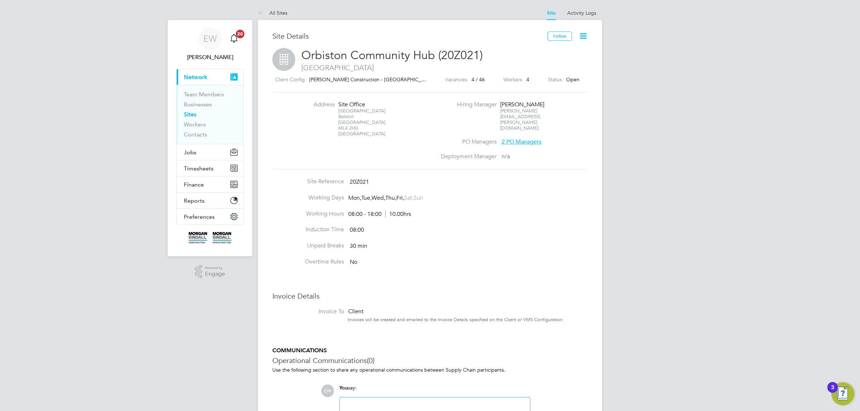
drag, startPoint x: 342, startPoint y: 128, endPoint x: 352, endPoint y: 128, distance: 10.4
click at [352, 128] on div "[STREET_ADDRESS]" at bounding box center [360, 122] width 45 height 29
copy div "ML4 2HG"
click at [267, 14] on link "All Sites" at bounding box center [272, 13] width 29 height 6
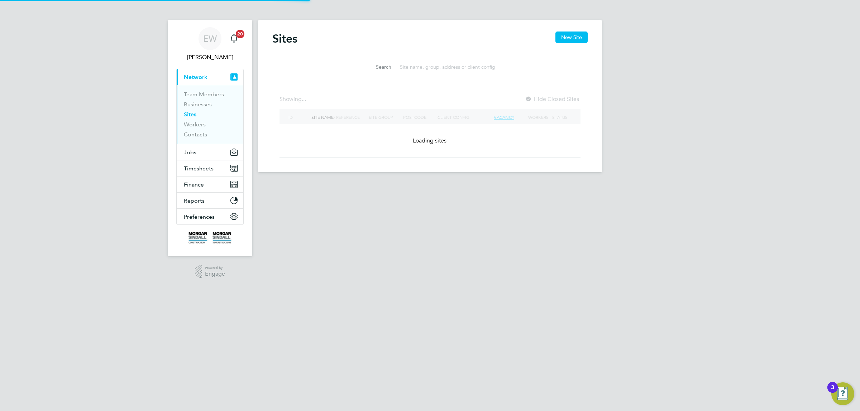
click at [421, 68] on input at bounding box center [448, 67] width 105 height 14
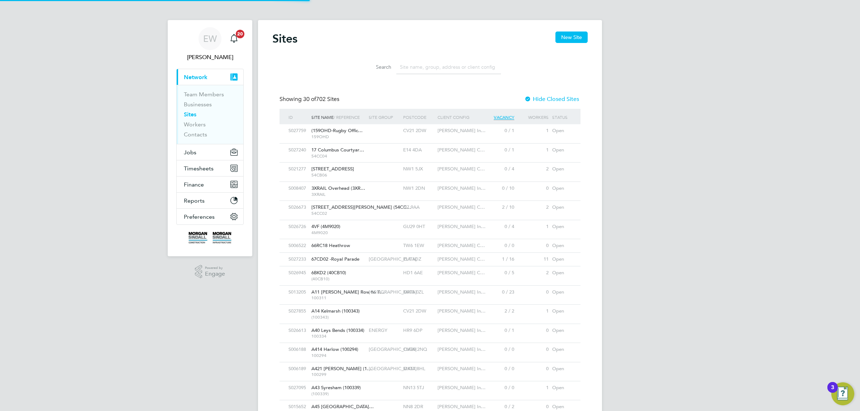
paste input "Pen Y Dre High School"
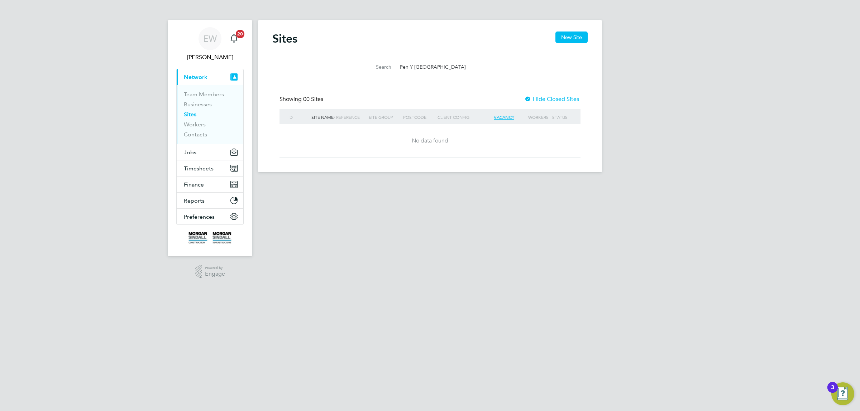
click at [429, 66] on input "Pen Y Dre High School" at bounding box center [448, 67] width 105 height 14
drag, startPoint x: 429, startPoint y: 66, endPoint x: 491, endPoint y: 66, distance: 62.4
click at [493, 65] on input "Pen Y Dre High School" at bounding box center [448, 67] width 105 height 14
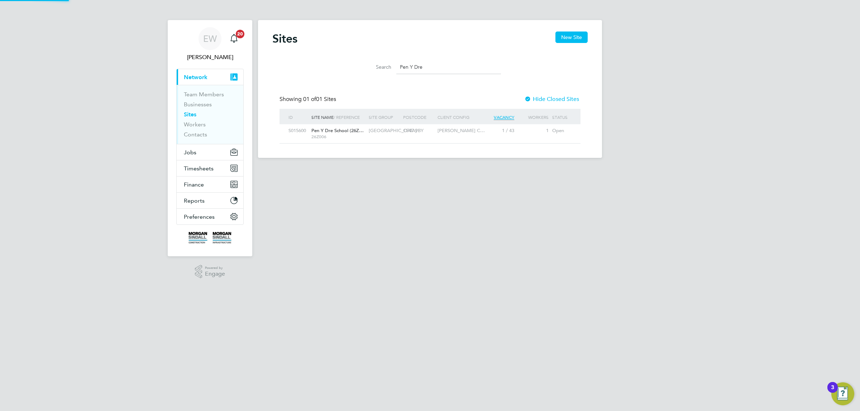
type input "Pen Y Dre"
click at [340, 134] on span "26Z006" at bounding box center [338, 137] width 54 height 6
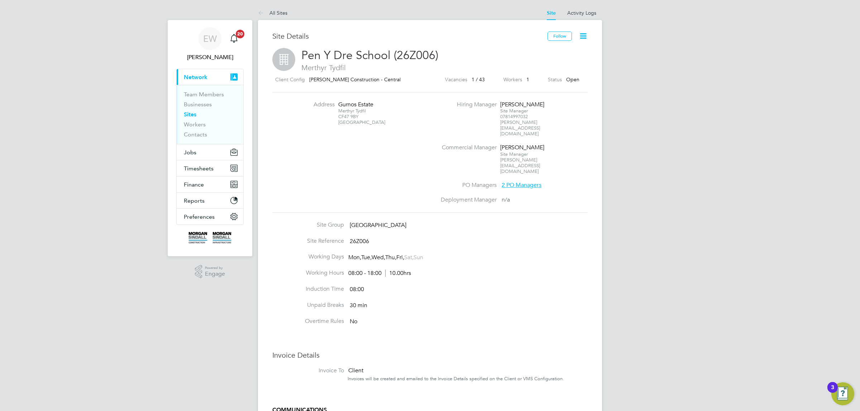
click at [342, 118] on div "[STREET_ADDRESS]" at bounding box center [360, 116] width 45 height 17
drag, startPoint x: 342, startPoint y: 118, endPoint x: 355, endPoint y: 116, distance: 13.5
click at [355, 116] on div "[STREET_ADDRESS]" at bounding box center [360, 116] width 45 height 17
copy div "CF47 9BY"
click at [263, 11] on icon at bounding box center [262, 13] width 9 height 9
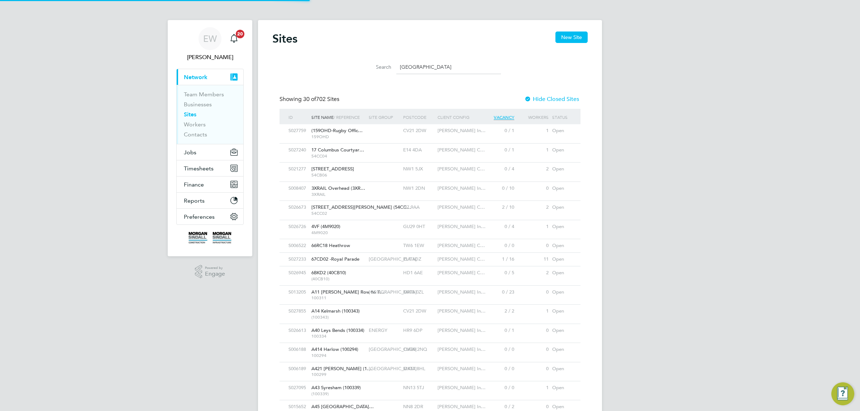
click at [427, 65] on input "[GEOGRAPHIC_DATA]" at bounding box center [448, 67] width 105 height 14
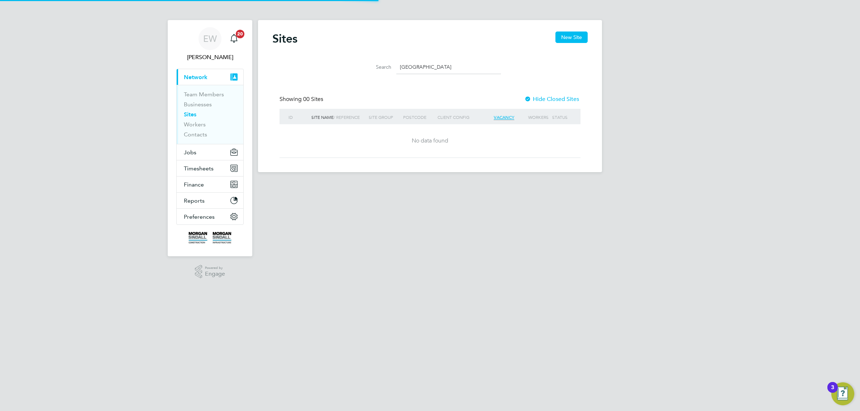
click at [436, 65] on input "[GEOGRAPHIC_DATA]" at bounding box center [448, 67] width 105 height 14
click at [436, 65] on input "Portfield SEN School" at bounding box center [448, 67] width 105 height 14
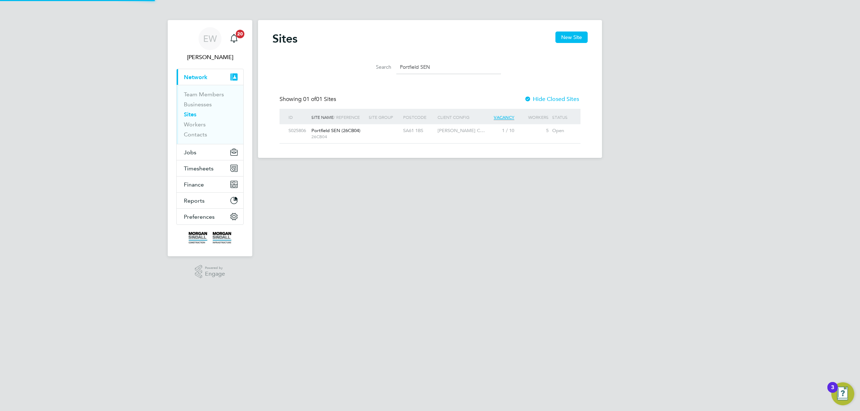
type input "Portfield SEN"
click at [311, 137] on span "26CB04" at bounding box center [338, 137] width 54 height 6
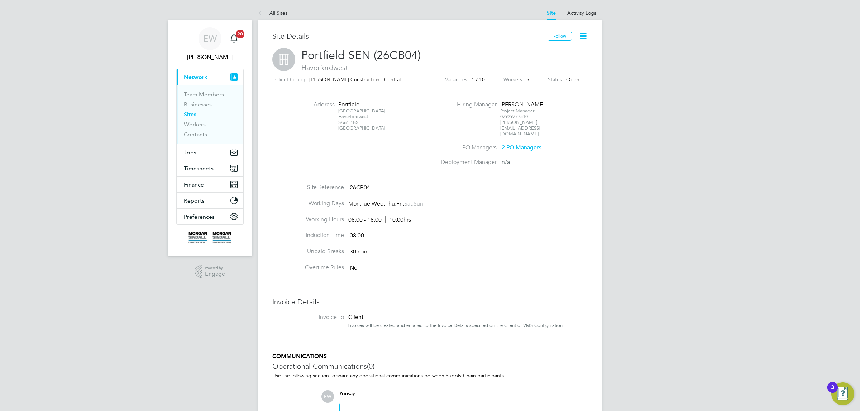
click at [344, 119] on div "[STREET_ADDRESS]" at bounding box center [360, 119] width 45 height 23
drag, startPoint x: 344, startPoint y: 119, endPoint x: 355, endPoint y: 120, distance: 10.8
click at [355, 120] on div "[STREET_ADDRESS]" at bounding box center [360, 119] width 45 height 23
copy div "SA61 1BS"
click at [270, 11] on link "All Sites" at bounding box center [272, 13] width 29 height 6
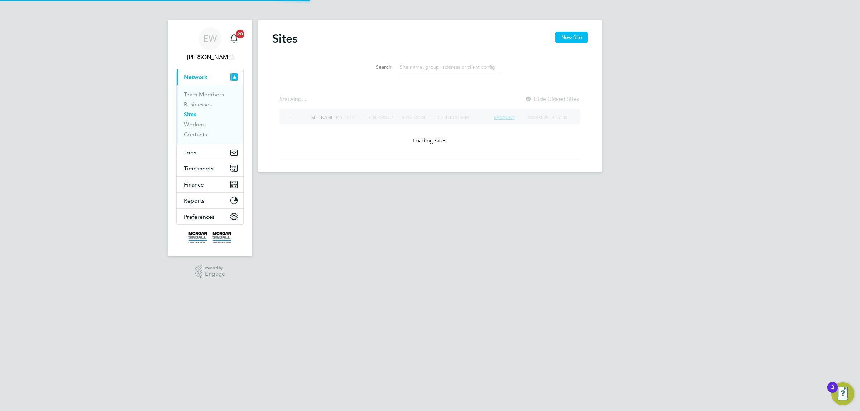
click at [457, 68] on input at bounding box center [448, 67] width 105 height 14
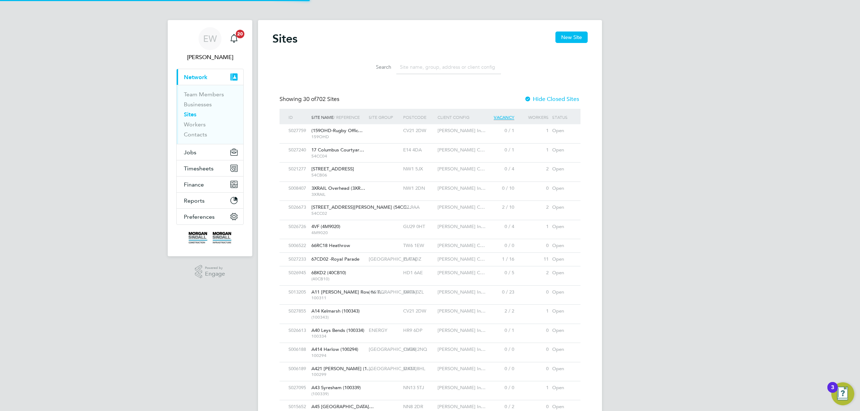
paste input "Villiers High School"
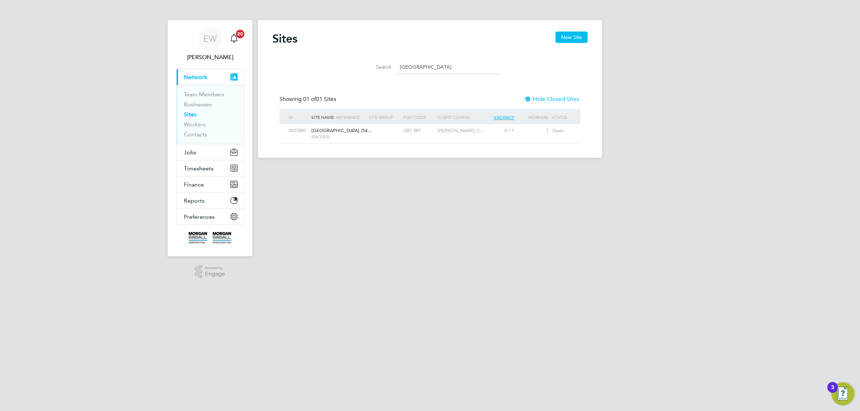
type input "Villiers High School"
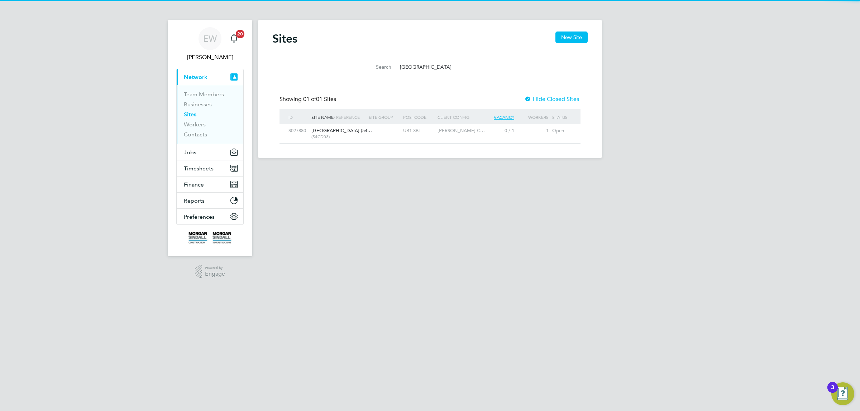
click at [349, 131] on span "Villiers High School (54…" at bounding box center [341, 131] width 61 height 6
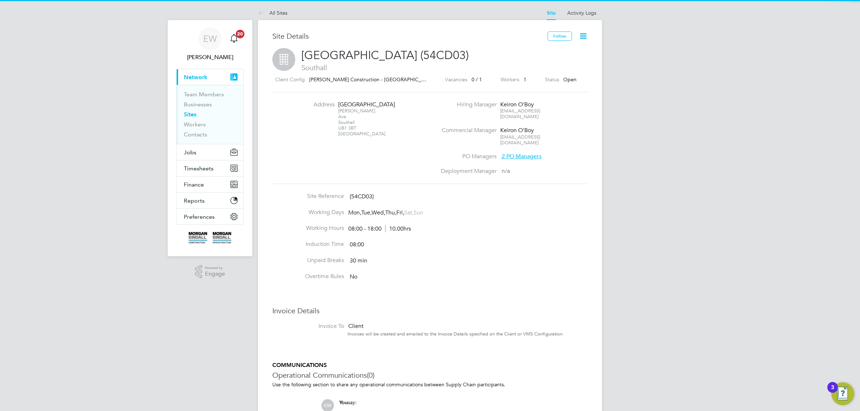
click at [343, 129] on div "[PERSON_NAME][STREET_ADDRESS][PERSON_NAME]" at bounding box center [360, 122] width 45 height 29
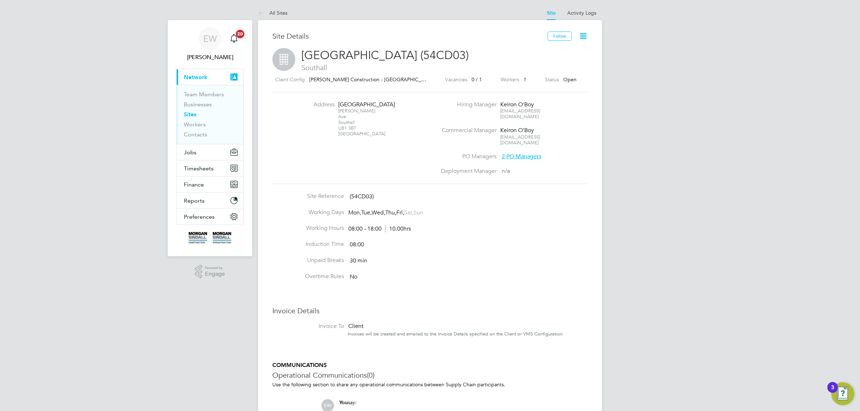
drag, startPoint x: 343, startPoint y: 129, endPoint x: 349, endPoint y: 129, distance: 6.1
click at [349, 129] on div "[PERSON_NAME][STREET_ADDRESS][PERSON_NAME]" at bounding box center [360, 122] width 45 height 29
copy div "UB1 3BT"
click at [288, 10] on ul "All Sites" at bounding box center [280, 13] width 44 height 14
click at [268, 13] on link "All Sites" at bounding box center [272, 13] width 29 height 6
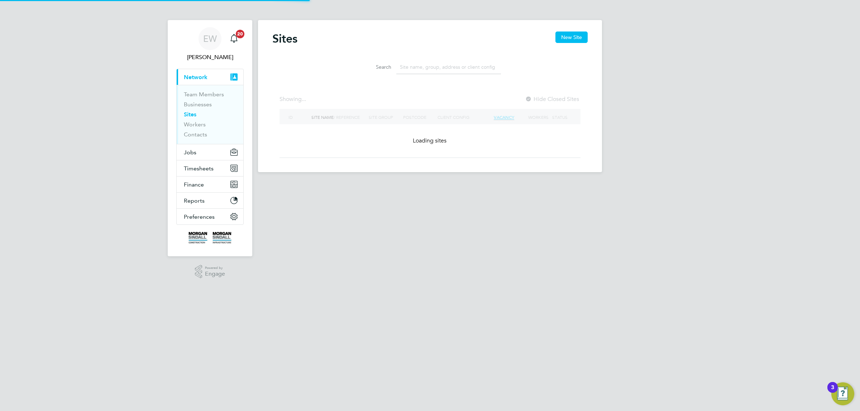
click at [418, 59] on li "Search" at bounding box center [430, 67] width 160 height 21
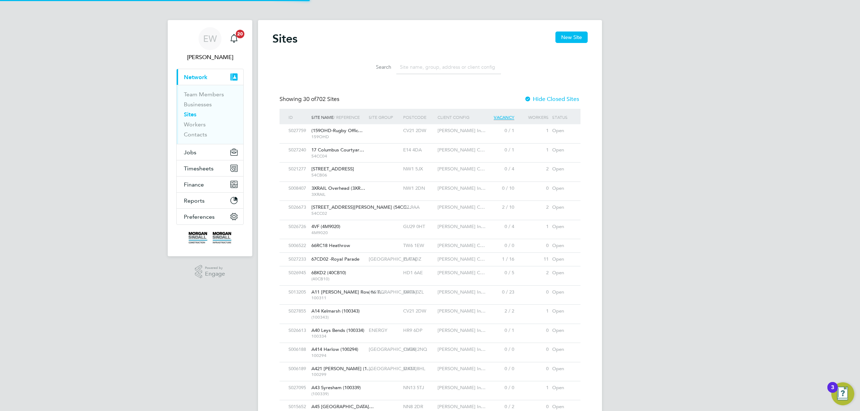
click at [419, 65] on input at bounding box center [448, 67] width 105 height 14
paste input "Manor Road"
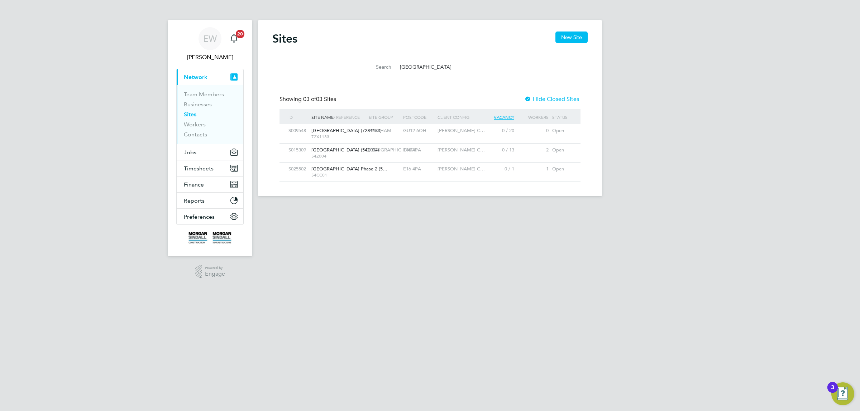
type input "Manor Road"
click at [345, 172] on span "Manor Road Phase 2 (5…" at bounding box center [349, 169] width 76 height 6
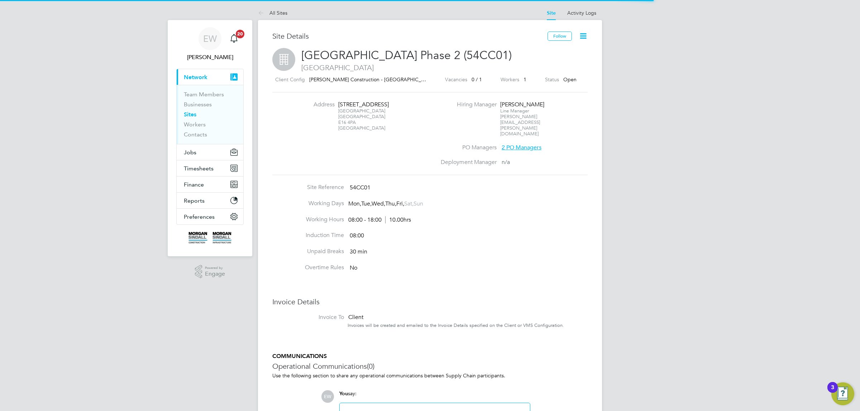
click at [343, 122] on div "[STREET_ADDRESS]" at bounding box center [360, 119] width 45 height 23
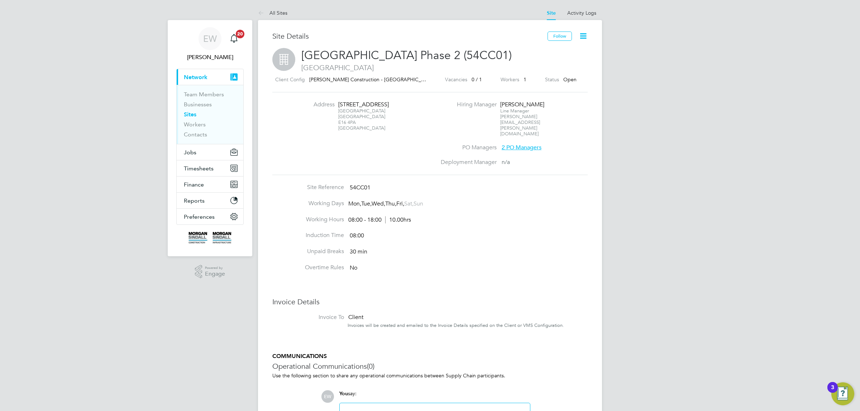
drag, startPoint x: 343, startPoint y: 122, endPoint x: 347, endPoint y: 122, distance: 3.9
click at [347, 122] on div "Canning Town London E16 4PA United Kingdom" at bounding box center [360, 119] width 45 height 23
copy div "E16 4PA"
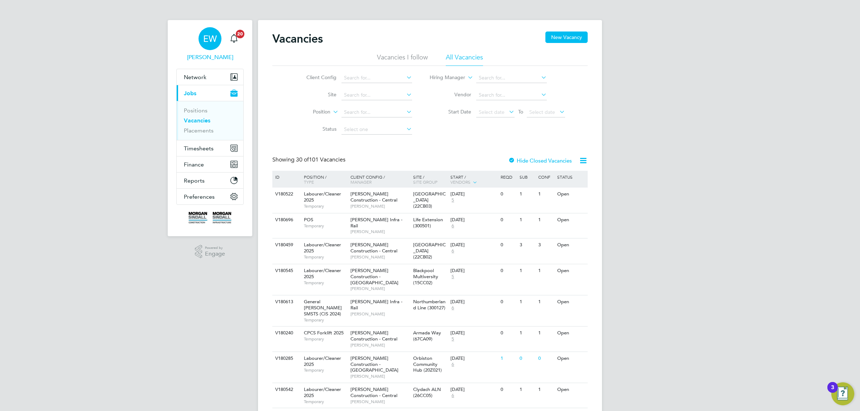
click at [199, 42] on div "EW" at bounding box center [210, 38] width 23 height 23
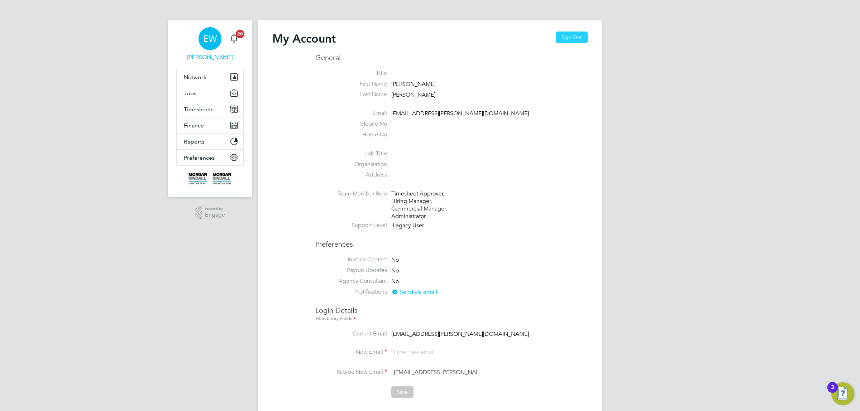
click at [570, 36] on button "Sign Out" at bounding box center [572, 37] width 32 height 11
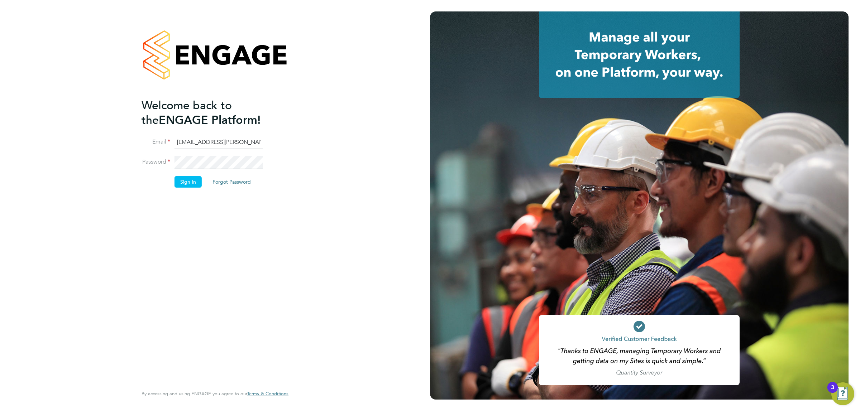
click at [195, 141] on input "[EMAIL_ADDRESS][PERSON_NAME][DOMAIN_NAME]" at bounding box center [219, 142] width 89 height 13
click at [190, 182] on button "Sign In" at bounding box center [188, 181] width 27 height 11
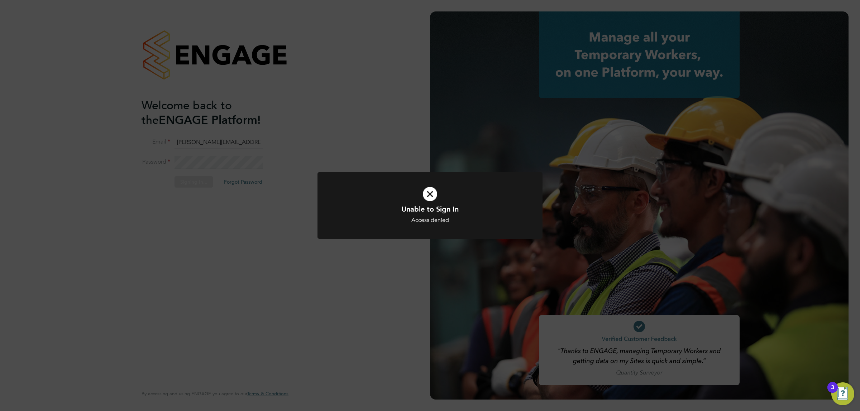
click at [268, 189] on div "Unable to Sign In Access denied Cancel Okay" at bounding box center [430, 205] width 860 height 411
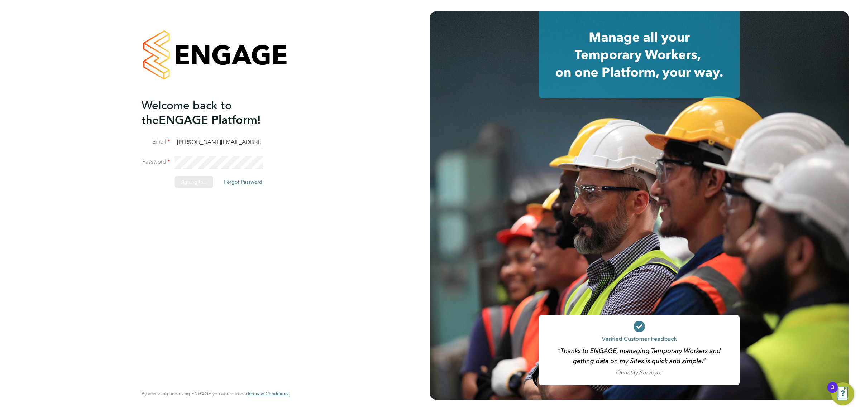
click at [221, 144] on div "Sorry, we are having problems connecting to our services." at bounding box center [215, 205] width 430 height 411
click at [219, 140] on div "Welcome back to the ENGAGE Platform! Email Lovell.midoffice@randstadcpe.com Pas…" at bounding box center [215, 205] width 430 height 411
click at [219, 140] on input "Lovell.midoffice@randstadcpe.com" at bounding box center [219, 142] width 89 height 13
type input "[EMAIL_ADDRESS][PERSON_NAME][DOMAIN_NAME]"
click at [191, 183] on button "Sign In" at bounding box center [188, 181] width 27 height 11
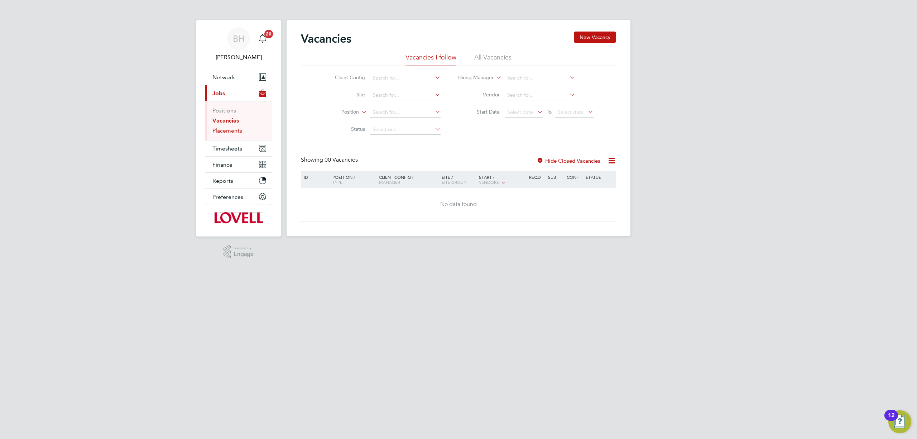
click at [234, 130] on link "Placements" at bounding box center [228, 130] width 30 height 7
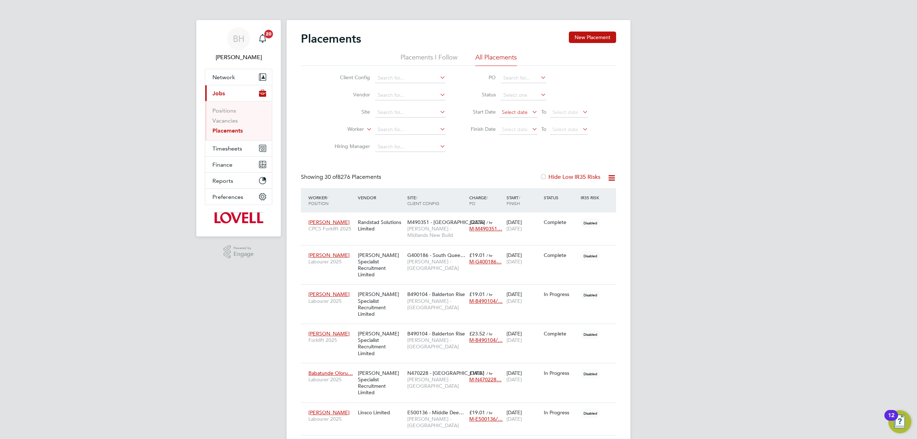
click at [514, 114] on span "Select date" at bounding box center [515, 112] width 26 height 6
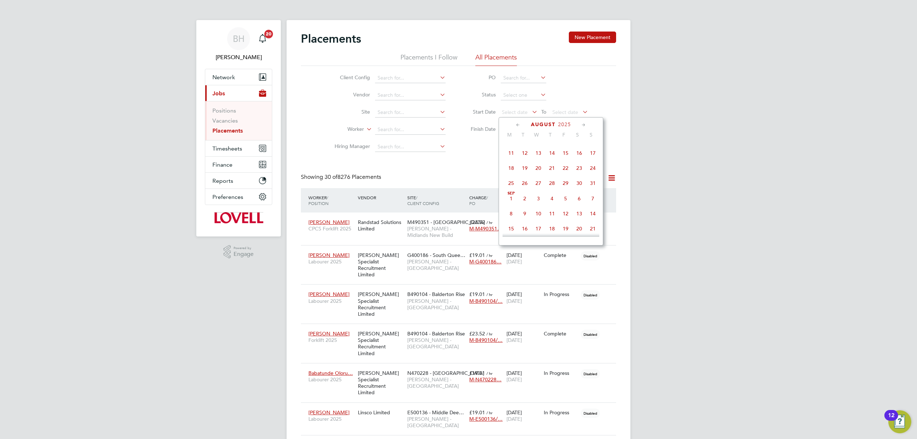
click at [511, 200] on span "Sep 1" at bounding box center [512, 199] width 14 height 14
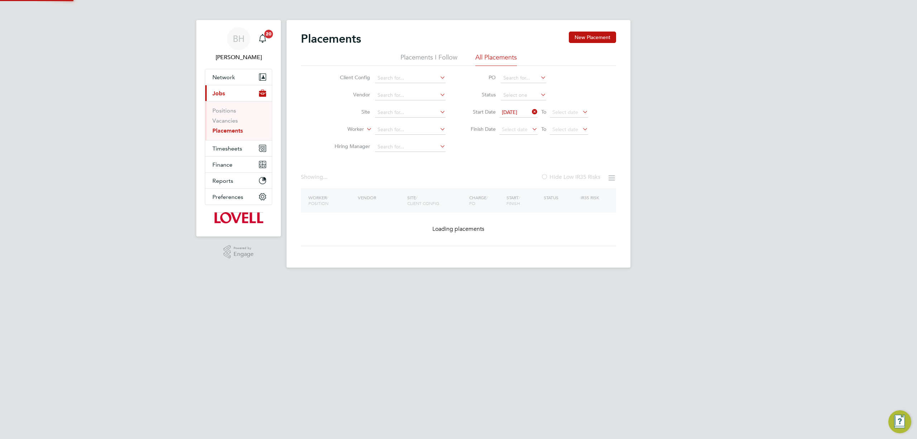
click at [581, 113] on icon at bounding box center [581, 112] width 0 height 10
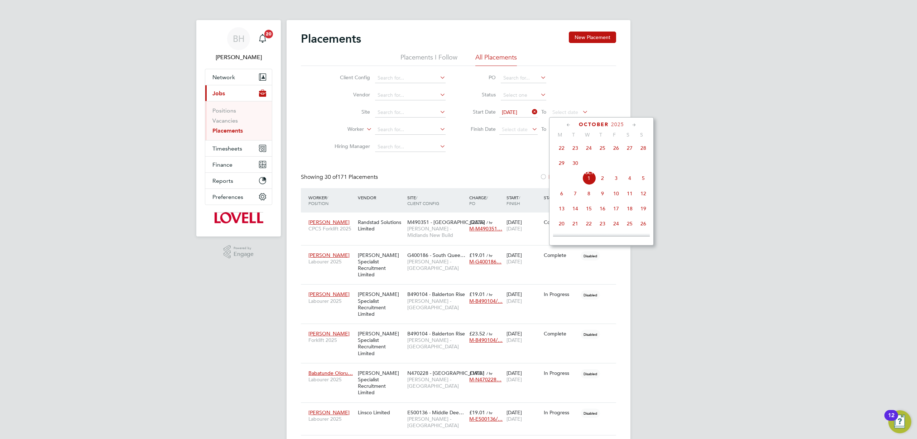
click at [577, 163] on span "30" at bounding box center [576, 163] width 14 height 14
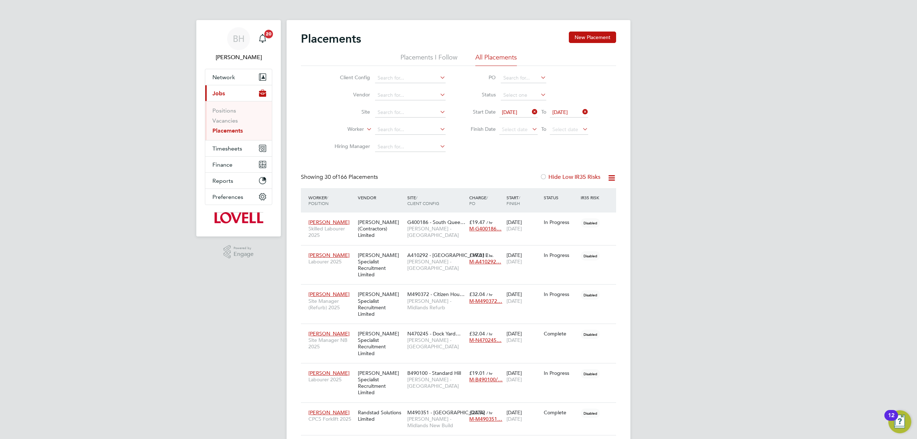
click at [615, 175] on icon at bounding box center [611, 177] width 9 height 9
click at [565, 191] on li "Download Placements Report" at bounding box center [576, 195] width 76 height 10
click at [408, 115] on input at bounding box center [410, 113] width 71 height 10
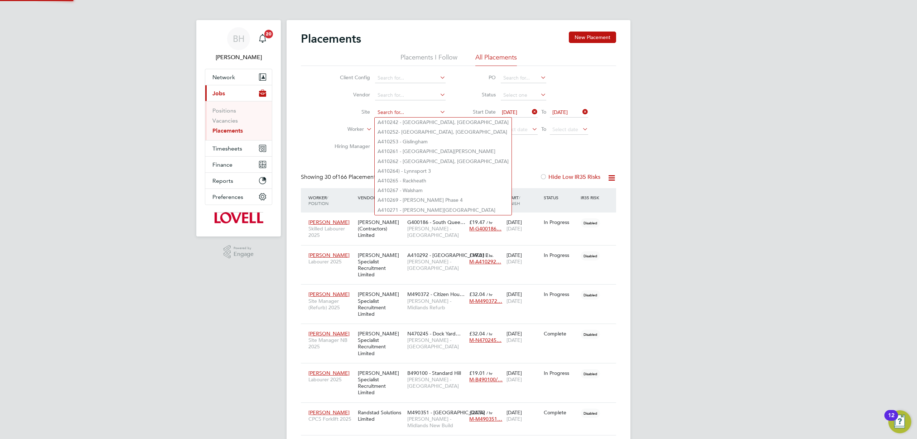
paste input "Basford"
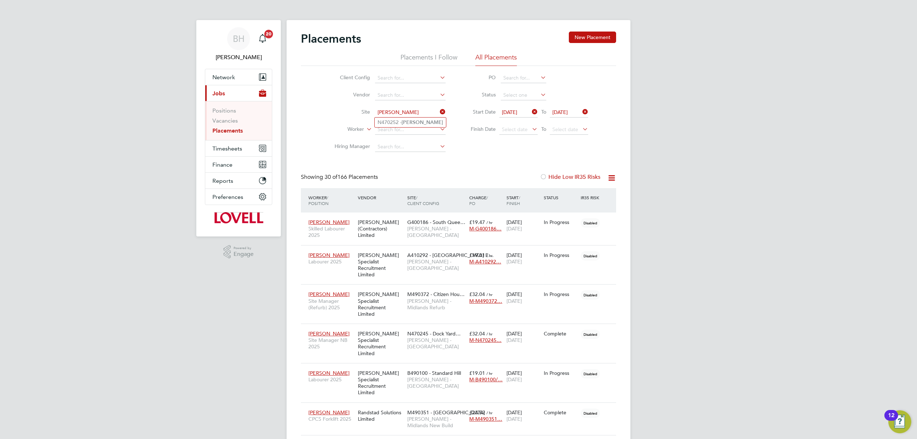
click at [406, 123] on b "Basford" at bounding box center [423, 122] width 42 height 6
type input "N470252 - [PERSON_NAME]"
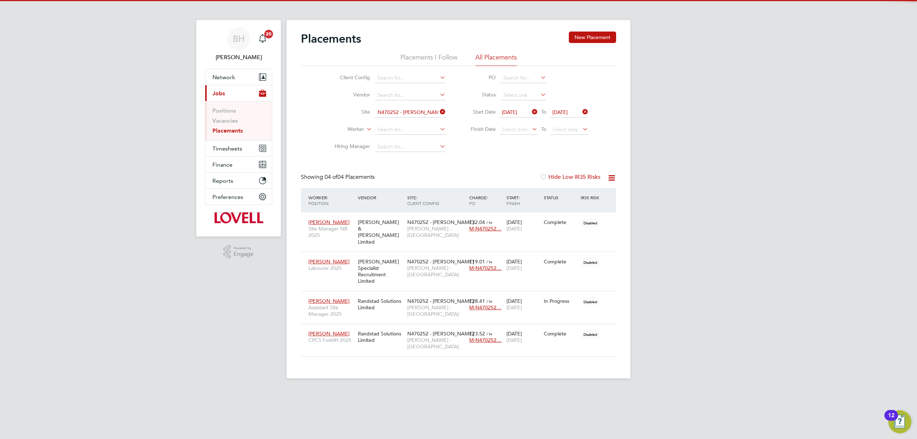
scroll to position [20, 62]
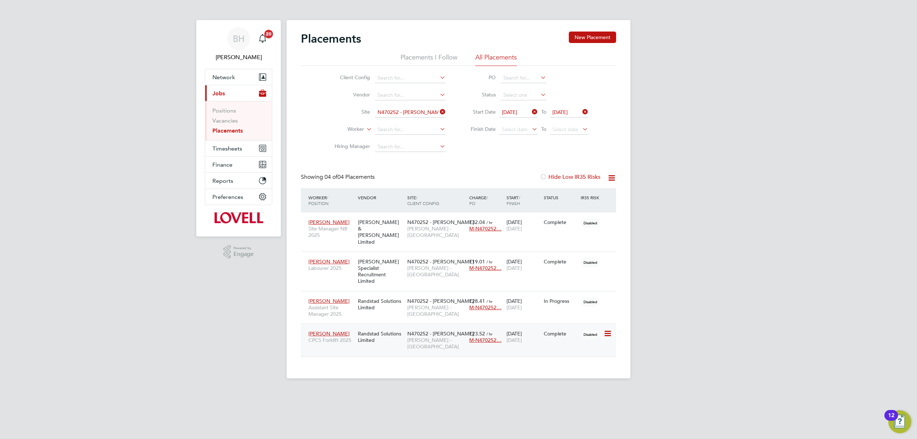
click at [319, 330] on span "Bradley Perkin" at bounding box center [329, 333] width 41 height 6
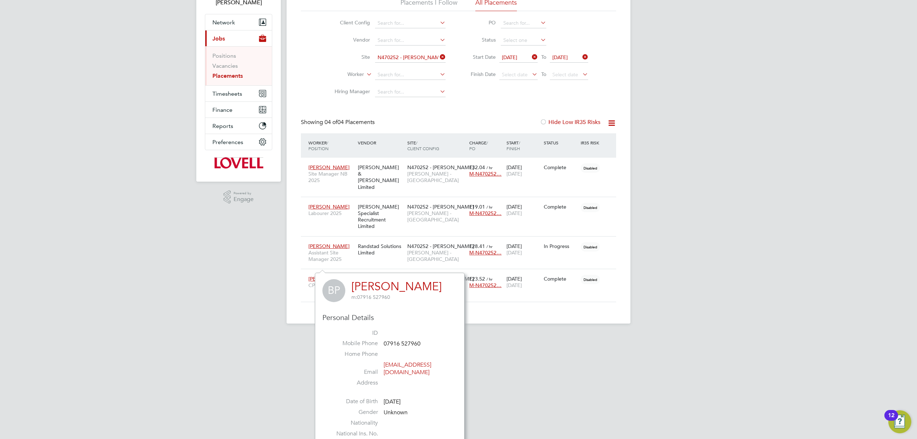
scroll to position [56, 0]
click at [327, 242] on span "Joseph Mcdonald" at bounding box center [329, 245] width 41 height 6
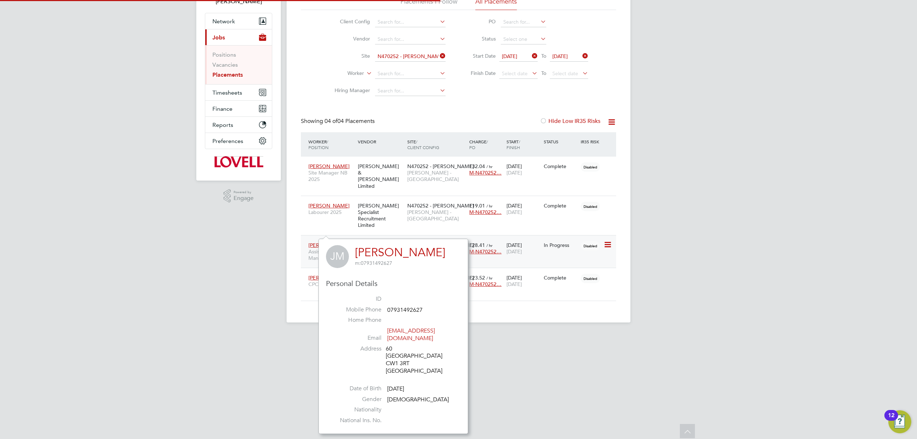
scroll to position [44, 0]
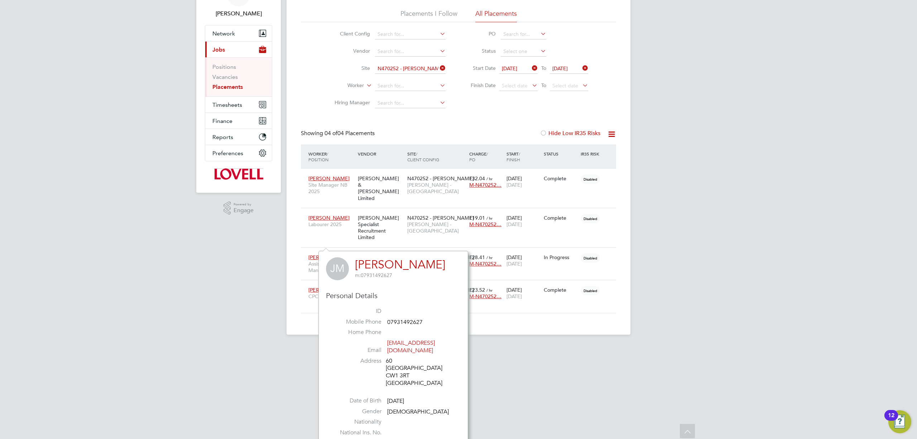
click at [391, 369] on div "60 Mossford Avenue CW1 3RT United Kingdom" at bounding box center [420, 372] width 68 height 30
drag, startPoint x: 396, startPoint y: 367, endPoint x: 402, endPoint y: 366, distance: 5.5
click at [402, 366] on div "60 Mossford Avenue CW1 3RT United Kingdom" at bounding box center [420, 372] width 68 height 30
copy div "CW1 3RT"
click at [322, 177] on span "Paul Ellis" at bounding box center [329, 178] width 41 height 6
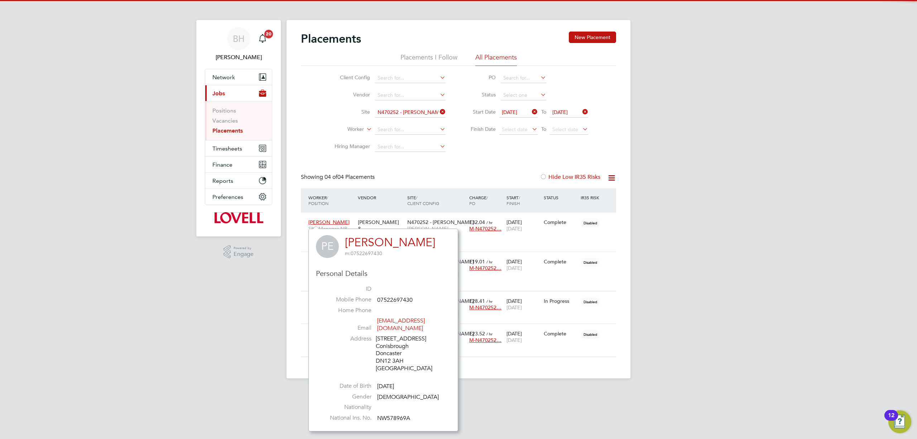
click at [386, 355] on div "92 Doncaster Road Conisbrough Doncaster DN12 3AH United Kingdom" at bounding box center [410, 353] width 68 height 37
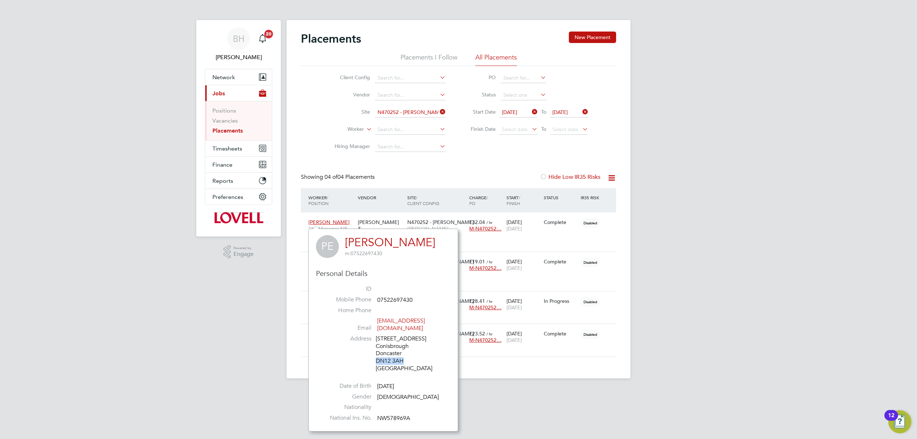
drag, startPoint x: 386, startPoint y: 355, endPoint x: 398, endPoint y: 354, distance: 11.8
click at [398, 354] on div "92 Doncaster Road Conisbrough Doncaster DN12 3AH United Kingdom" at bounding box center [410, 353] width 68 height 37
copy div "DN12 3AH"
click at [403, 116] on input at bounding box center [410, 113] width 71 height 10
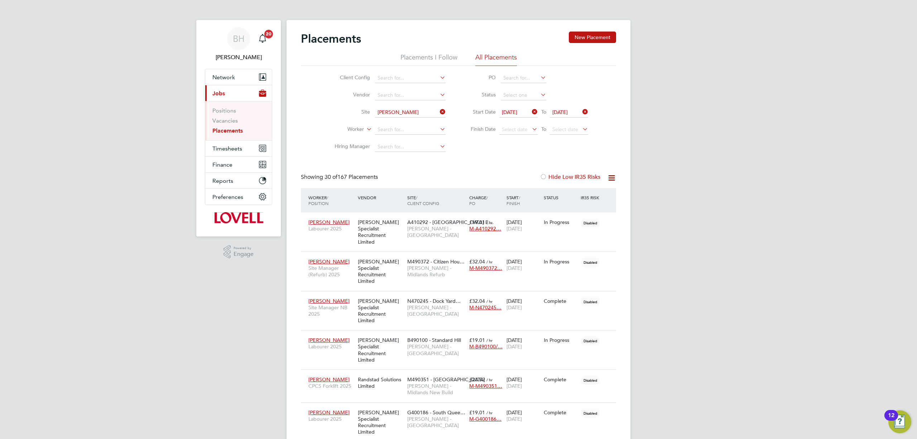
click at [403, 122] on b "Pendleton" at bounding box center [421, 122] width 42 height 6
type input "N470232- Pendleton"
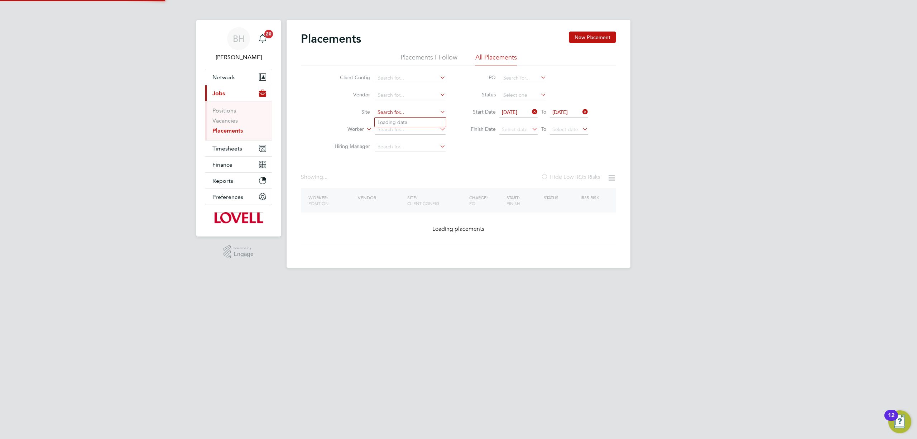
click at [414, 115] on input at bounding box center [410, 113] width 71 height 10
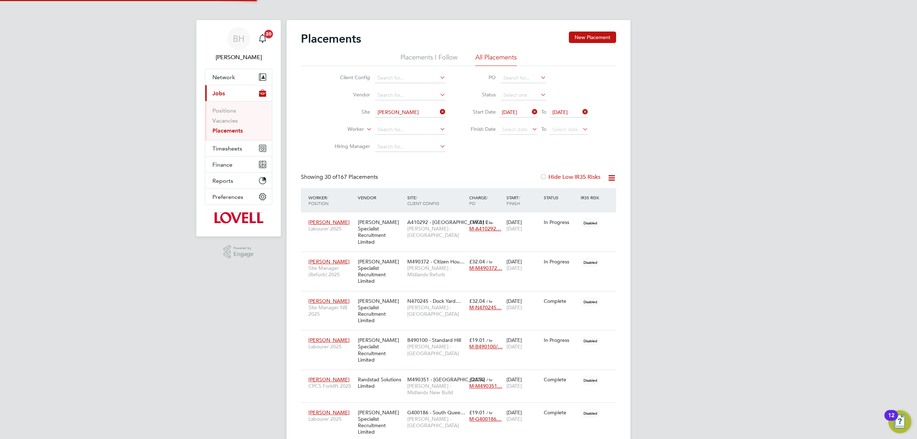
click at [404, 129] on b "Pendleton" at bounding box center [420, 132] width 42 height 6
type input "N470256 Pendleton Phase 2"
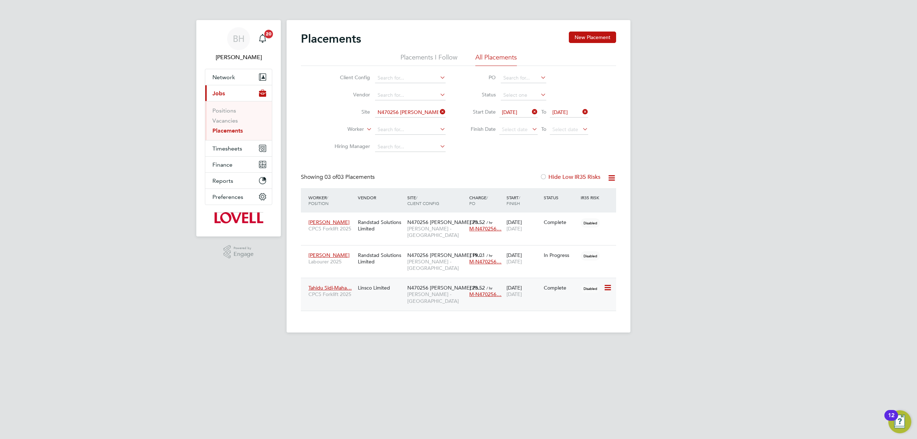
click at [326, 285] on span "Tahidu Sidi-Maha…" at bounding box center [330, 288] width 43 height 6
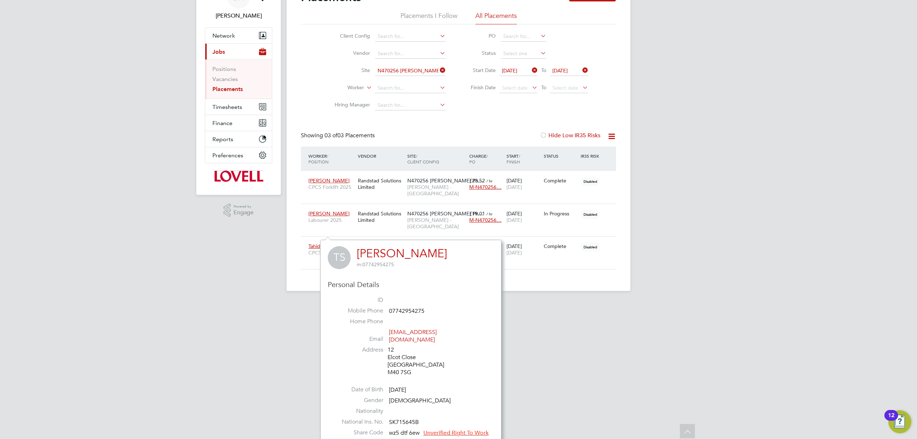
click at [392, 362] on div "12 Elcot Close Manchester M40 7SG" at bounding box center [422, 361] width 68 height 30
drag, startPoint x: 392, startPoint y: 362, endPoint x: 406, endPoint y: 363, distance: 14.7
click at [406, 363] on div "12 Elcot Close Manchester M40 7SG" at bounding box center [422, 361] width 68 height 30
copy div "M40 7SG"
click at [328, 210] on span "Yohanns Hussien" at bounding box center [329, 213] width 41 height 6
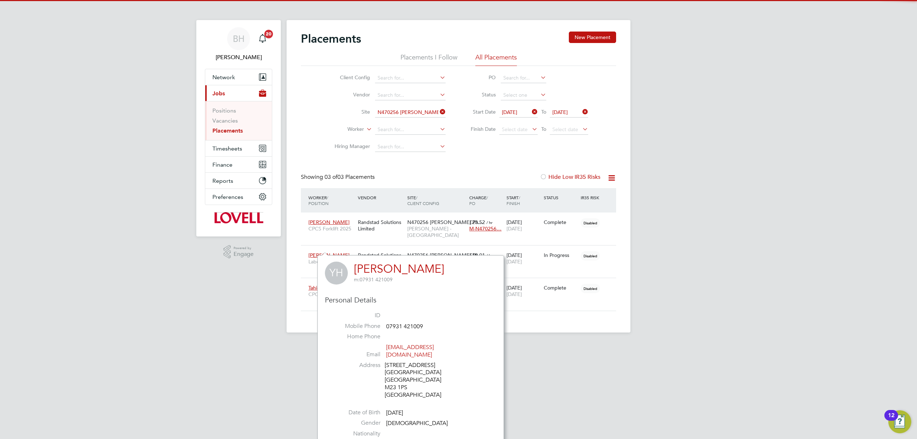
click at [389, 379] on div "60 Heybrook Road Manchester Manchester M23 1PS United Kingdom" at bounding box center [419, 380] width 68 height 37
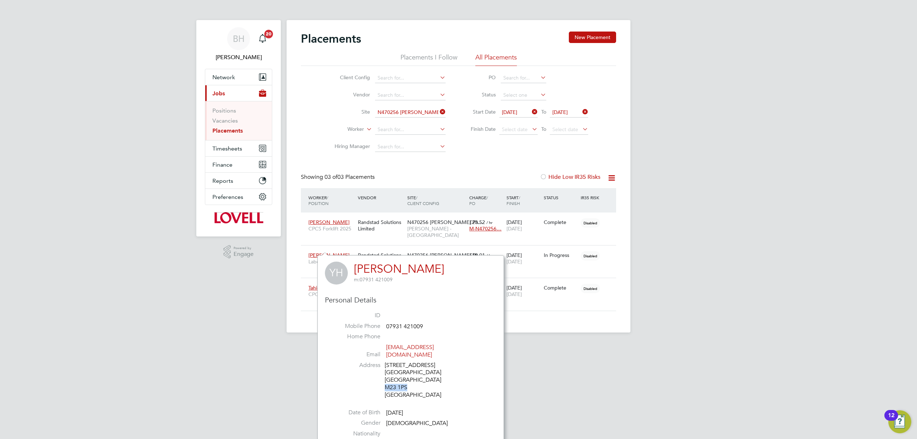
drag, startPoint x: 389, startPoint y: 379, endPoint x: 405, endPoint y: 380, distance: 16.1
click at [405, 380] on div "60 Heybrook Road Manchester Manchester M23 1PS United Kingdom" at bounding box center [419, 380] width 68 height 37
copy div "M23 1PS"
click at [327, 219] on span "John Ward" at bounding box center [329, 222] width 41 height 6
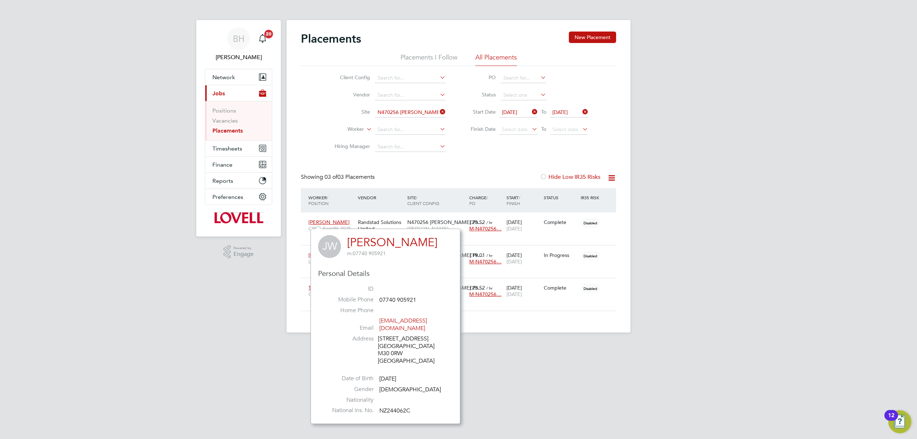
click at [379, 342] on div "72 Green Lane Manchester M30 0RW United Kingdom" at bounding box center [412, 350] width 68 height 30
click at [383, 345] on div "72 Green Lane Manchester M30 0RW United Kingdom" at bounding box center [412, 350] width 68 height 30
drag, startPoint x: 383, startPoint y: 345, endPoint x: 396, endPoint y: 347, distance: 12.8
click at [396, 347] on div "72 Green Lane Manchester M30 0RW United Kingdom" at bounding box center [412, 350] width 68 height 30
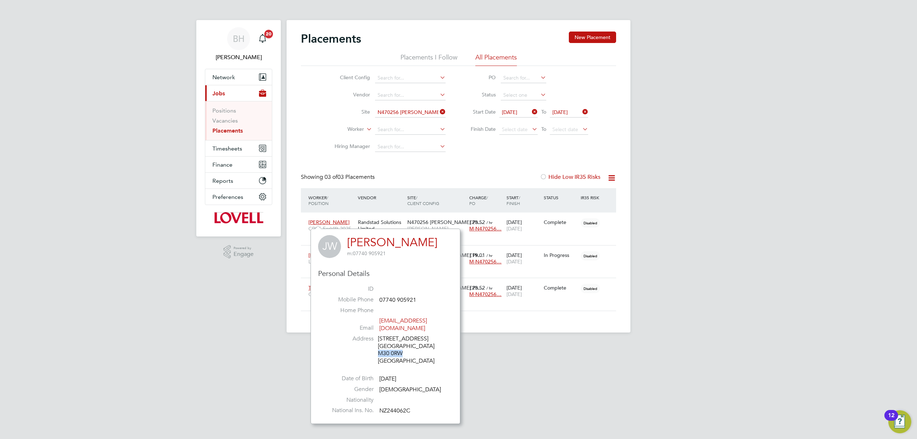
copy div "M30 0RW"
click at [415, 109] on input "N470256 Pendleton Phase 2" at bounding box center [410, 113] width 71 height 10
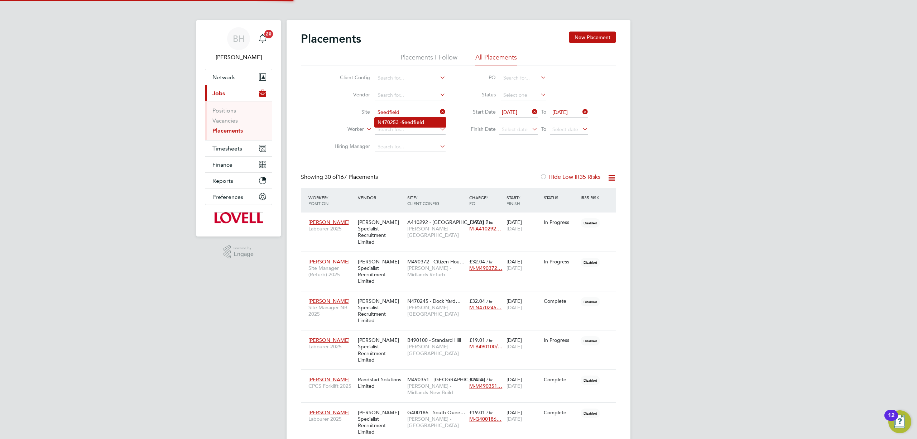
click at [407, 122] on b "Seedfield" at bounding box center [413, 122] width 23 height 6
type input "N470253 - Seedfield"
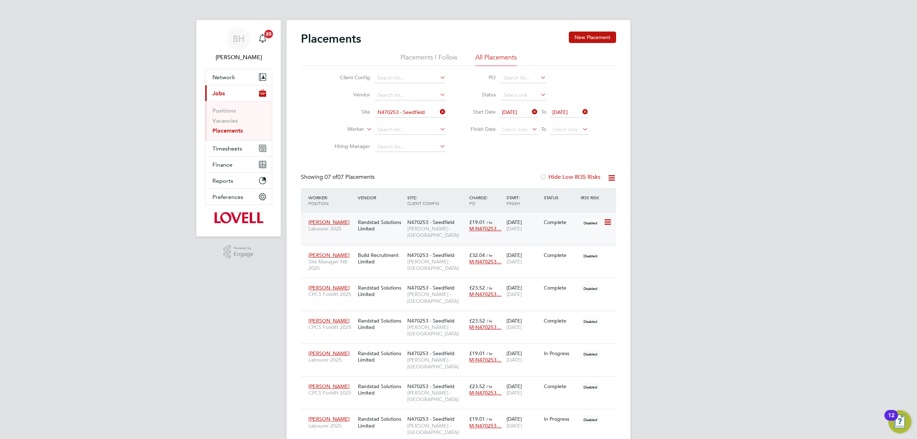
click at [319, 221] on span "Ian Connally" at bounding box center [329, 222] width 41 height 6
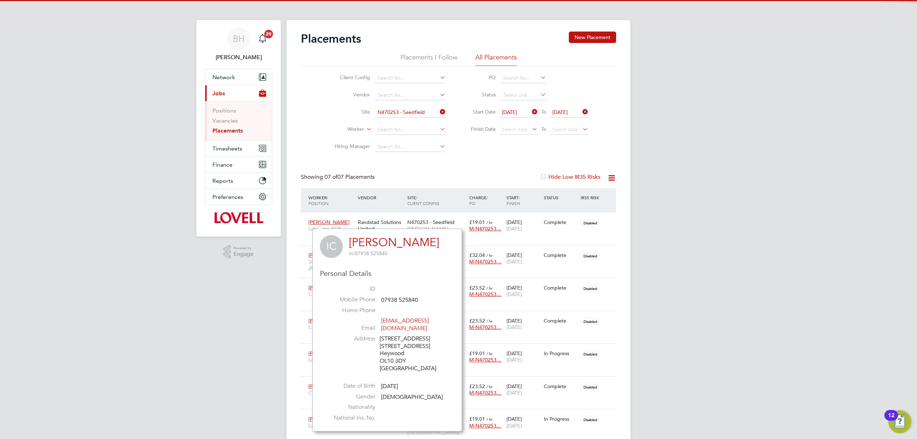
click at [391, 354] on div "114 Pilsworth Road 114 Pilsworth Road Heywood OL10 3DY United Kingdom" at bounding box center [414, 353] width 68 height 37
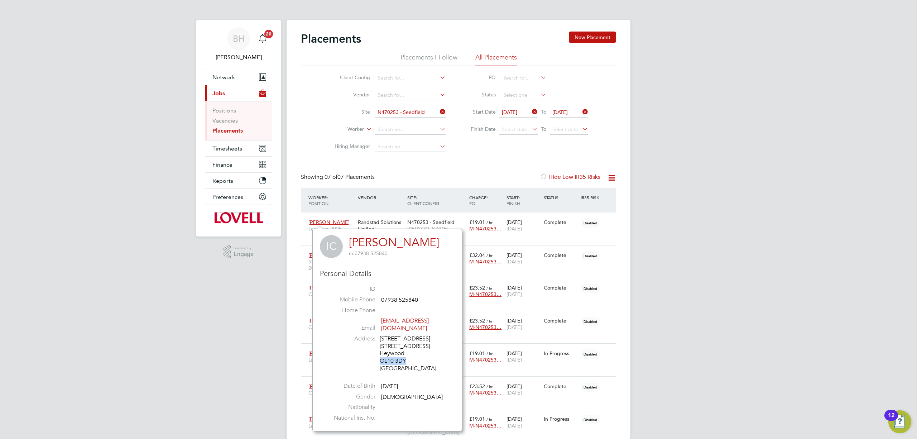
drag, startPoint x: 391, startPoint y: 354, endPoint x: 399, endPoint y: 354, distance: 8.2
click at [399, 354] on div "114 Pilsworth Road 114 Pilsworth Road Heywood OL10 3DY United Kingdom" at bounding box center [414, 353] width 68 height 37
copy div "OL10 3DY"
click at [311, 252] on span "John Tordoff" at bounding box center [329, 255] width 41 height 6
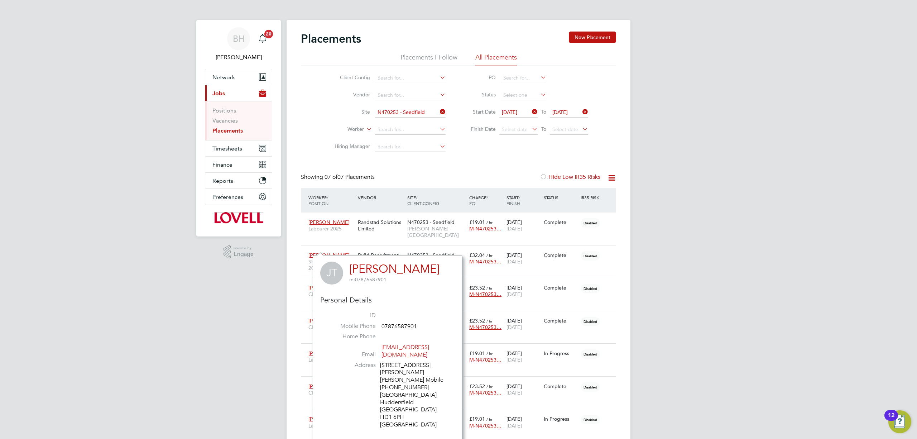
click at [386, 395] on div "22 Bradley Mills Lane Mobile 07876587901 Huddersfield Huddersfield West Yorkshi…" at bounding box center [414, 395] width 68 height 67
drag, startPoint x: 387, startPoint y: 395, endPoint x: 396, endPoint y: 395, distance: 8.6
click at [396, 395] on div "22 Bradley Mills Lane Mobile 07876587901 Huddersfield Huddersfield West Yorkshi…" at bounding box center [414, 395] width 68 height 67
copy div "HD1 6PH"
click at [225, 322] on div "BH Beth Hawkins Notifications 20 Applications: Network Team Members Businesses …" at bounding box center [458, 237] width 917 height 475
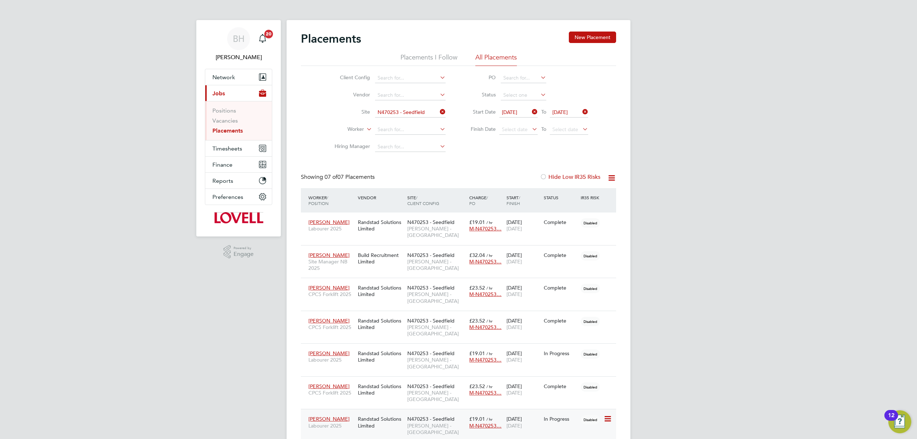
click at [317, 412] on div "David Bamigbaye Labourer 2025" at bounding box center [331, 422] width 49 height 20
click at [332, 416] on span "David Bamigbaye" at bounding box center [329, 419] width 41 height 6
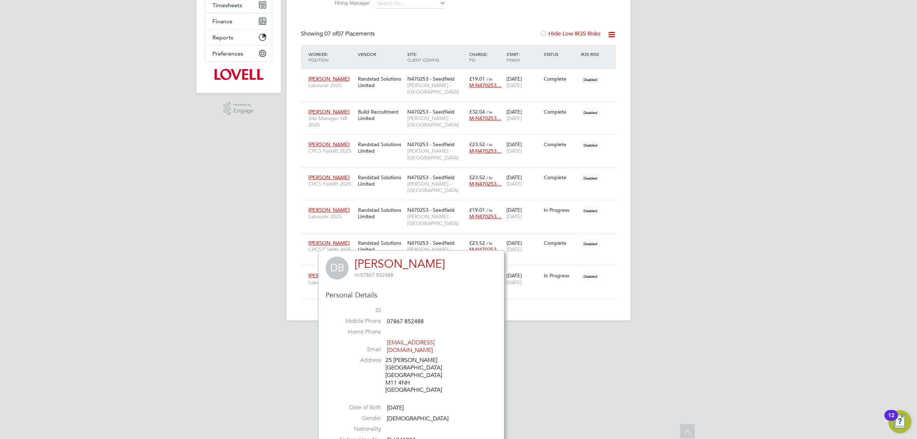
click at [389, 375] on div "25 Stanton Manchester Greater Manchester M11 4NH United Kingdom" at bounding box center [420, 375] width 68 height 37
click at [401, 375] on div "25 Stanton Manchester Greater Manchester M11 4NH United Kingdom" at bounding box center [420, 375] width 68 height 37
copy div "M11 4NH"
click at [336, 240] on span "James Mcalister" at bounding box center [329, 243] width 41 height 6
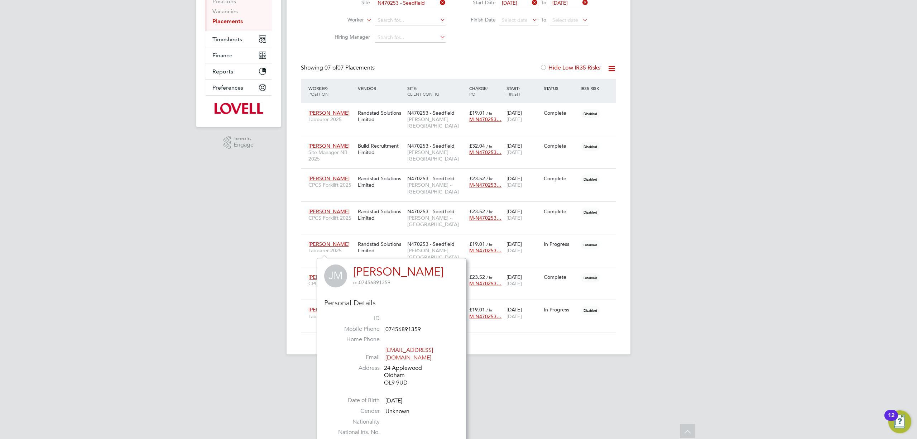
click at [392, 375] on div "24 Applewood Oldham OL9 9UD" at bounding box center [418, 375] width 68 height 22
drag, startPoint x: 392, startPoint y: 375, endPoint x: 402, endPoint y: 376, distance: 10.4
click at [402, 376] on div "24 Applewood Oldham OL9 9UD" at bounding box center [418, 375] width 68 height 22
copy div "OL9 9UD"
click at [325, 241] on span "Pavel Kout" at bounding box center [329, 244] width 41 height 6
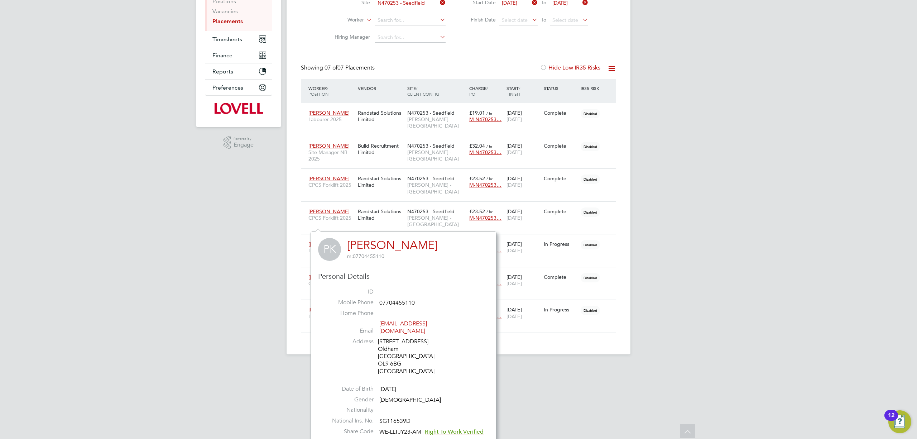
click at [382, 356] on div "166 Middleton Road Oldham Manchester OL9 6BG United Kingdom" at bounding box center [412, 356] width 68 height 37
drag, startPoint x: 382, startPoint y: 356, endPoint x: 400, endPoint y: 356, distance: 18.3
click at [400, 356] on div "166 Middleton Road Oldham Manchester OL9 6BG United Kingdom" at bounding box center [412, 356] width 68 height 37
copy div "OL9 6BG"
click at [328, 175] on span "Antony Banks" at bounding box center [329, 178] width 41 height 6
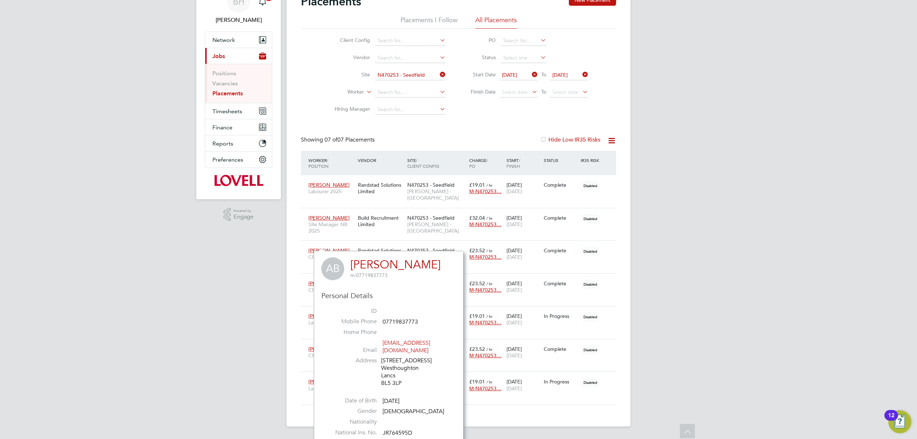
click at [389, 376] on div "85 Wingates Lane Westhoughton Lancs BL5 3LP" at bounding box center [415, 372] width 68 height 30
drag, startPoint x: 389, startPoint y: 376, endPoint x: 397, endPoint y: 376, distance: 8.2
click at [397, 376] on div "85 Wingates Lane Westhoughton Lancs BL5 3LP" at bounding box center [415, 372] width 68 height 30
click at [400, 71] on ul "Client Config Vendor Site N470253 - Seedfield Worker Hiring Manager" at bounding box center [387, 75] width 135 height 86
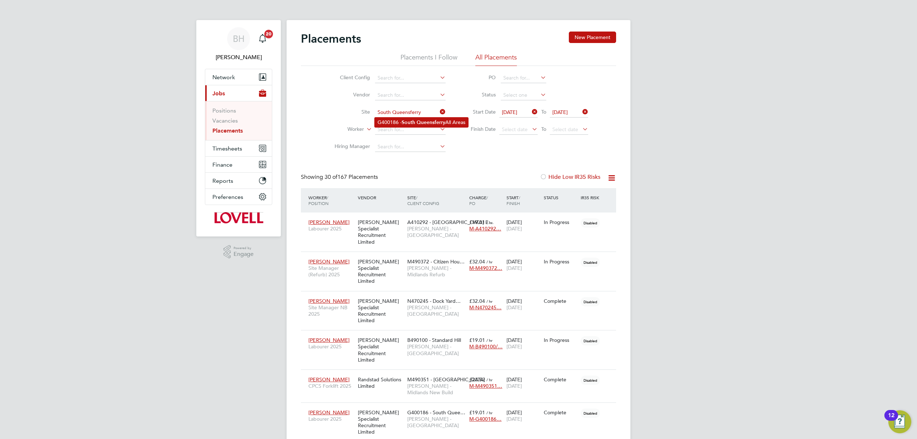
click at [409, 118] on li "G400186 - South Queensferry All Areas" at bounding box center [422, 123] width 94 height 10
type input "G400186 - [GEOGRAPHIC_DATA] All Areas"
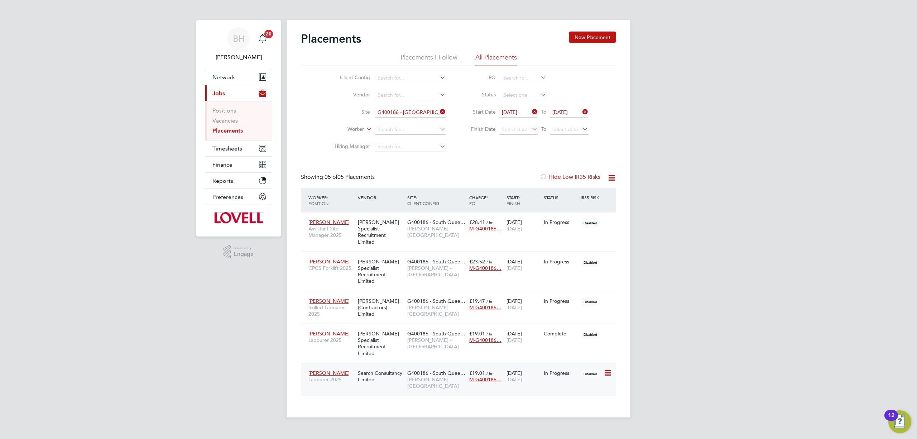
click at [322, 370] on span "Jay Thorburn" at bounding box center [329, 373] width 41 height 6
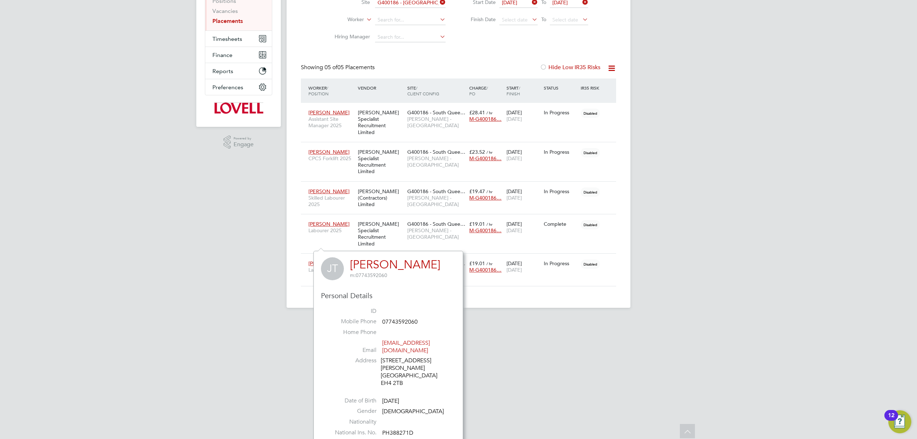
click at [390, 377] on div "164/4 Wester Drylaw Drive Edinburgh EH4 2TB" at bounding box center [415, 372] width 68 height 30
drag, startPoint x: 390, startPoint y: 377, endPoint x: 398, endPoint y: 377, distance: 7.5
click at [398, 377] on div "164/4 Wester Drylaw Drive Edinburgh EH4 2TB" at bounding box center [415, 372] width 68 height 30
drag, startPoint x: 398, startPoint y: 377, endPoint x: 381, endPoint y: 376, distance: 16.5
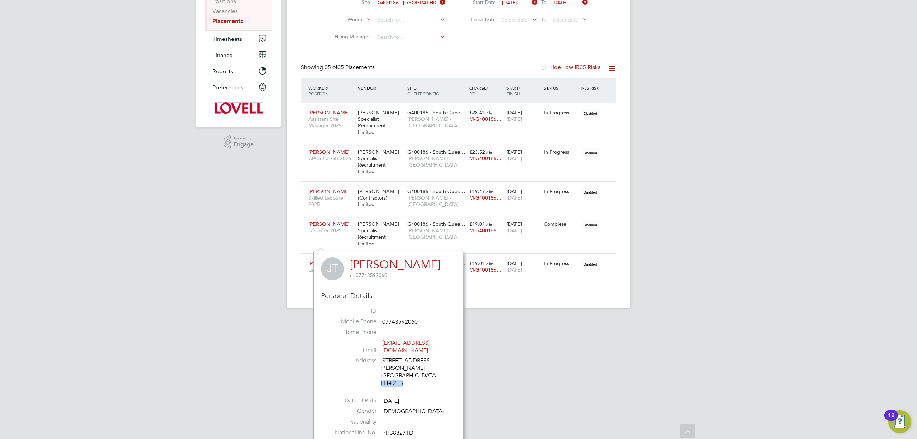
click at [381, 376] on div "164/4 Wester Drylaw Drive Edinburgh EH4 2TB" at bounding box center [415, 372] width 68 height 30
click at [334, 188] on span "Leith Donaldson" at bounding box center [329, 191] width 41 height 6
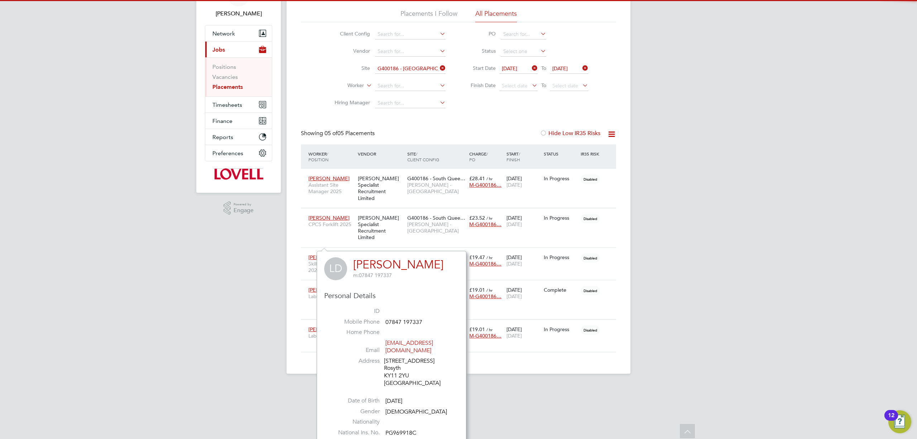
click at [392, 367] on div "124 Sherbrooke Road Rosyth KY11 2YU United Kingdom" at bounding box center [418, 372] width 68 height 30
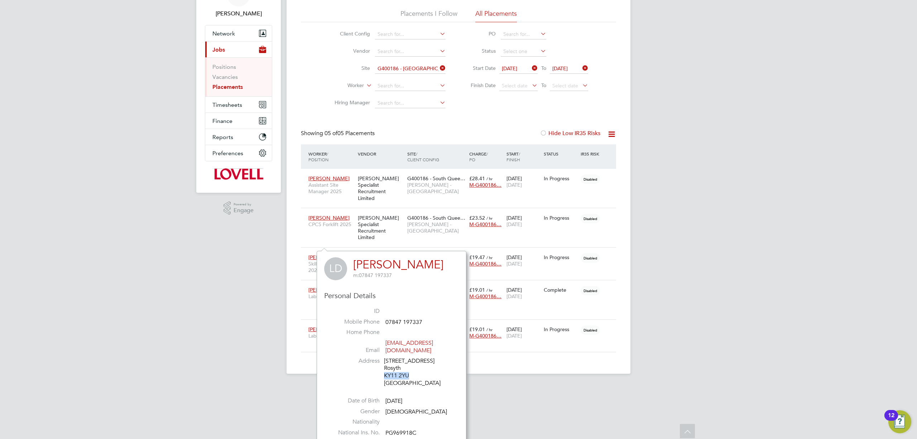
drag, startPoint x: 392, startPoint y: 367, endPoint x: 404, endPoint y: 367, distance: 11.8
click at [404, 367] on div "124 Sherbrooke Road Rosyth KY11 2YU United Kingdom" at bounding box center [418, 372] width 68 height 30
click at [400, 70] on ul "Client Config Vendor Site Worker Hiring Manager" at bounding box center [387, 69] width 135 height 86
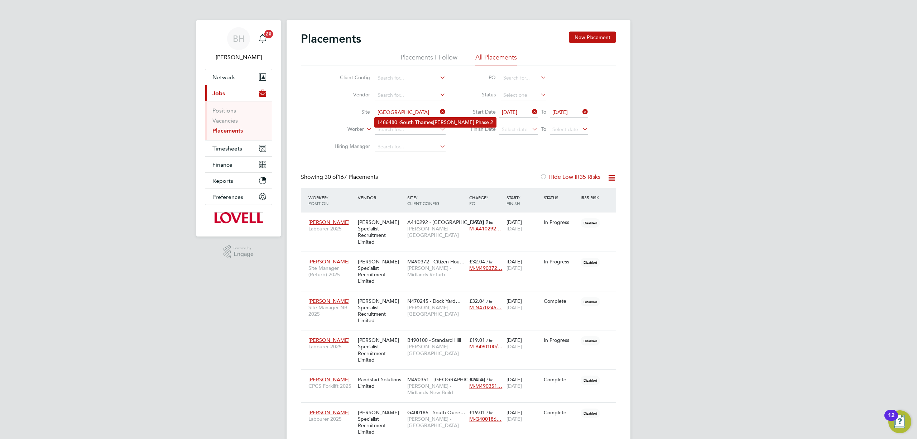
click at [406, 124] on b "South" at bounding box center [407, 122] width 14 height 6
type input "L486480 - South Thamesmead Phase 2"
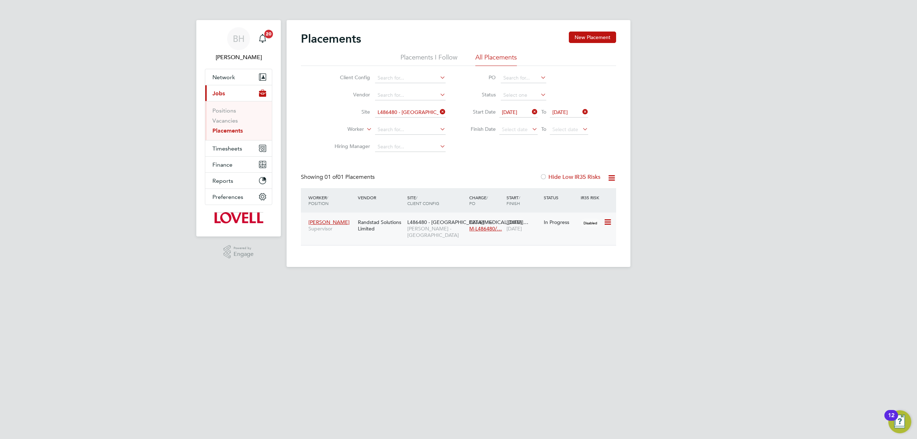
click at [323, 221] on span "Lewis Sokhi" at bounding box center [329, 222] width 41 height 6
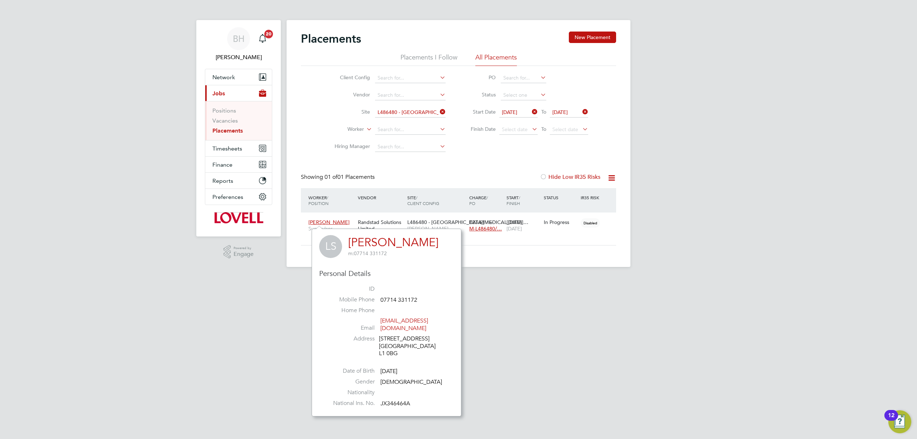
click at [383, 345] on div "67-83 Norfolk Street Liverpool L1 0BG" at bounding box center [413, 346] width 68 height 22
drag, startPoint x: 383, startPoint y: 345, endPoint x: 390, endPoint y: 345, distance: 7.5
click at [390, 345] on div "67-83 Norfolk Street Liverpool L1 0BG" at bounding box center [413, 346] width 68 height 22
click at [424, 108] on input at bounding box center [410, 113] width 71 height 10
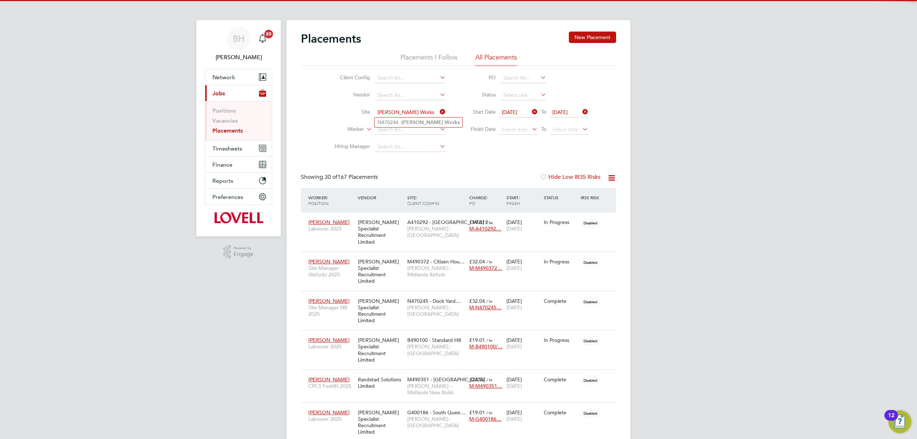
click at [406, 123] on b "Wade" at bounding box center [423, 122] width 42 height 6
type input "N470246 - [PERSON_NAME] Works"
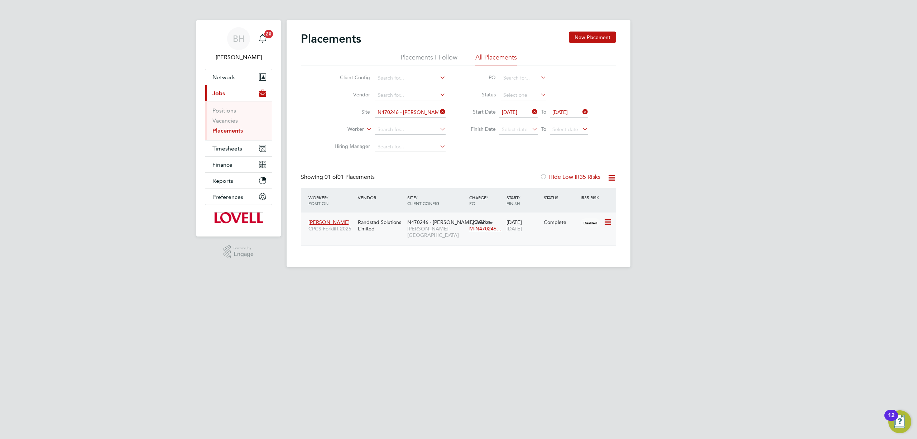
click at [323, 221] on span "Phillip Mckibben" at bounding box center [329, 222] width 41 height 6
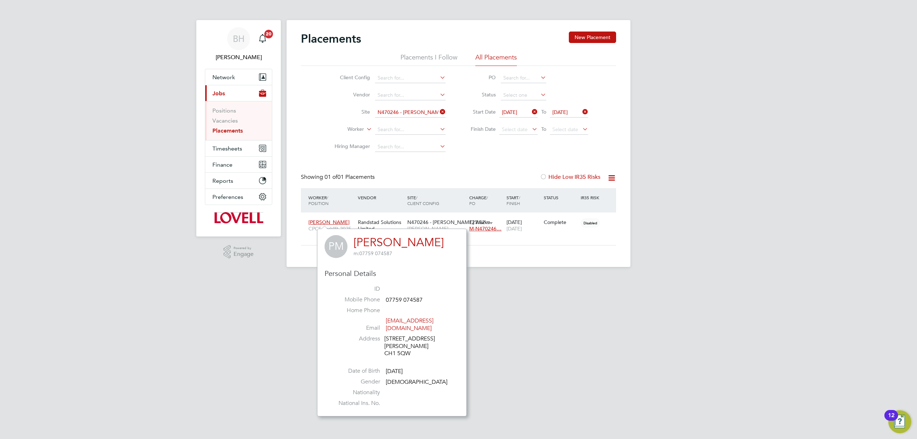
click at [391, 346] on div "32 Rhuddlan Road Chester CH1 5QW" at bounding box center [419, 346] width 68 height 22
drag, startPoint x: 391, startPoint y: 346, endPoint x: 413, endPoint y: 347, distance: 21.6
click at [413, 347] on div "32 Rhuddlan Road Chester CH1 5QW" at bounding box center [419, 346] width 68 height 22
click at [390, 111] on input at bounding box center [410, 113] width 71 height 10
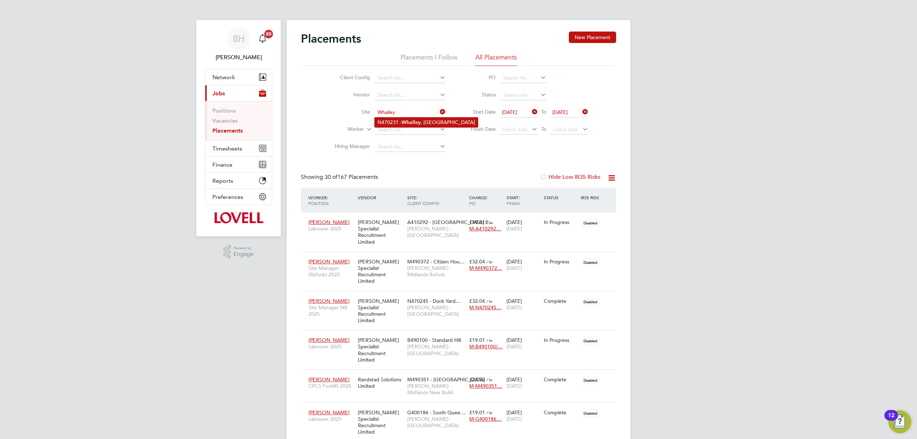
click at [386, 118] on li "N470231 - Whalley , Clitheroe" at bounding box center [426, 123] width 103 height 10
type input "N470231 - Whalley, Clitheroe"
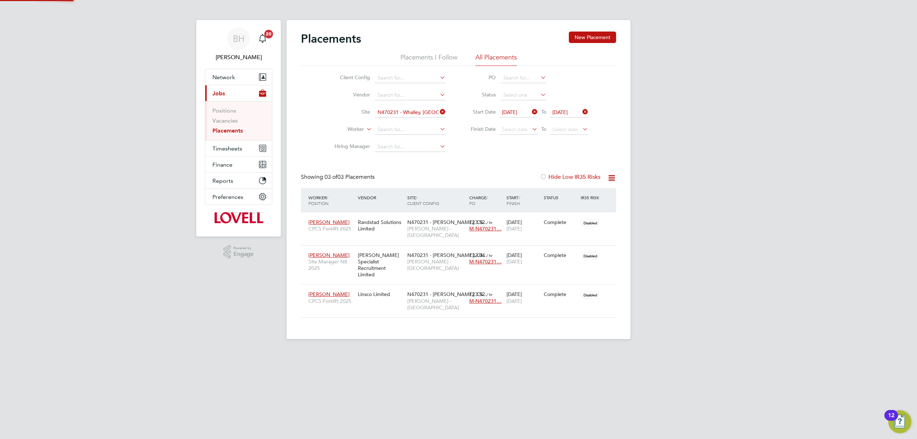
scroll to position [20, 62]
click at [319, 291] on span "Sherwin Patrick" at bounding box center [329, 294] width 41 height 6
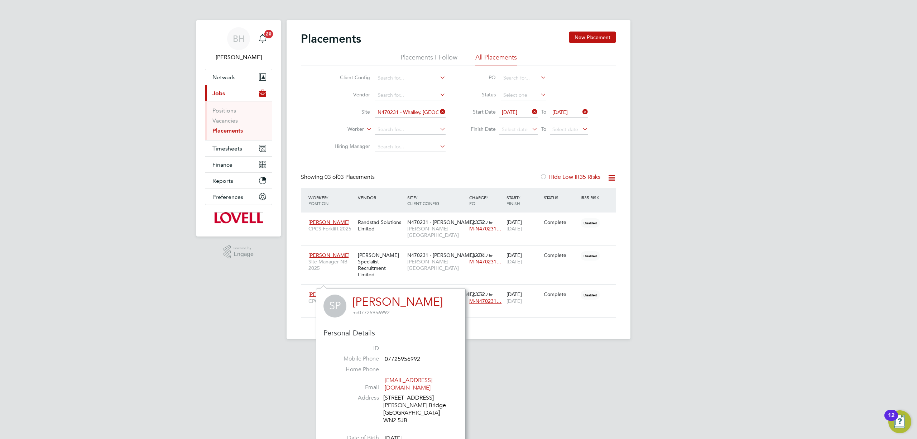
click at [387, 413] on div "7 New Stree Platt Bridge Wigan WN2 5JB" at bounding box center [417, 409] width 68 height 30
drag, startPoint x: 387, startPoint y: 412, endPoint x: 396, endPoint y: 412, distance: 8.6
click at [396, 412] on div "7 New Stree Platt Bridge Wigan WN2 5JB" at bounding box center [417, 409] width 68 height 30
click at [400, 412] on div "7 New Stree Platt Bridge Wigan WN2 5JB" at bounding box center [417, 409] width 68 height 30
drag, startPoint x: 400, startPoint y: 412, endPoint x: 389, endPoint y: 412, distance: 11.1
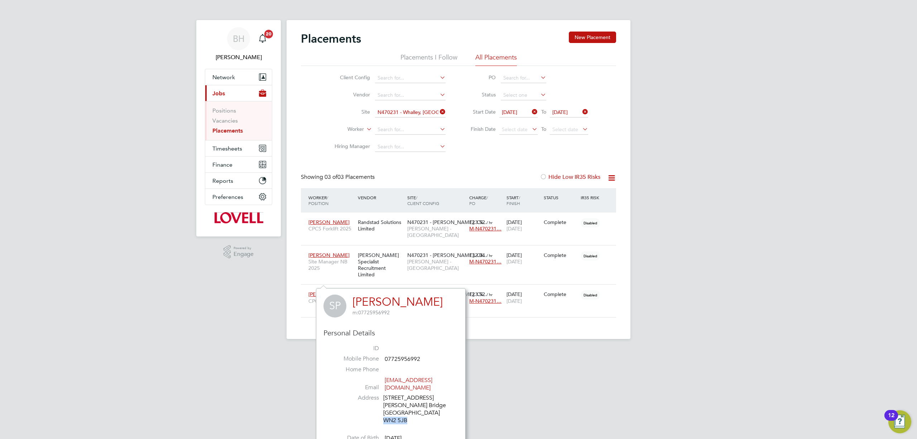
click at [389, 412] on div "7 New Stree Platt Bridge Wigan WN2 5JB" at bounding box center [417, 409] width 68 height 30
click at [324, 219] on span "Julian Bamber" at bounding box center [329, 222] width 41 height 6
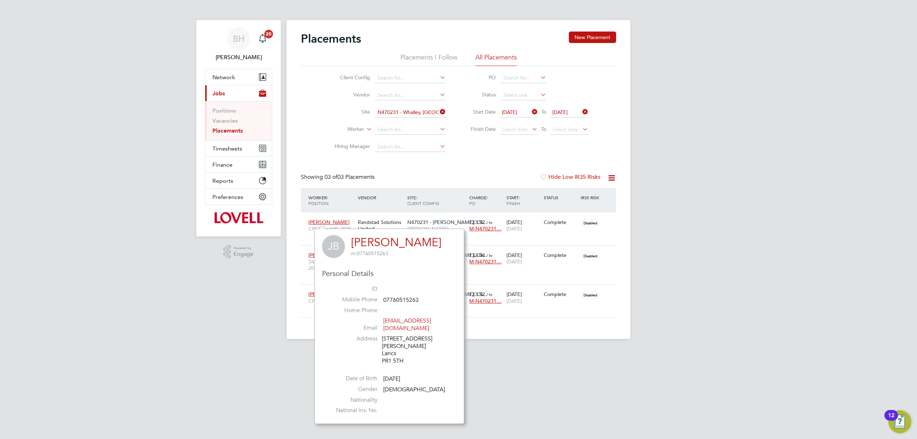
click at [388, 353] on div "61 Tudor Avenue Preston Lancs PR1 5TH" at bounding box center [416, 350] width 68 height 30
drag, startPoint x: 388, startPoint y: 353, endPoint x: 397, endPoint y: 353, distance: 8.6
click at [397, 353] on div "61 Tudor Avenue Preston Lancs PR1 5TH" at bounding box center [416, 350] width 68 height 30
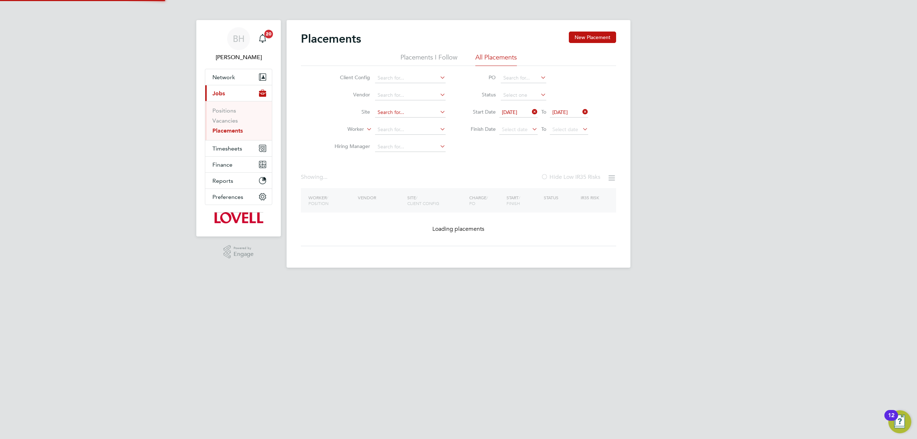
click at [414, 114] on input at bounding box center [410, 113] width 71 height 10
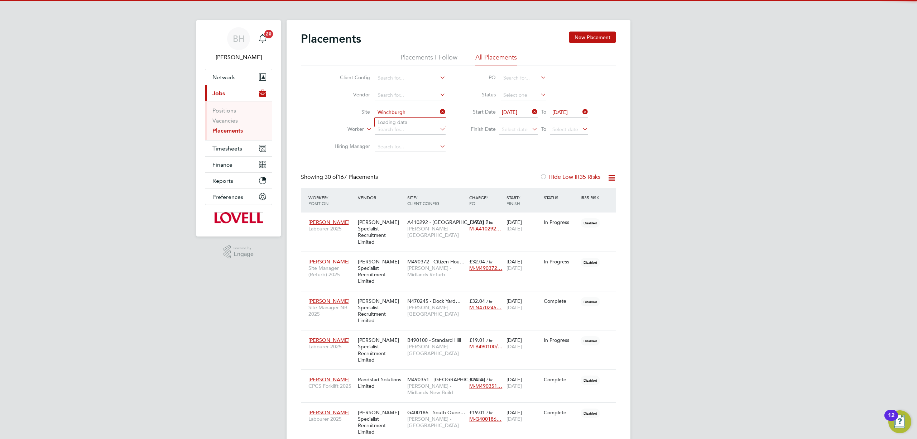
scroll to position [20, 62]
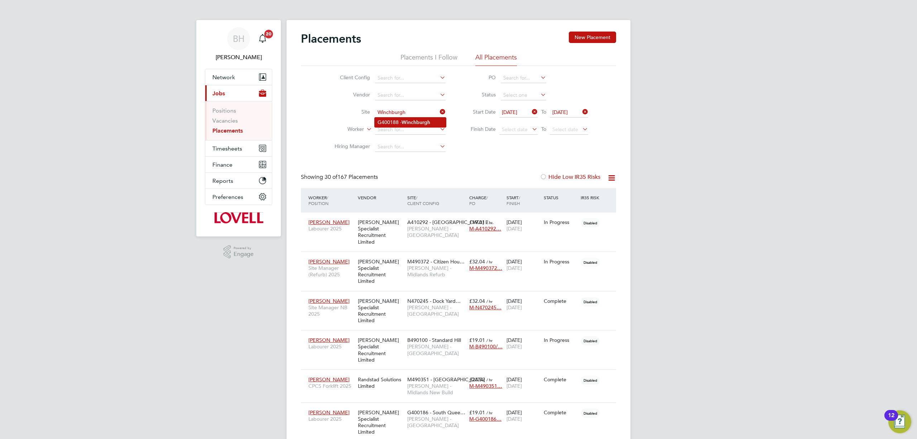
click at [406, 120] on b "Winchburgh" at bounding box center [416, 122] width 29 height 6
type input "G400188 - Winchburgh"
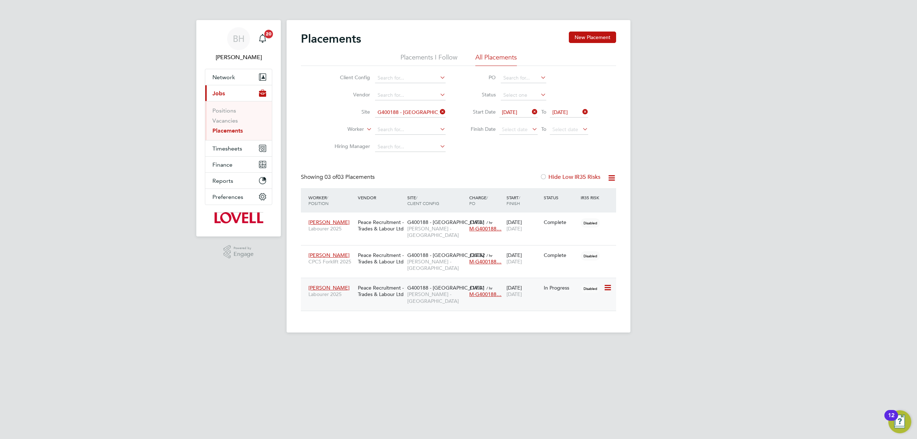
click at [321, 286] on span "Iain Morgan" at bounding box center [329, 288] width 41 height 6
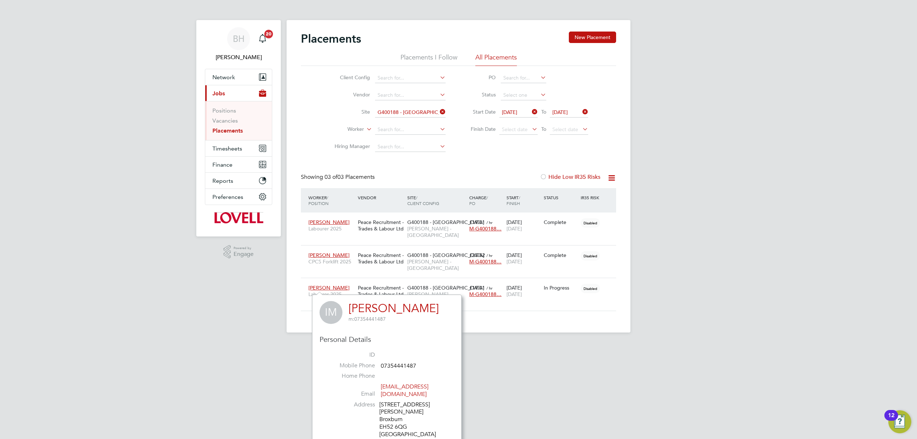
click at [386, 419] on div "9 Duddingston Crescent Newton Broxburn EH52 6QG United Kingdom" at bounding box center [414, 419] width 68 height 37
drag, startPoint x: 386, startPoint y: 419, endPoint x: 404, endPoint y: 418, distance: 18.3
click at [404, 418] on div "9 Duddingston Crescent Newton Broxburn EH52 6QG United Kingdom" at bounding box center [414, 419] width 68 height 37
click at [319, 253] on span "Ross Snedden" at bounding box center [329, 255] width 41 height 6
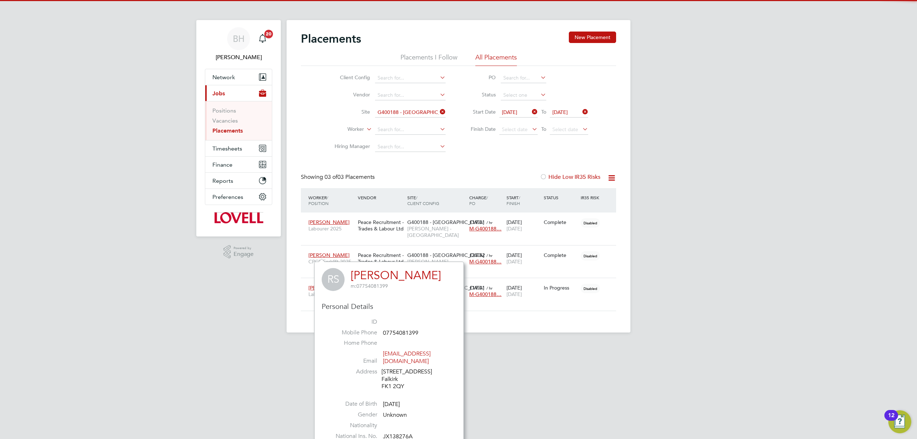
click at [381, 377] on li "Address 39 DOCHERT PLACE Falkirk FK1 2QY" at bounding box center [389, 380] width 124 height 24
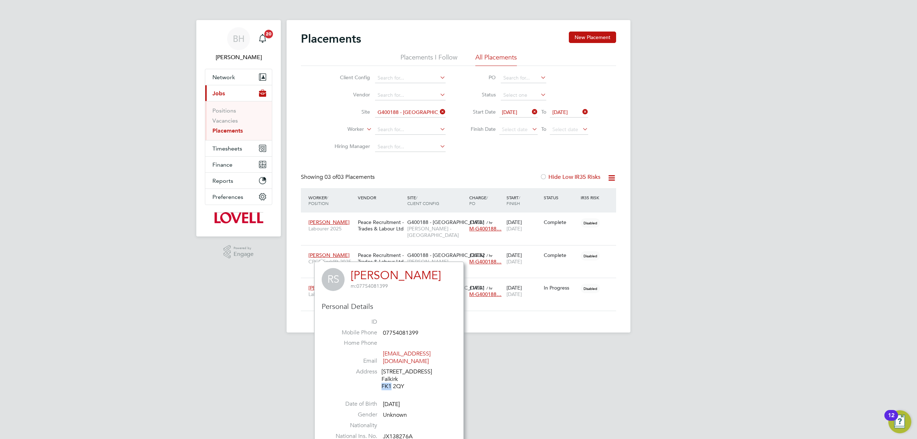
click at [383, 377] on div "39 DOCHERT PLACE Falkirk FK1 2QY" at bounding box center [416, 379] width 68 height 22
click at [385, 378] on div "39 DOCHERT PLACE Falkirk FK1 2QY" at bounding box center [416, 379] width 68 height 22
drag, startPoint x: 385, startPoint y: 378, endPoint x: 395, endPoint y: 380, distance: 10.3
click at [395, 380] on div "39 DOCHERT PLACE Falkirk FK1 2QY" at bounding box center [416, 379] width 68 height 22
click at [325, 220] on span "Cameron Milne" at bounding box center [329, 222] width 41 height 6
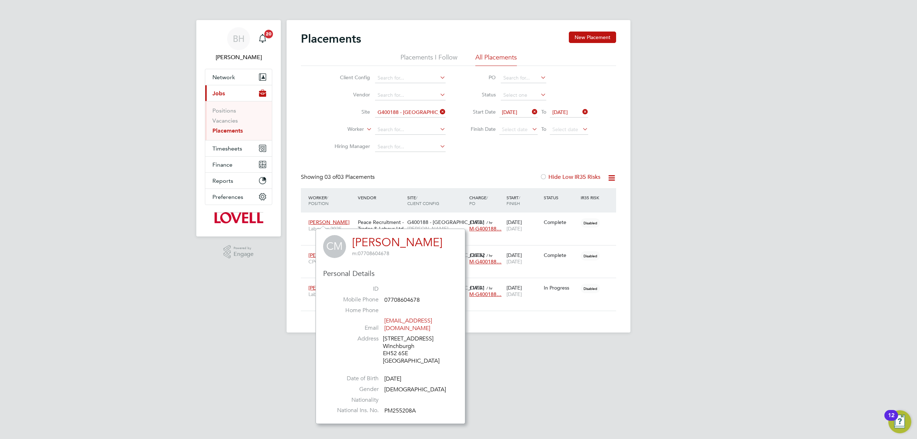
click at [386, 347] on div "14 Glass Road Winchburgh EH52 6SE United Kingdom" at bounding box center [417, 350] width 68 height 30
drag, startPoint x: 386, startPoint y: 347, endPoint x: 401, endPoint y: 347, distance: 14.3
click at [401, 347] on div "14 Glass Road Winchburgh EH52 6SE United Kingdom" at bounding box center [417, 350] width 68 height 30
click at [229, 76] on span "Network" at bounding box center [224, 77] width 23 height 7
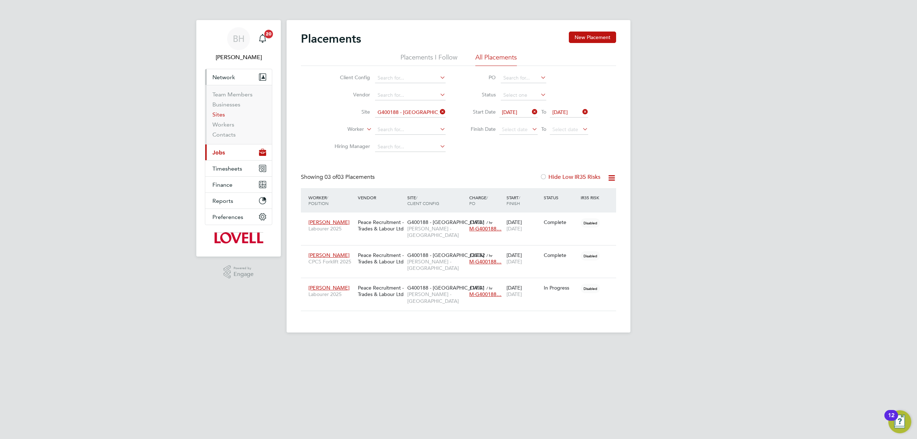
click at [219, 112] on link "Sites" at bounding box center [219, 114] width 13 height 7
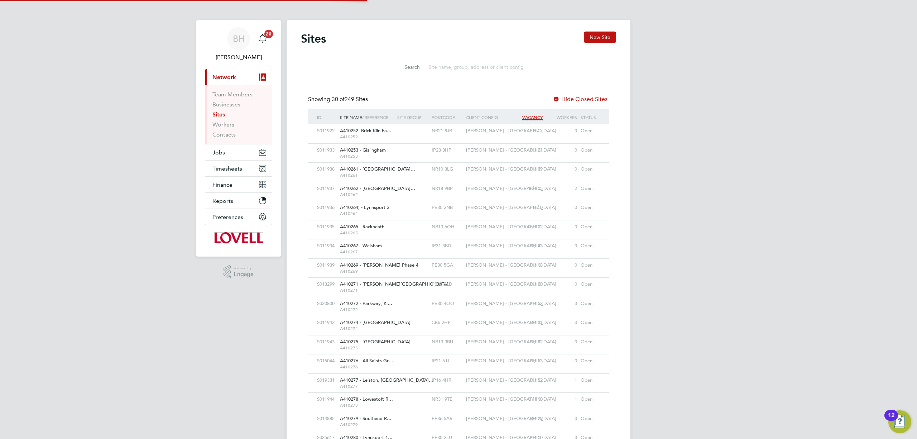
click at [456, 68] on input at bounding box center [477, 67] width 105 height 14
paste input "Basford"
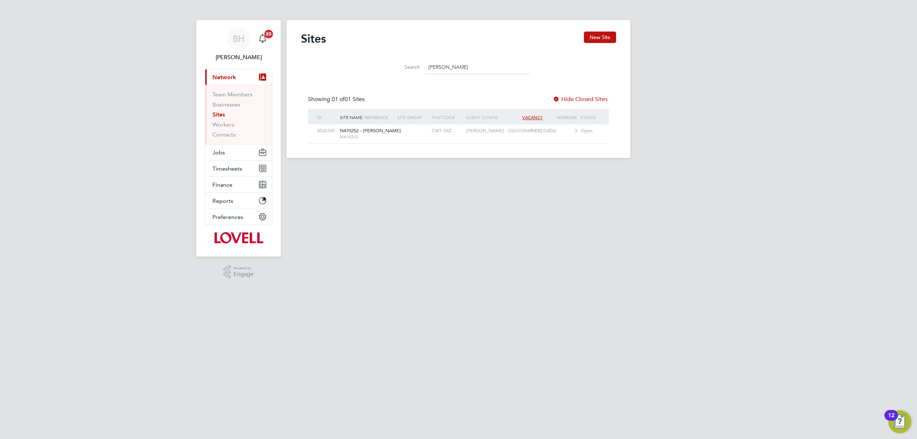
type input "Basford"
click at [378, 130] on span "N470252 - Basford" at bounding box center [370, 131] width 61 height 6
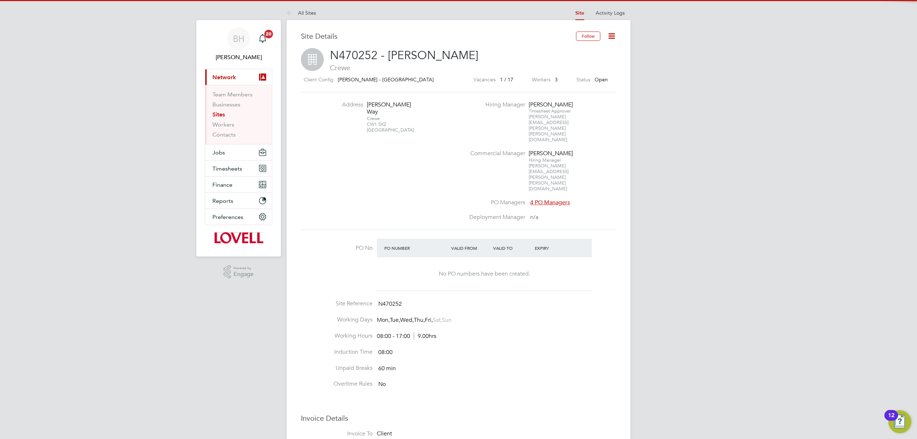
click at [373, 124] on div "Crewe CW1 5XZ [GEOGRAPHIC_DATA]" at bounding box center [389, 124] width 45 height 17
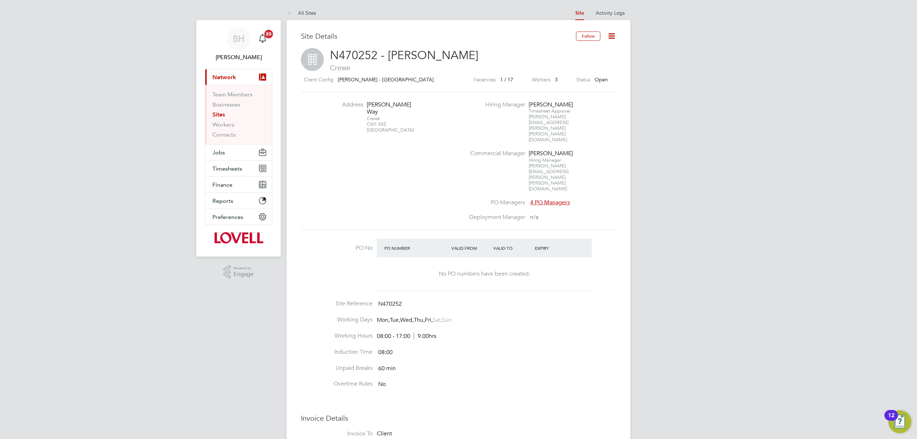
drag, startPoint x: 373, startPoint y: 124, endPoint x: 381, endPoint y: 124, distance: 7.9
click at [381, 124] on div "Crewe CW1 5XZ [GEOGRAPHIC_DATA]" at bounding box center [389, 124] width 45 height 17
copy div "CW1 5XZ"
click at [303, 10] on link "All Sites" at bounding box center [301, 13] width 29 height 6
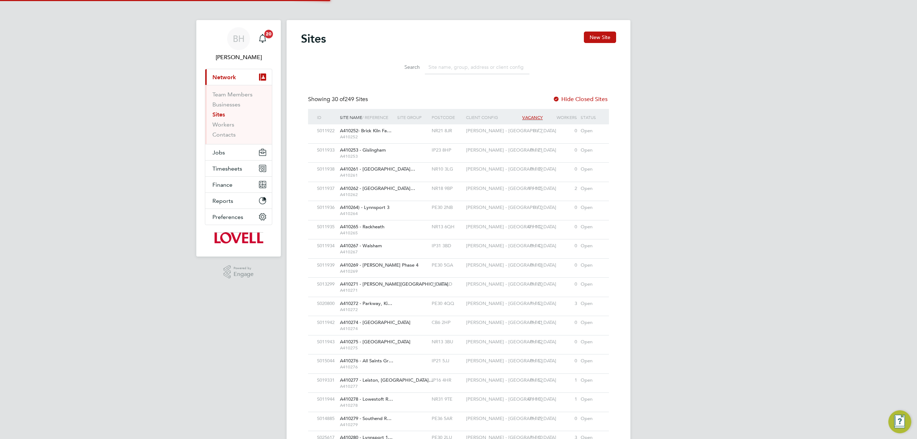
click at [438, 65] on input at bounding box center [477, 67] width 105 height 14
paste input "[PERSON_NAME]"
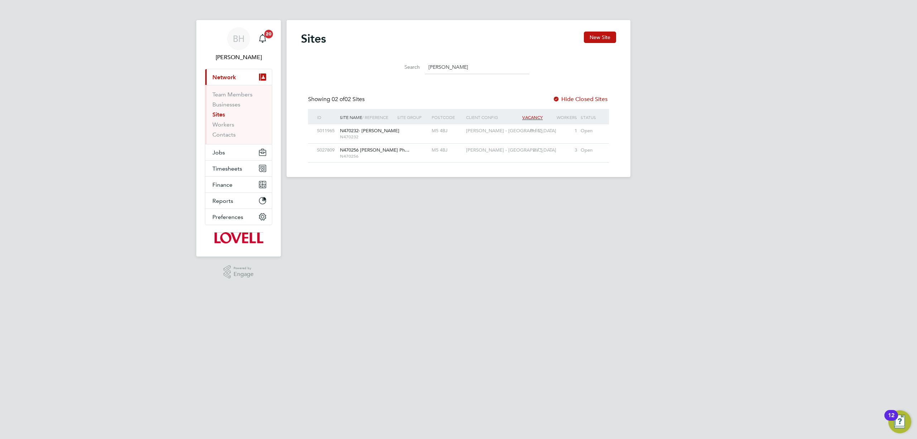
type input "[PERSON_NAME]"
click at [376, 155] on span "N470256" at bounding box center [367, 156] width 54 height 6
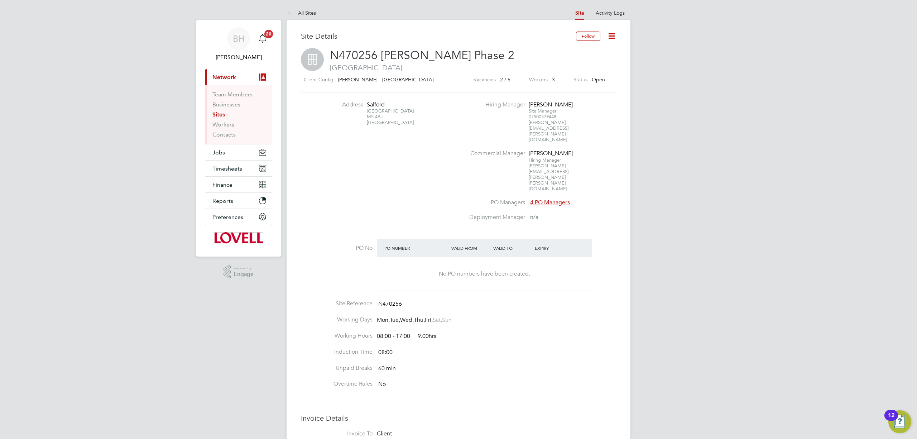
click at [368, 116] on div "Greater Manchester M5 4BJ [GEOGRAPHIC_DATA]" at bounding box center [389, 116] width 45 height 17
drag, startPoint x: 368, startPoint y: 116, endPoint x: 378, endPoint y: 116, distance: 9.3
click at [378, 116] on div "Greater Manchester M5 4BJ [GEOGRAPHIC_DATA]" at bounding box center [389, 116] width 45 height 17
copy div "M5 4BJ"
click at [291, 12] on icon at bounding box center [291, 13] width 9 height 9
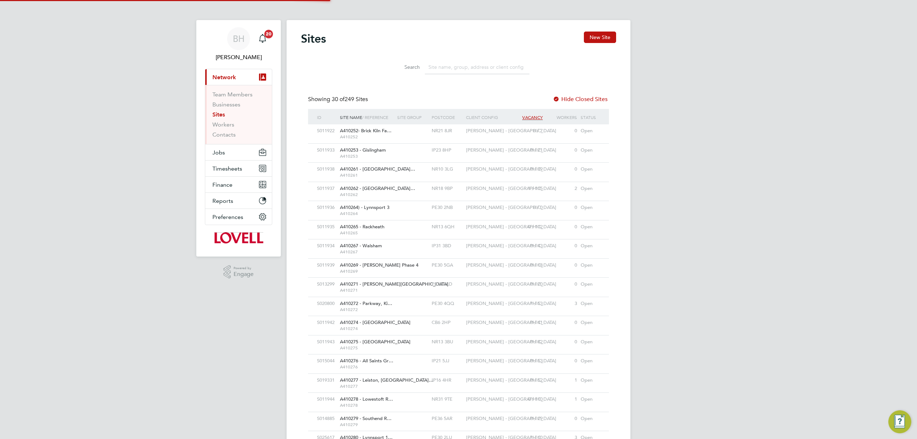
click at [442, 68] on input at bounding box center [477, 67] width 105 height 14
paste input "Seedfield"
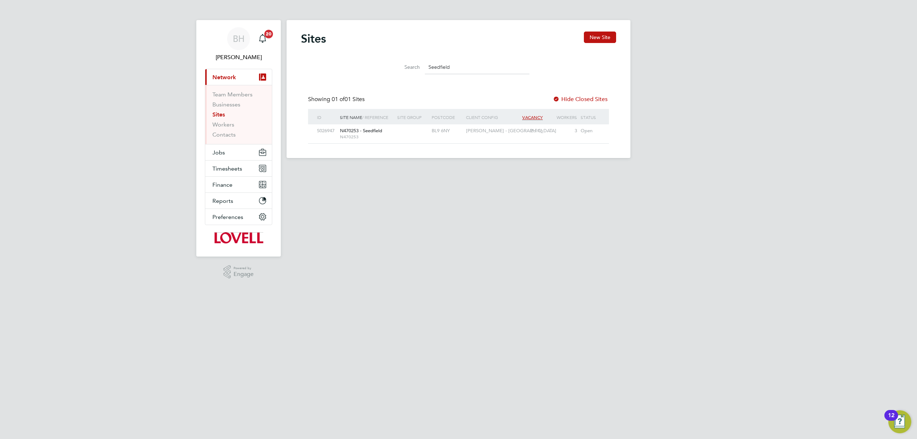
type input "Seedfield"
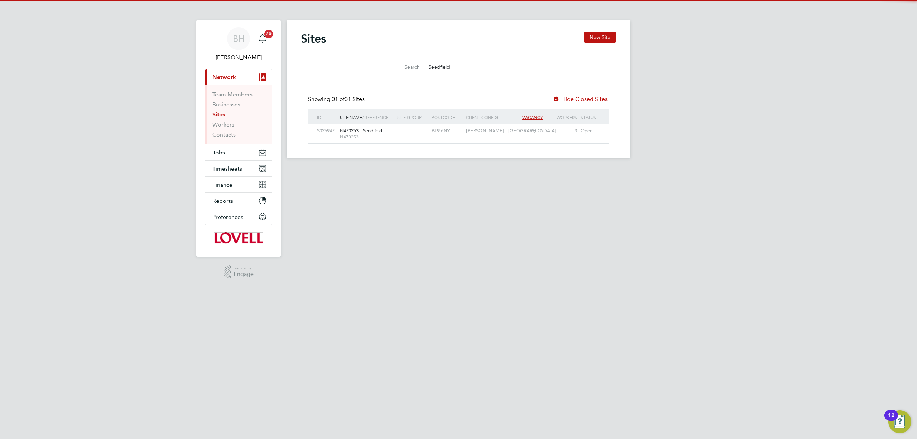
click at [376, 129] on span "N470253 - Seedfield" at bounding box center [361, 131] width 42 height 6
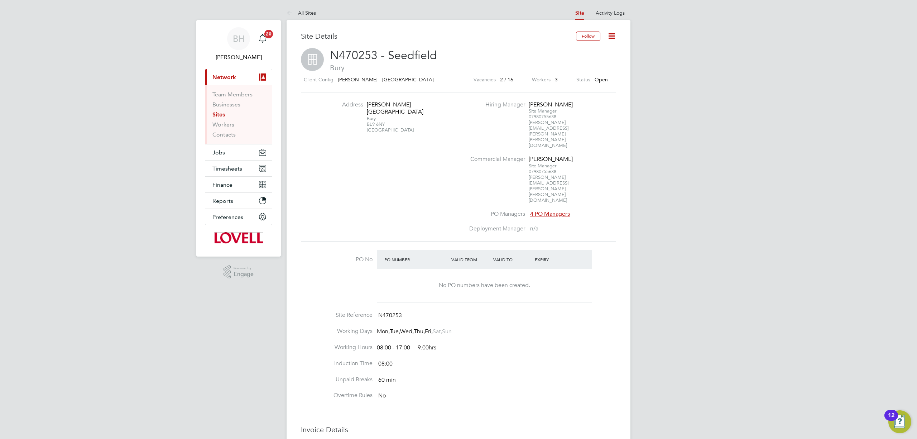
click at [371, 117] on div "[STREET_ADDRESS]" at bounding box center [389, 124] width 45 height 17
drag, startPoint x: 373, startPoint y: 116, endPoint x: 377, endPoint y: 115, distance: 4.0
click at [377, 116] on div "[STREET_ADDRESS]" at bounding box center [389, 124] width 45 height 17
copy div "BL9 6NY"
click at [292, 13] on icon at bounding box center [291, 13] width 9 height 9
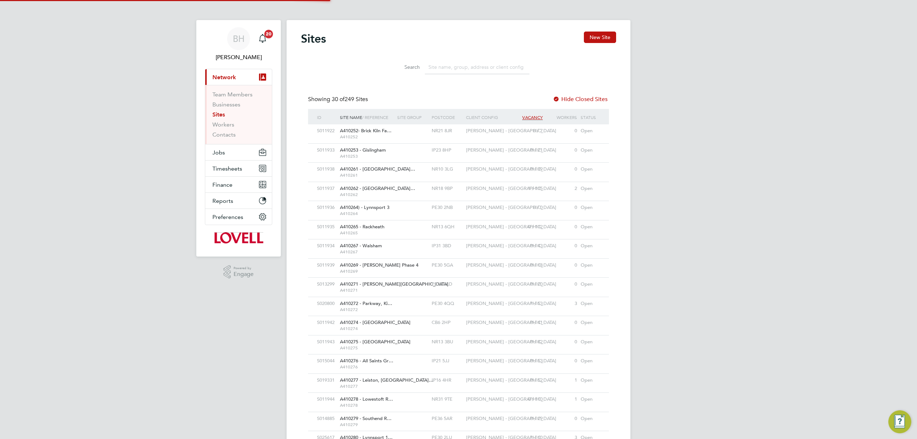
click at [455, 75] on li "Search" at bounding box center [459, 67] width 160 height 21
click at [455, 71] on input at bounding box center [477, 67] width 105 height 14
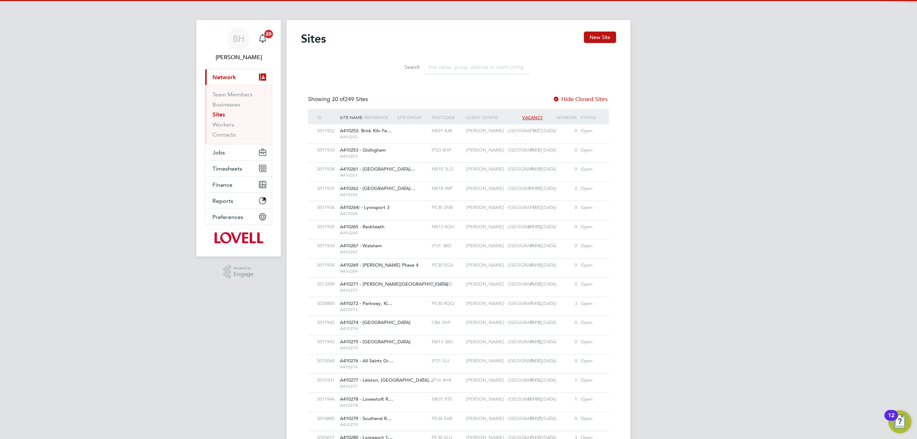
paste input "South Queensferry"
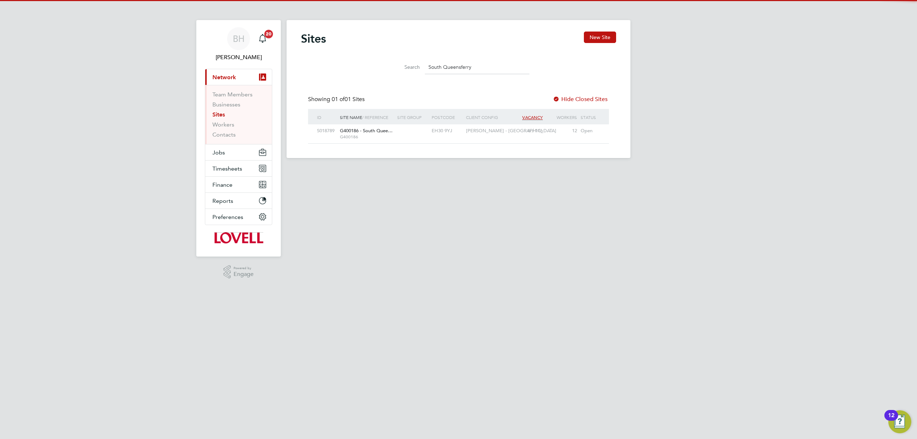
type input "South Queensferry"
click at [399, 128] on div at bounding box center [413, 130] width 34 height 13
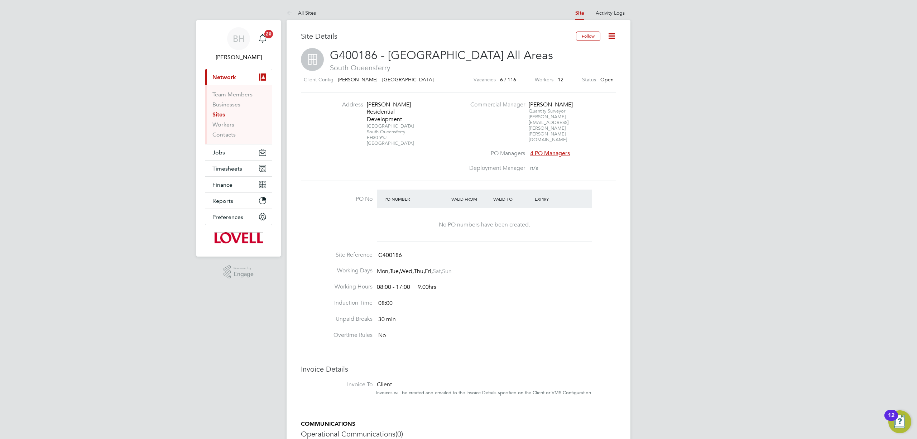
click at [369, 131] on div "[STREET_ADDRESS]" at bounding box center [389, 134] width 45 height 23
drag, startPoint x: 369, startPoint y: 131, endPoint x: 379, endPoint y: 130, distance: 10.0
click at [379, 130] on div "[STREET_ADDRESS]" at bounding box center [389, 134] width 45 height 23
copy div "EH30 9YJ"
click at [304, 13] on link "All Sites" at bounding box center [301, 13] width 29 height 6
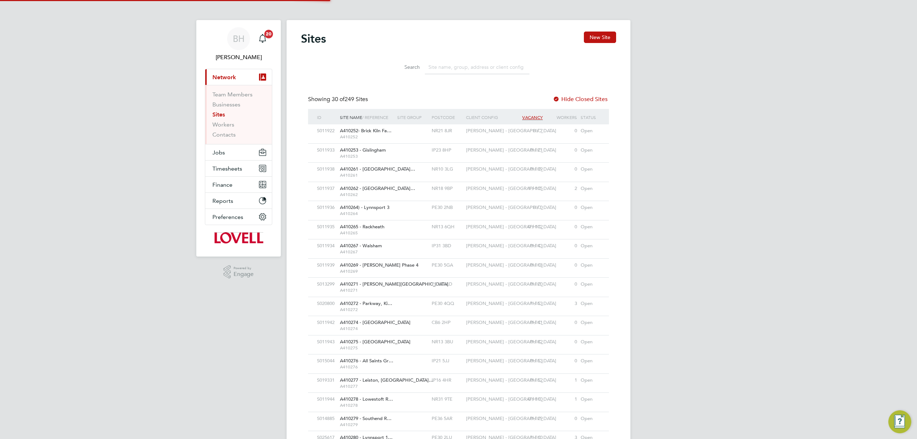
click at [442, 63] on input at bounding box center [477, 67] width 105 height 14
paste input "[GEOGRAPHIC_DATA]"
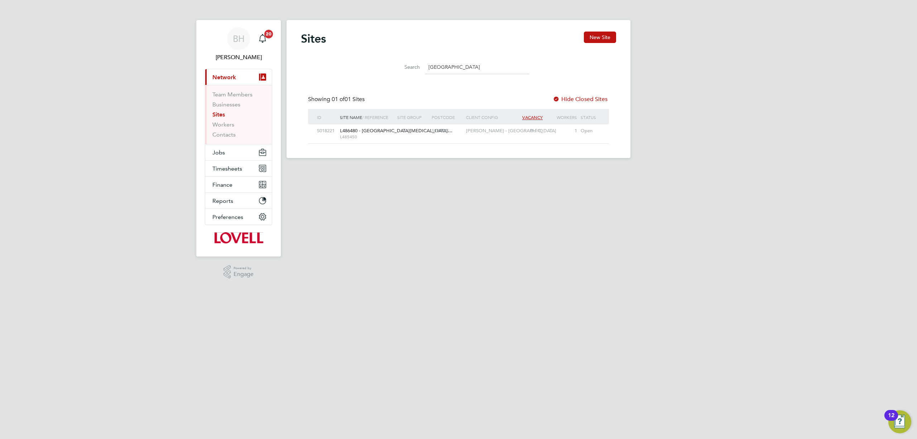
type input "[GEOGRAPHIC_DATA]"
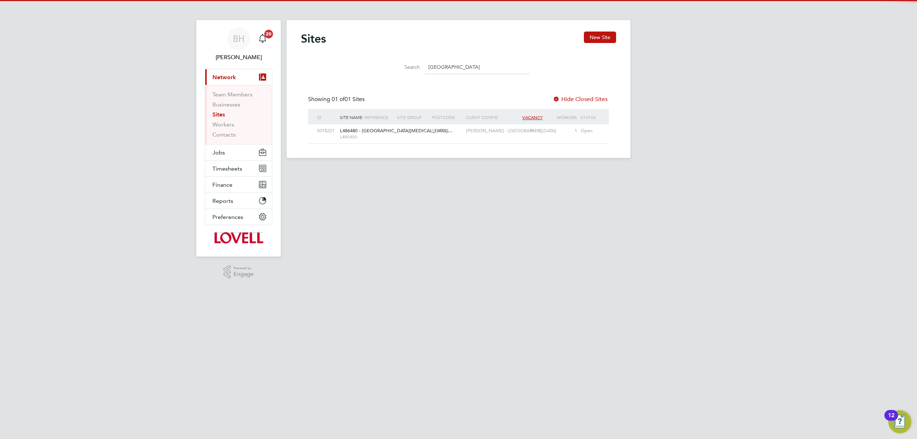
click at [386, 132] on span "L486480 - [GEOGRAPHIC_DATA][MEDICAL_DATA]…" at bounding box center [396, 131] width 113 height 6
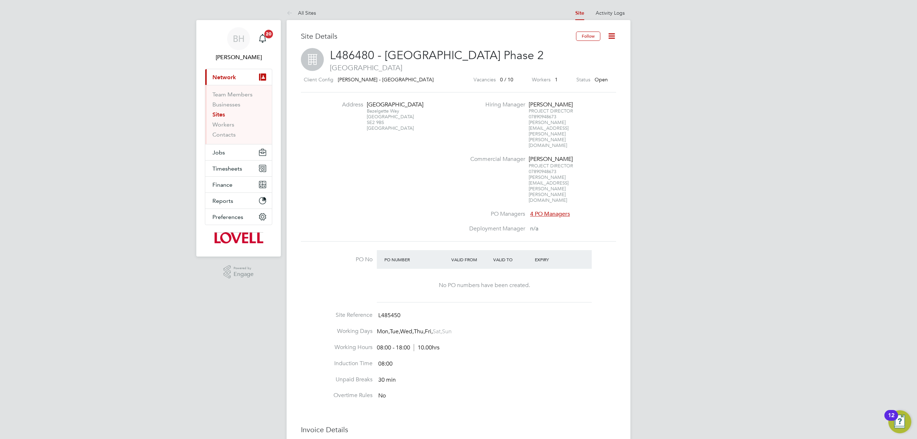
click at [371, 131] on div "[STREET_ADDRESS]" at bounding box center [389, 119] width 45 height 23
drag, startPoint x: 371, startPoint y: 131, endPoint x: 380, endPoint y: 131, distance: 9.0
click at [380, 131] on div "[STREET_ADDRESS]" at bounding box center [389, 119] width 45 height 23
copy div "SE2 9BS"
drag, startPoint x: 293, startPoint y: 15, endPoint x: 303, endPoint y: 15, distance: 9.7
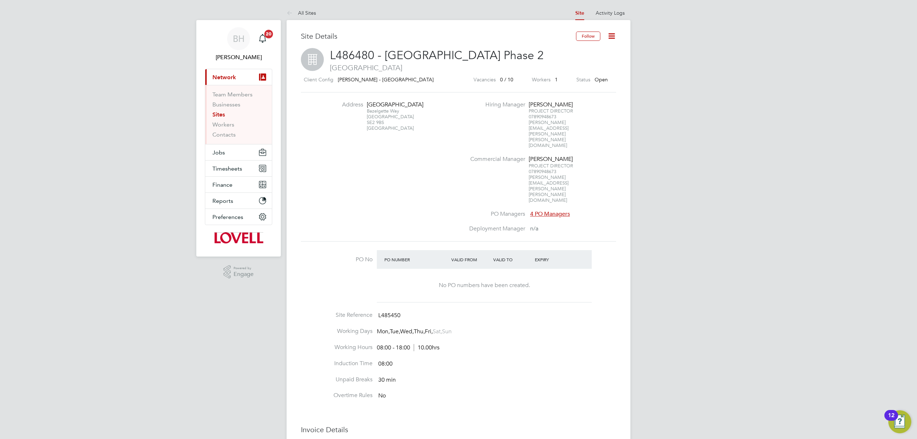
click at [293, 15] on icon at bounding box center [291, 13] width 9 height 9
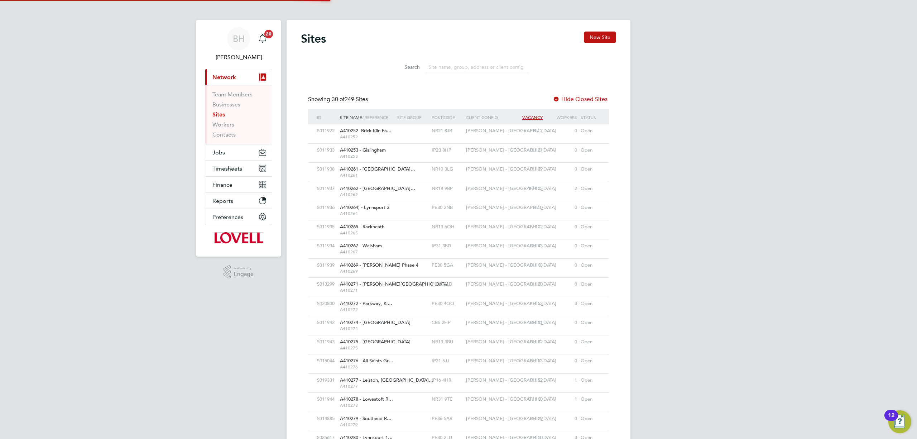
click at [452, 63] on input at bounding box center [477, 67] width 105 height 14
paste input "[PERSON_NAME] Works"
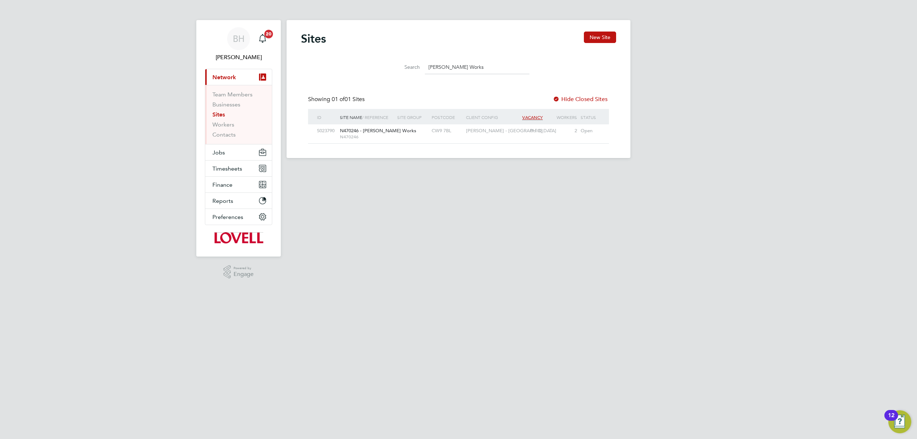
type input "[PERSON_NAME] Works"
click at [374, 135] on span "N470246" at bounding box center [367, 137] width 54 height 6
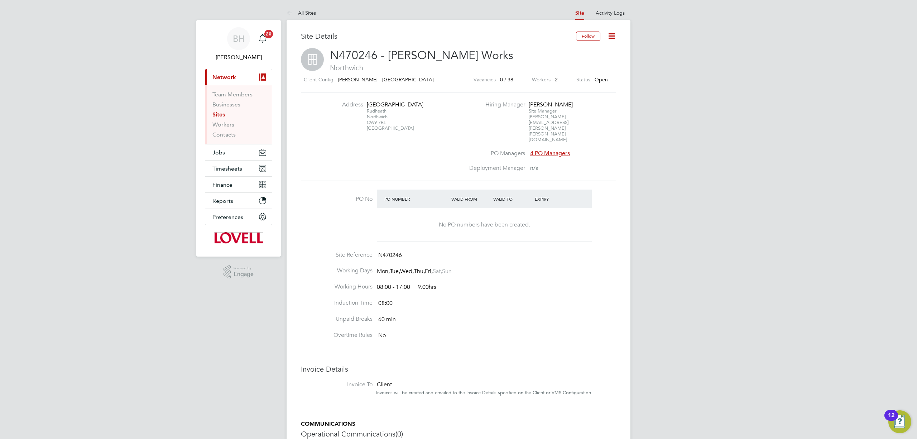
click at [369, 125] on div "Rudheath Northwich CW9 7BL [GEOGRAPHIC_DATA]" at bounding box center [389, 119] width 45 height 23
drag, startPoint x: 369, startPoint y: 125, endPoint x: 384, endPoint y: 123, distance: 15.5
click at [384, 123] on div "Rudheath Northwich CW9 7BL [GEOGRAPHIC_DATA]" at bounding box center [389, 119] width 45 height 23
copy div "CW9 7BL"
click at [297, 13] on link "All Sites" at bounding box center [301, 13] width 29 height 6
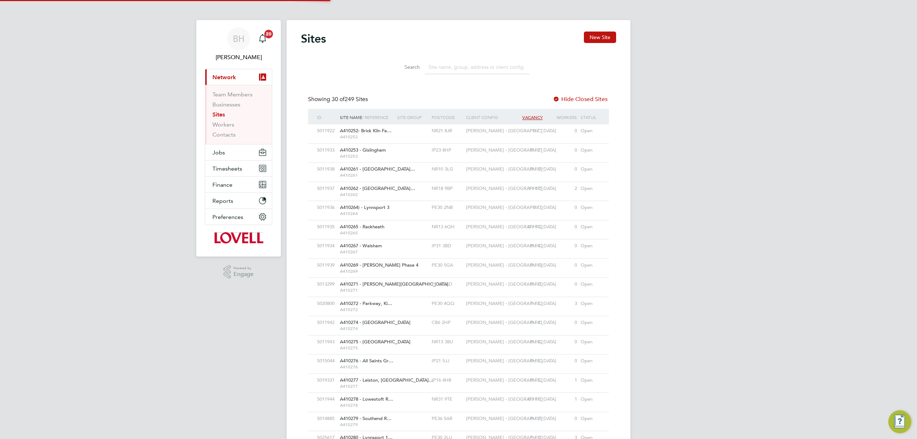
click at [505, 70] on input at bounding box center [477, 67] width 105 height 14
paste input "Whalley"
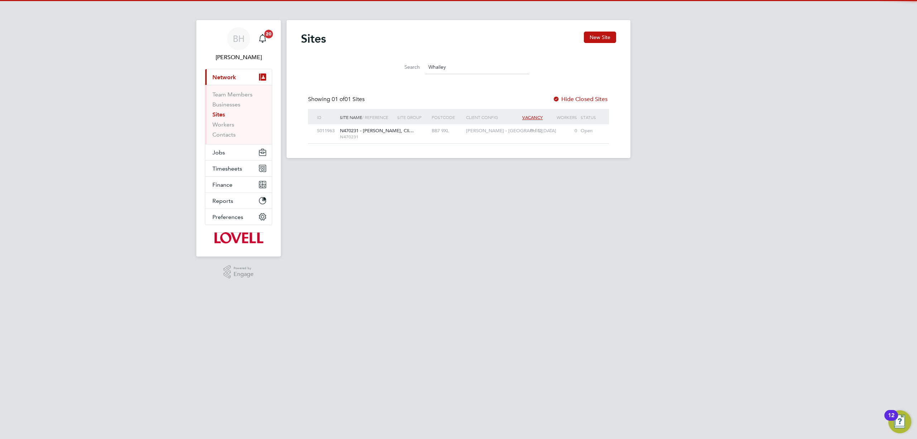
type input "Whalley"
click at [397, 132] on div at bounding box center [413, 130] width 34 height 13
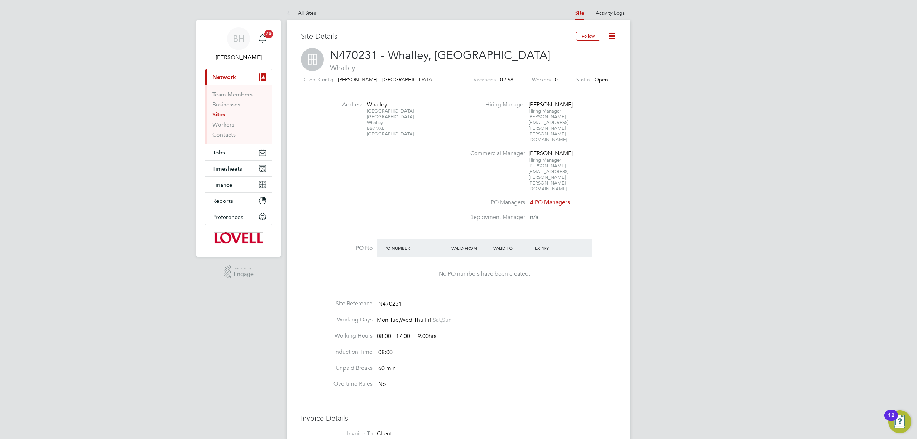
click at [371, 125] on div "[STREET_ADDRESS]" at bounding box center [389, 122] width 45 height 29
drag, startPoint x: 371, startPoint y: 125, endPoint x: 376, endPoint y: 125, distance: 5.0
click at [376, 125] on div "[STREET_ADDRESS]" at bounding box center [389, 122] width 45 height 29
click at [380, 127] on div "Springwood Drive Clitheroe Road Whalley BB7 9XL United Kingdom" at bounding box center [389, 122] width 45 height 29
drag, startPoint x: 380, startPoint y: 127, endPoint x: 372, endPoint y: 128, distance: 8.0
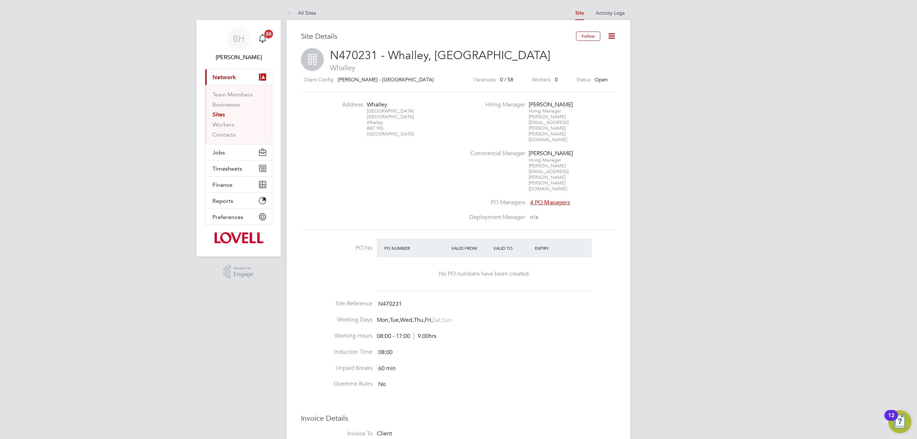
click at [372, 128] on div "Springwood Drive Clitheroe Road Whalley BB7 9XL United Kingdom" at bounding box center [389, 122] width 45 height 29
copy div "BB7 9XL"
click at [291, 11] on icon at bounding box center [291, 13] width 9 height 9
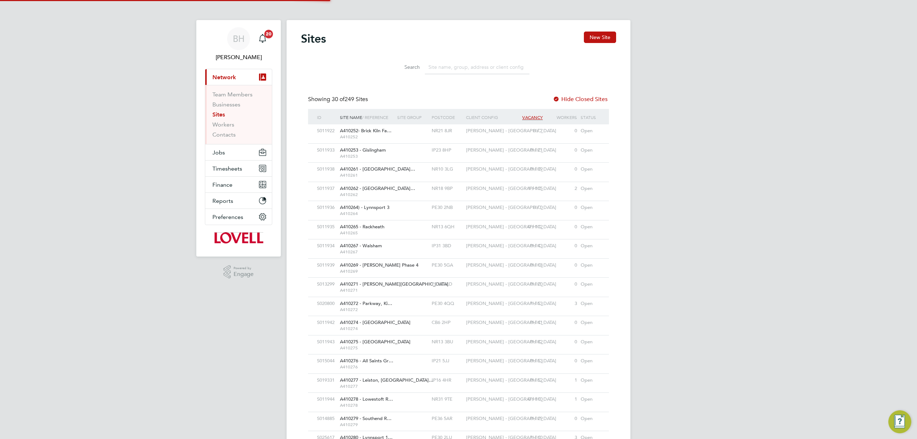
click at [473, 71] on input at bounding box center [477, 67] width 105 height 14
paste input "Winchburgh"
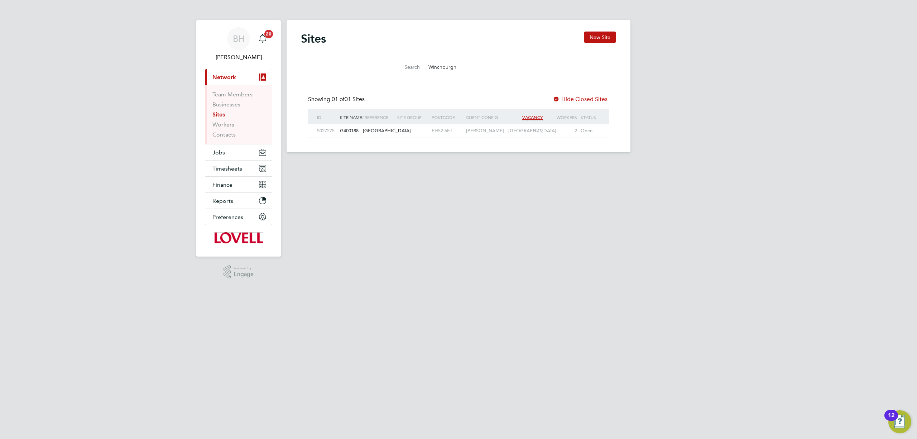
type input "Winchburgh"
click at [368, 135] on div "G400188 - Winchburgh" at bounding box center [366, 130] width 57 height 13
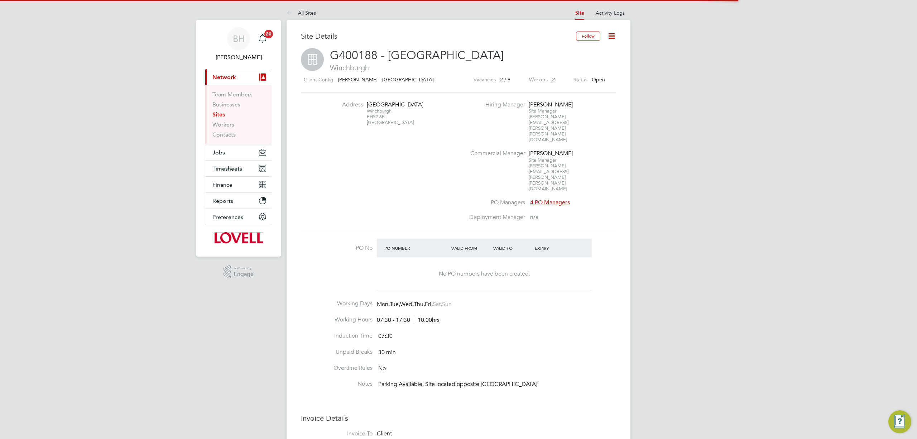
click at [371, 119] on div "[STREET_ADDRESS]" at bounding box center [389, 116] width 45 height 17
click at [373, 122] on div "[STREET_ADDRESS]" at bounding box center [389, 116] width 45 height 17
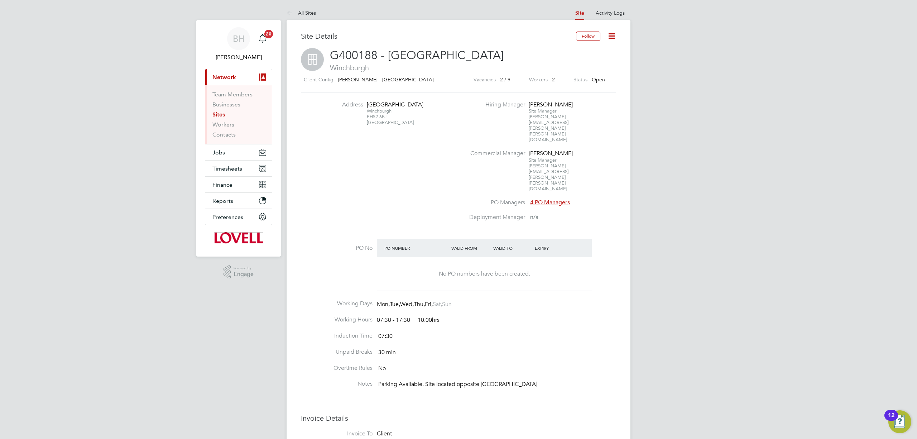
drag, startPoint x: 373, startPoint y: 122, endPoint x: 381, endPoint y: 124, distance: 8.4
click at [381, 124] on div "[STREET_ADDRESS]" at bounding box center [389, 116] width 45 height 17
copy div "EH52 6FJ"
click at [245, 35] on div "BH" at bounding box center [238, 38] width 23 height 23
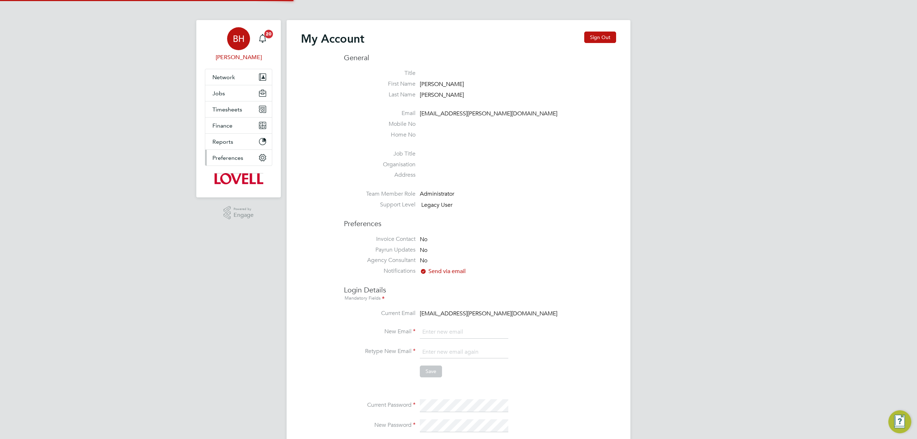
type input "[EMAIL_ADDRESS][PERSON_NAME][DOMAIN_NAME]"
click at [602, 39] on button "Sign Out" at bounding box center [601, 37] width 32 height 11
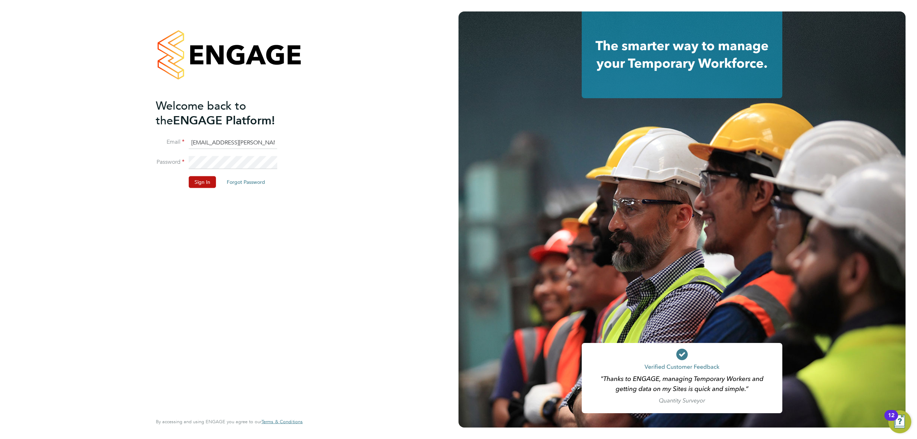
click at [206, 145] on input "bethan.hawkins@randstad.co.uk" at bounding box center [233, 142] width 89 height 13
type input "emma.wells@randstad.co.uk"
click at [207, 183] on button "Sign In" at bounding box center [202, 181] width 27 height 11
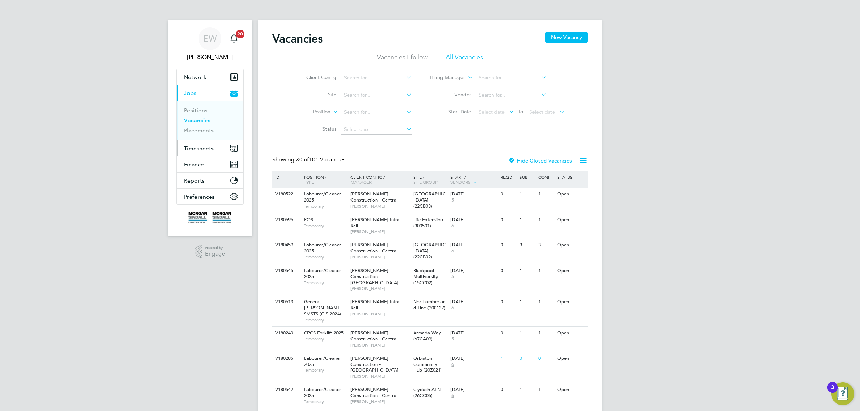
click at [209, 148] on span "Timesheets" at bounding box center [199, 148] width 30 height 7
click at [201, 125] on link "Timesheets" at bounding box center [199, 126] width 30 height 7
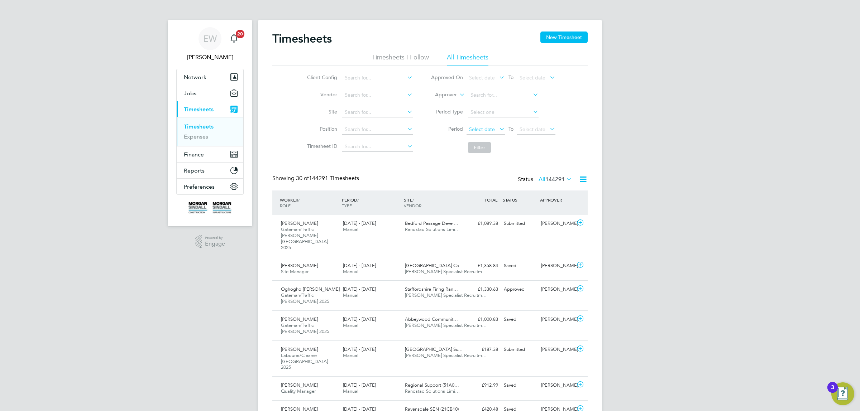
click at [495, 128] on span "Select date" at bounding box center [486, 130] width 38 height 10
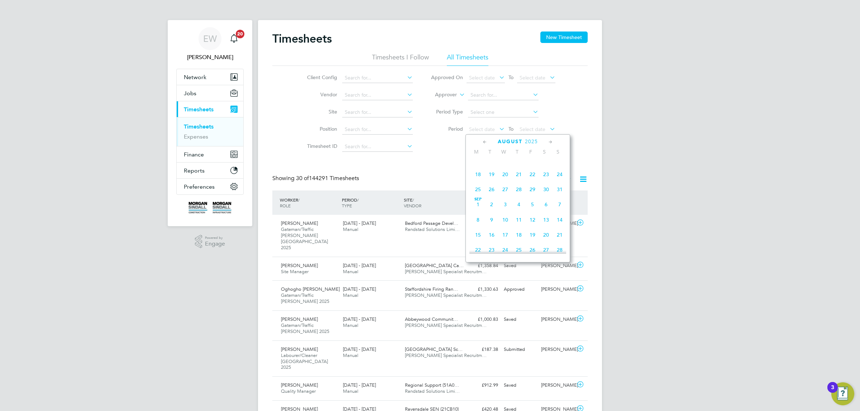
click at [547, 238] on span "20" at bounding box center [546, 235] width 14 height 14
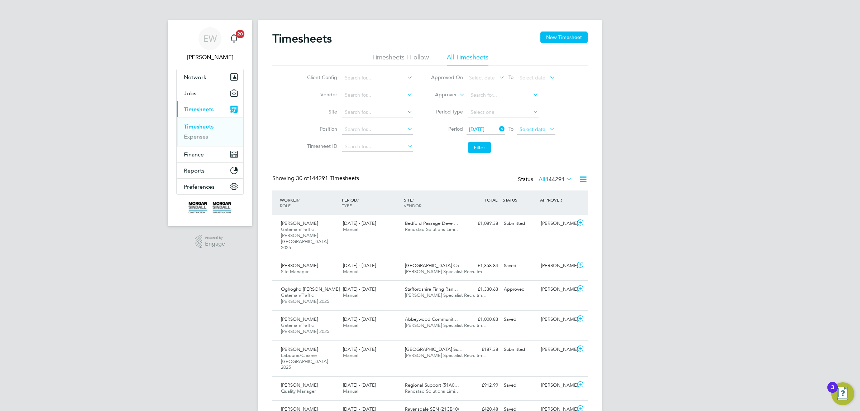
click at [536, 130] on span "Select date" at bounding box center [533, 129] width 26 height 6
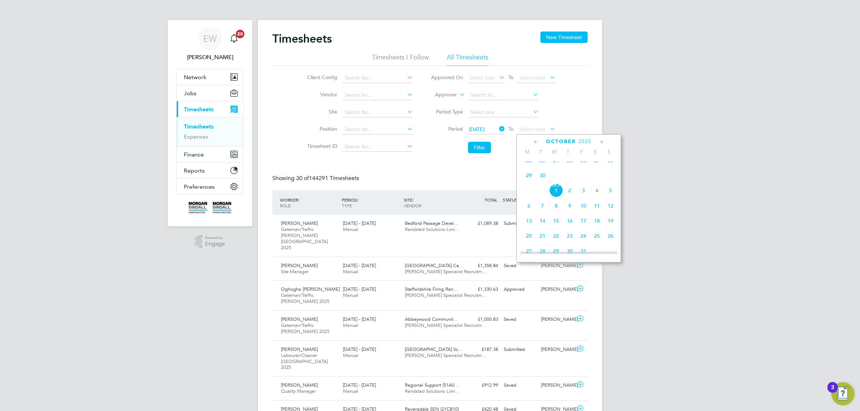
click at [587, 167] on span "26" at bounding box center [584, 161] width 14 height 14
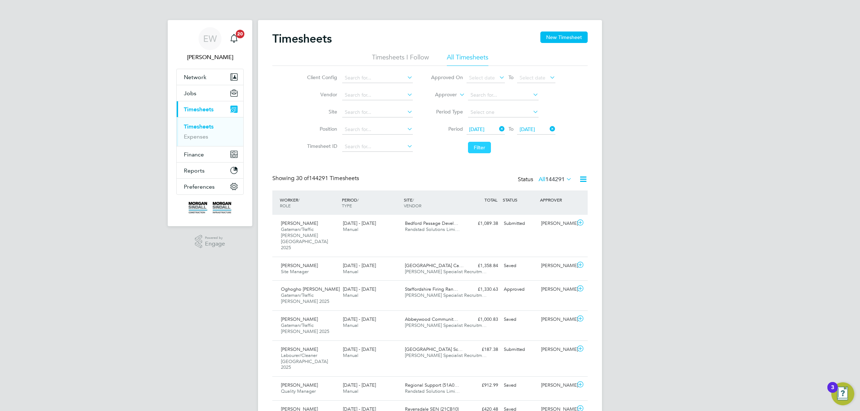
click at [473, 148] on button "Filter" at bounding box center [479, 147] width 23 height 11
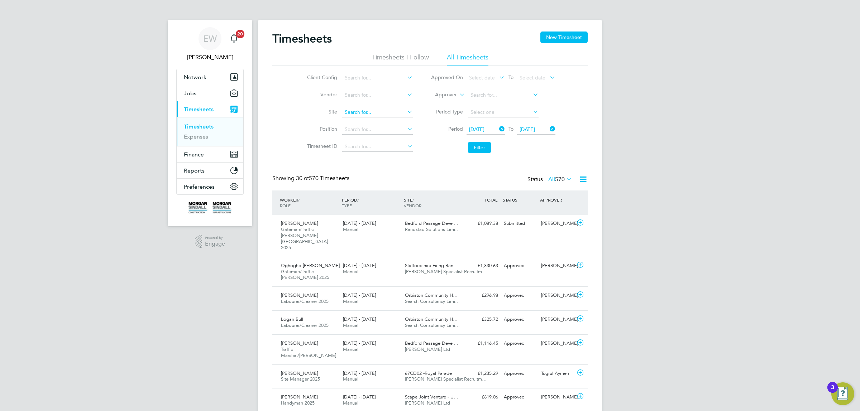
click at [357, 110] on input at bounding box center [377, 113] width 71 height 10
paste input "6BKD2"
click at [366, 120] on li "6BKD2 (40CB10)" at bounding box center [377, 122] width 71 height 10
type input "6BKD2 (40CB10)"
click at [478, 145] on button "Filter" at bounding box center [479, 147] width 23 height 11
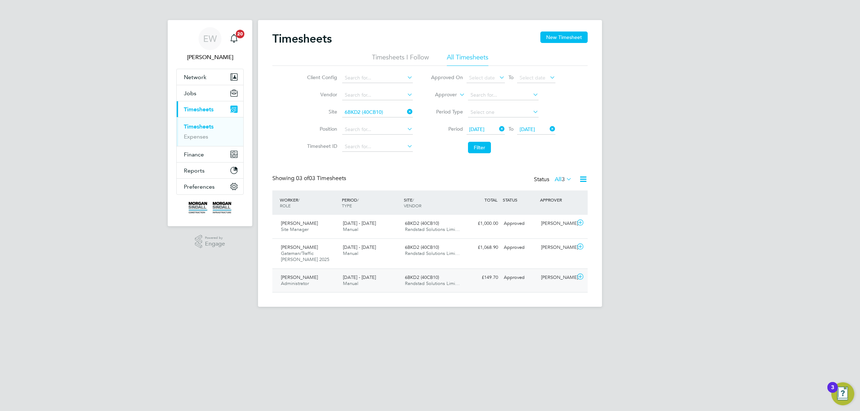
click at [427, 282] on span "Randstad Solutions Limi…" at bounding box center [432, 284] width 55 height 6
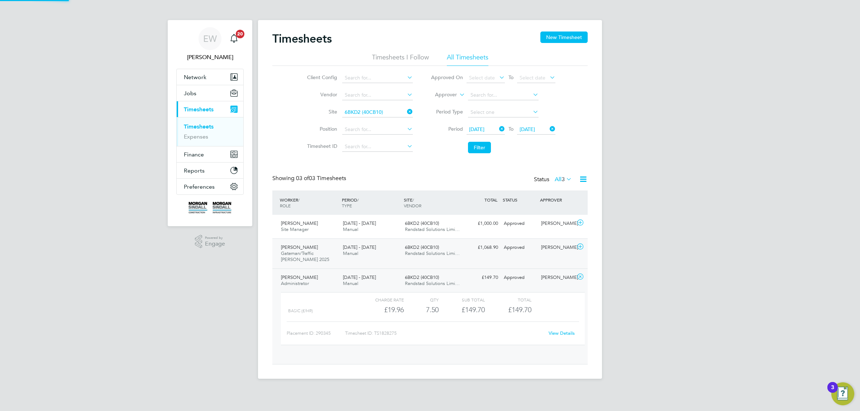
click at [427, 259] on div "6BKD2 (40CB10) Randstad Solutions Limi…" at bounding box center [433, 251] width 62 height 18
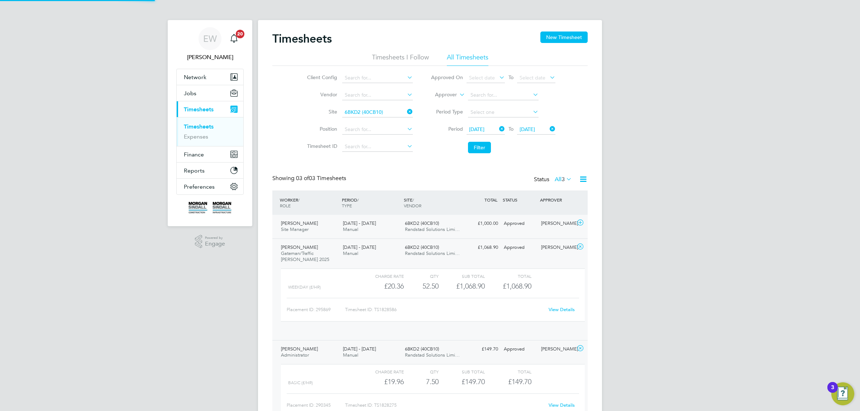
click at [426, 227] on span "Randstad Solutions Limi…" at bounding box center [432, 229] width 55 height 6
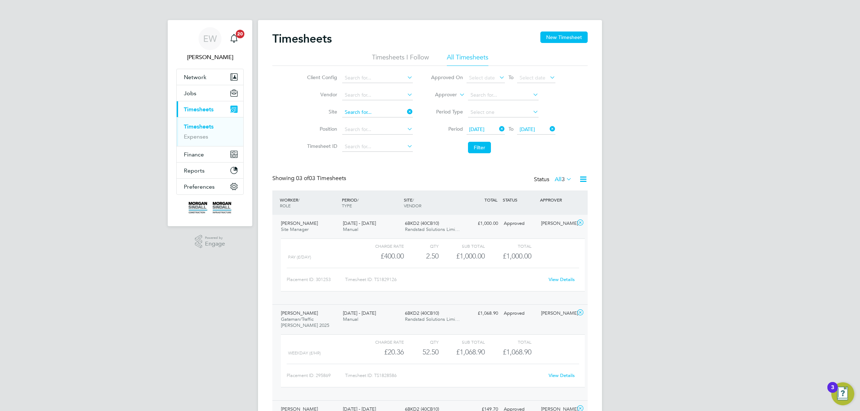
click at [366, 108] on input at bounding box center [377, 113] width 71 height 10
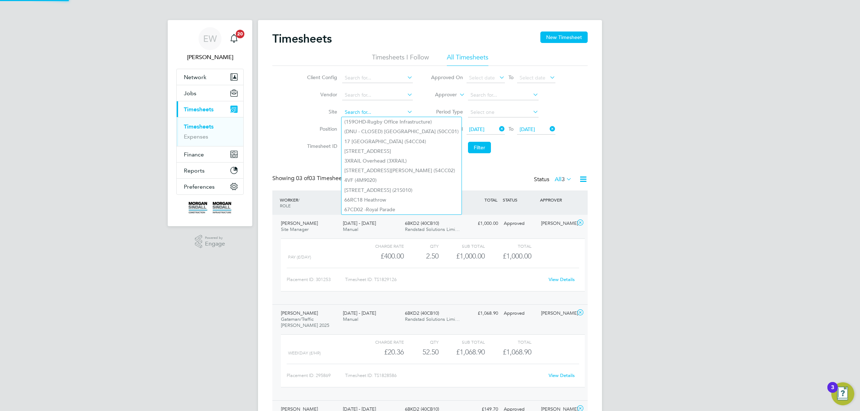
paste input "[GEOGRAPHIC_DATA]"
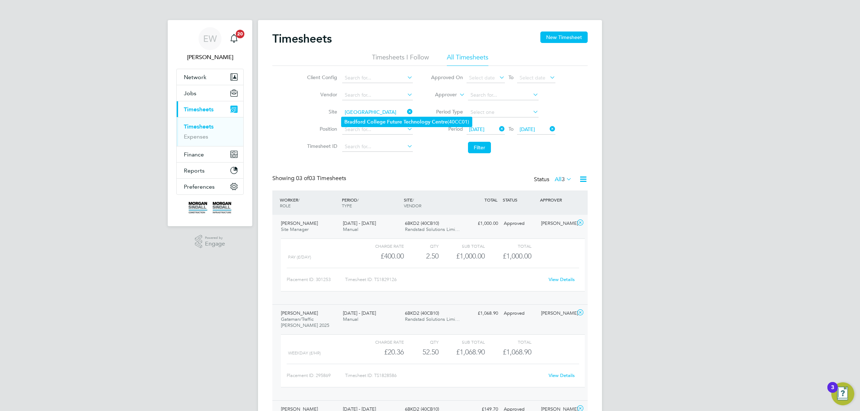
click at [370, 119] on b "College" at bounding box center [376, 122] width 19 height 6
type input "[GEOGRAPHIC_DATA] (40CC01)"
click at [478, 146] on button "Filter" at bounding box center [479, 147] width 23 height 11
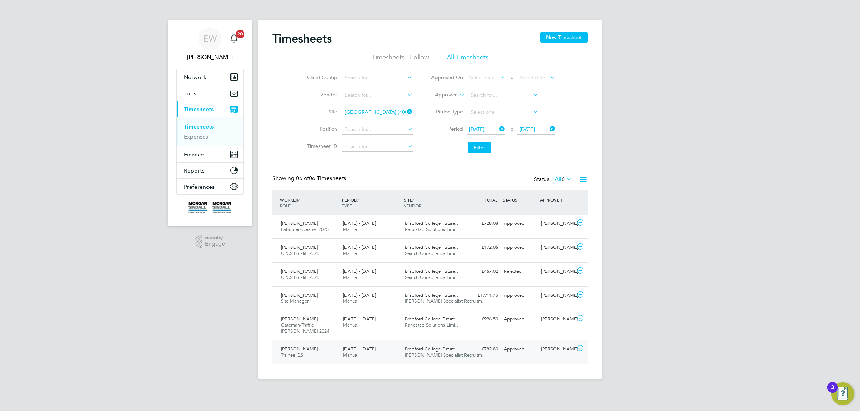
click at [416, 352] on span "Bradford College Future…" at bounding box center [432, 349] width 55 height 6
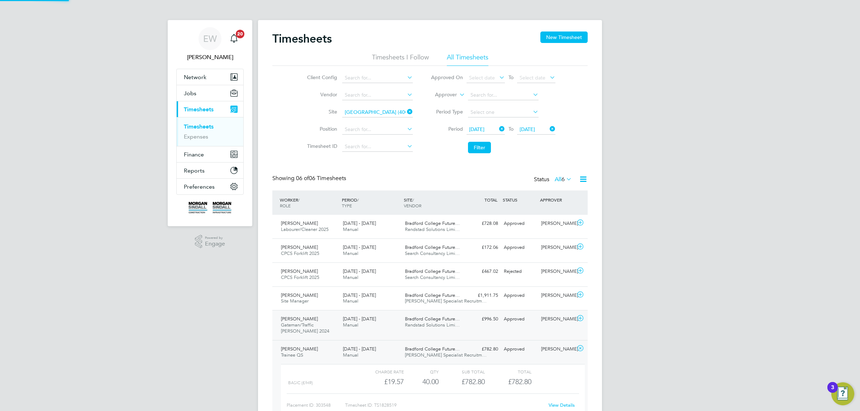
click at [418, 330] on div "Bradford College Future… Randstad Solutions Limi…" at bounding box center [433, 323] width 62 height 18
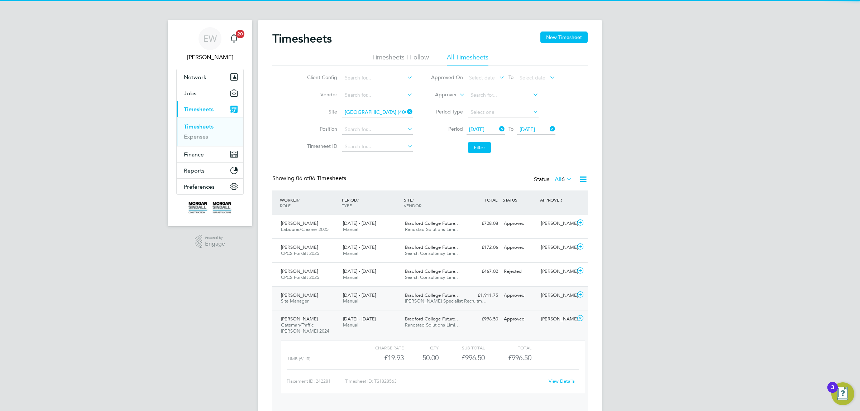
click at [416, 304] on span "[PERSON_NAME] Specialist Recruitm…" at bounding box center [446, 301] width 82 height 6
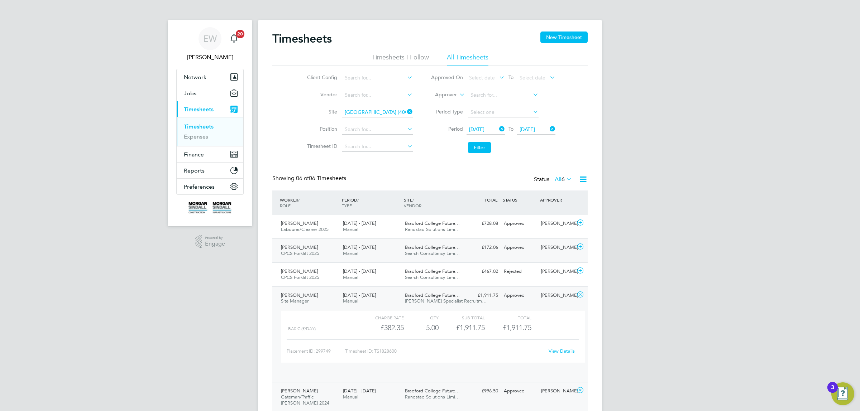
click at [412, 253] on span "Search Consultancy Limi…" at bounding box center [432, 254] width 55 height 6
click at [411, 224] on span "Bradford College Future…" at bounding box center [432, 223] width 55 height 6
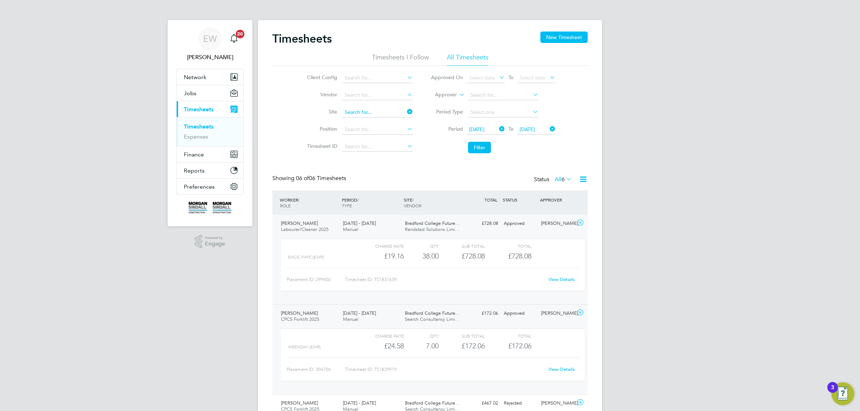
click at [370, 110] on input at bounding box center [377, 113] width 71 height 10
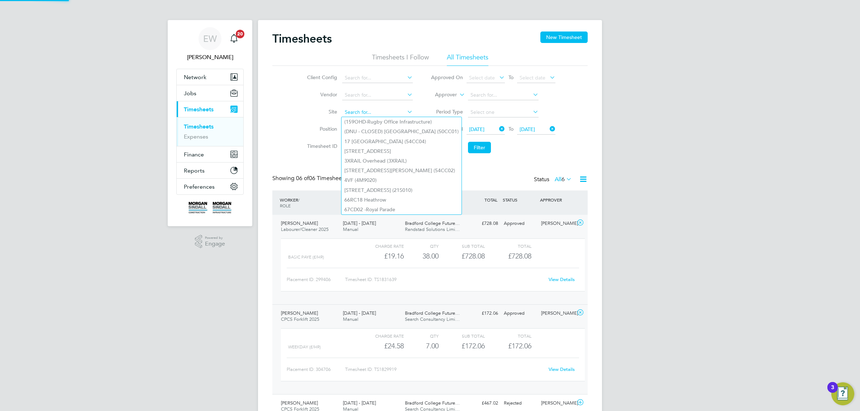
paste input "[GEOGRAPHIC_DATA]"
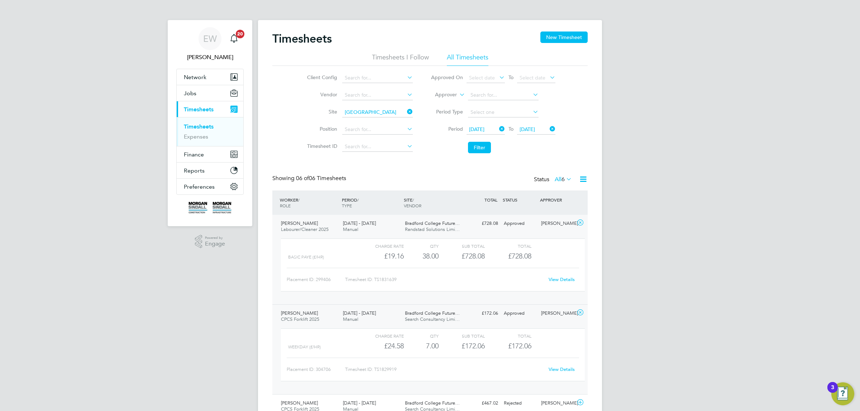
click at [367, 121] on b "High" at bounding box center [371, 122] width 11 height 6
type input "[GEOGRAPHIC_DATA] (40CB01)"
click at [481, 145] on button "Filter" at bounding box center [479, 147] width 23 height 11
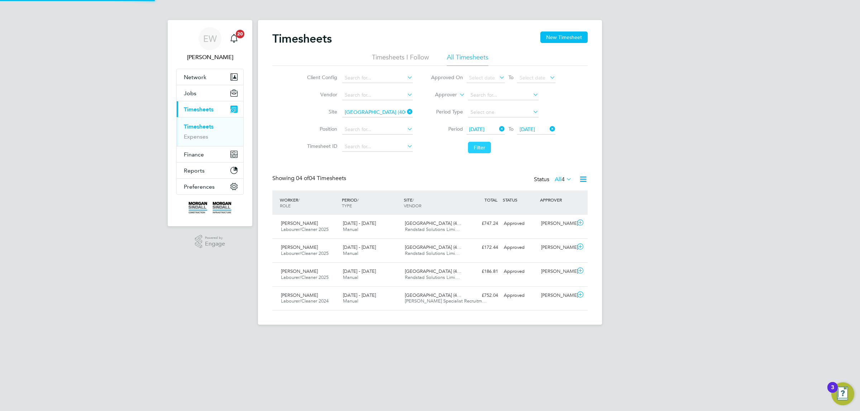
scroll to position [18, 62]
click at [389, 300] on div "[DATE] - [DATE] Manual" at bounding box center [371, 299] width 62 height 18
click at [390, 280] on div "[DATE] - [DATE] Manual" at bounding box center [371, 275] width 62 height 18
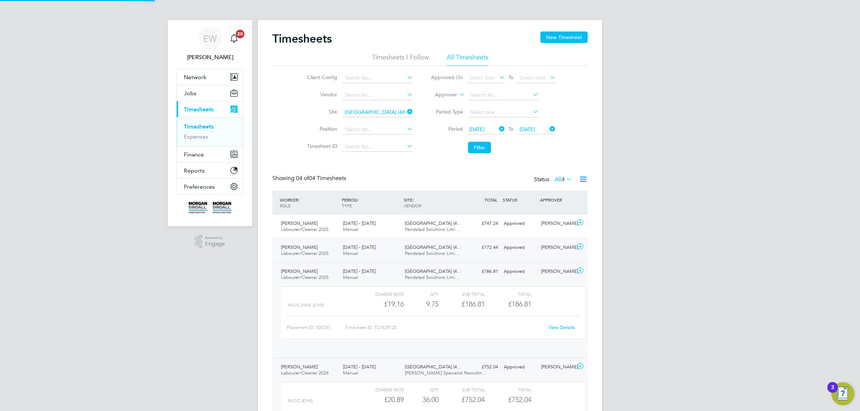
scroll to position [12, 70]
click at [389, 248] on div "[DATE] - [DATE] Manual" at bounding box center [371, 251] width 62 height 18
click at [382, 228] on div "[DATE] - [DATE] Manual" at bounding box center [371, 227] width 62 height 18
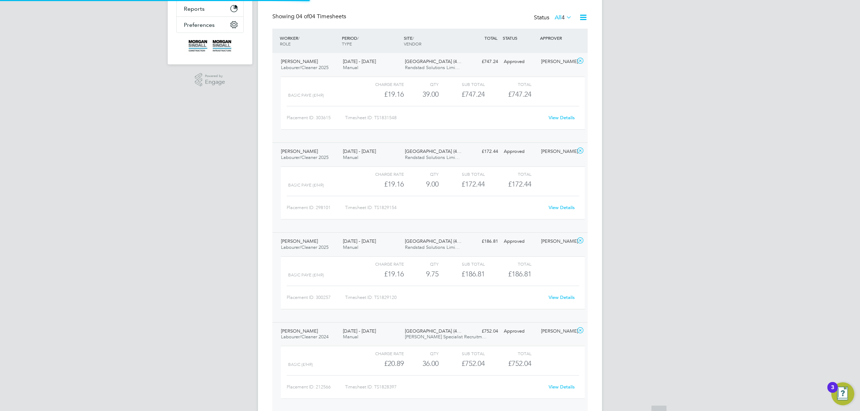
scroll to position [188, 0]
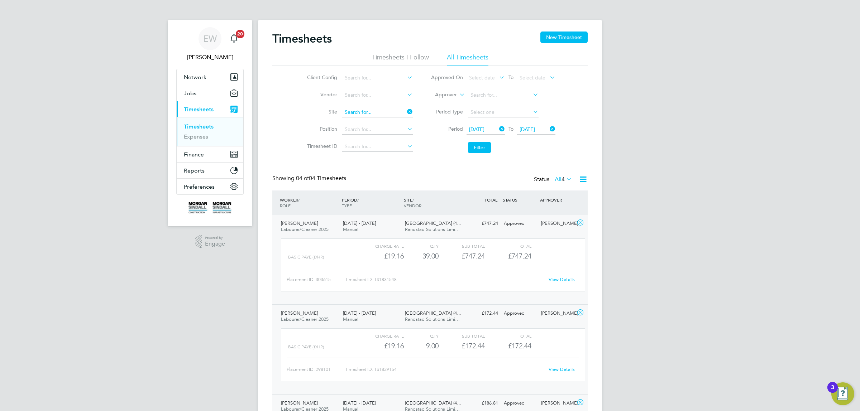
click at [378, 113] on input at bounding box center [377, 113] width 71 height 10
paste input "[GEOGRAPHIC_DATA]"
click at [365, 124] on b "Harrogate" at bounding box center [356, 122] width 24 height 6
type input "[GEOGRAPHIC_DATA] (40CB06)"
click at [484, 146] on button "Filter" at bounding box center [479, 147] width 23 height 11
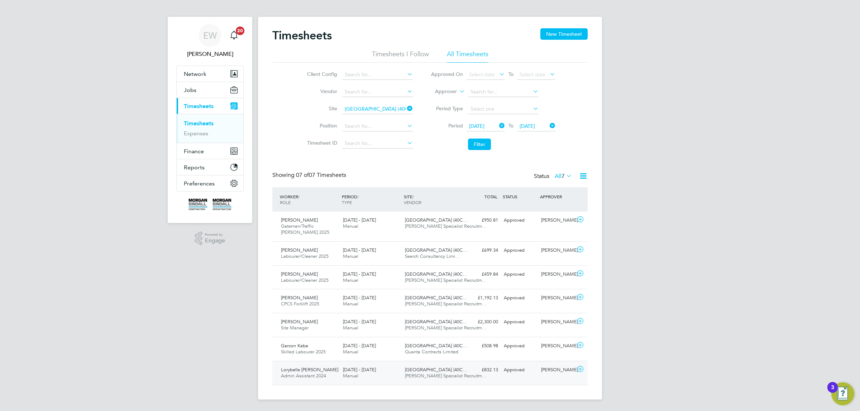
click at [398, 375] on div "[DATE] - [DATE] Manual" at bounding box center [371, 373] width 62 height 18
click at [399, 349] on div "[DATE] - [DATE] Manual" at bounding box center [371, 349] width 62 height 18
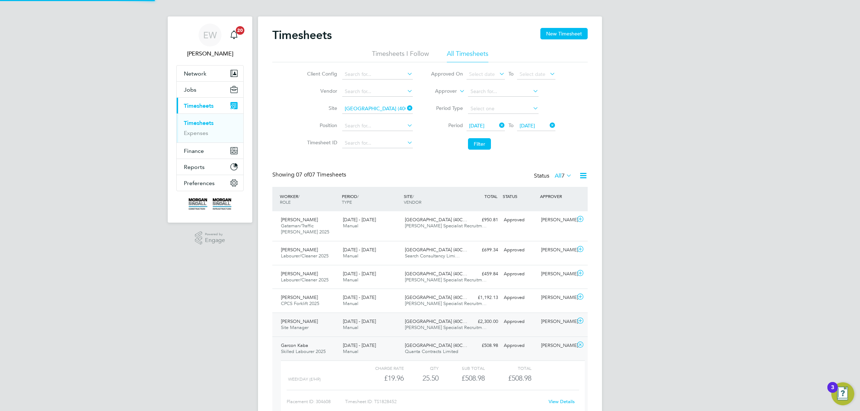
click at [386, 323] on div "[DATE] - [DATE] Manual" at bounding box center [371, 325] width 62 height 18
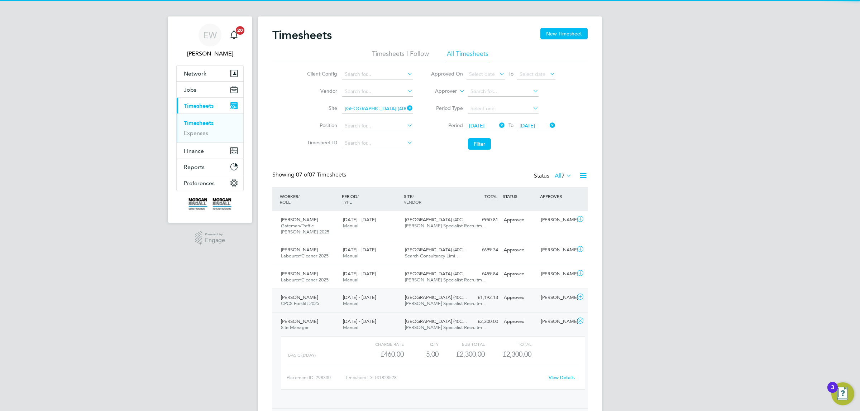
click at [386, 297] on div "[DATE] - [DATE] Manual" at bounding box center [371, 301] width 62 height 18
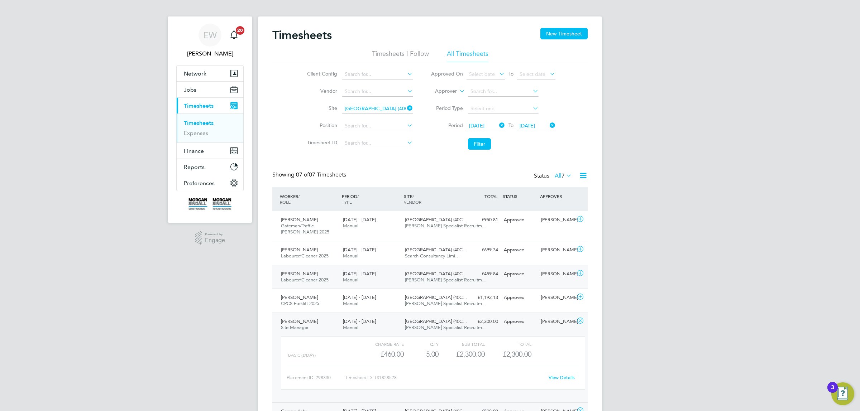
click at [384, 275] on div "[DATE] - [DATE] Manual" at bounding box center [371, 277] width 62 height 18
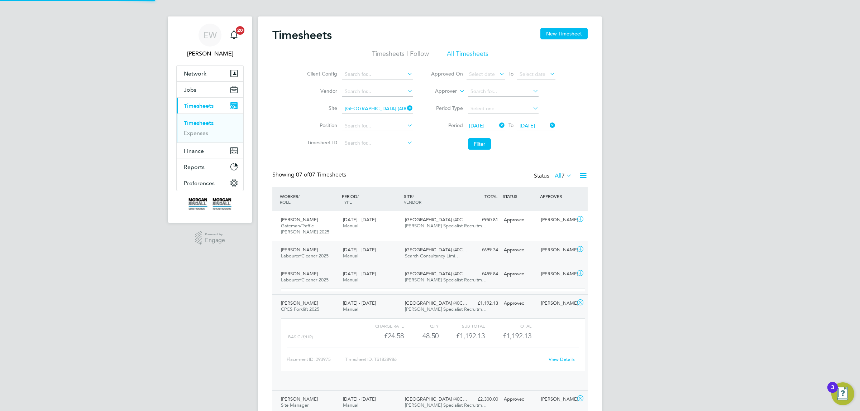
click at [385, 253] on div "[DATE] - [DATE] Manual" at bounding box center [371, 253] width 62 height 18
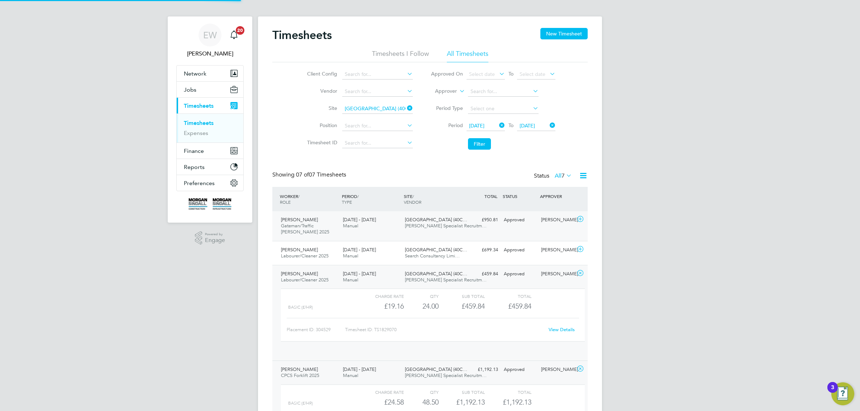
click at [384, 229] on div "[DATE] - [DATE] Manual" at bounding box center [371, 223] width 62 height 18
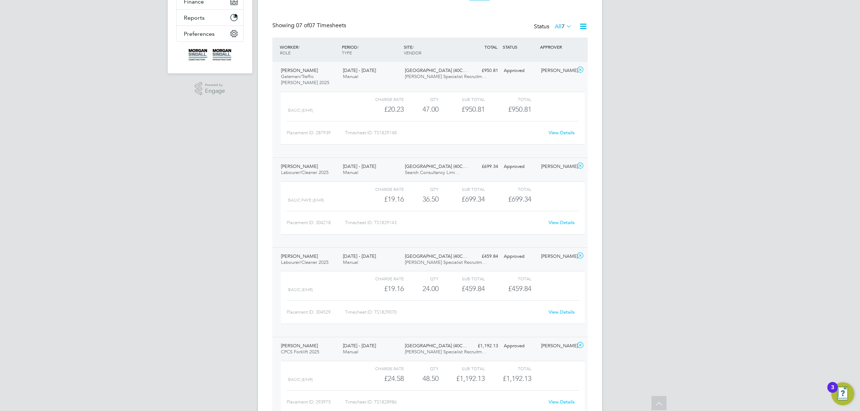
scroll to position [0, 0]
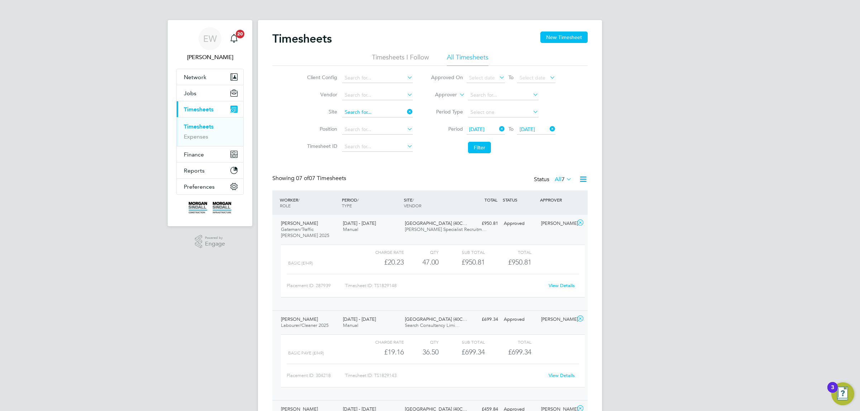
click at [381, 111] on input at bounding box center [377, 113] width 71 height 10
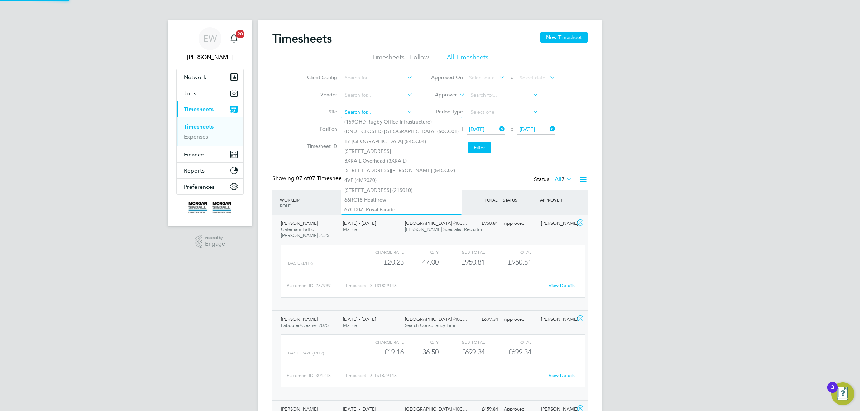
paste input "[GEOGRAPHIC_DATA]"
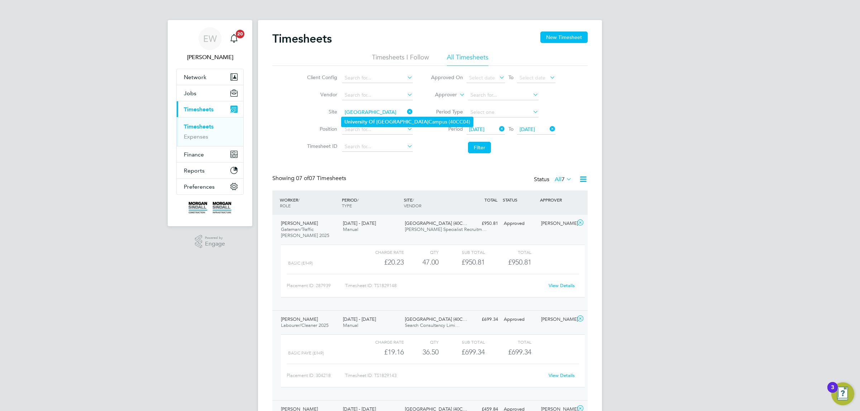
click at [370, 120] on b "Of" at bounding box center [372, 122] width 6 height 6
type input "[GEOGRAPHIC_DATA] (40CC04)"
click at [484, 143] on button "Filter" at bounding box center [479, 147] width 23 height 11
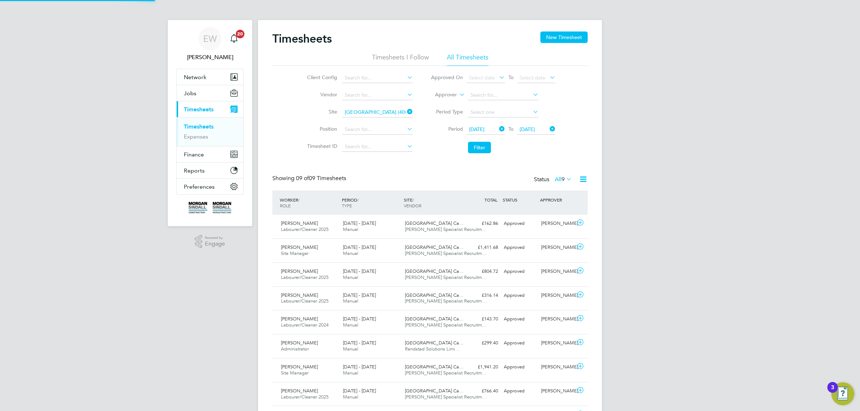
scroll to position [18, 62]
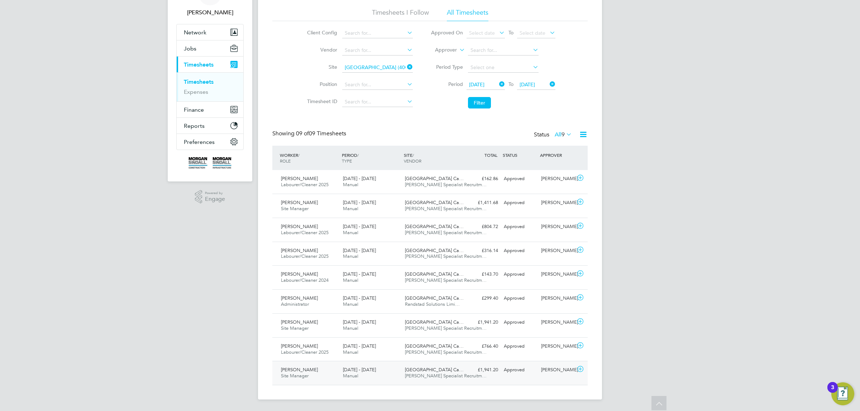
click at [407, 373] on span "[GEOGRAPHIC_DATA] Ca…" at bounding box center [434, 370] width 59 height 6
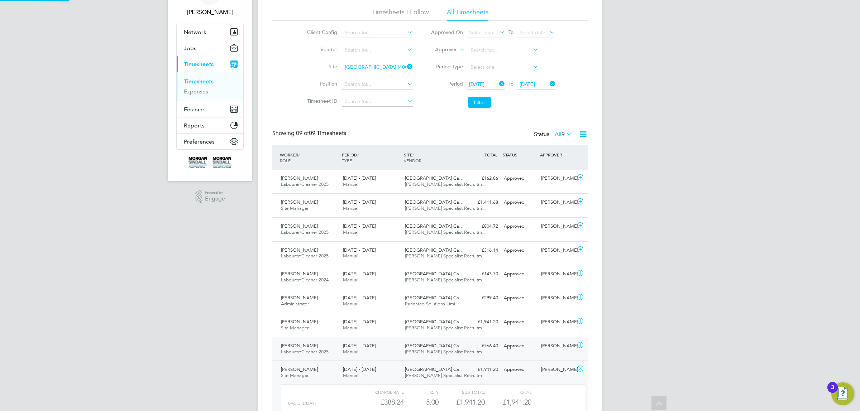
click at [411, 353] on span "[PERSON_NAME] Specialist Recruitm…" at bounding box center [446, 352] width 82 height 6
click at [417, 328] on span "[PERSON_NAME] Specialist Recruitm…" at bounding box center [446, 328] width 82 height 6
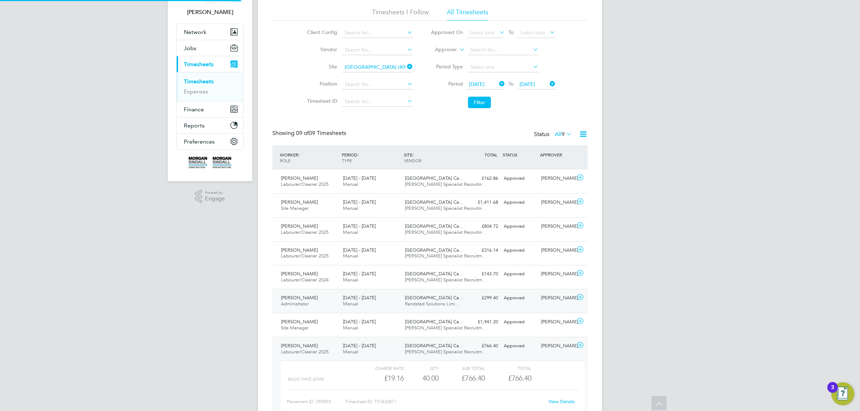
click at [420, 304] on span "Randstad Solutions Limi…" at bounding box center [432, 304] width 55 height 6
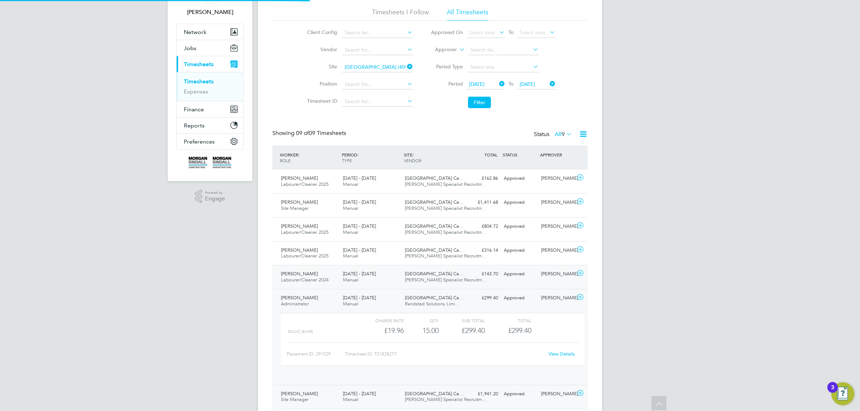
click at [419, 282] on span "[PERSON_NAME] Specialist Recruitm…" at bounding box center [446, 280] width 82 height 6
click at [422, 249] on span "[GEOGRAPHIC_DATA] Ca…" at bounding box center [434, 250] width 59 height 6
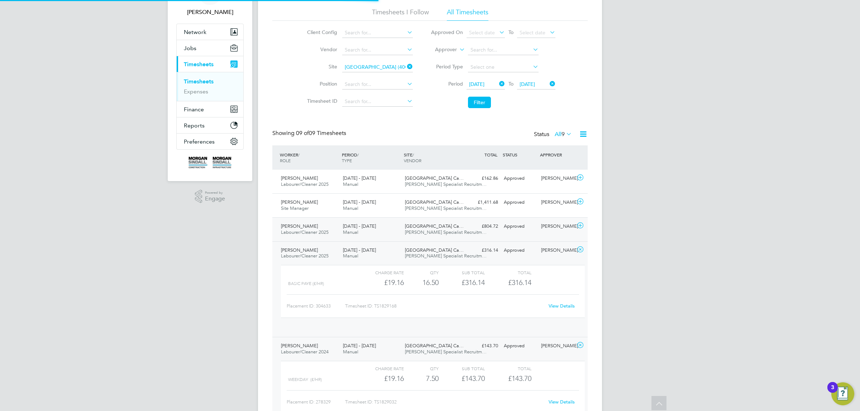
click at [423, 228] on span "[GEOGRAPHIC_DATA] Ca…" at bounding box center [434, 226] width 59 height 6
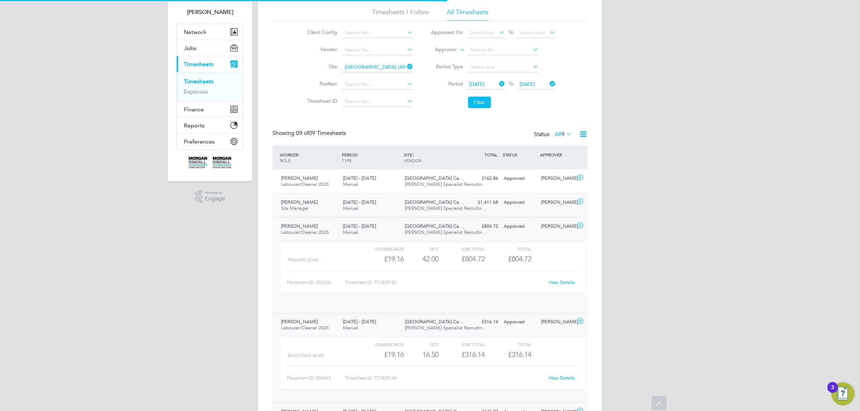
click at [426, 205] on span "[PERSON_NAME] Specialist Recruitm…" at bounding box center [446, 208] width 82 height 6
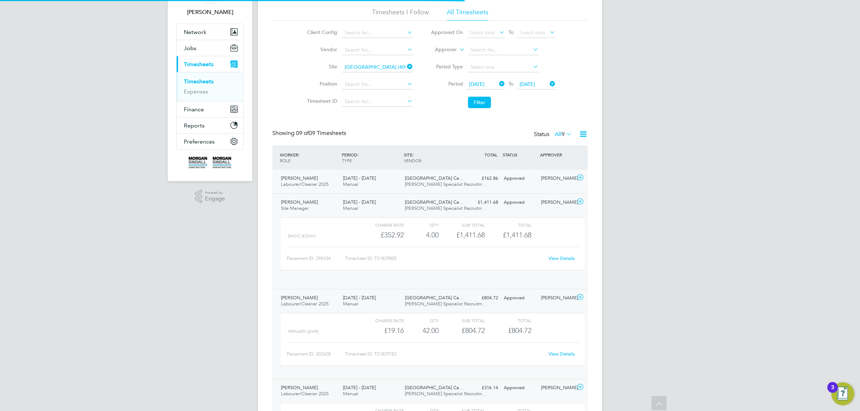
click at [421, 185] on span "[PERSON_NAME] Specialist Recruitm…" at bounding box center [446, 184] width 82 height 6
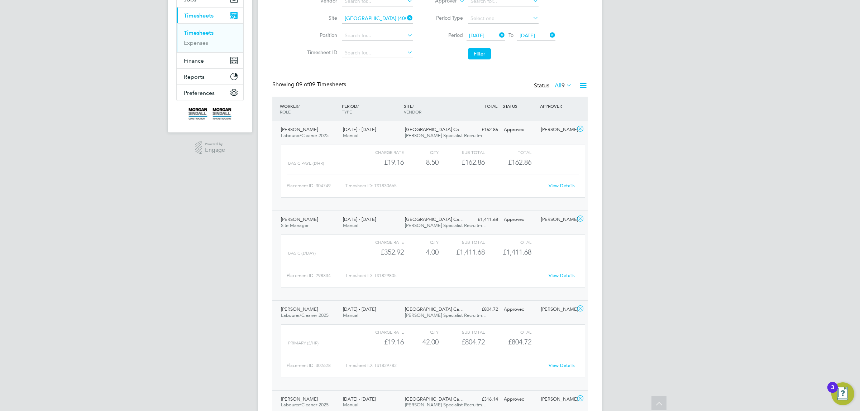
scroll to position [14, 0]
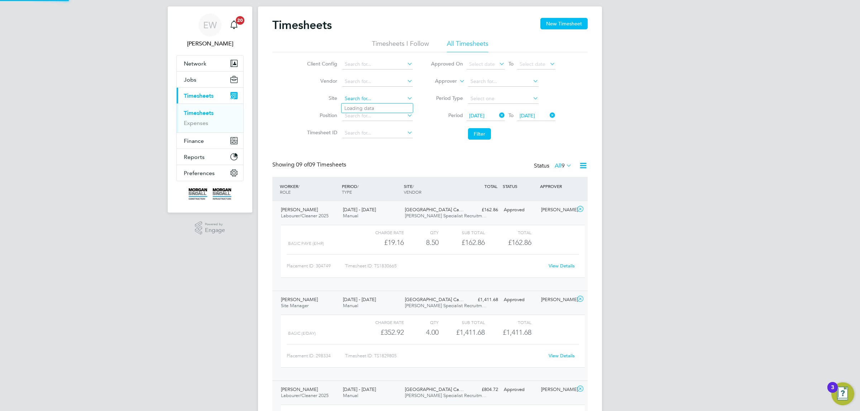
click at [372, 99] on input at bounding box center [377, 99] width 71 height 10
paste input "[PERSON_NAME] Academy"
click at [387, 109] on b "Academy" at bounding box center [398, 108] width 22 height 6
type input "[PERSON_NAME] Academy (38CC03)"
click at [470, 129] on button "Filter" at bounding box center [479, 133] width 23 height 11
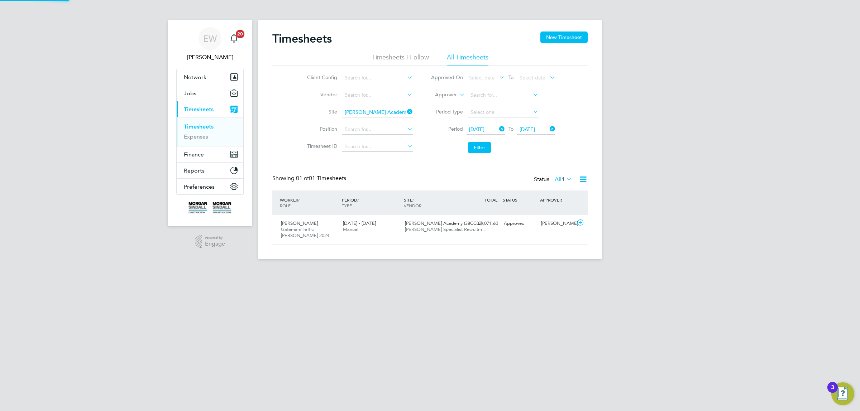
scroll to position [18, 62]
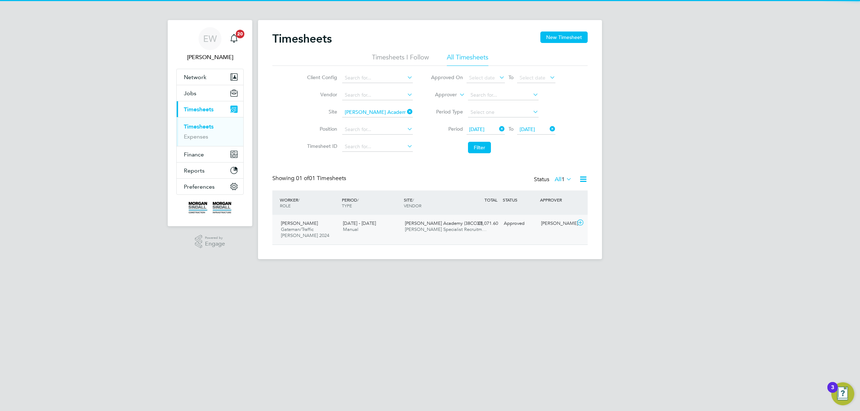
click at [432, 230] on span "[PERSON_NAME] Specialist Recruitm…" at bounding box center [446, 229] width 82 height 6
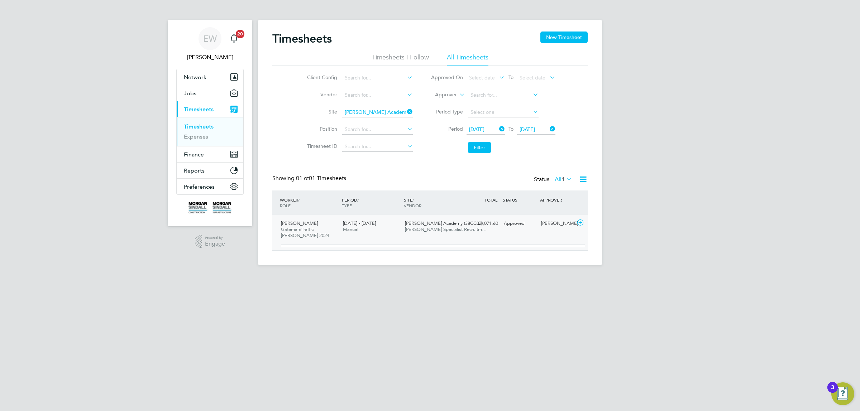
scroll to position [12, 70]
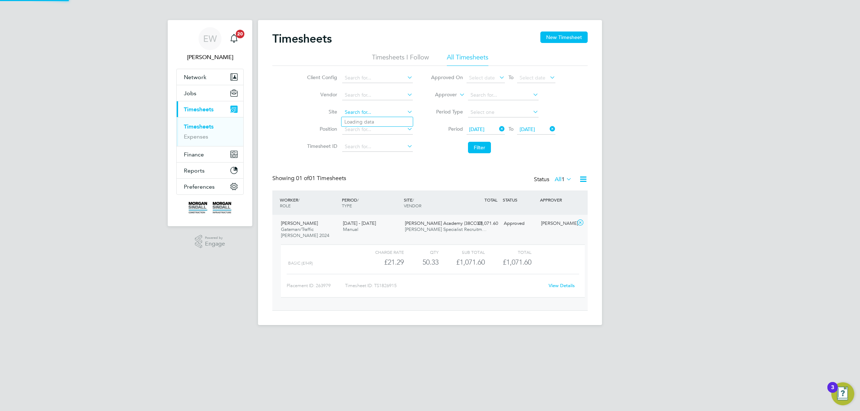
click at [367, 111] on input at bounding box center [377, 113] width 71 height 10
paste input "Workington Innovation"
click at [368, 120] on b "Workington" at bounding box center [358, 122] width 28 height 6
type input "[GEOGRAPHIC_DATA] (40CA09)"
click at [476, 148] on button "Filter" at bounding box center [479, 147] width 23 height 11
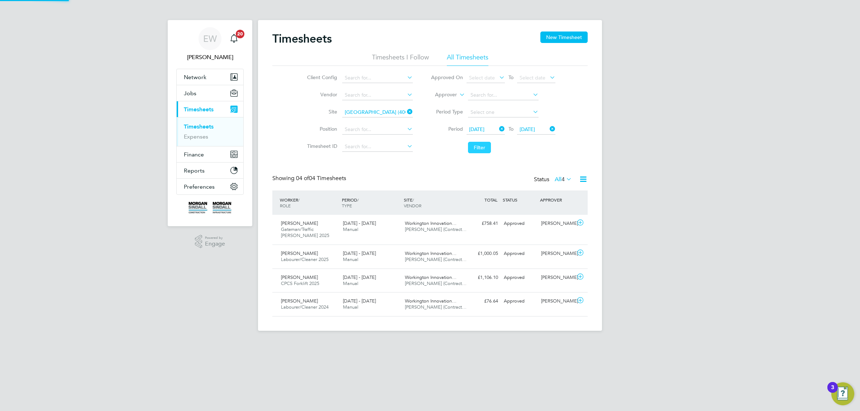
scroll to position [18, 62]
click at [416, 304] on span "Workington Innovation…" at bounding box center [431, 301] width 52 height 6
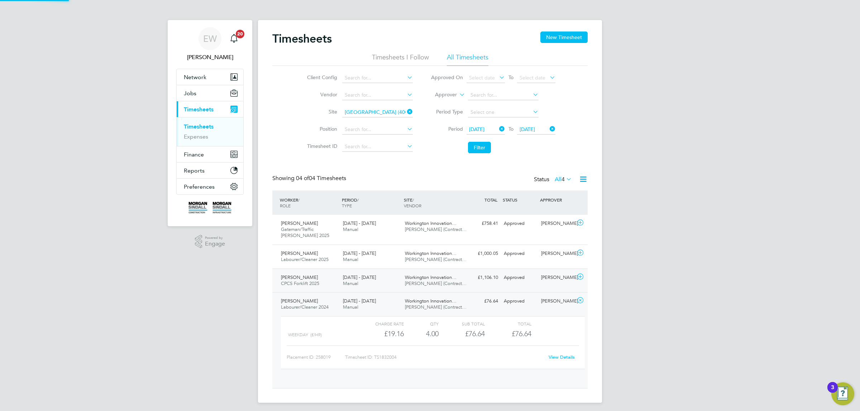
click at [405, 286] on span "[PERSON_NAME] (Contract…" at bounding box center [436, 284] width 62 height 6
click at [407, 261] on span "[PERSON_NAME] (Contract…" at bounding box center [436, 260] width 62 height 6
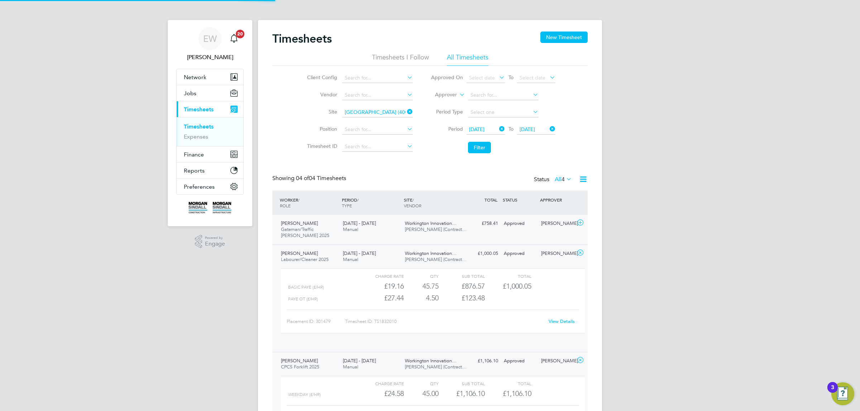
click at [407, 237] on div "[PERSON_NAME] [PERSON_NAME]/Traffic [PERSON_NAME] 2025 [DATE] - [DATE] [DATE] -…" at bounding box center [429, 230] width 315 height 30
